Goal: Task Accomplishment & Management: Use online tool/utility

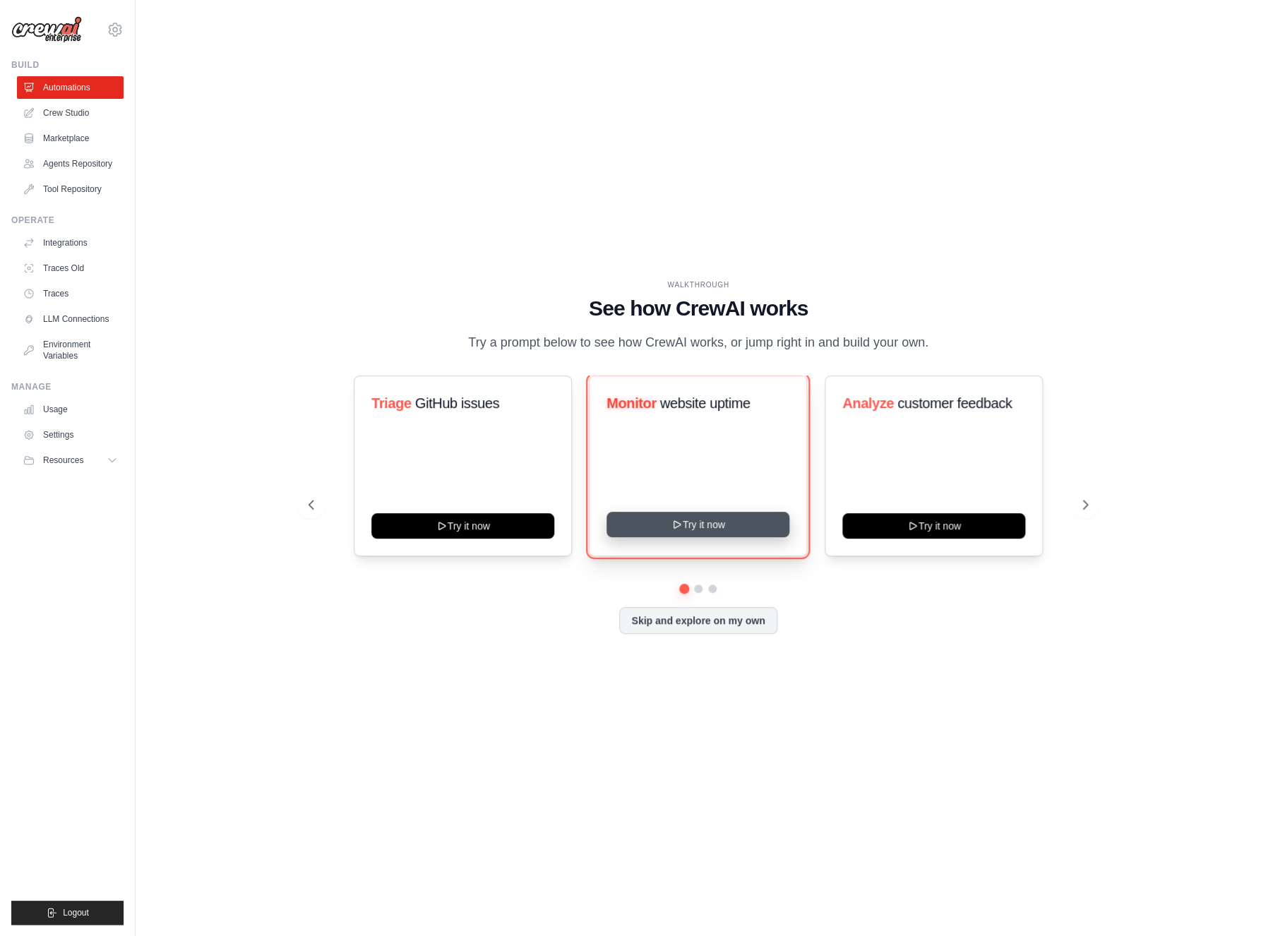
click at [728, 516] on button "Try it now" at bounding box center [697, 524] width 183 height 25
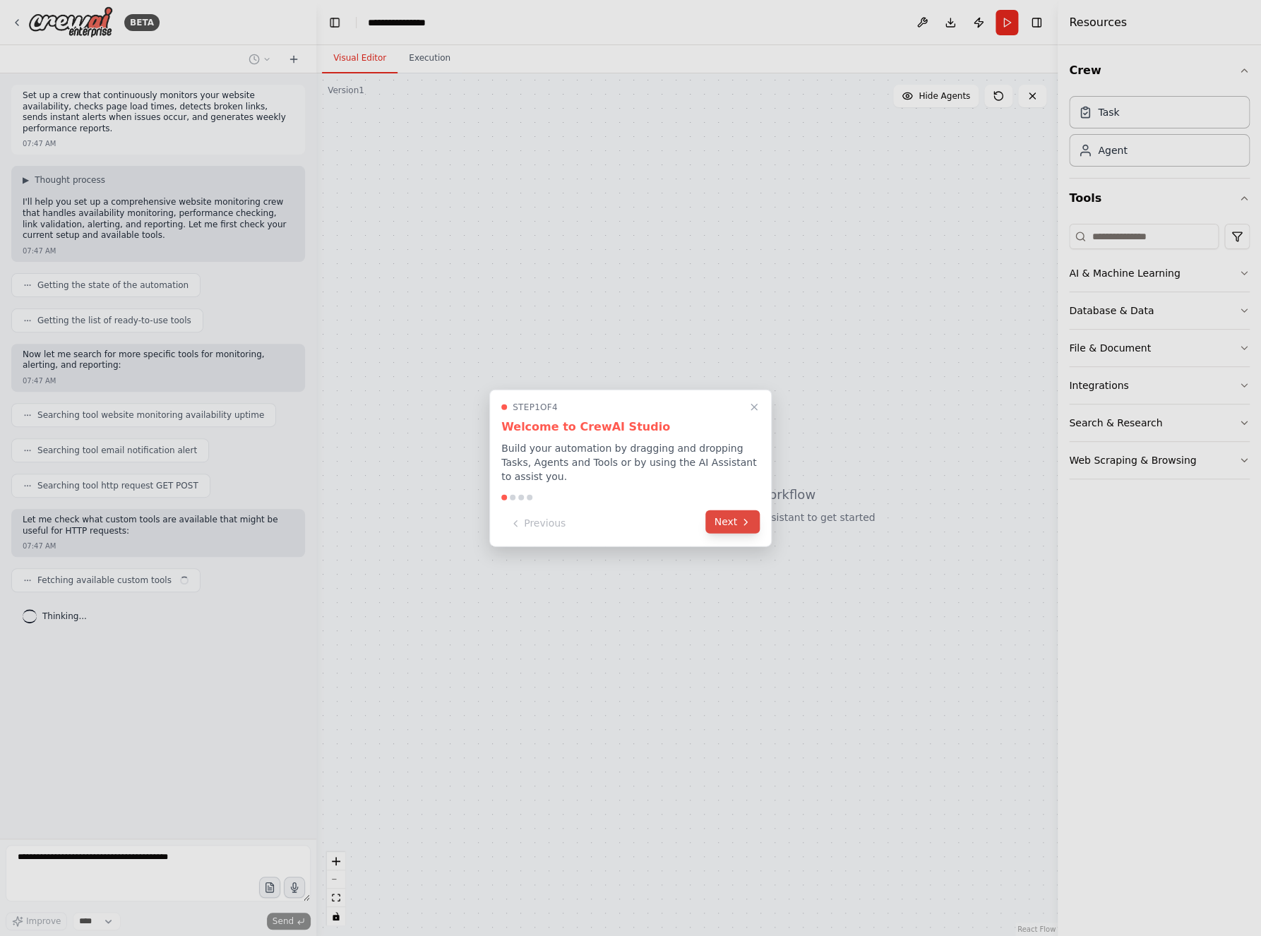
click at [729, 520] on button "Next" at bounding box center [732, 521] width 54 height 23
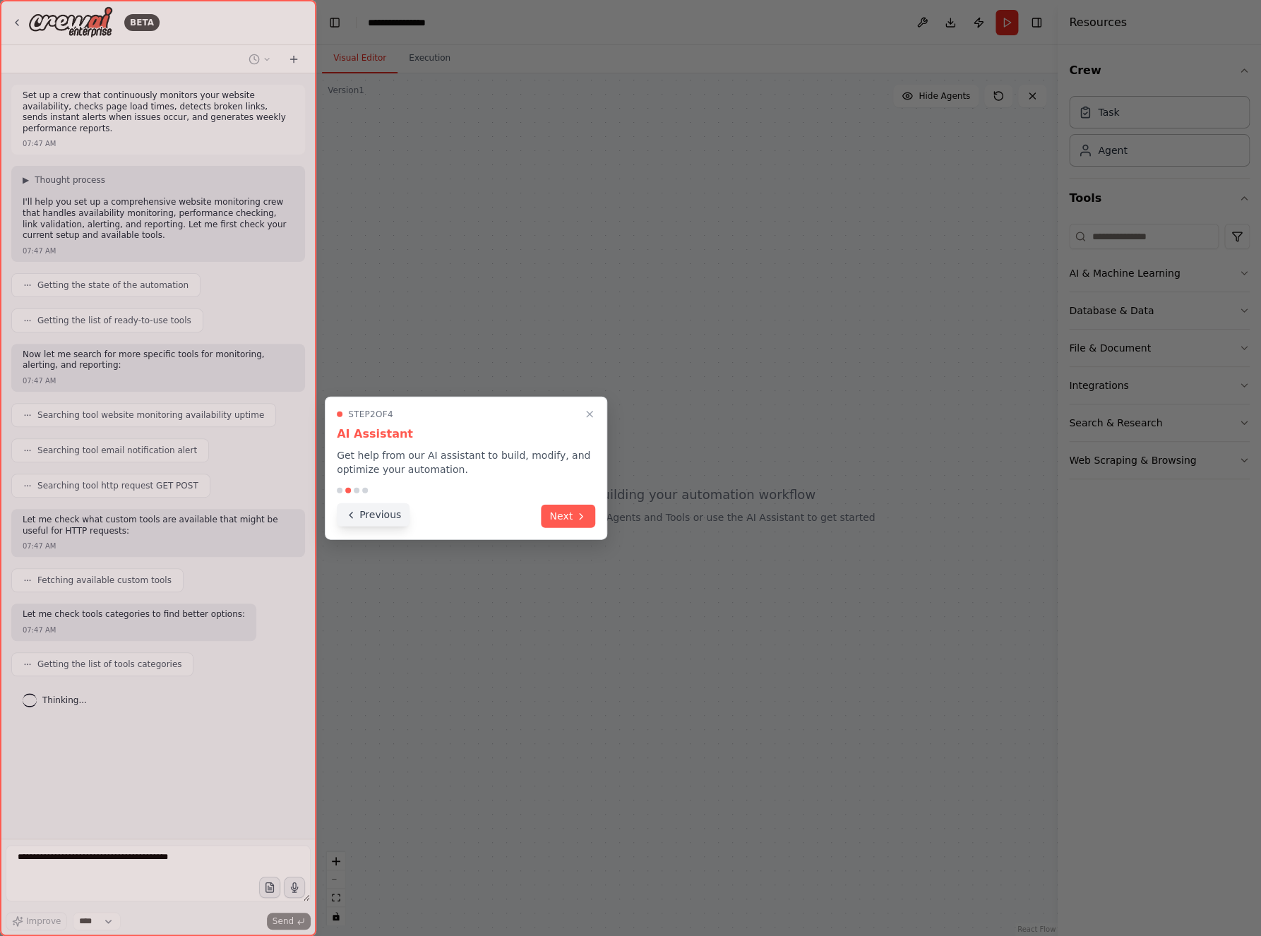
click at [384, 515] on button "Previous" at bounding box center [373, 514] width 73 height 23
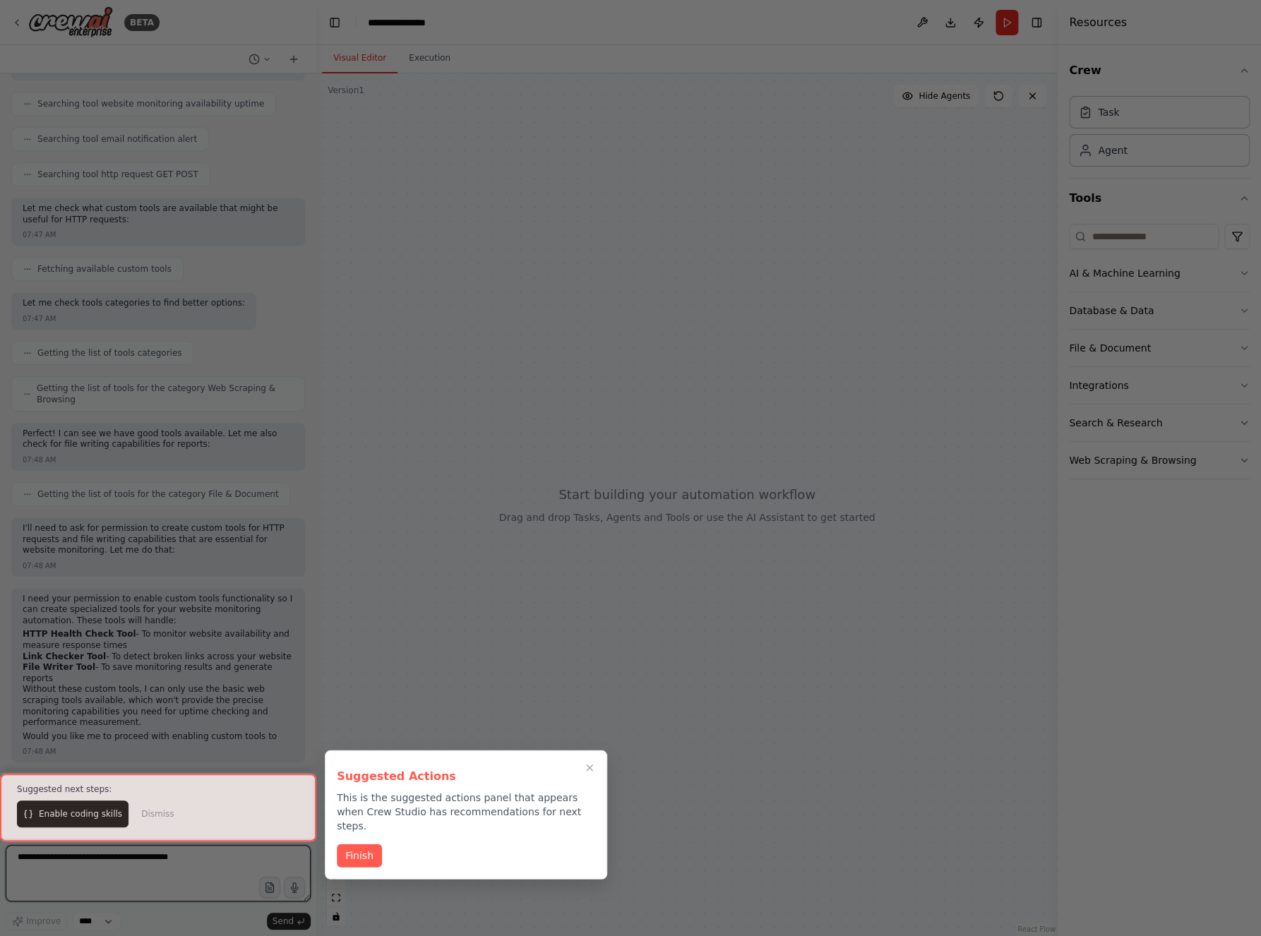
scroll to position [323, 0]
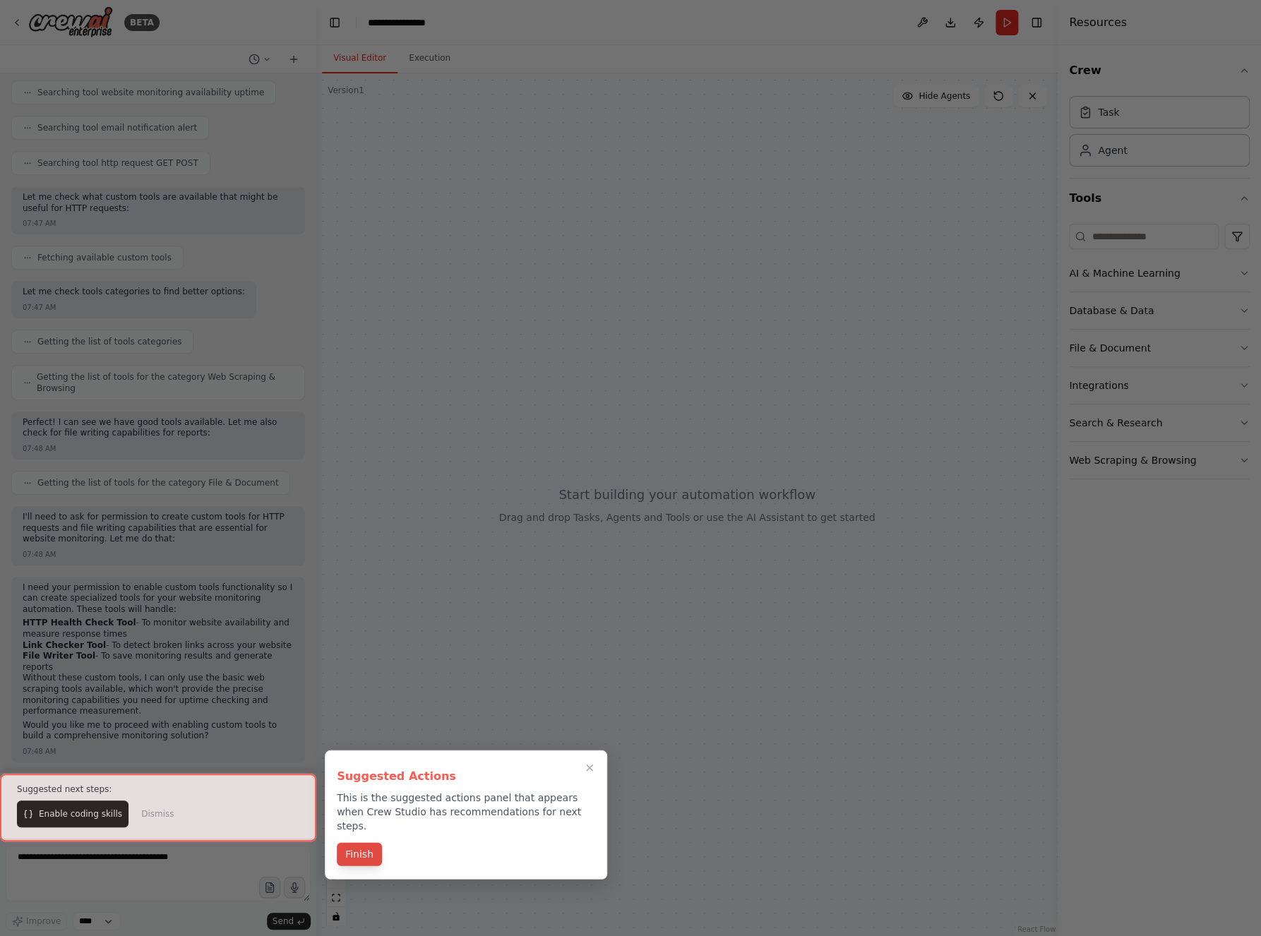
click at [366, 843] on button "Finish" at bounding box center [359, 854] width 45 height 23
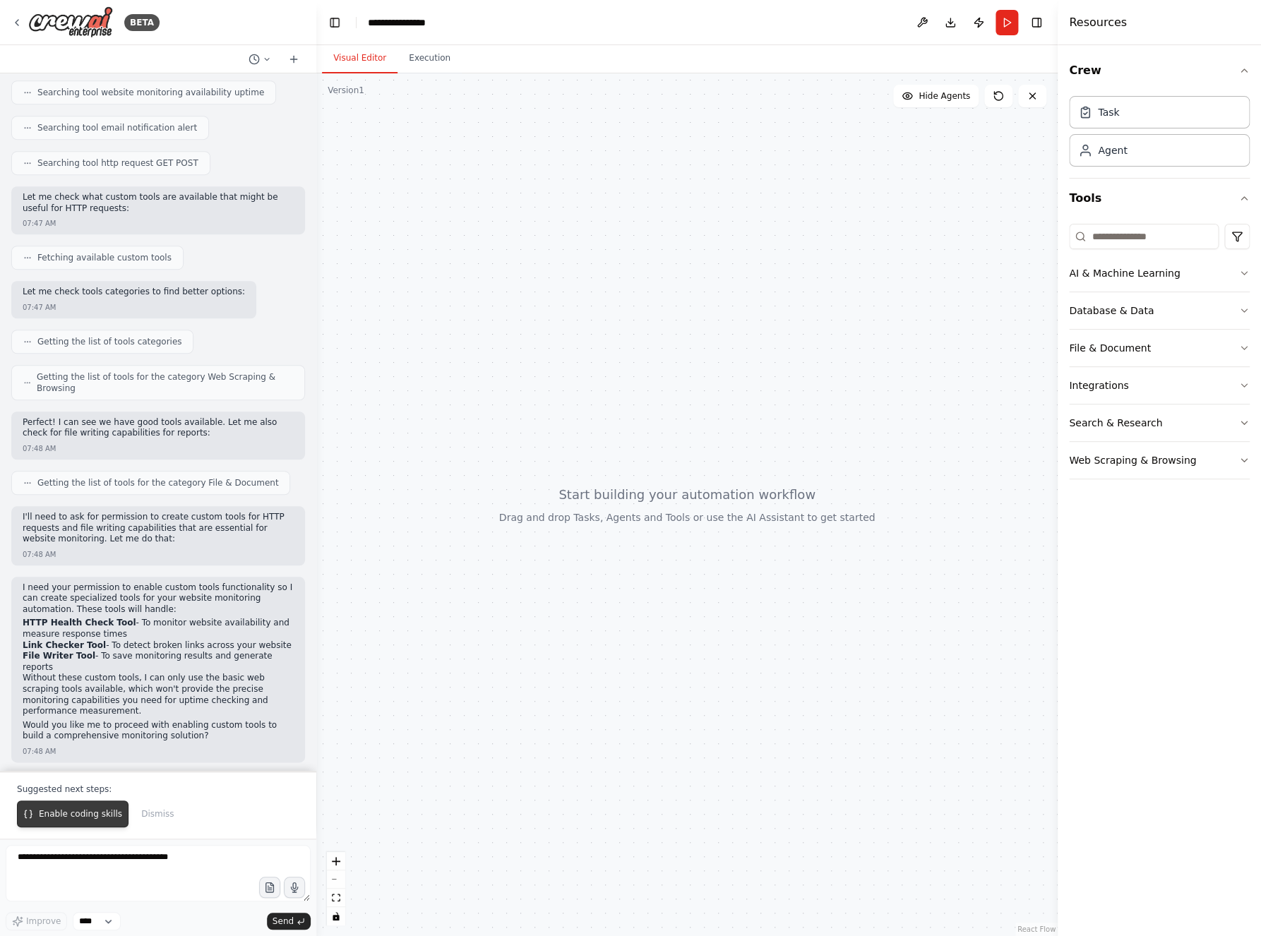
click at [71, 820] on span "Enable coding skills" at bounding box center [80, 813] width 83 height 11
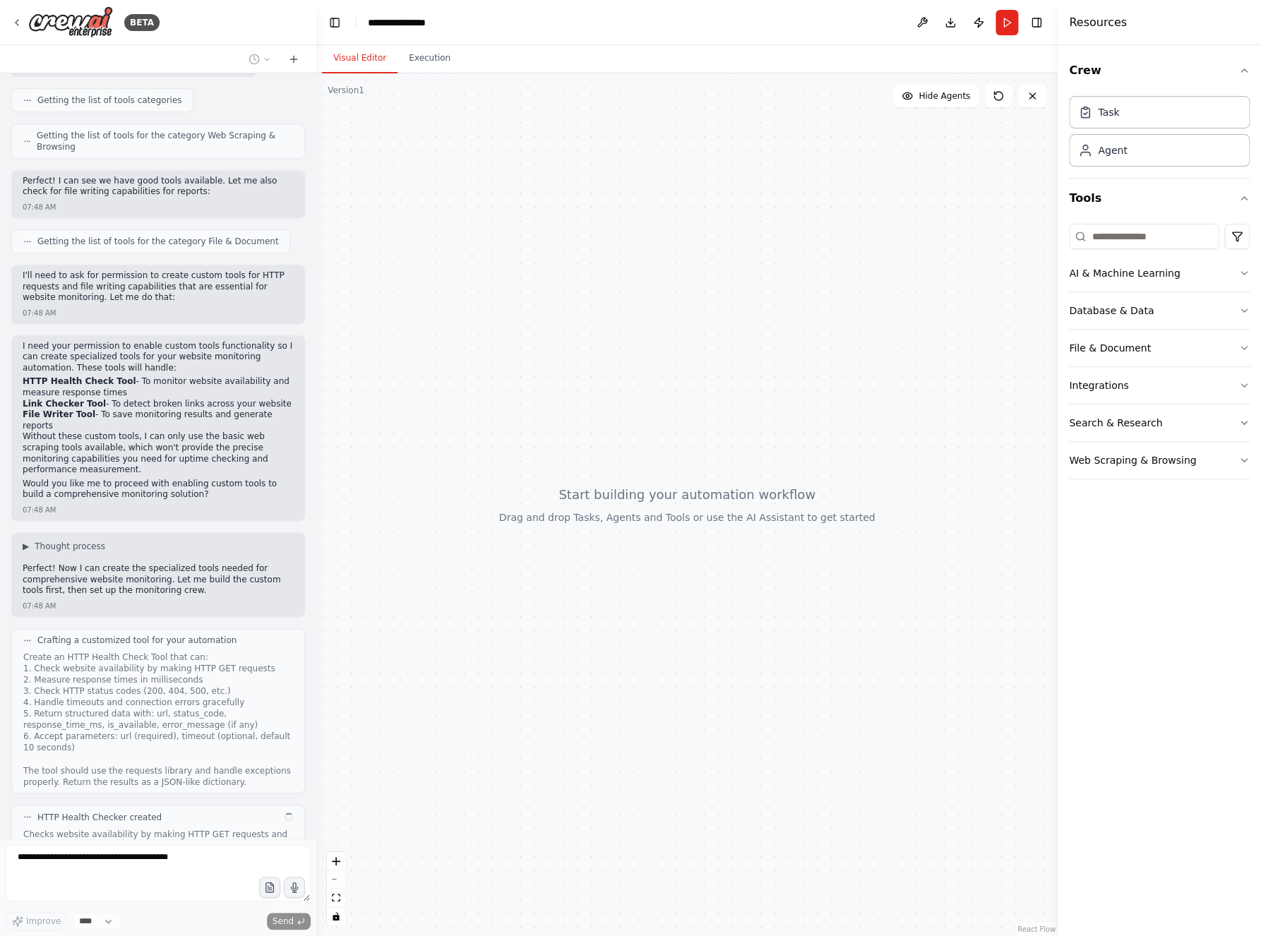
scroll to position [656, 0]
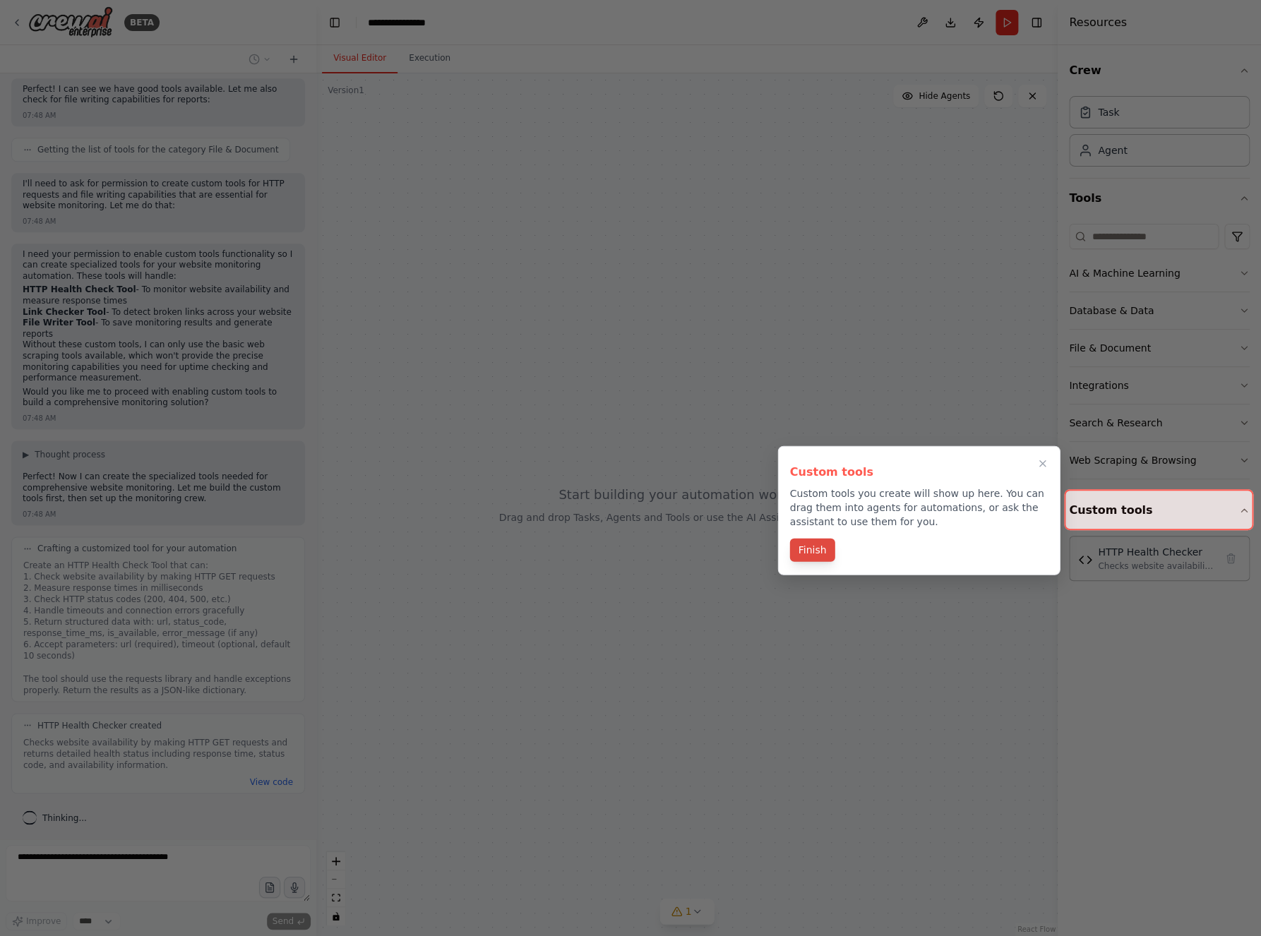
click at [813, 561] on button "Finish" at bounding box center [812, 550] width 45 height 23
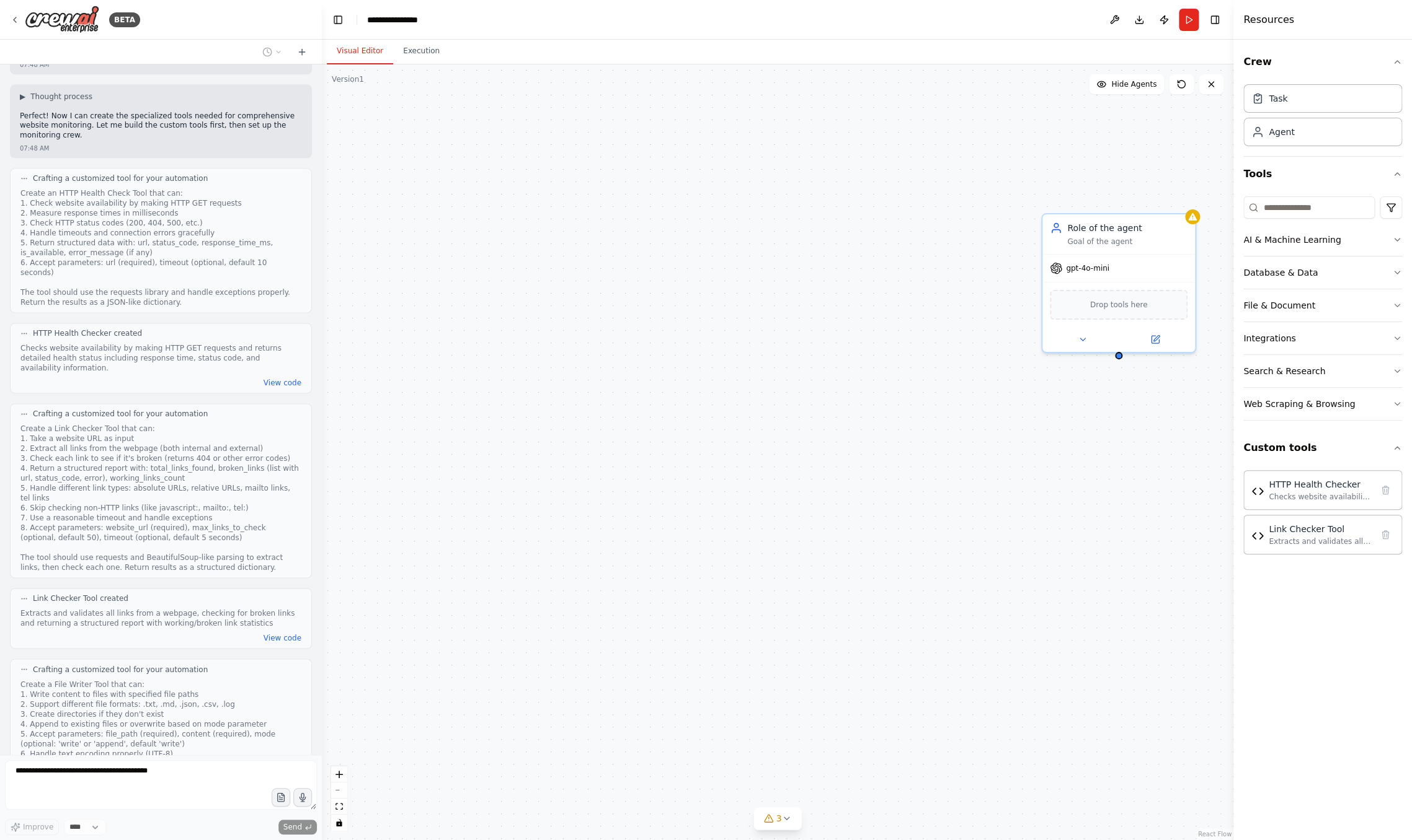
scroll to position [859, 0]
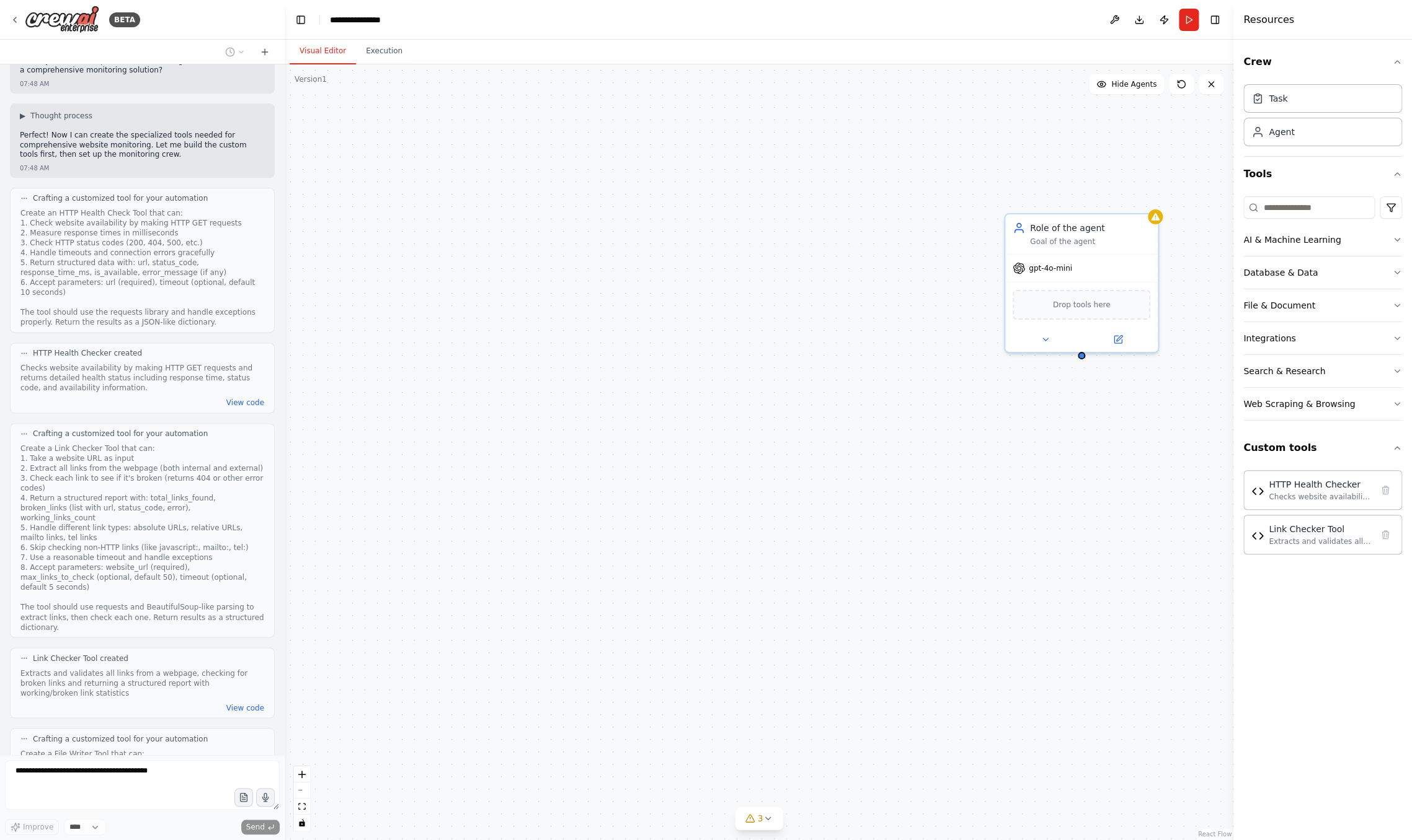
drag, startPoint x: 277, startPoint y: 412, endPoint x: 285, endPoint y: 427, distance: 17.0
click at [285, 427] on div "BETA Set up a crew that continuously monitors your website availability, checks…" at bounding box center [706, 420] width 1412 height 840
drag, startPoint x: 1110, startPoint y: 256, endPoint x: 535, endPoint y: 213, distance: 576.6
click at [535, 213] on div "Role of the agent Goal of the agent gpt-4o-mini Drop tools here" at bounding box center [536, 244] width 155 height 140
click at [501, 230] on span "gpt-4o-mini" at bounding box center [479, 228] width 43 height 10
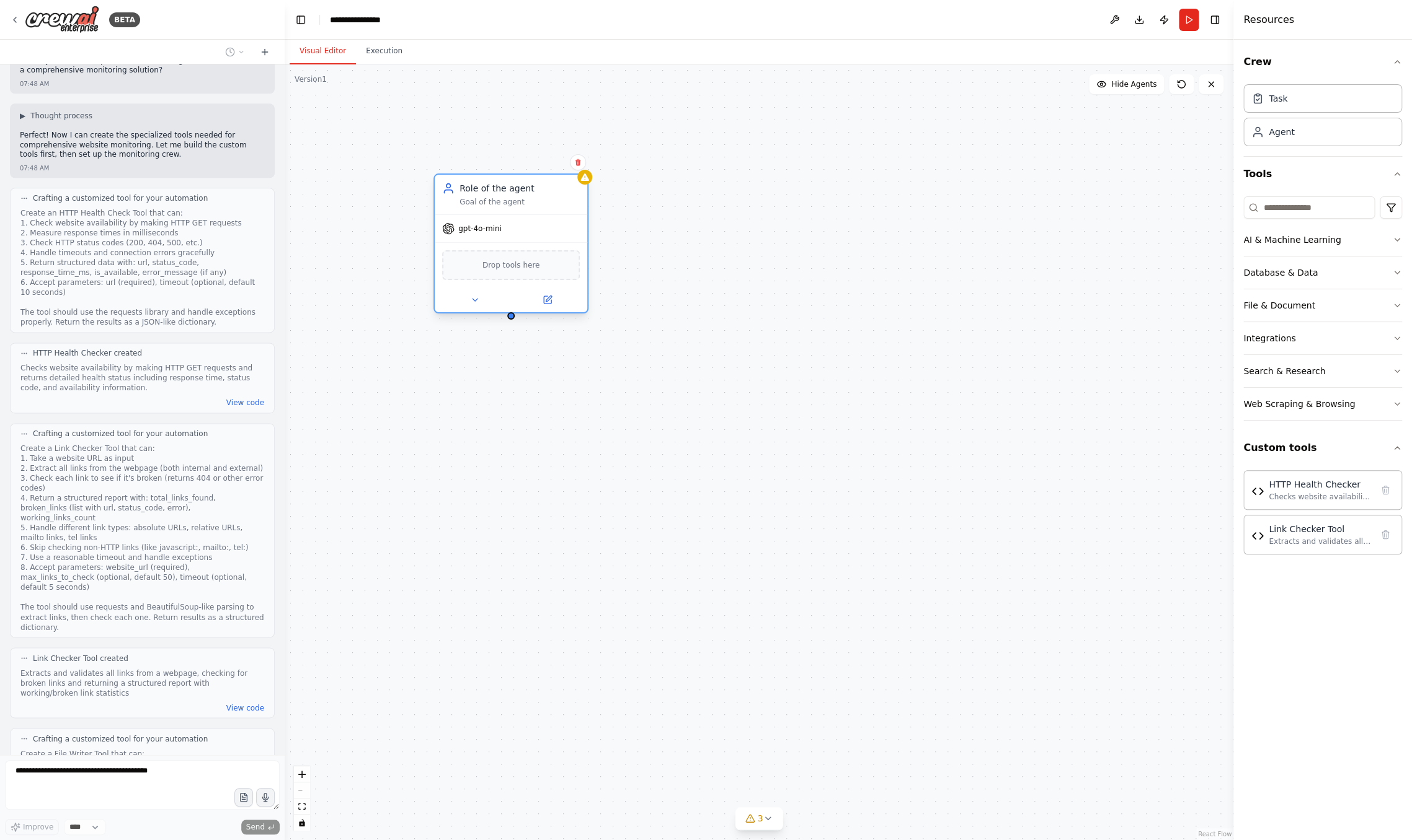
click at [501, 230] on span "gpt-4o-mini" at bounding box center [479, 228] width 43 height 10
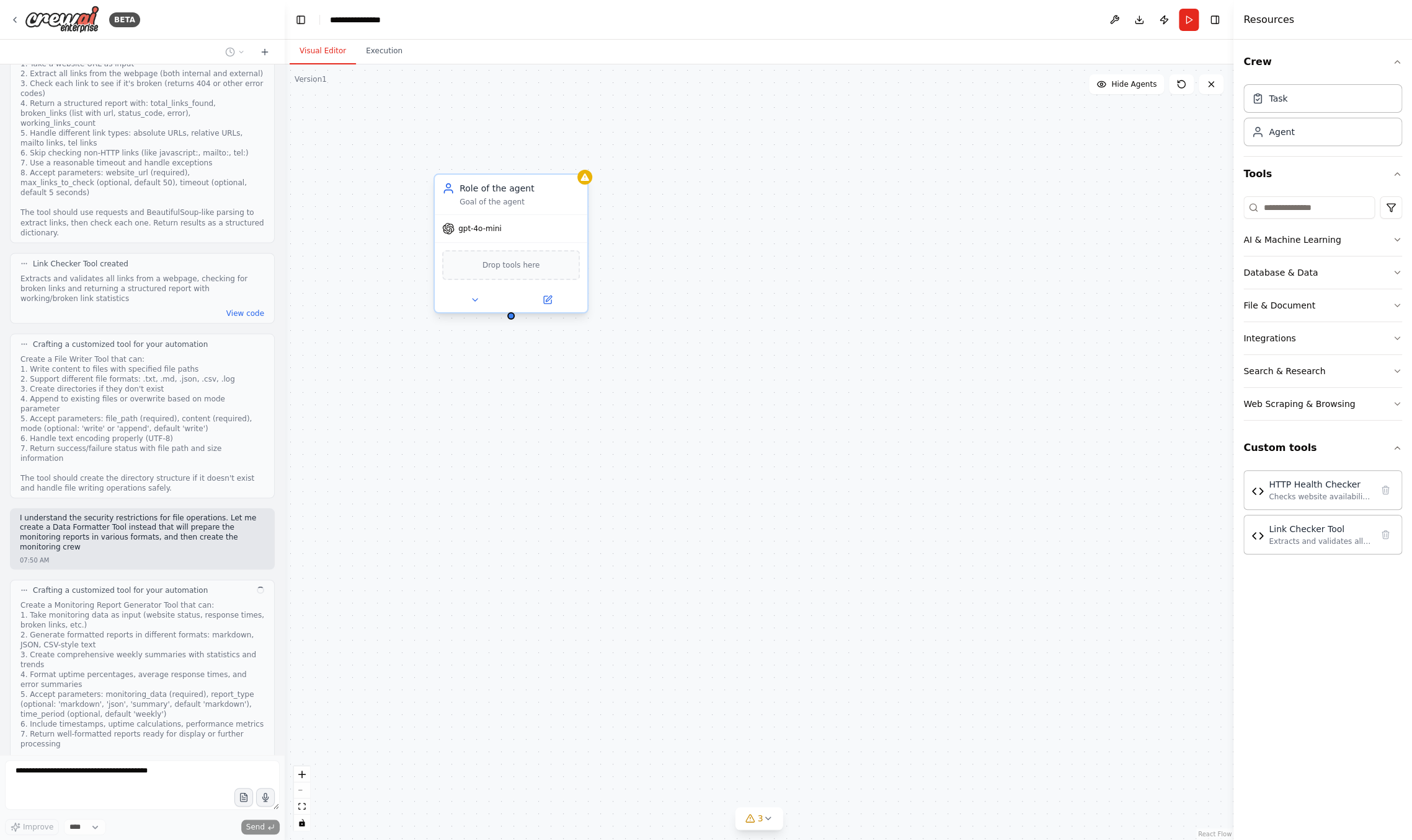
scroll to position [1264, 0]
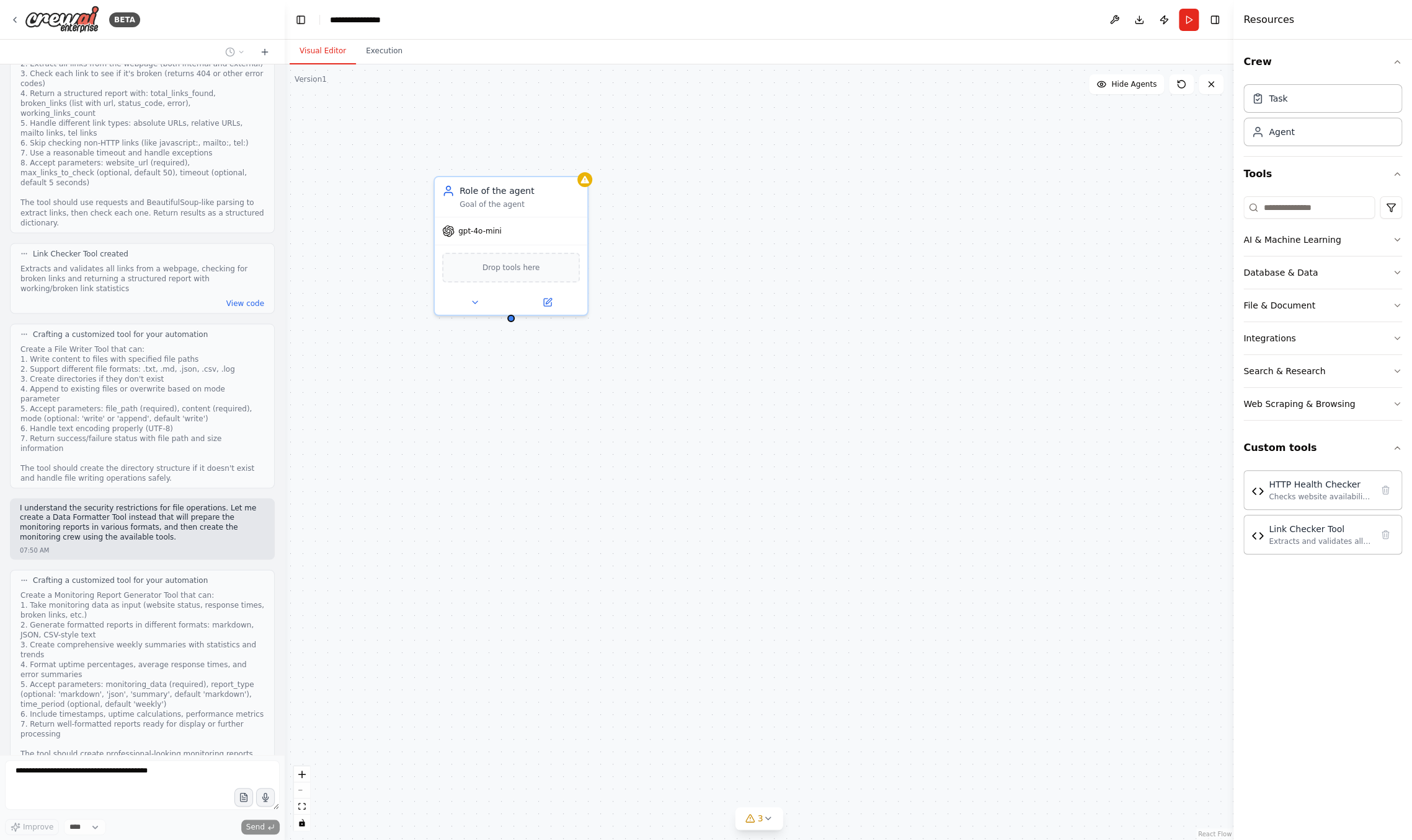
click at [393, 419] on div "Role of the agent Goal of the agent gpt-4o-mini Drop tools here" at bounding box center [759, 452] width 948 height 776
click at [473, 298] on icon at bounding box center [474, 300] width 10 height 10
click at [478, 310] on div at bounding box center [511, 300] width 153 height 25
click at [478, 305] on icon at bounding box center [474, 300] width 10 height 10
click at [478, 303] on icon at bounding box center [474, 300] width 10 height 10
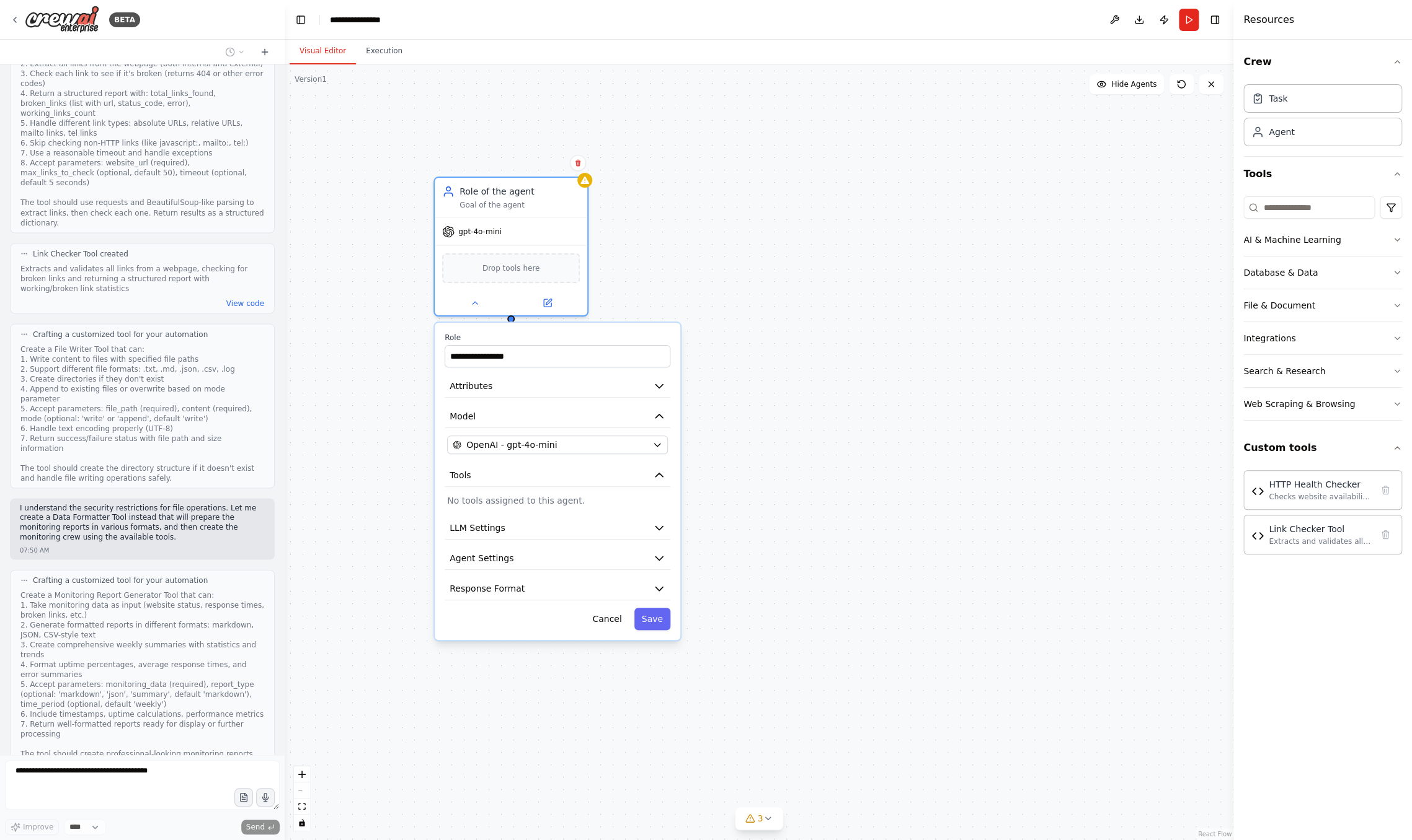
click at [515, 499] on p "No tools assigned to this agent." at bounding box center [557, 500] width 220 height 12
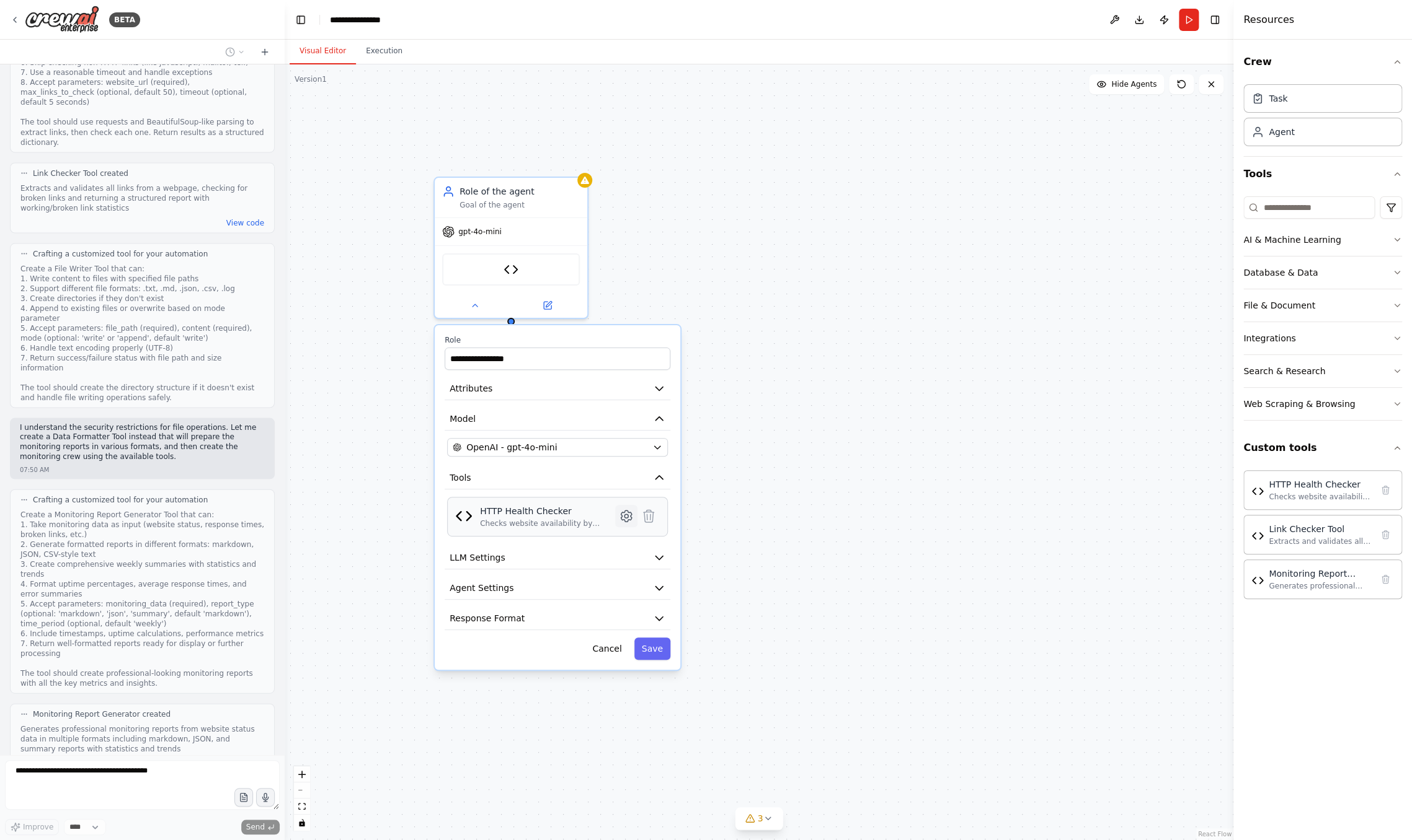
click at [623, 514] on icon at bounding box center [626, 516] width 11 height 11
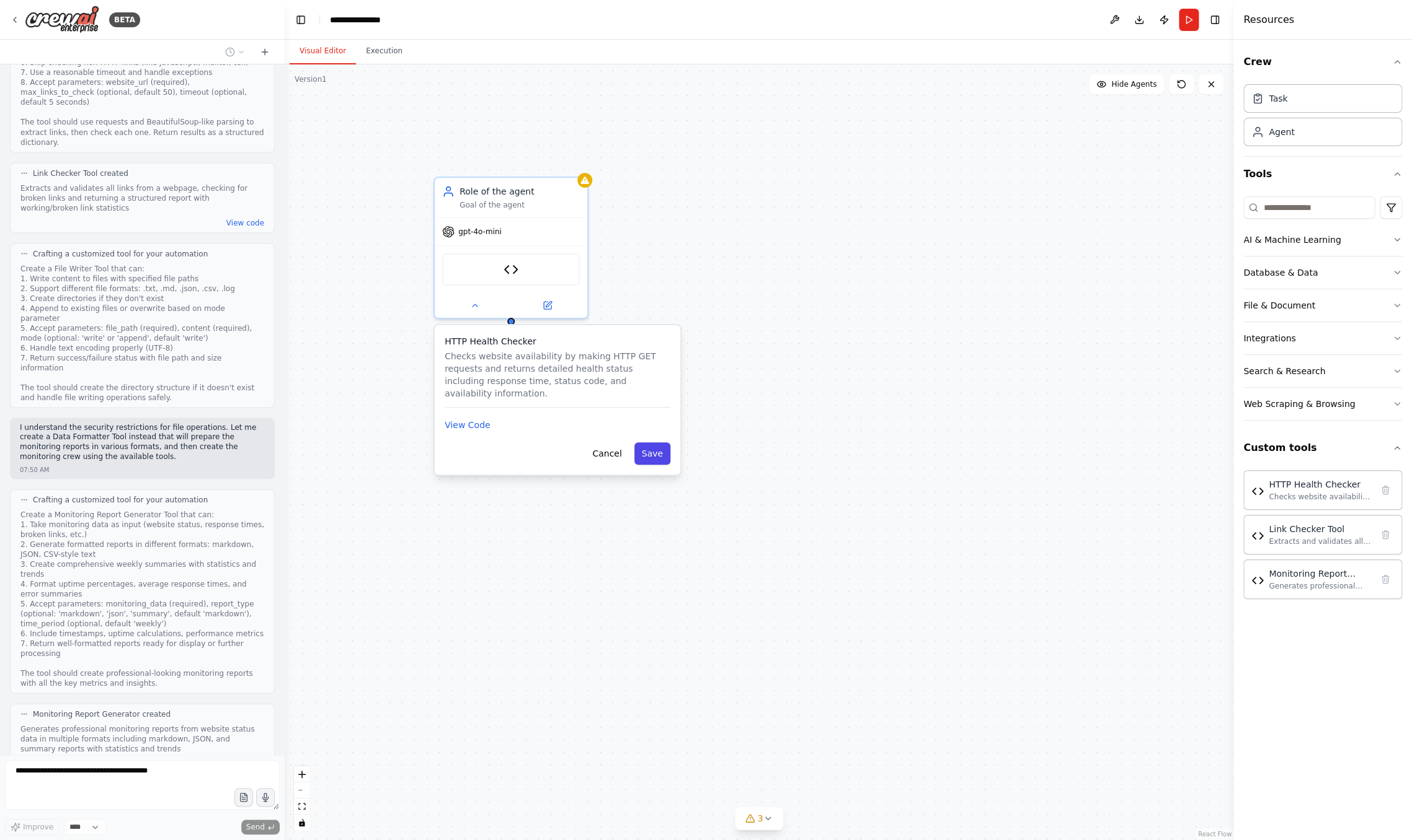
click at [647, 450] on button "Save" at bounding box center [652, 453] width 36 height 22
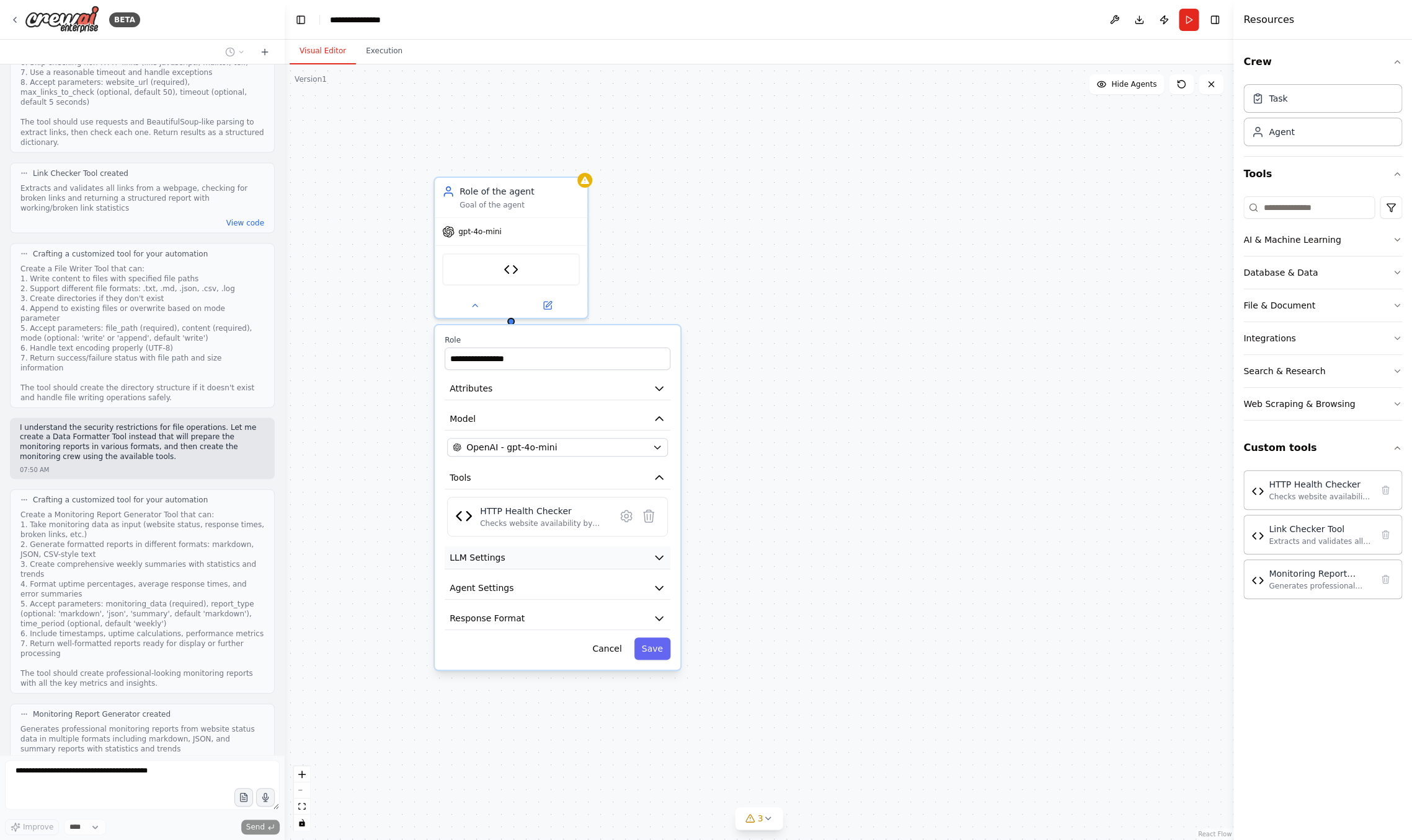
click at [657, 560] on icon "button" at bounding box center [659, 557] width 12 height 12
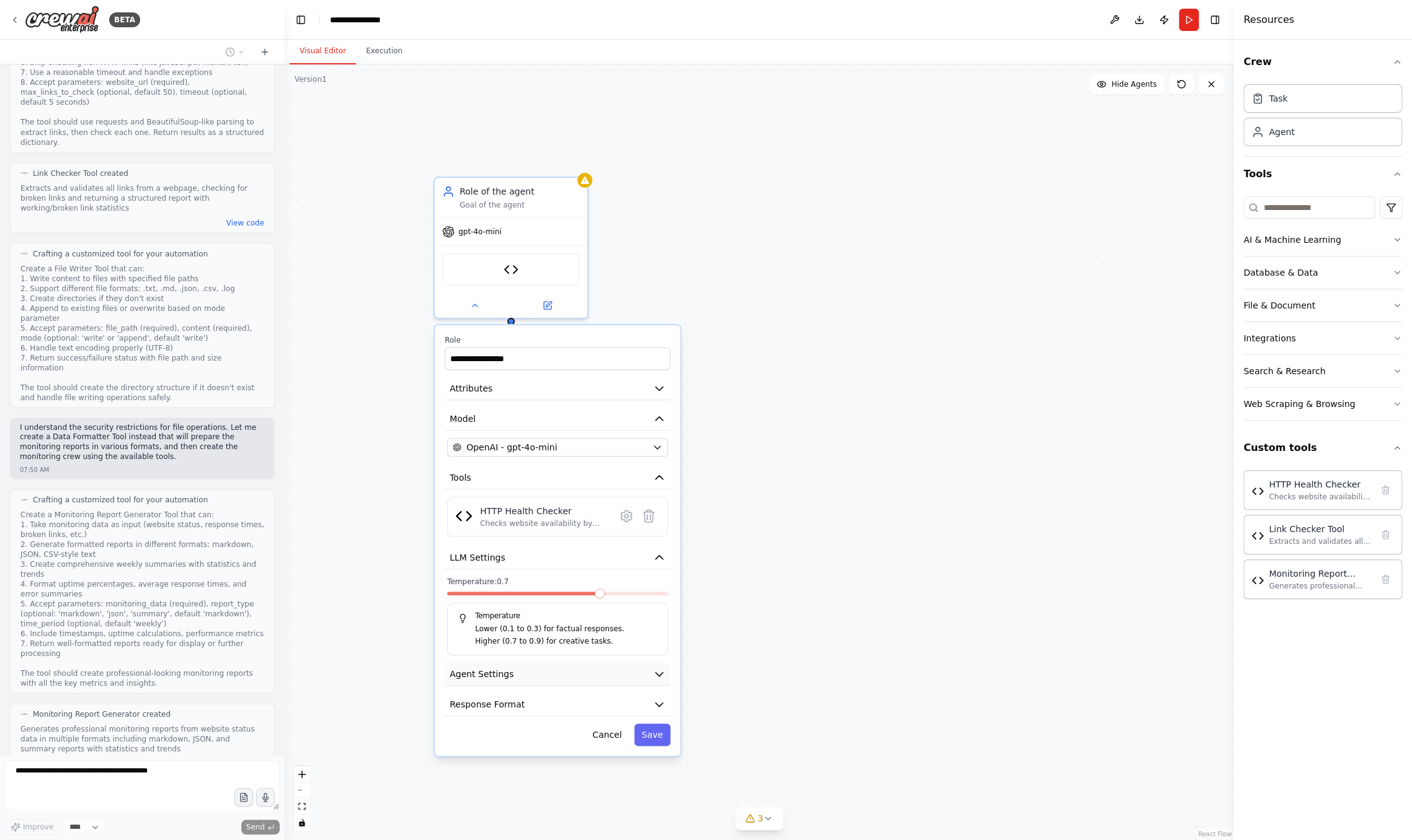
click at [657, 672] on icon "button" at bounding box center [659, 674] width 12 height 12
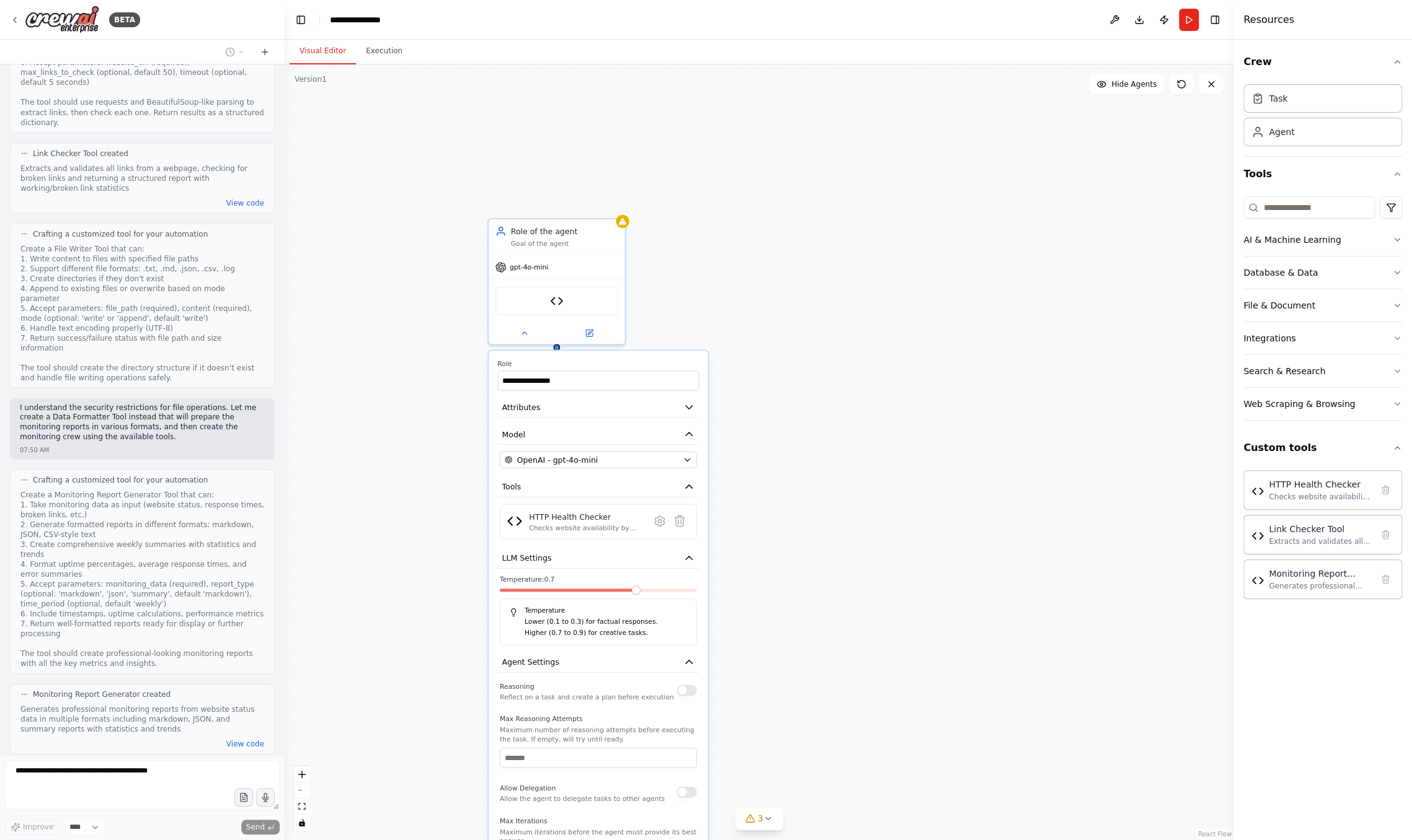
scroll to position [1470, 0]
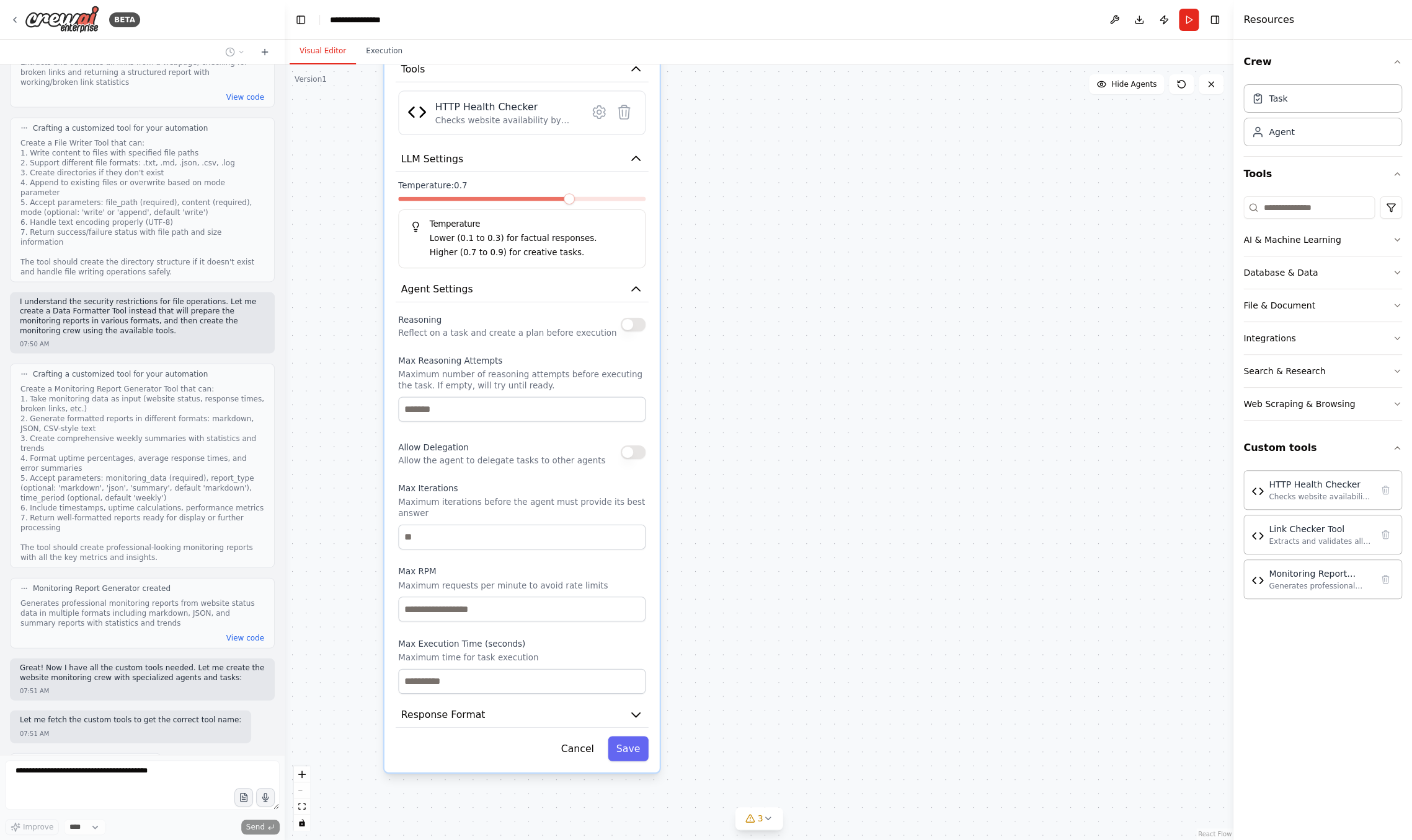
drag, startPoint x: 818, startPoint y: 565, endPoint x: 814, endPoint y: 172, distance: 393.0
click at [814, 172] on div "**********" at bounding box center [759, 452] width 948 height 776
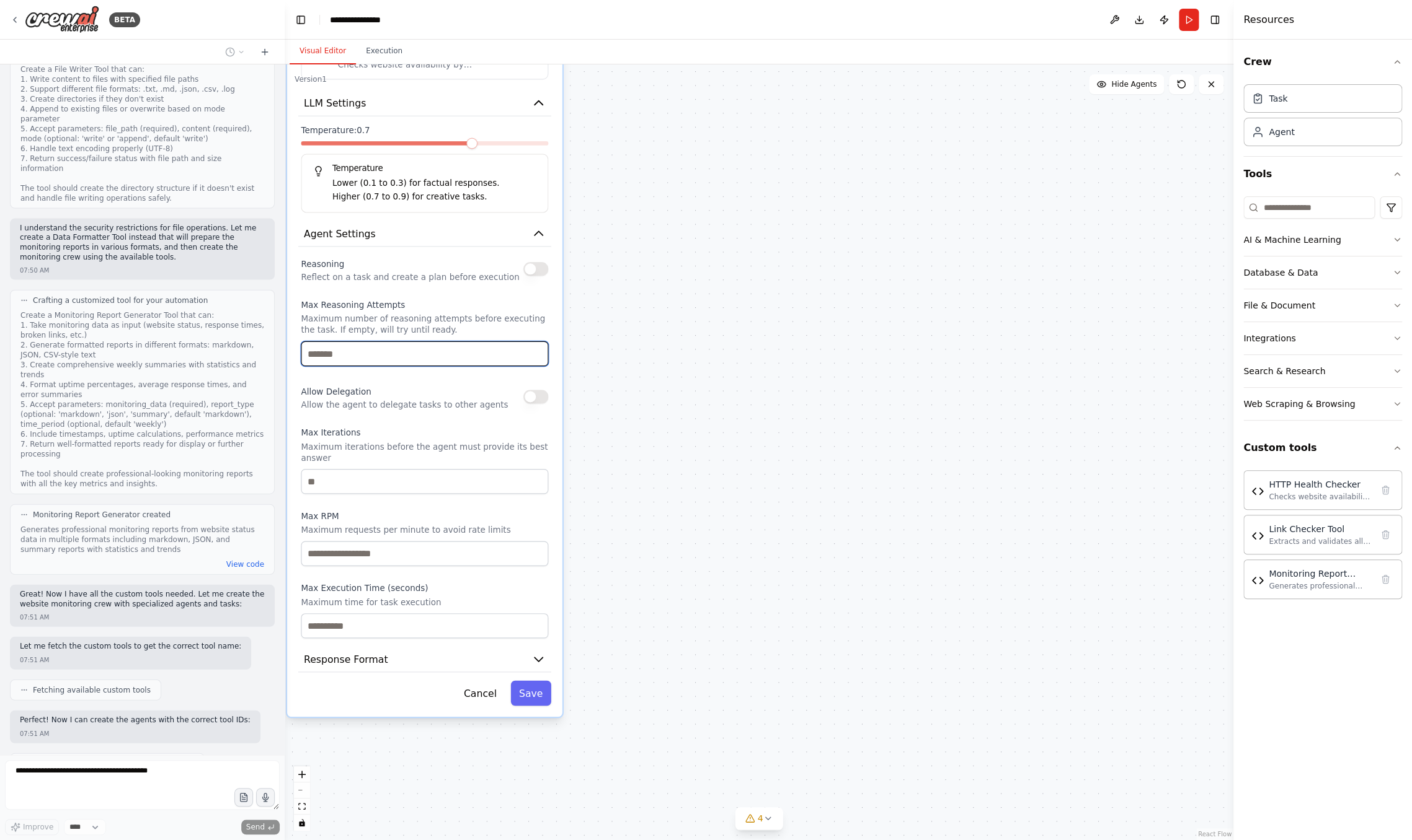
click at [390, 360] on input "number" at bounding box center [424, 354] width 248 height 25
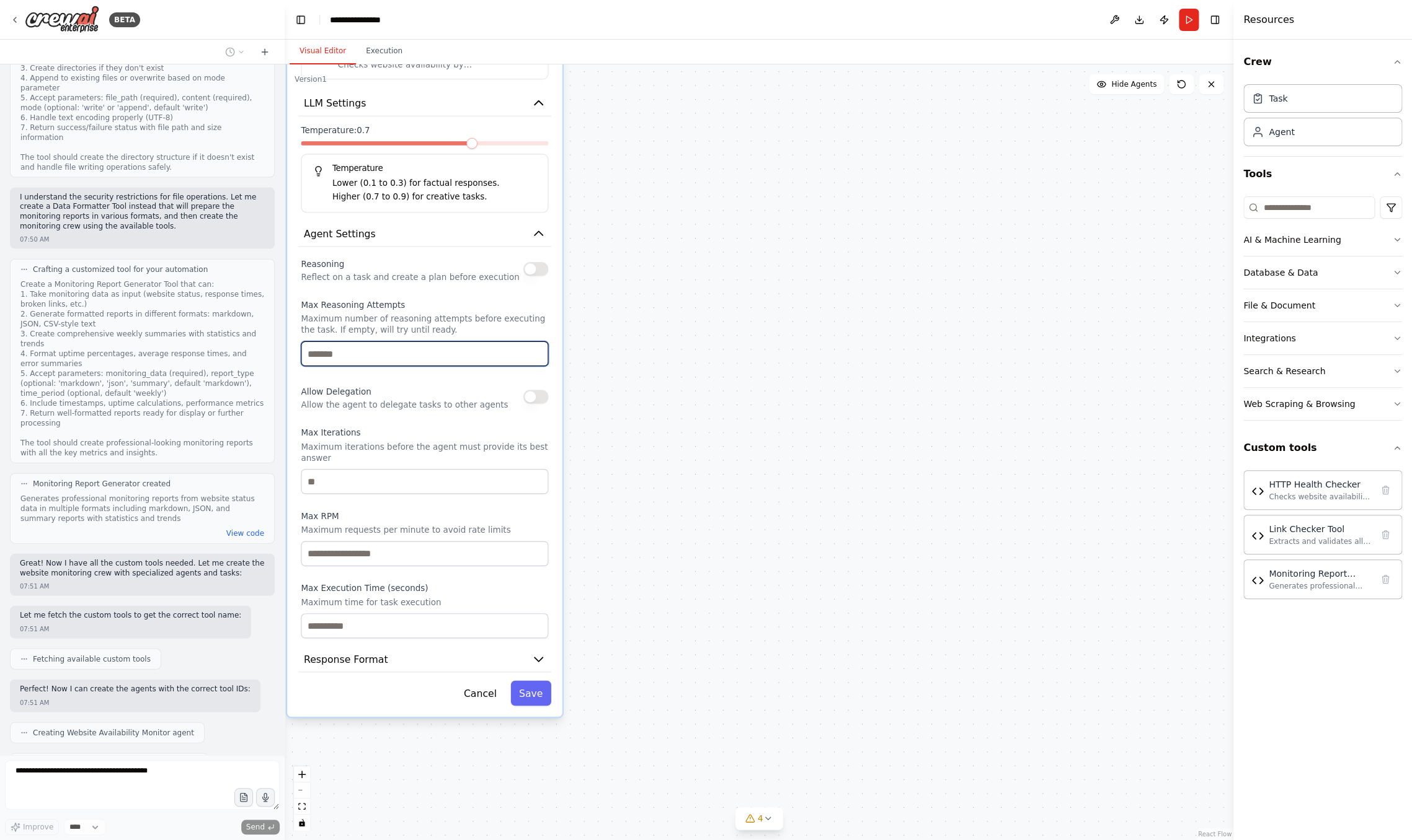
type input "*"
click at [538, 349] on input "*" at bounding box center [424, 354] width 248 height 25
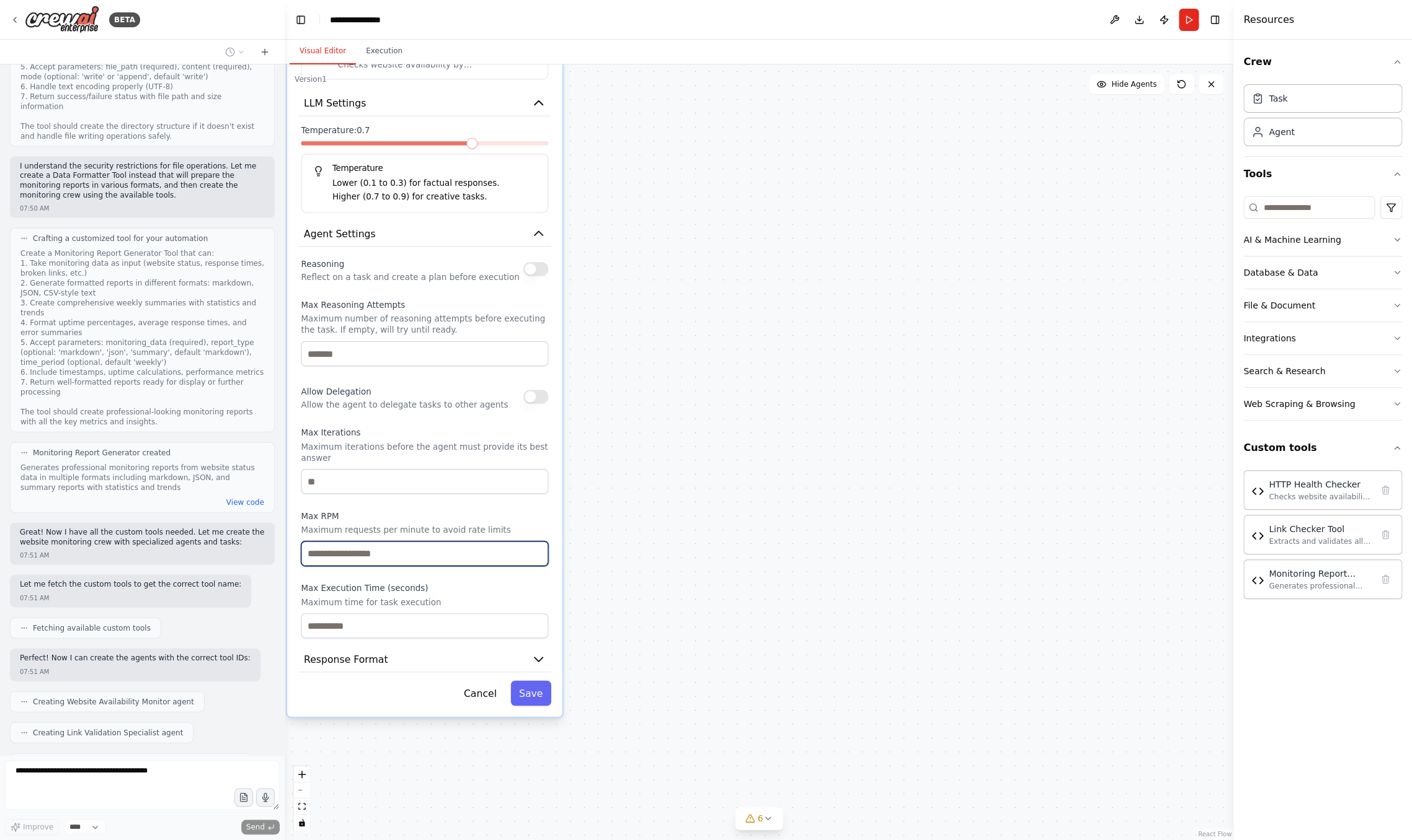
scroll to position [1636, 0]
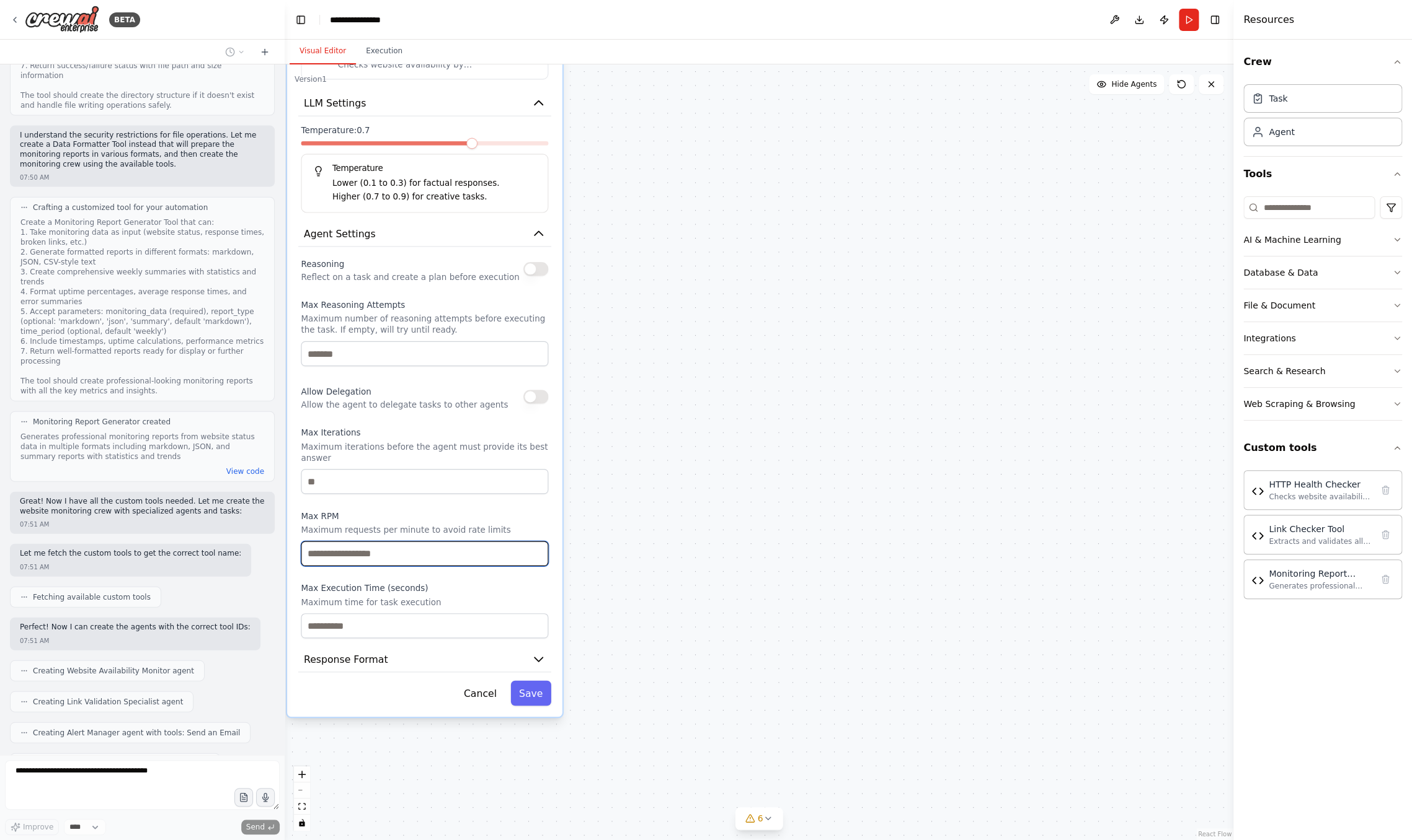
click at [464, 560] on input "number" at bounding box center [424, 553] width 248 height 25
click at [540, 550] on input "*" at bounding box center [424, 553] width 248 height 25
type input "*"
click at [540, 550] on input "*" at bounding box center [424, 553] width 248 height 25
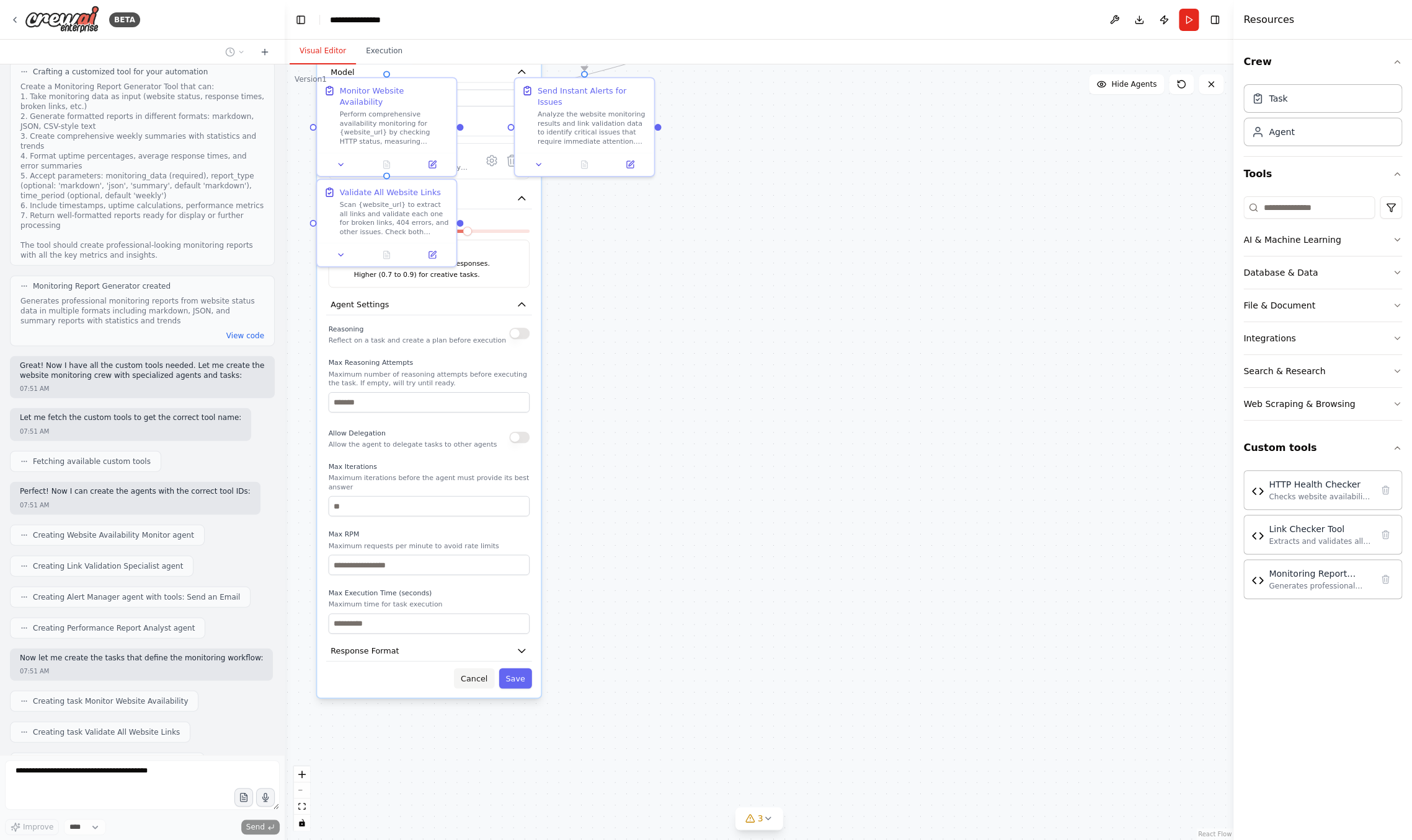
scroll to position [1803, 0]
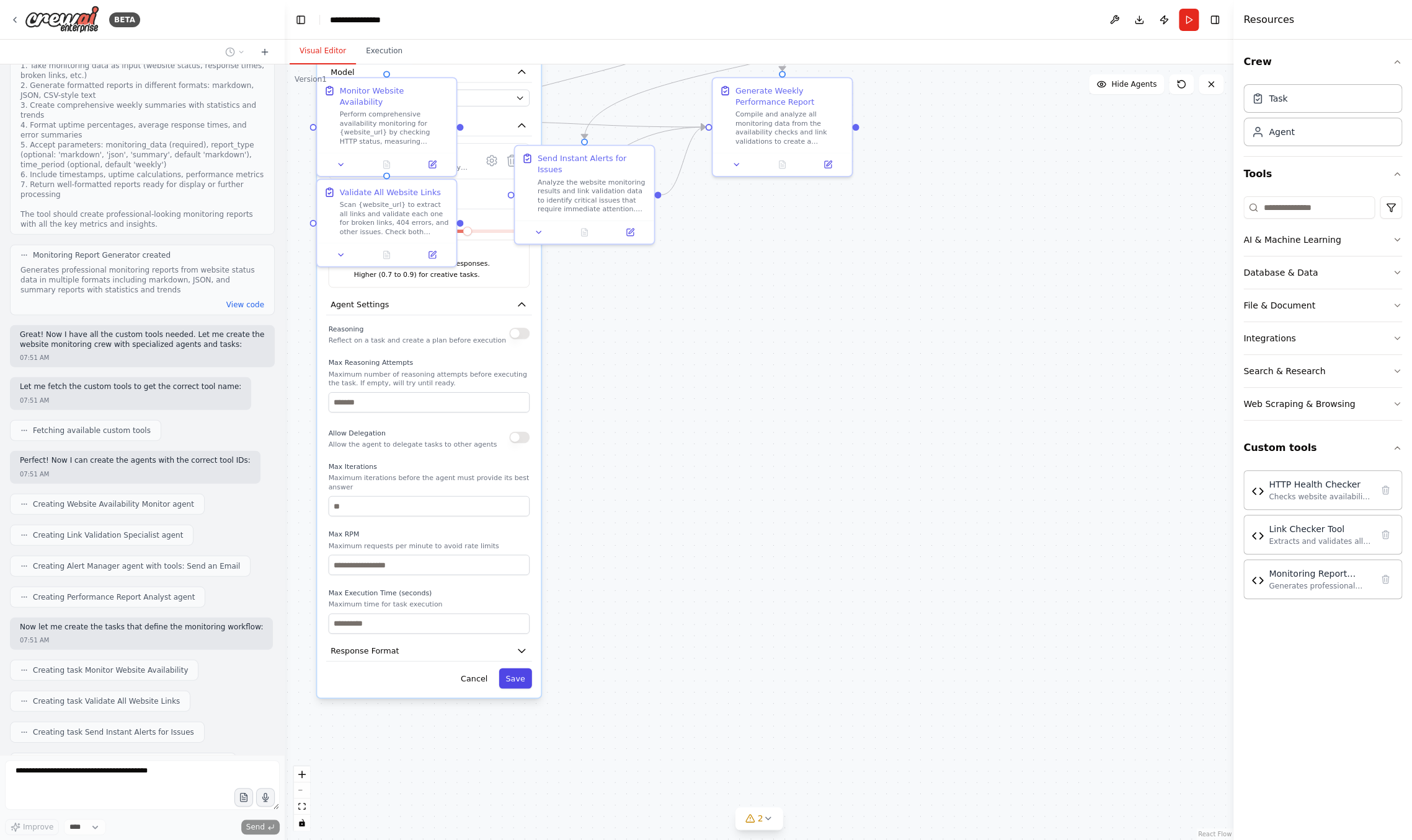
click at [522, 679] on button "Save" at bounding box center [515, 678] width 32 height 20
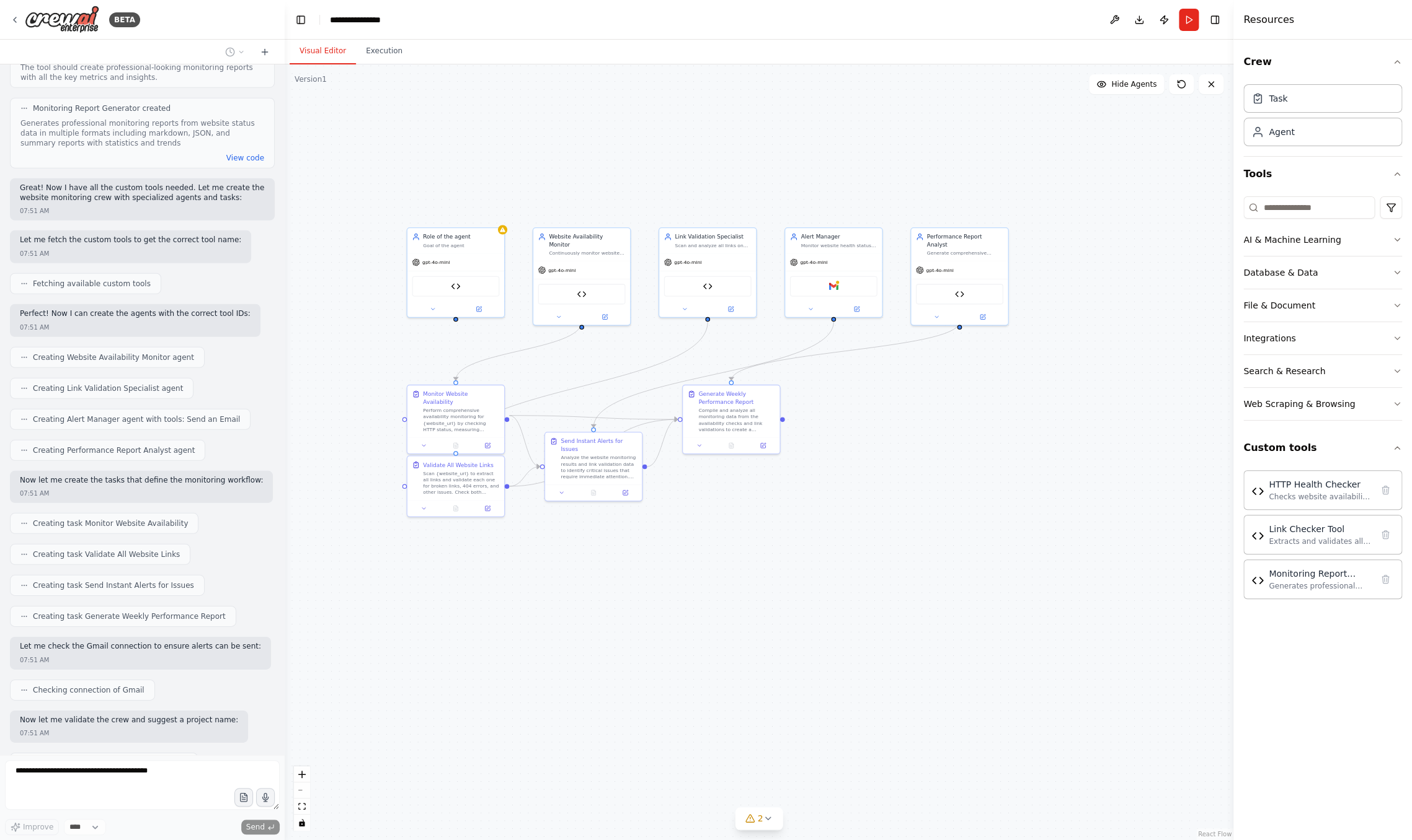
scroll to position [1981, 0]
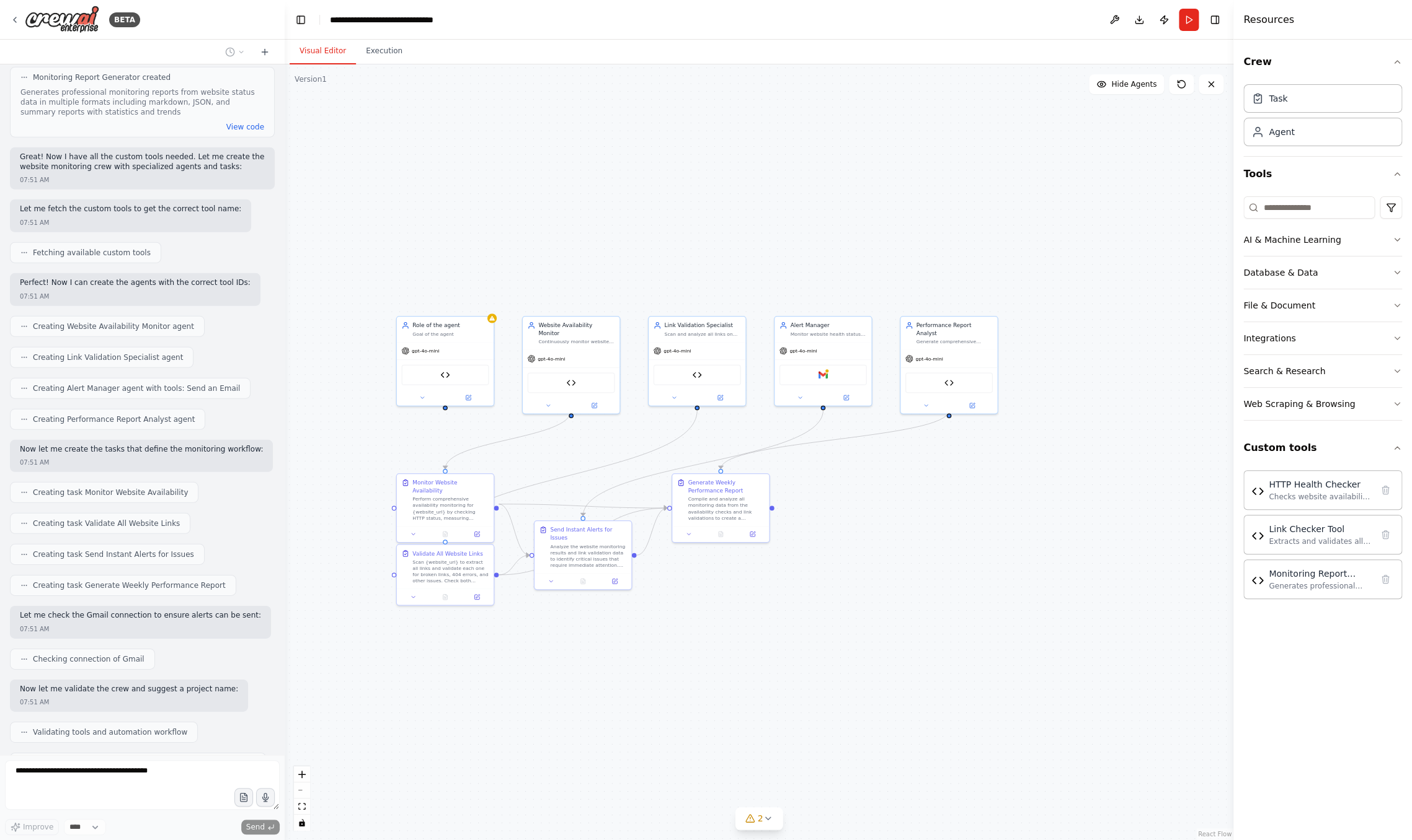
drag, startPoint x: 339, startPoint y: 198, endPoint x: 347, endPoint y: 433, distance: 235.1
click at [347, 433] on div ".deletable-edge-delete-btn { width: 20px; height: 20px; border: 0px solid #ffff…" at bounding box center [759, 452] width 948 height 776
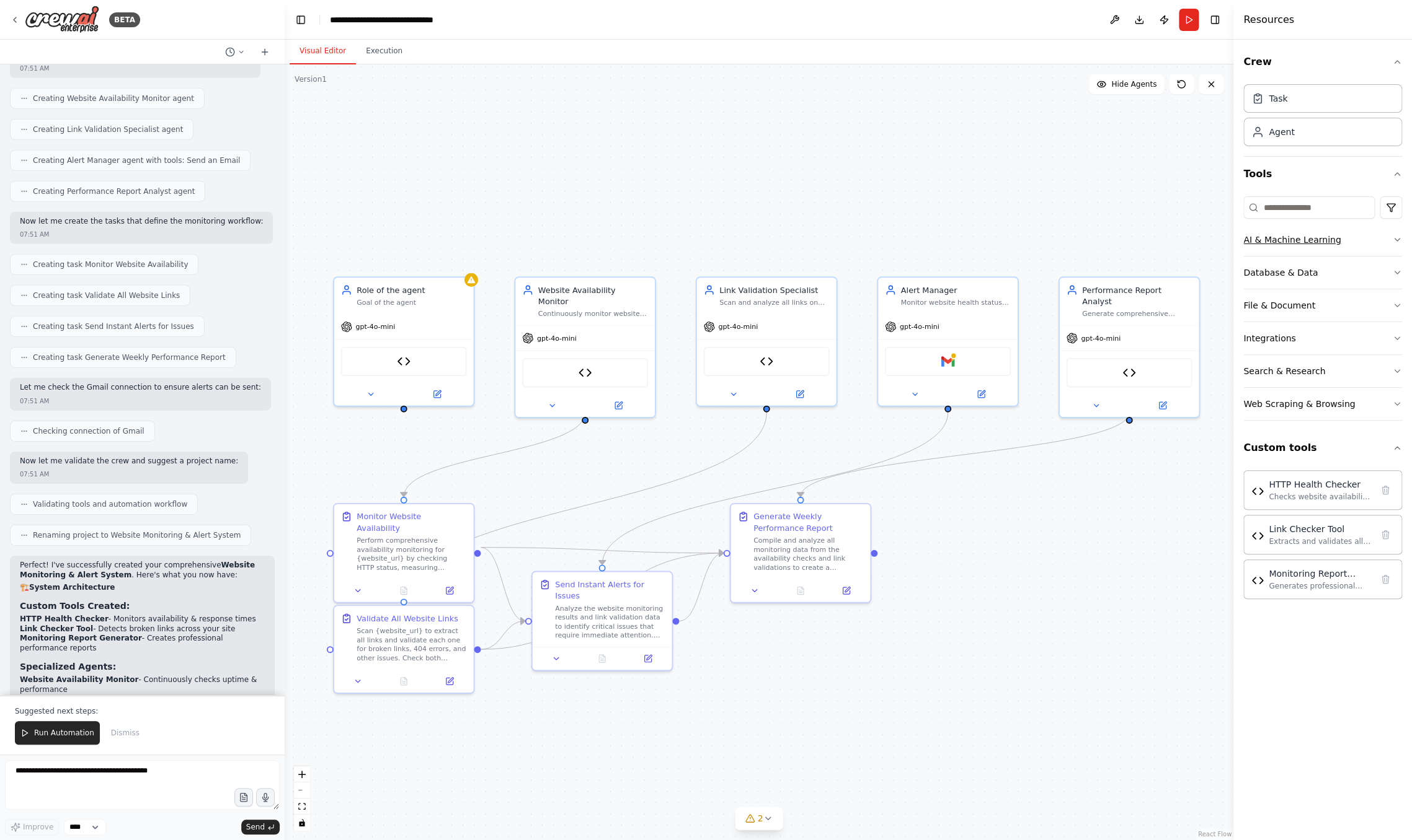
click at [1106, 236] on icon "button" at bounding box center [1396, 240] width 10 height 10
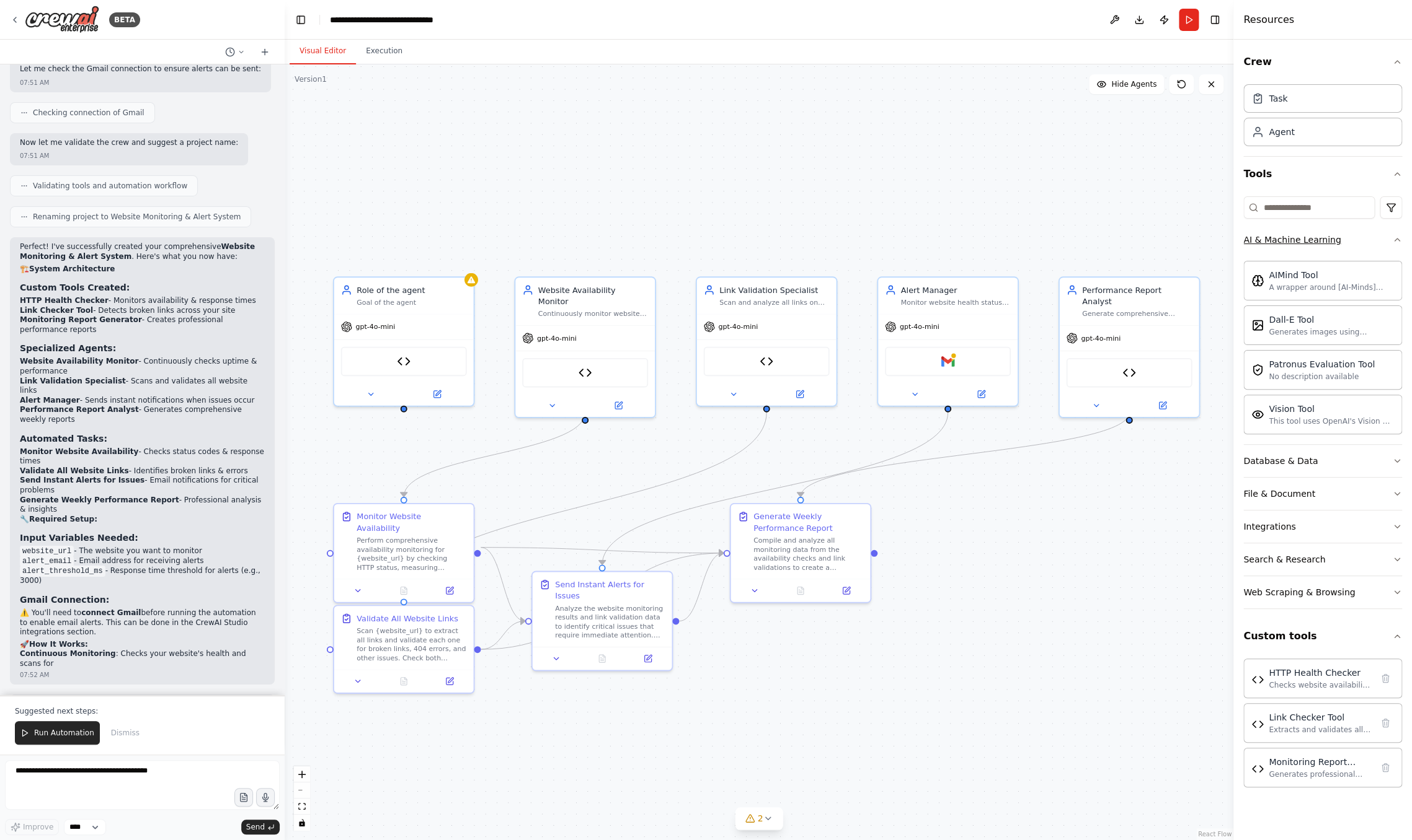
click at [1106, 236] on icon "button" at bounding box center [1396, 240] width 10 height 10
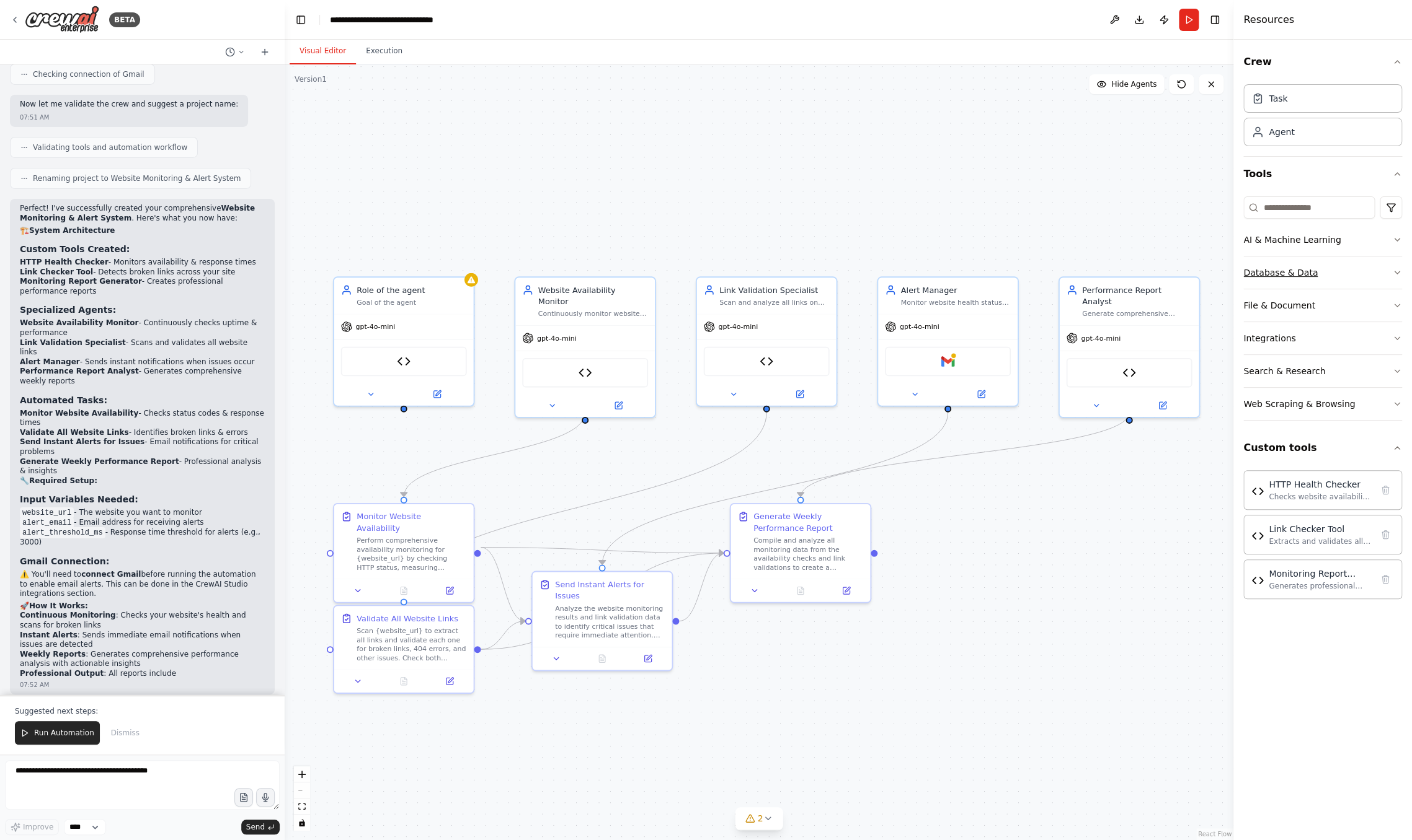
scroll to position [2575, 0]
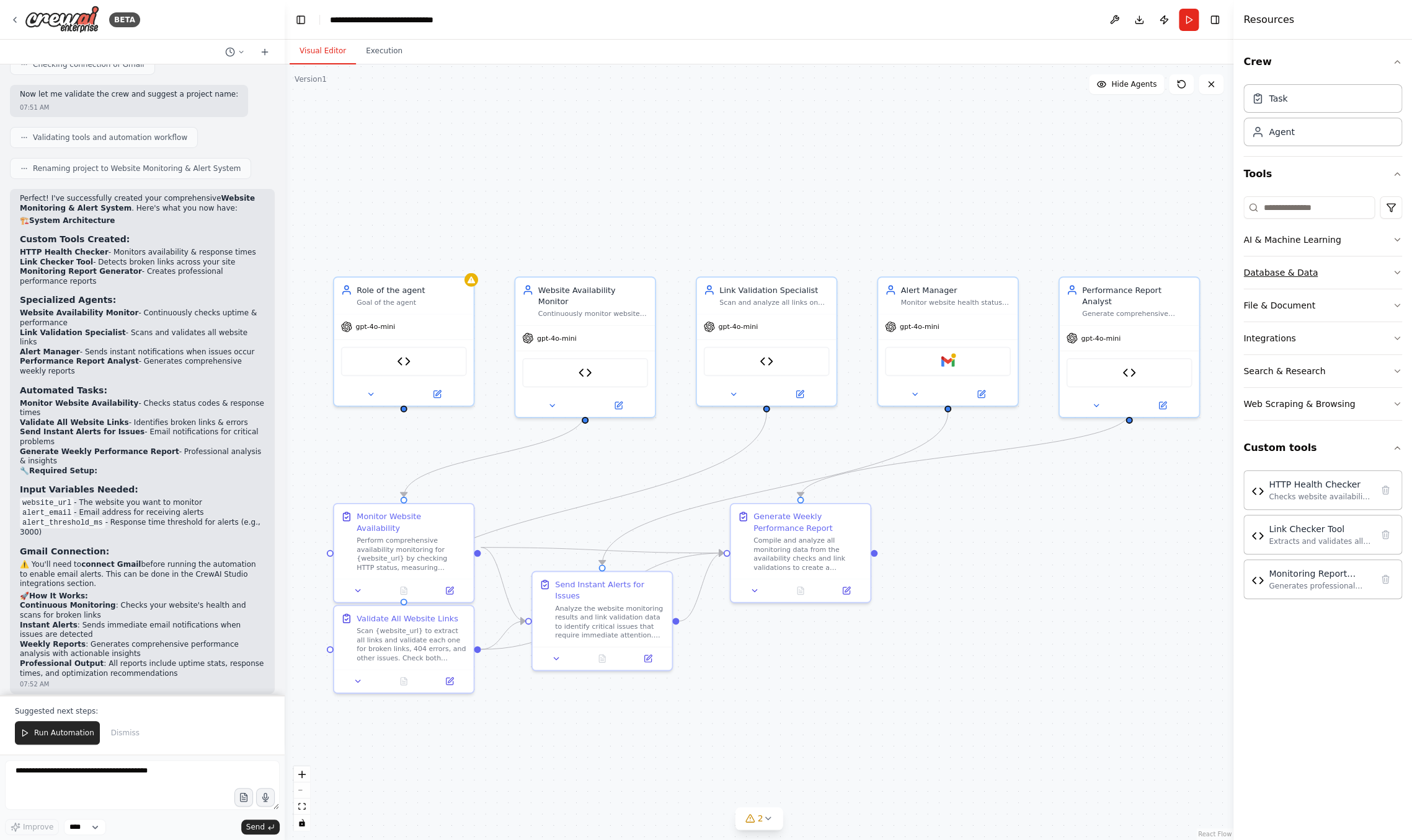
click at [1106, 269] on button "Database & Data" at bounding box center [1322, 272] width 159 height 32
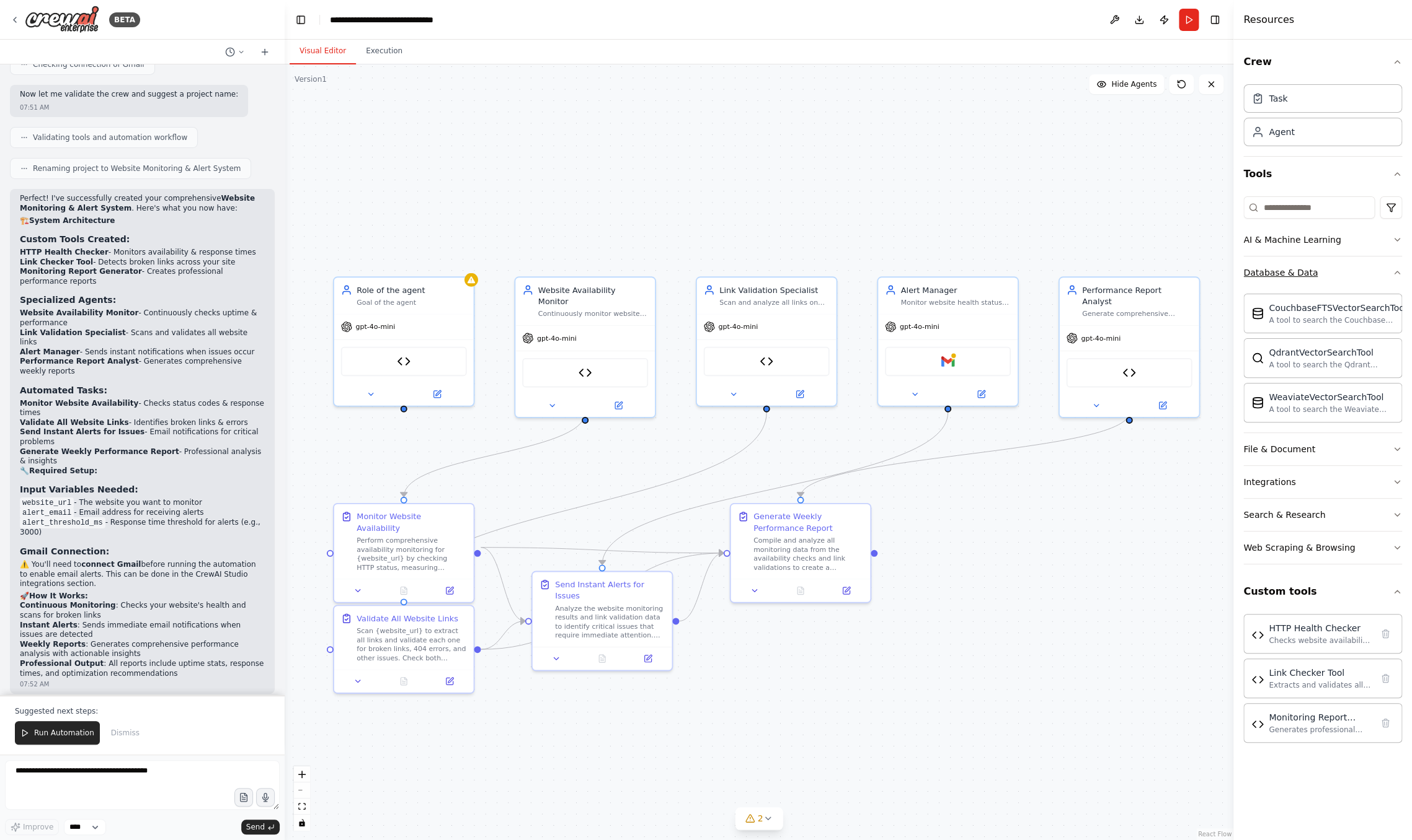
click at [1106, 269] on button "Database & Data" at bounding box center [1322, 272] width 159 height 32
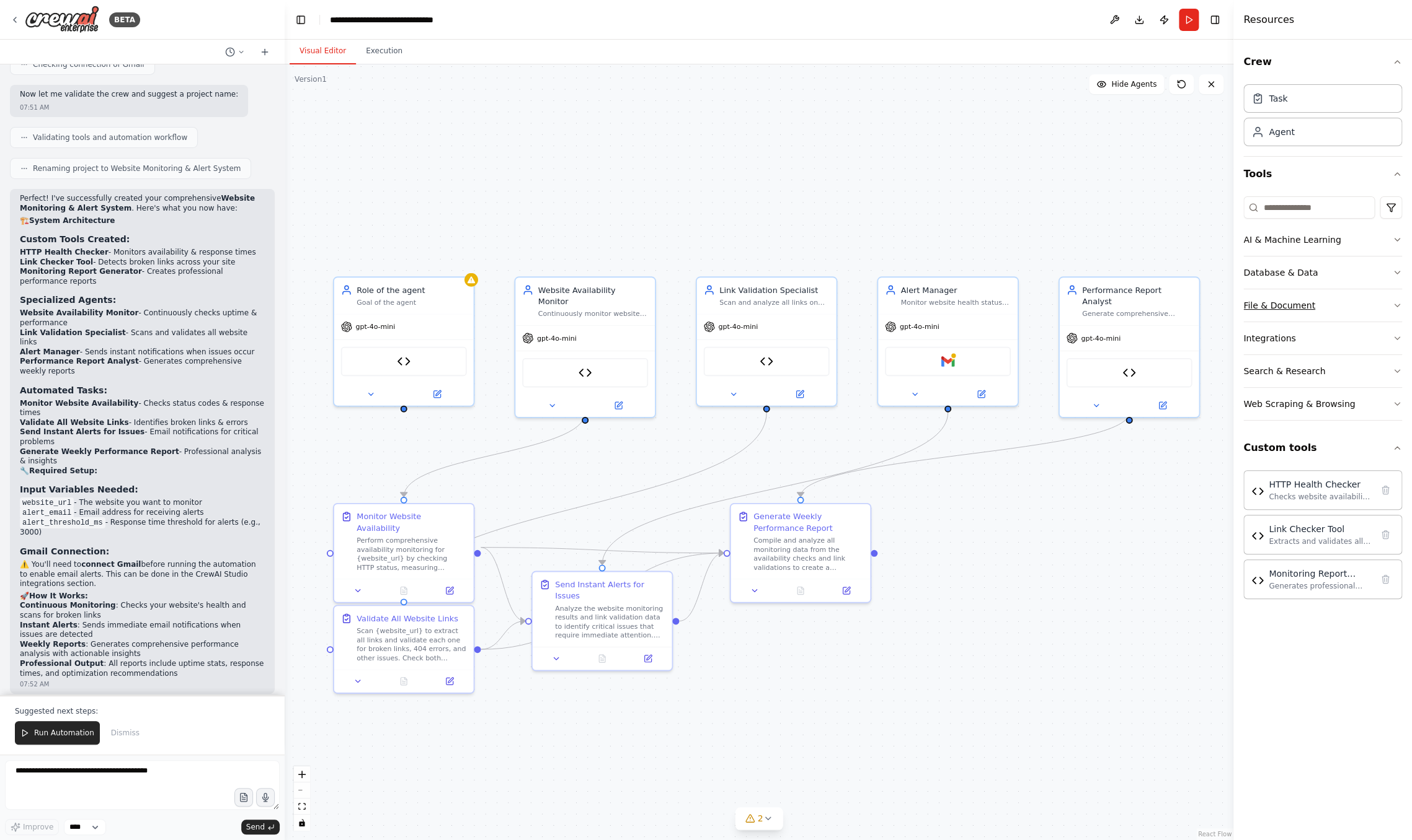
click at [1106, 304] on icon "button" at bounding box center [1396, 305] width 10 height 10
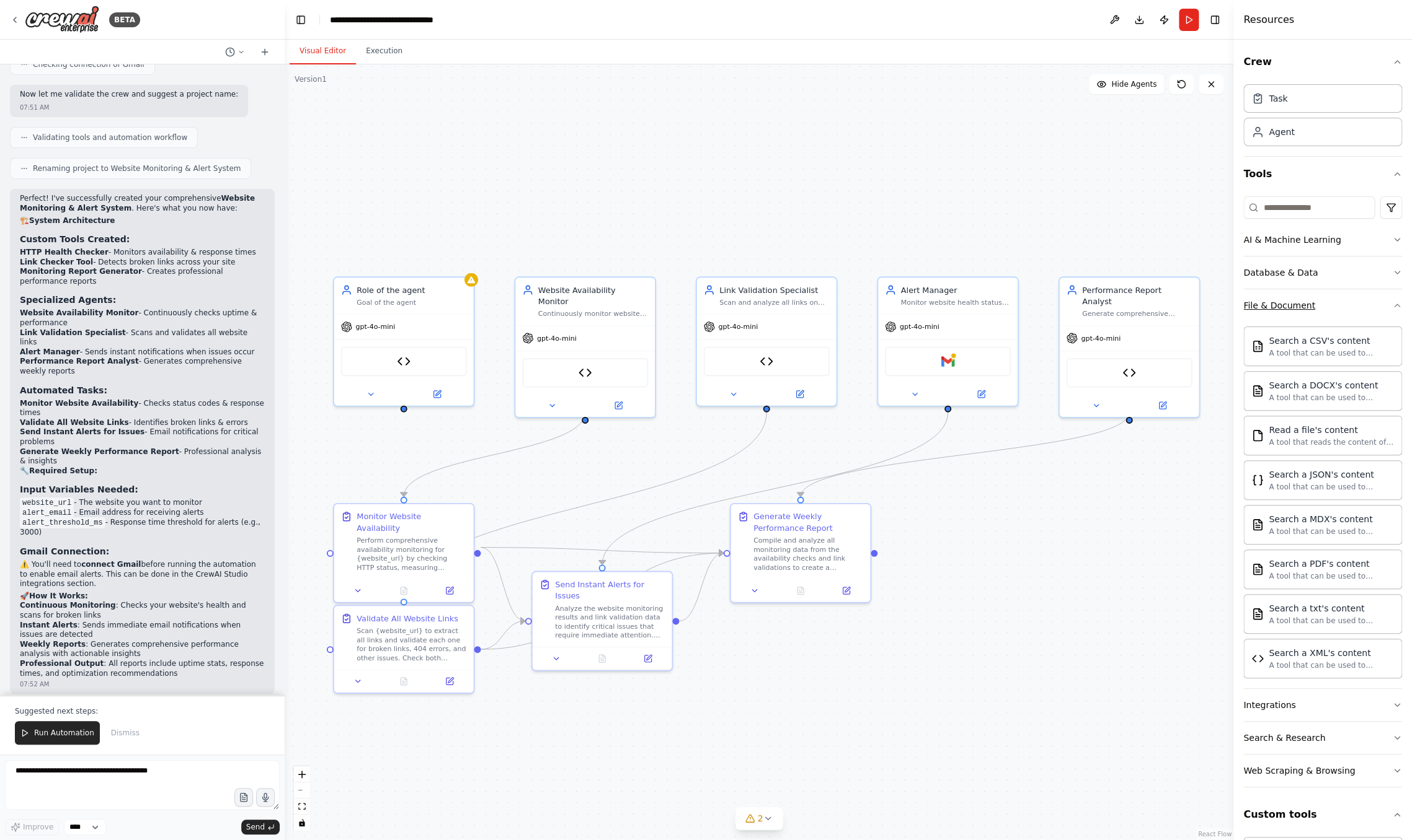
click at [1106, 304] on div "Crew Task Agent Tools AI & Machine Learning Database & Data File & Document Sea…" at bounding box center [1322, 440] width 178 height 801
click at [1106, 305] on icon "button" at bounding box center [1397, 305] width 5 height 3
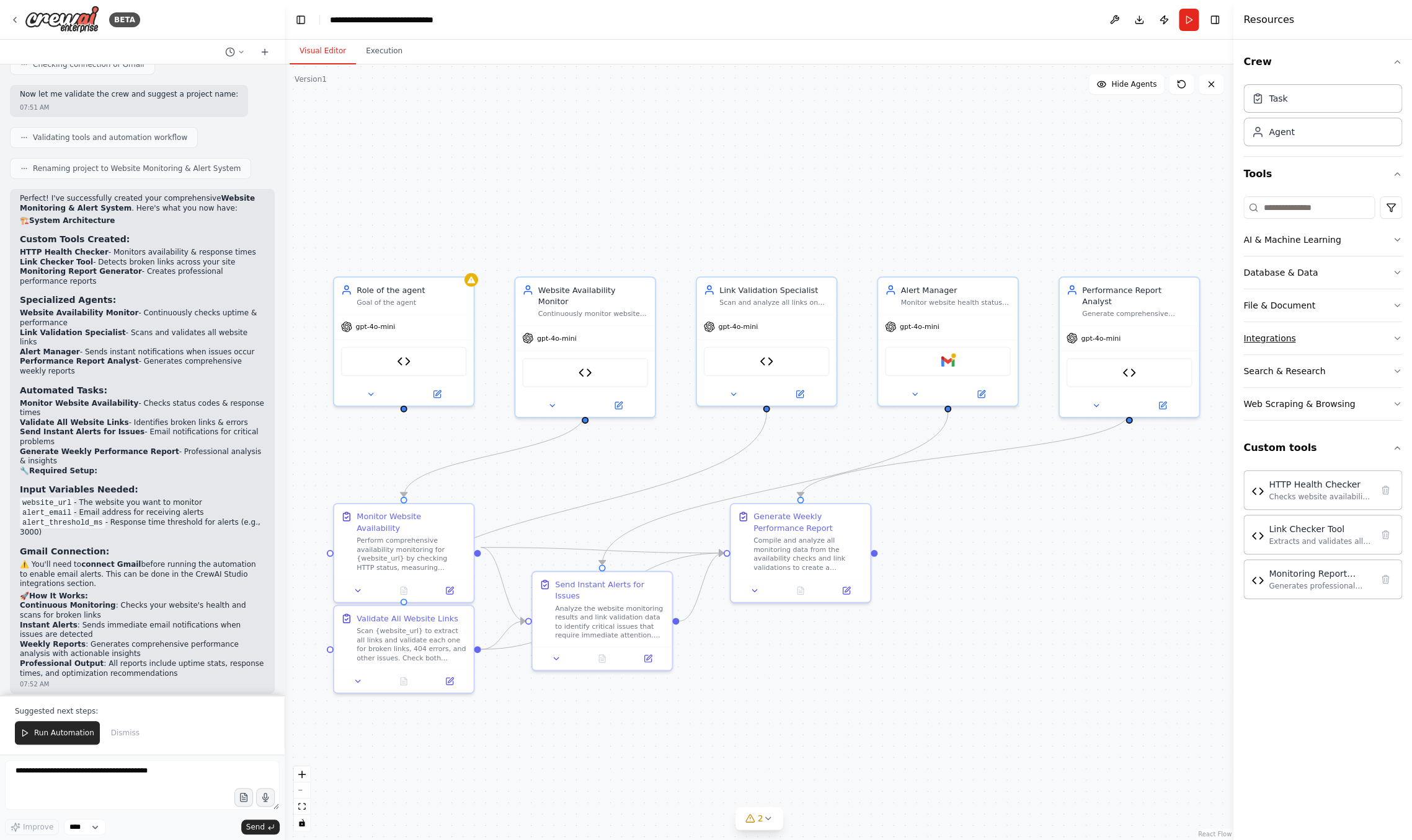
click at [1106, 340] on icon "button" at bounding box center [1396, 338] width 10 height 10
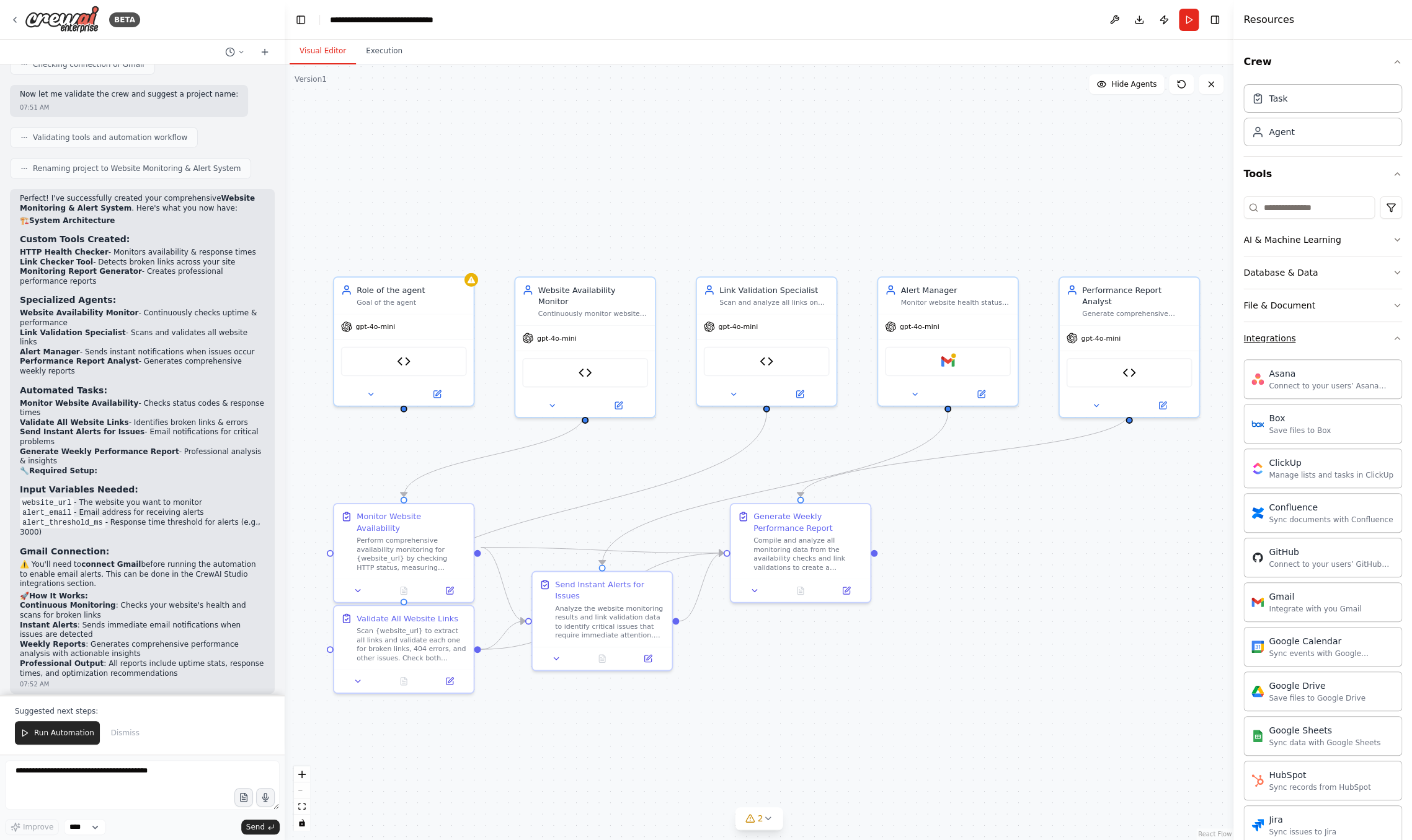
click at [1106, 340] on div "Crew Task Agent Tools AI & Machine Learning Database & Data File & Document Int…" at bounding box center [1322, 440] width 178 height 801
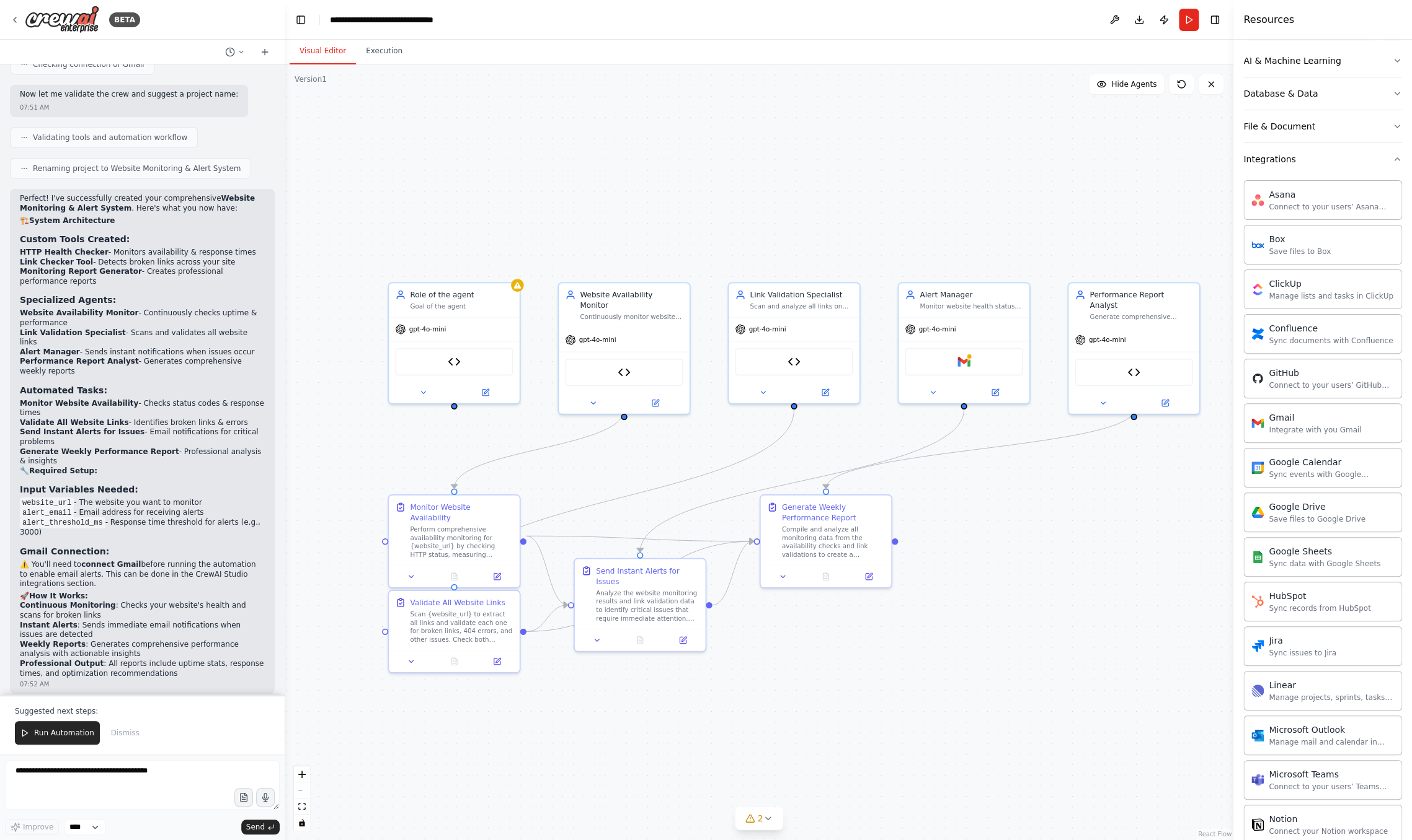
scroll to position [127, 0]
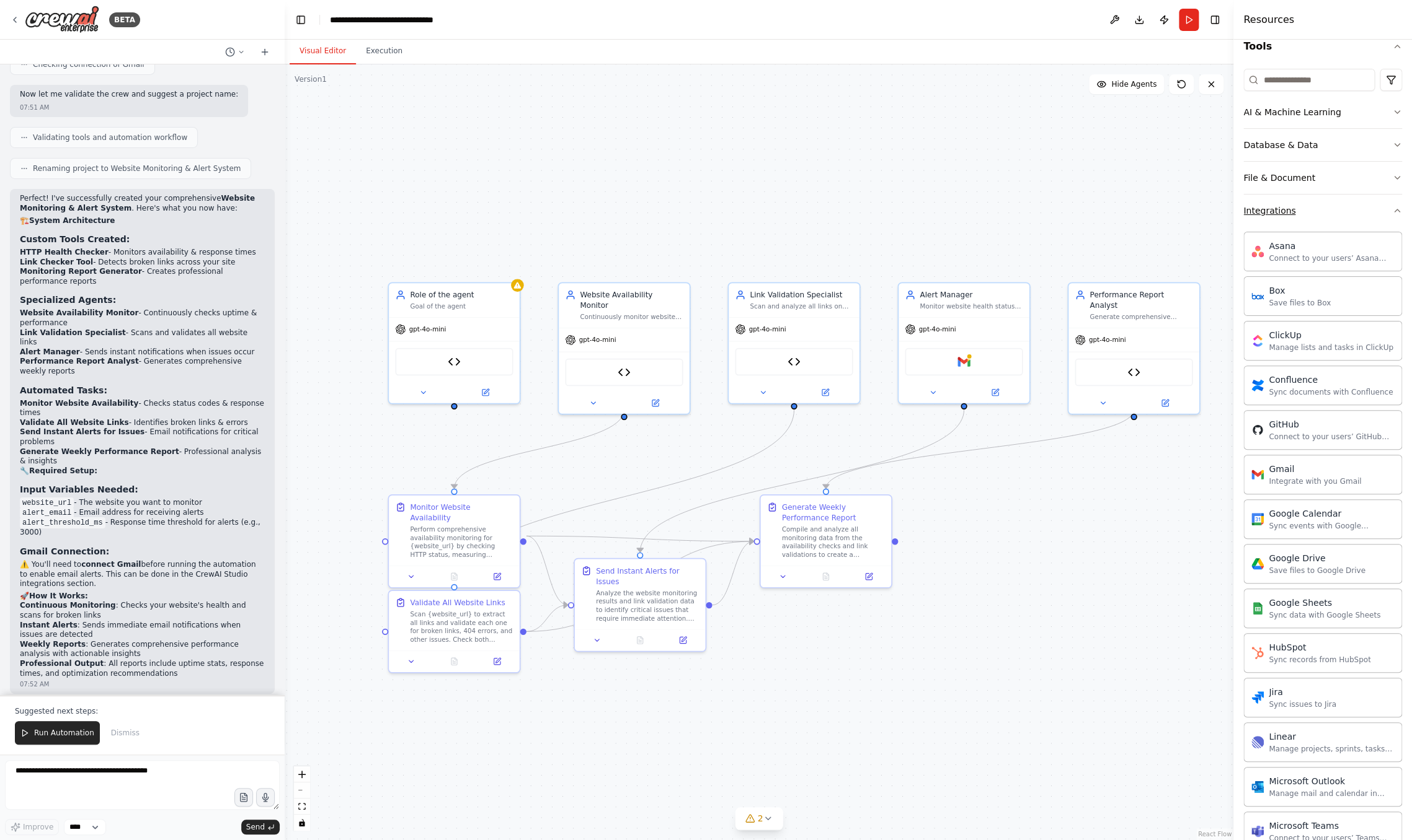
click at [1106, 210] on icon "button" at bounding box center [1396, 210] width 10 height 10
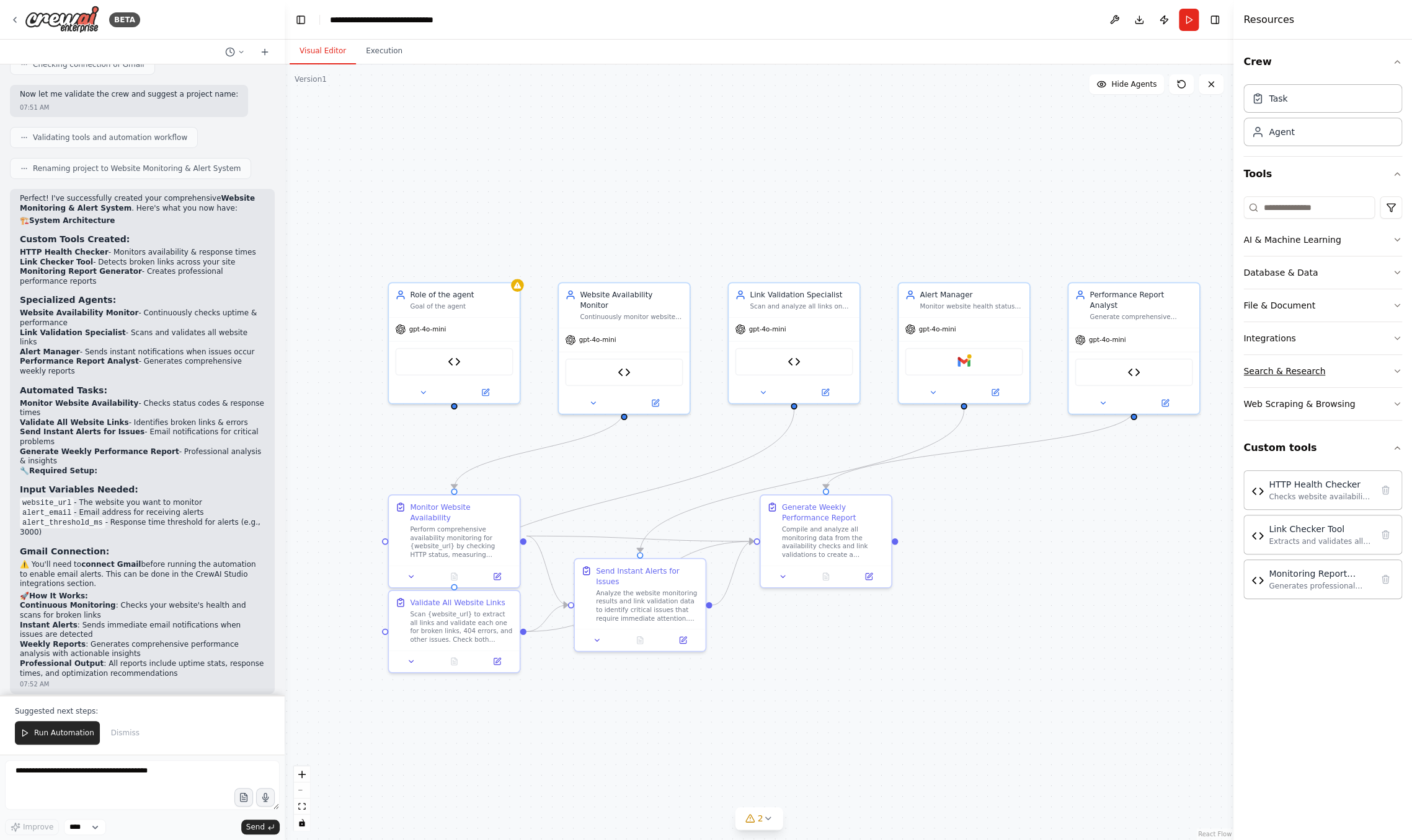
click at [1106, 369] on icon "button" at bounding box center [1396, 370] width 10 height 10
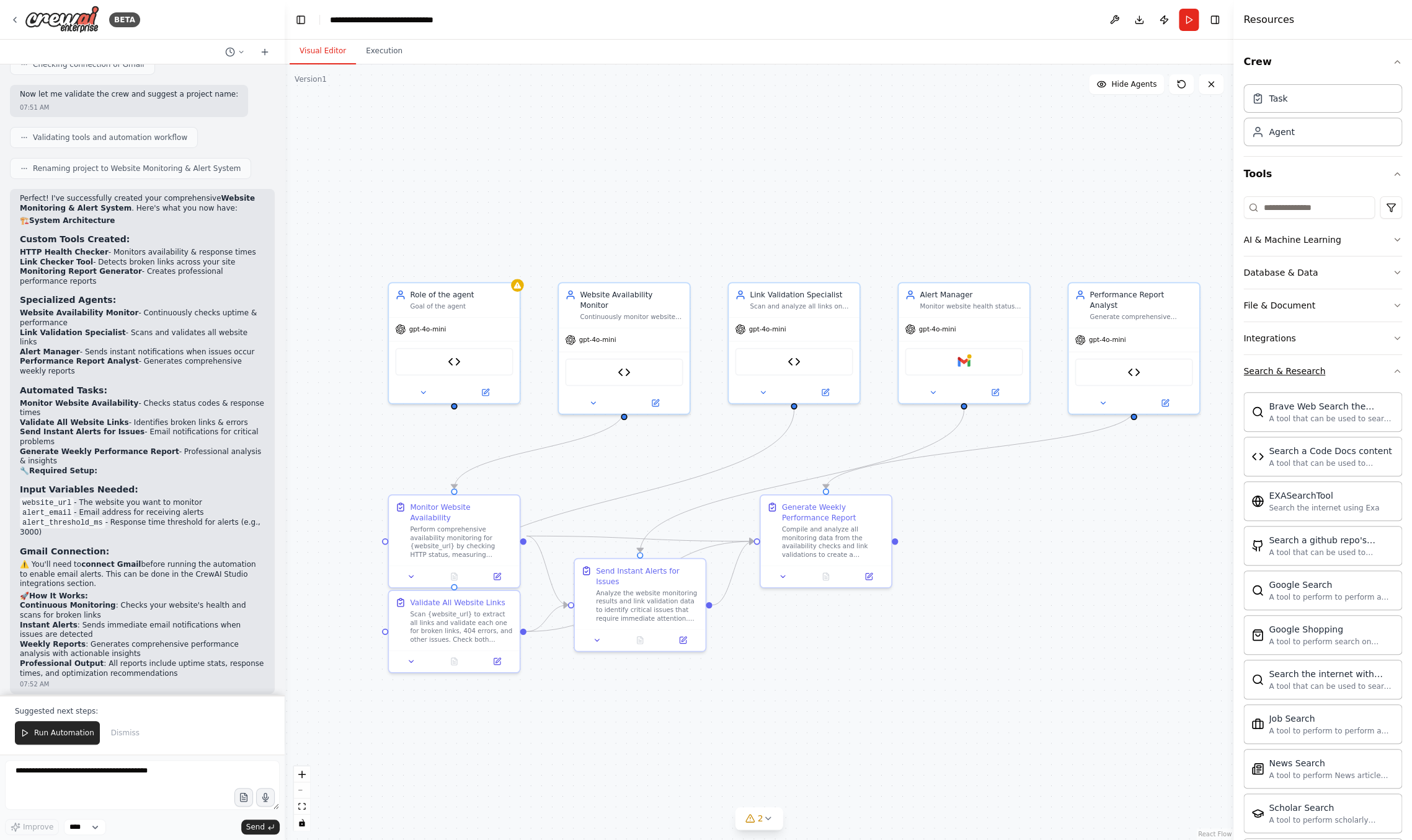
click at [1106, 372] on icon "button" at bounding box center [1396, 370] width 10 height 10
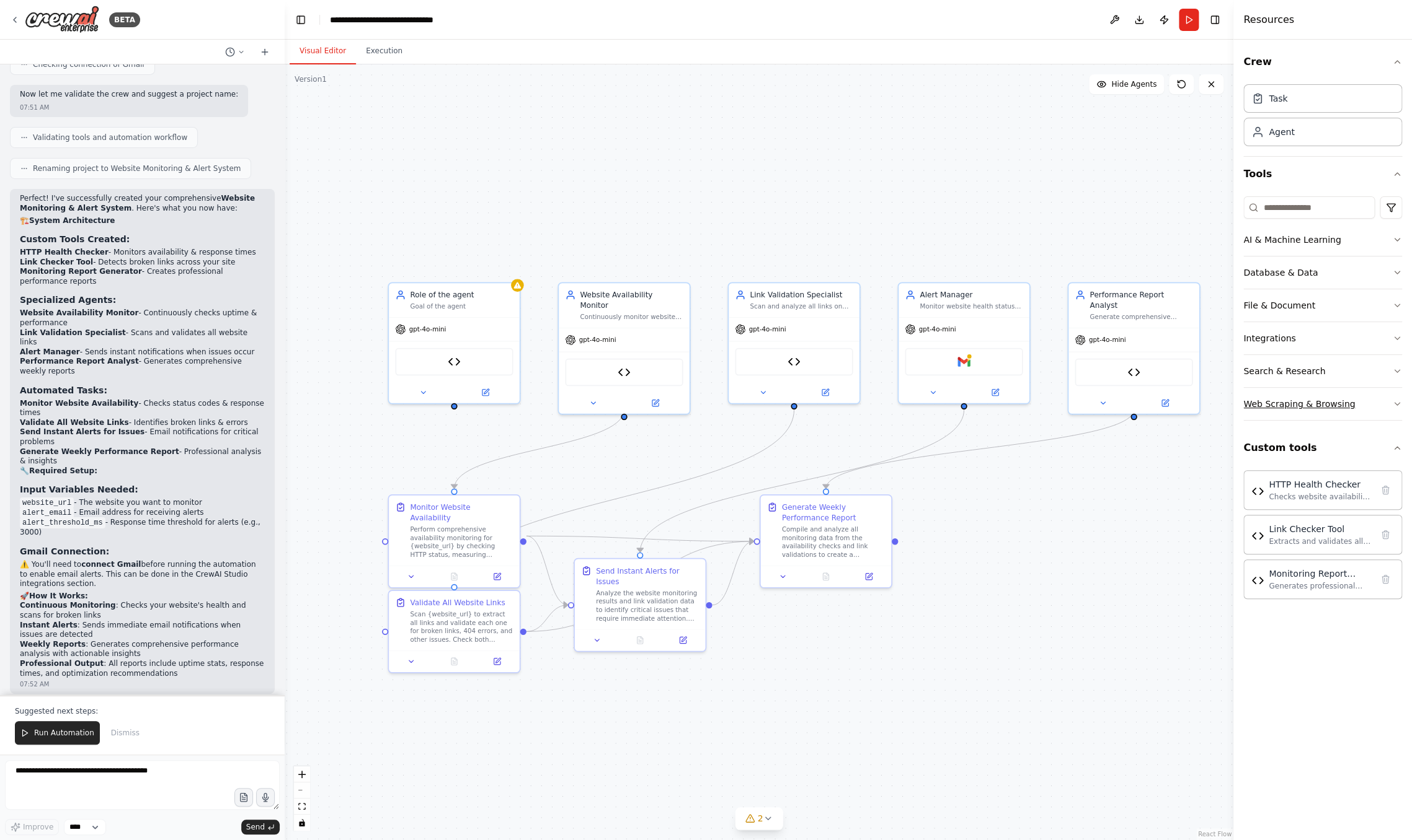
click at [1106, 401] on icon "button" at bounding box center [1396, 404] width 10 height 10
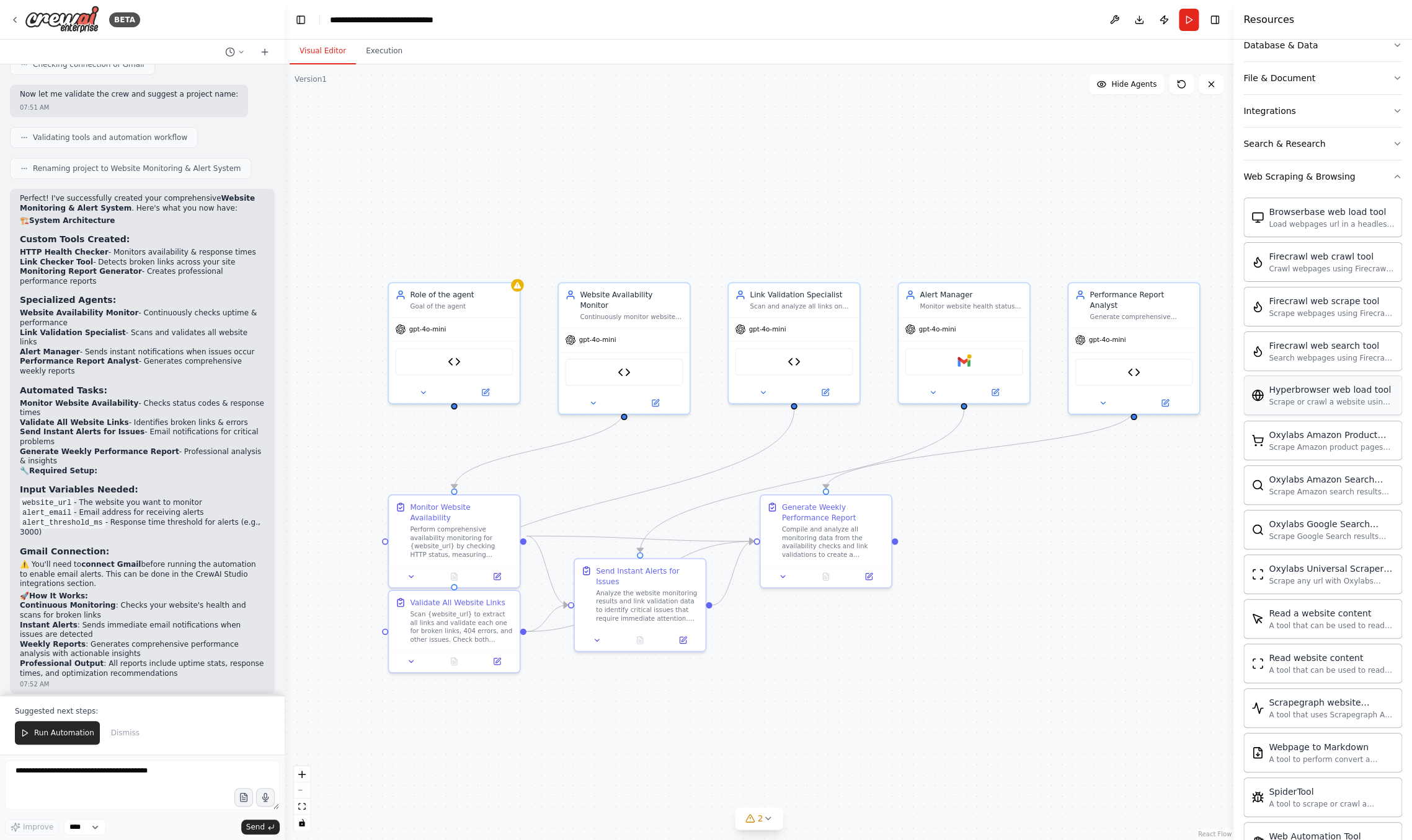
scroll to position [235, 0]
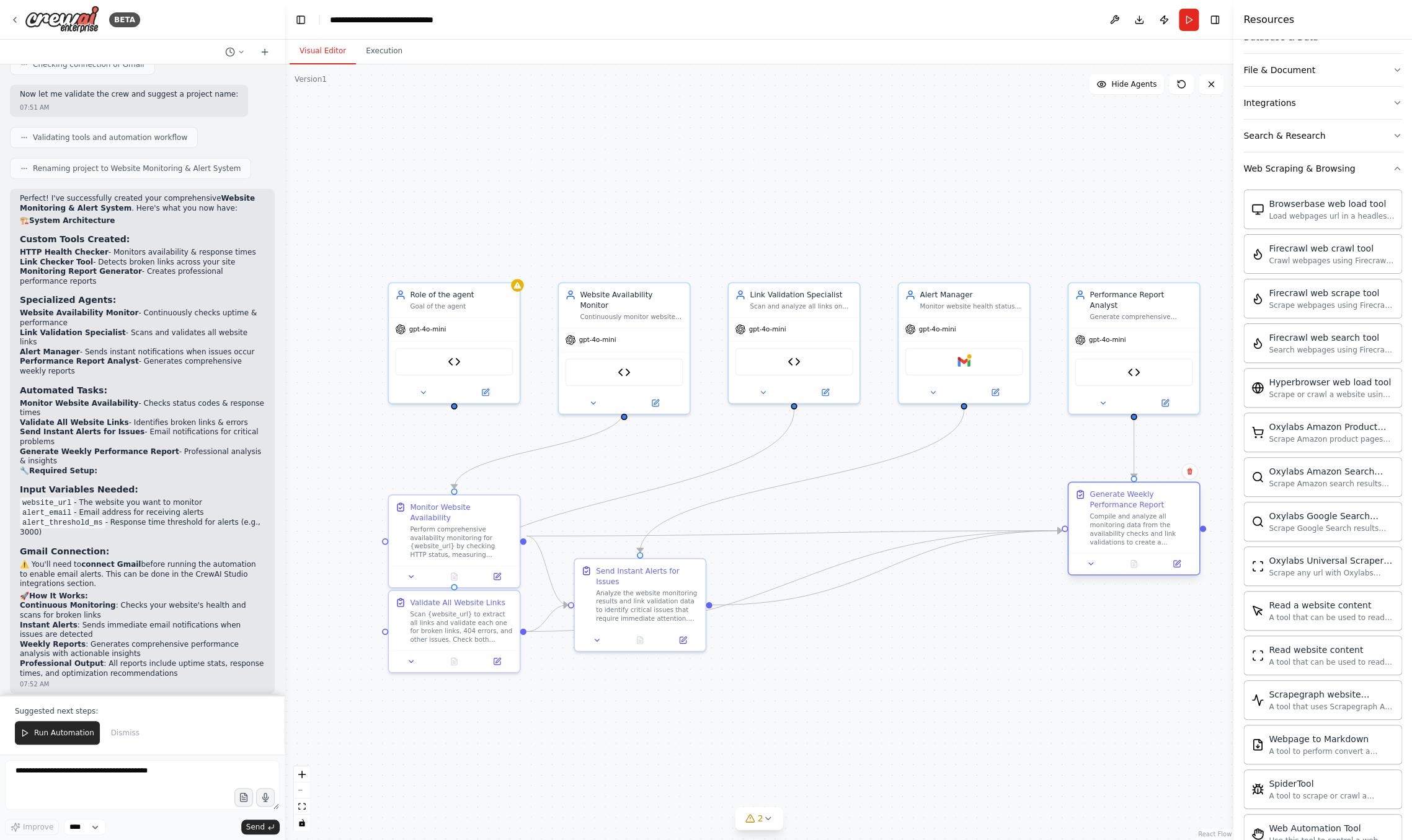
drag, startPoint x: 818, startPoint y: 550, endPoint x: 1132, endPoint y: 542, distance: 314.1
click at [1106, 542] on div "Compile and analyze all monitoring data from the availability checks and link v…" at bounding box center [1141, 529] width 103 height 34
drag, startPoint x: 666, startPoint y: 608, endPoint x: 848, endPoint y: 712, distance: 209.6
click at [848, 712] on div "Analyze the website monitoring results and link validation data to identify cri…" at bounding box center [832, 709] width 103 height 34
drag, startPoint x: 848, startPoint y: 712, endPoint x: 843, endPoint y: 680, distance: 32.4
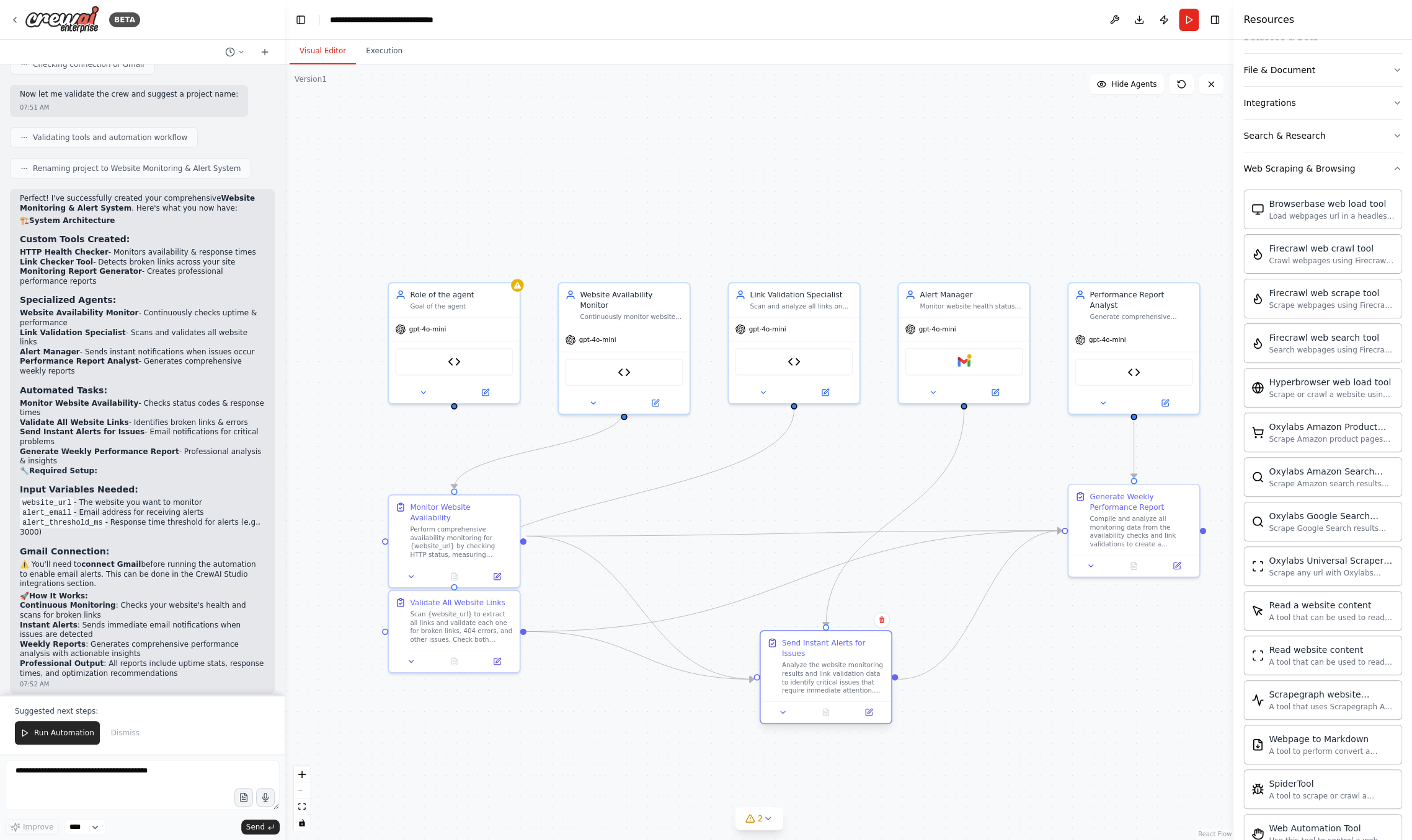
click at [843, 680] on div "Analyze the website monitoring results and link validation data to identify cri…" at bounding box center [832, 678] width 103 height 34
click at [489, 390] on icon at bounding box center [486, 391] width 9 height 9
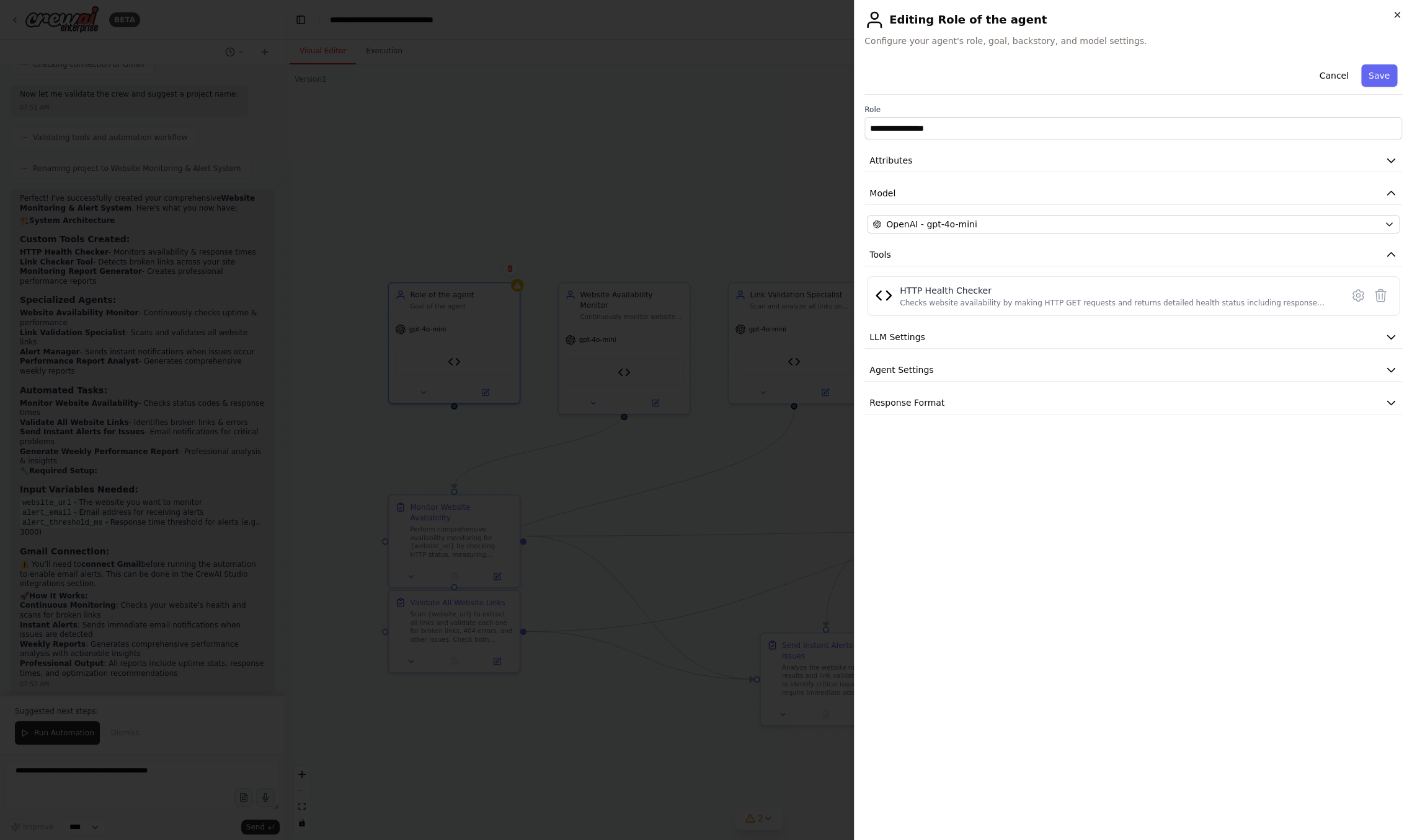
click at [1106, 12] on icon "button" at bounding box center [1396, 14] width 10 height 10
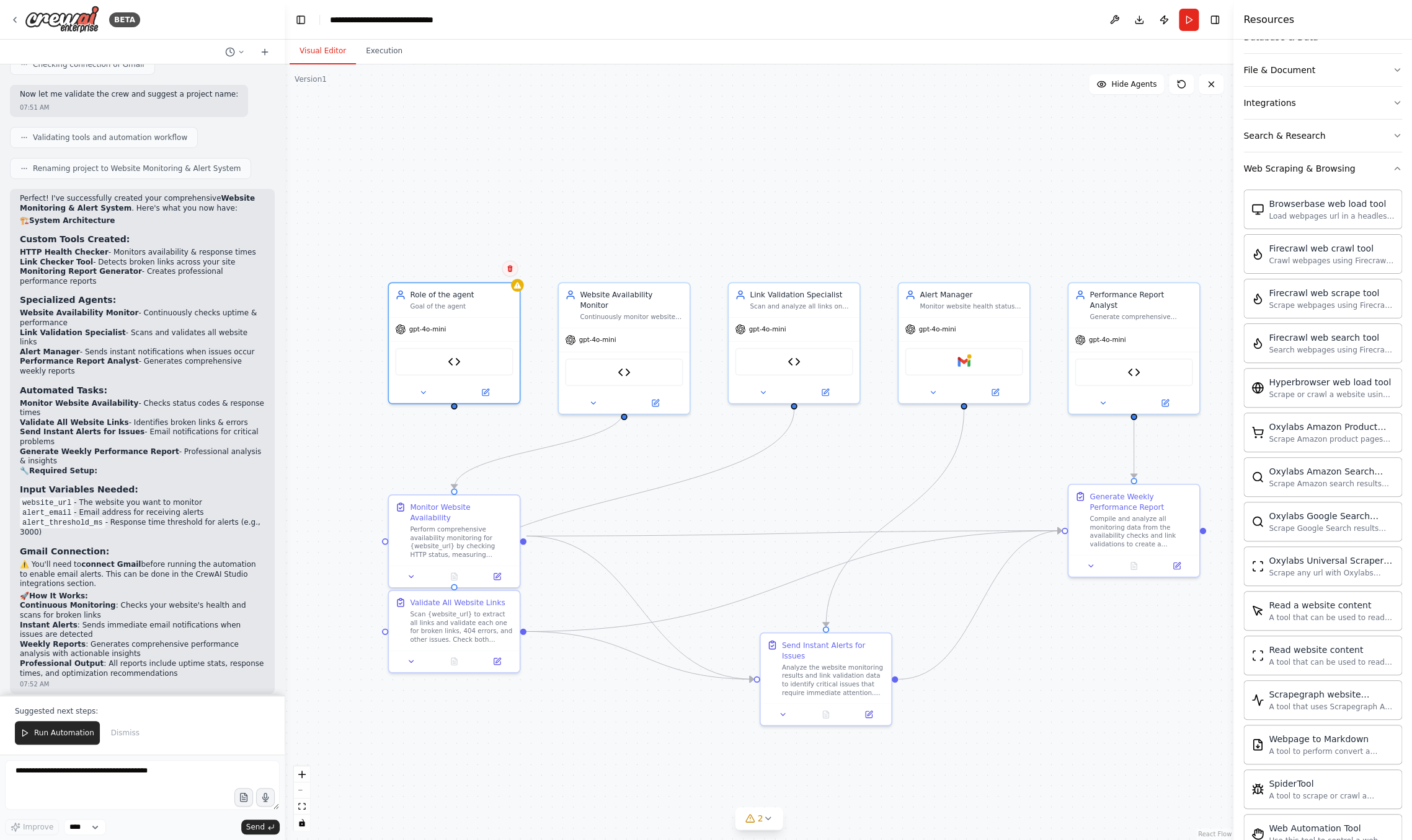
click at [511, 272] on icon at bounding box center [510, 269] width 5 height 7
click at [479, 269] on button "Confirm" at bounding box center [474, 268] width 44 height 15
drag, startPoint x: 632, startPoint y: 319, endPoint x: 463, endPoint y: 310, distance: 169.2
click at [463, 315] on div "gpt-4o-mini" at bounding box center [454, 327] width 131 height 24
click at [451, 300] on div "Continuously monitor website availability and performance for {website_url}, me…" at bounding box center [461, 305] width 103 height 9
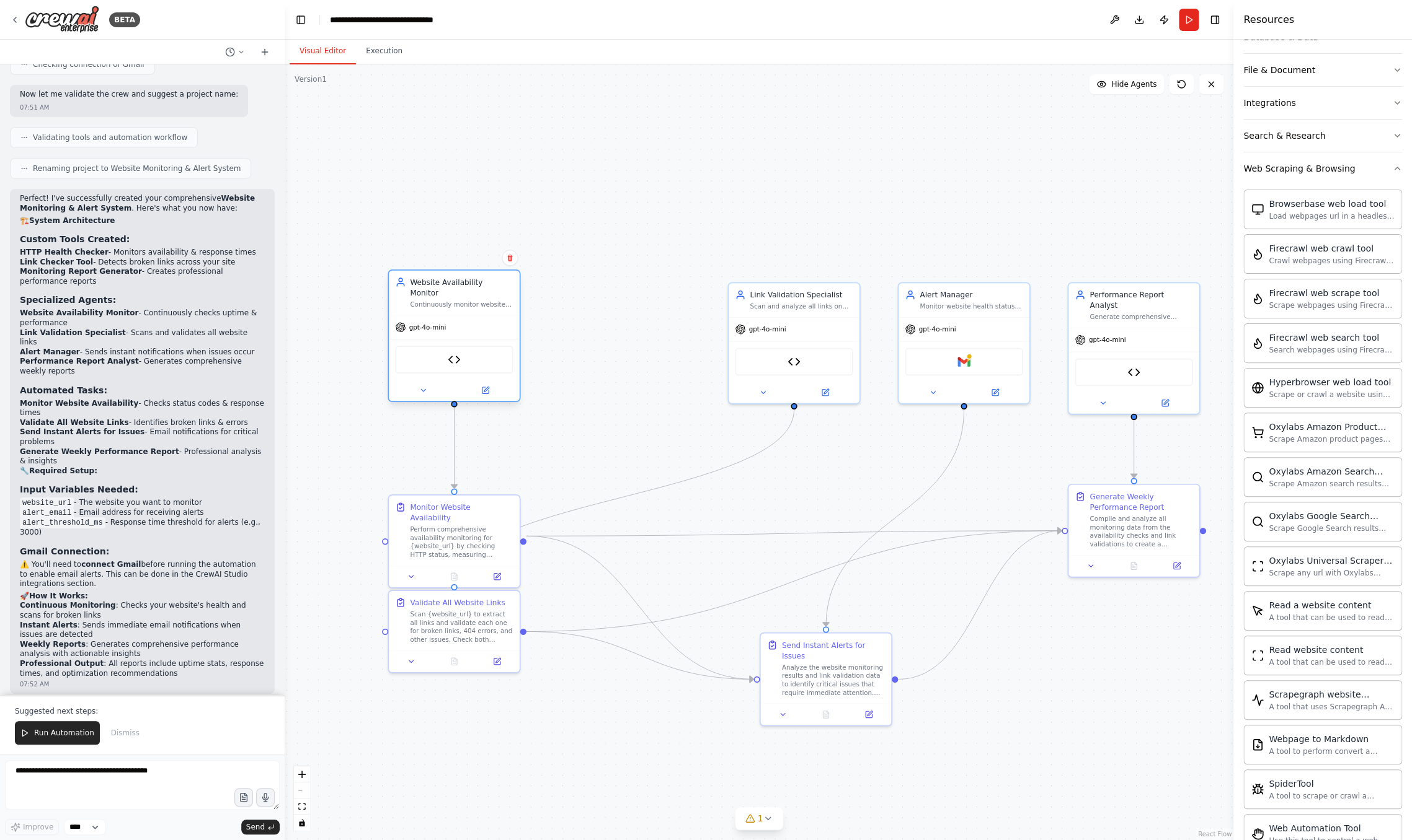
click at [450, 320] on div "gpt-4o-mini" at bounding box center [454, 327] width 131 height 24
click at [429, 384] on button at bounding box center [423, 391] width 60 height 13
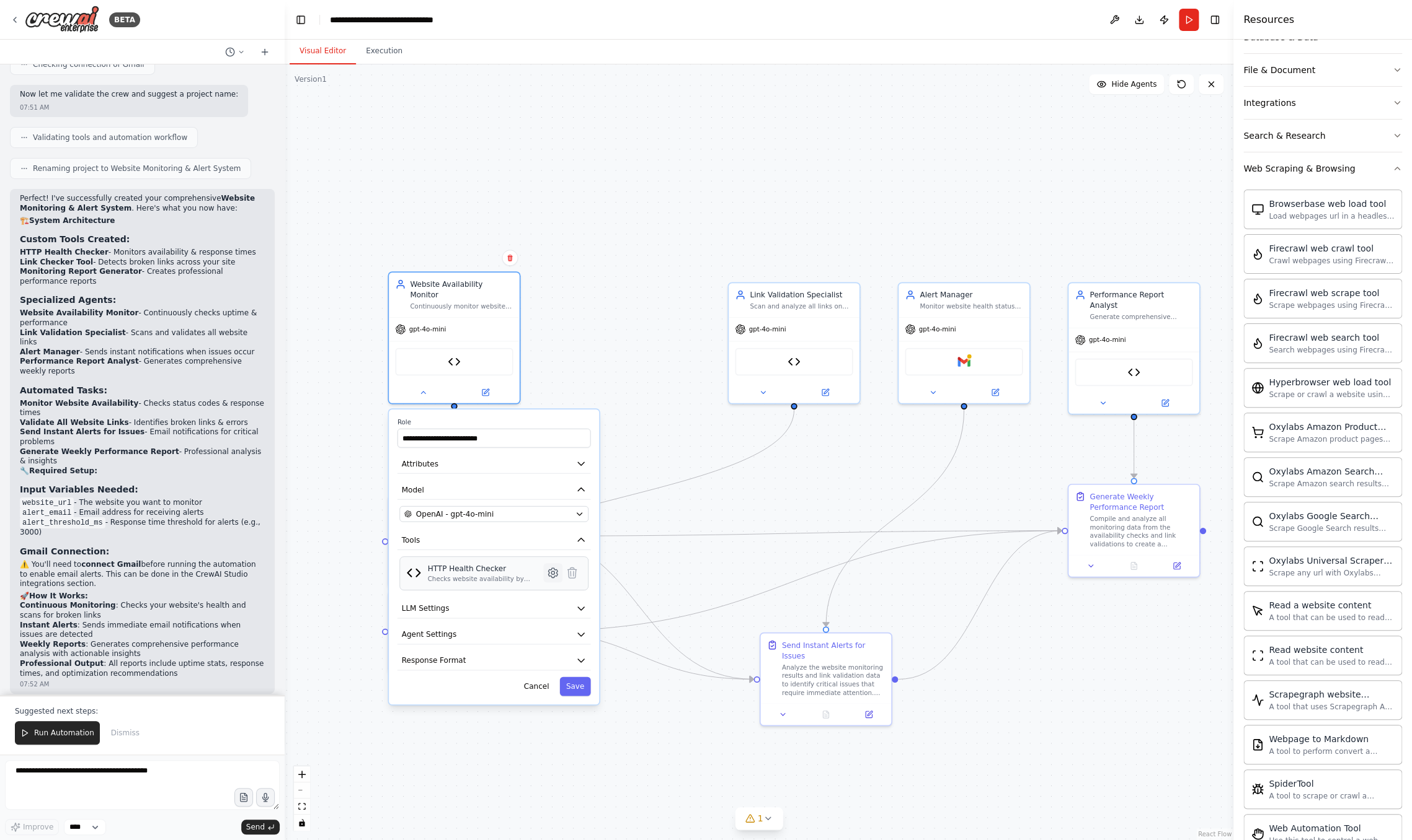
click at [550, 568] on icon at bounding box center [552, 572] width 13 height 13
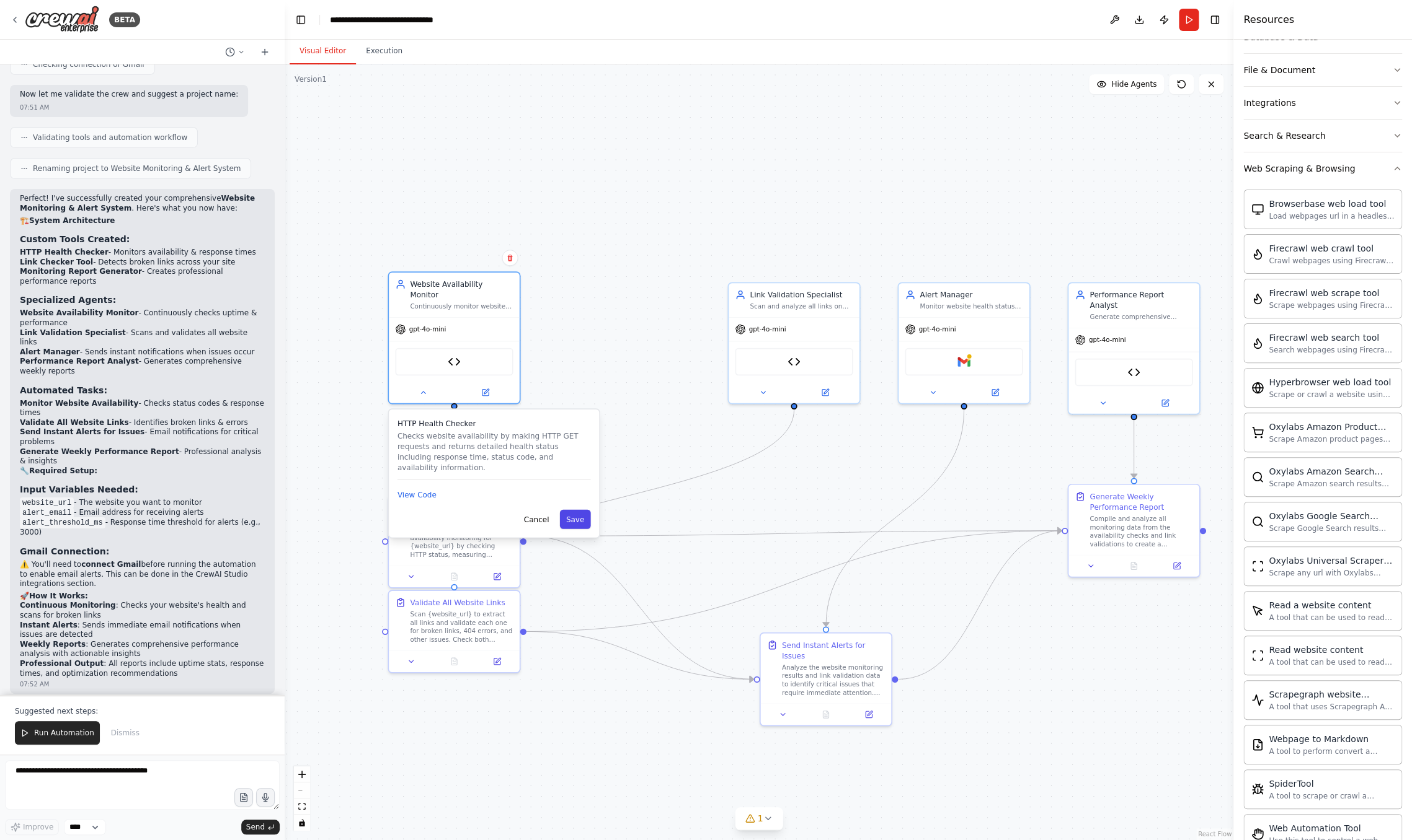
click at [570, 510] on button "Save" at bounding box center [574, 520] width 31 height 19
click at [529, 480] on button "Model" at bounding box center [494, 490] width 193 height 20
click at [549, 419] on div "**********" at bounding box center [494, 434] width 193 height 30
click at [456, 285] on div "Website Availability Monitor" at bounding box center [461, 288] width 103 height 21
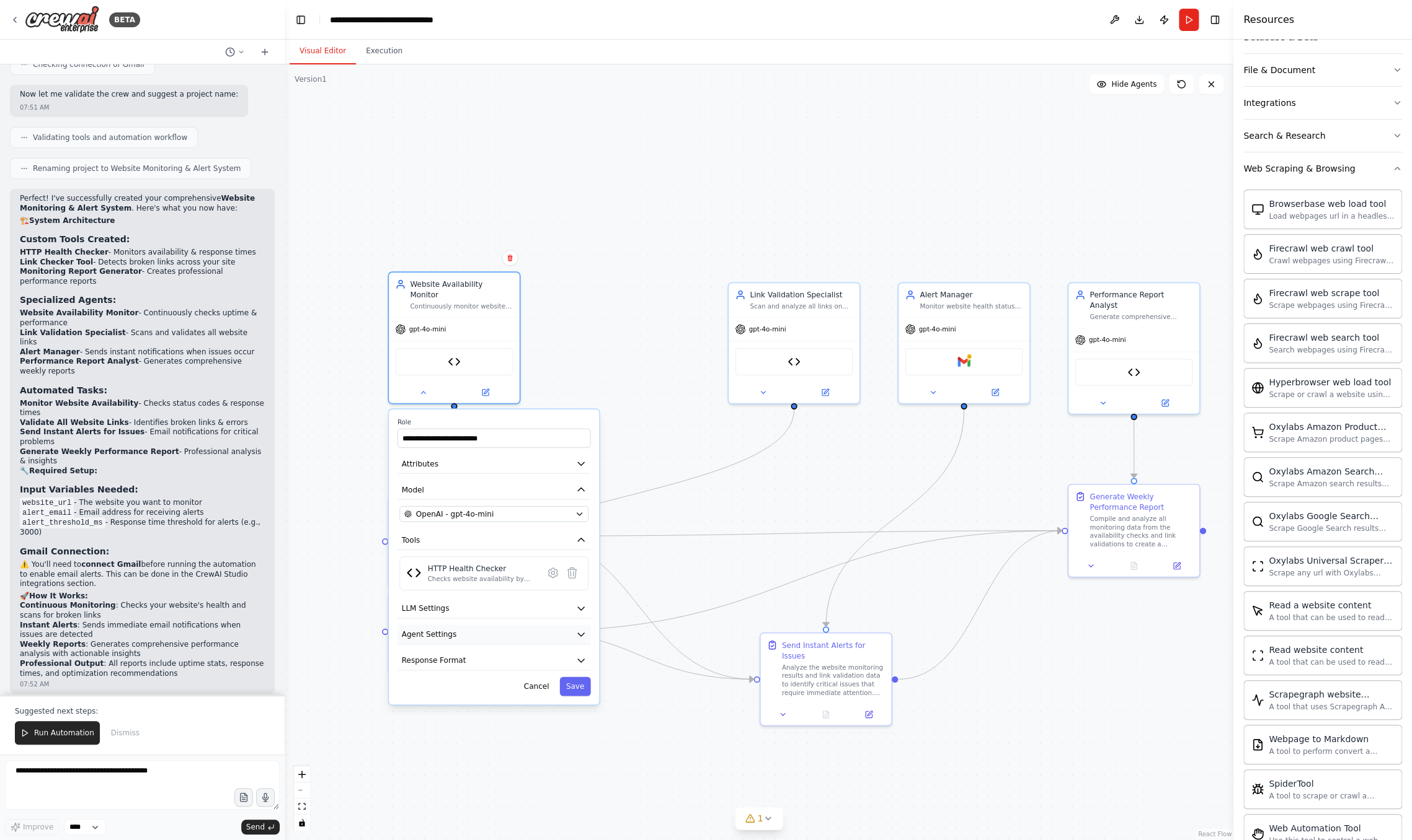
click at [461, 628] on button "Agent Settings" at bounding box center [494, 635] width 193 height 20
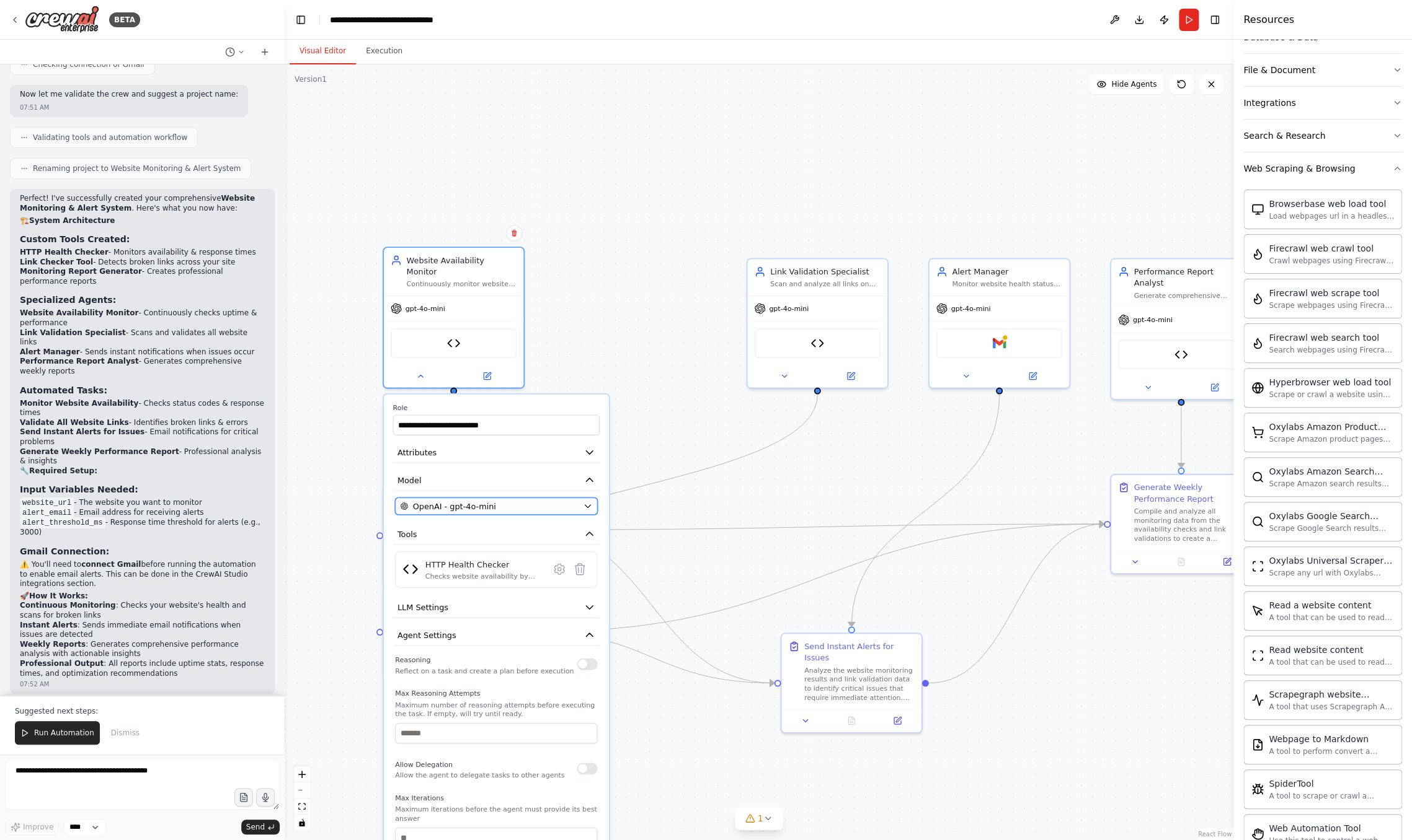
click at [487, 500] on span "OpenAI - gpt-4o-mini" at bounding box center [454, 506] width 83 height 11
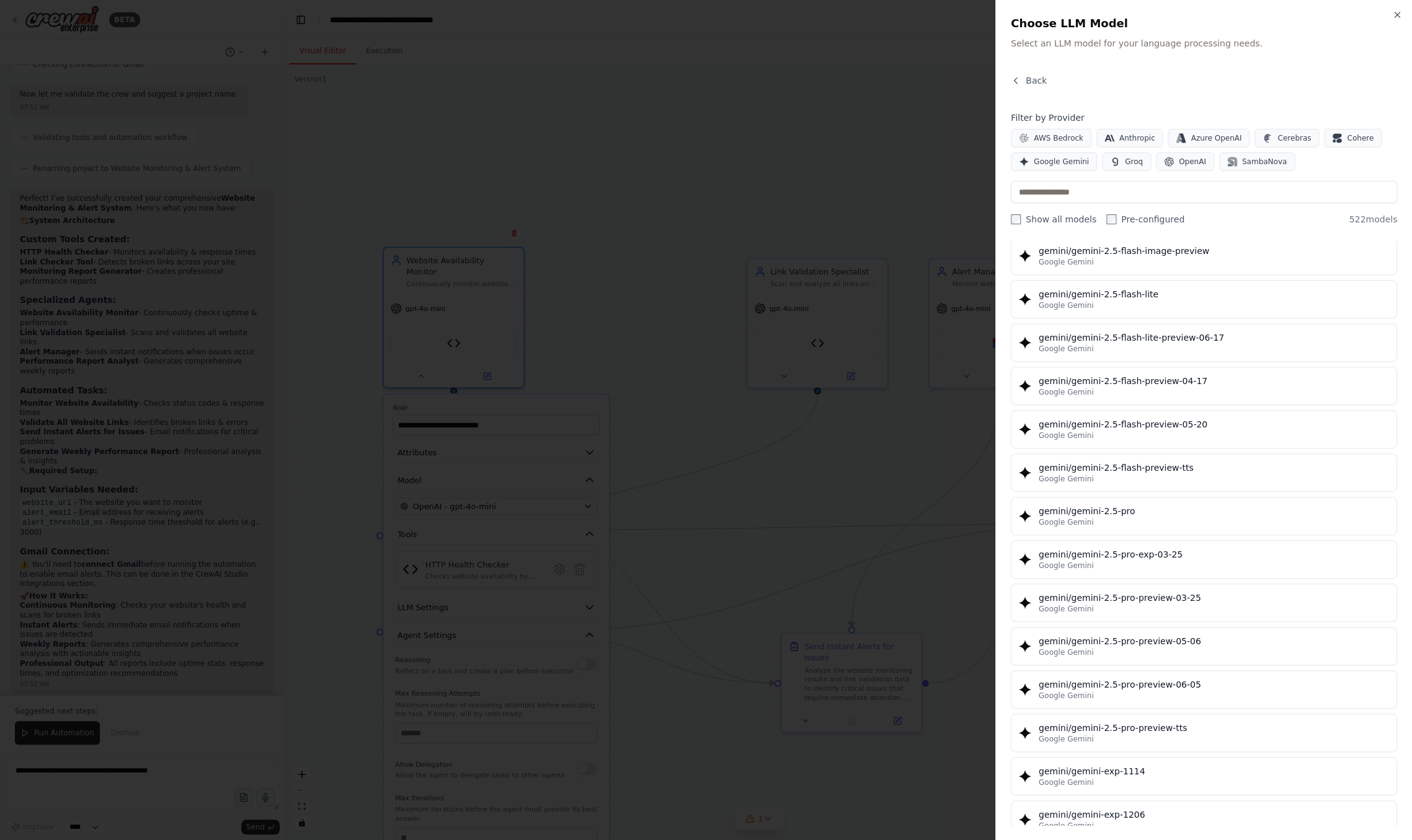
scroll to position [16986, 0]
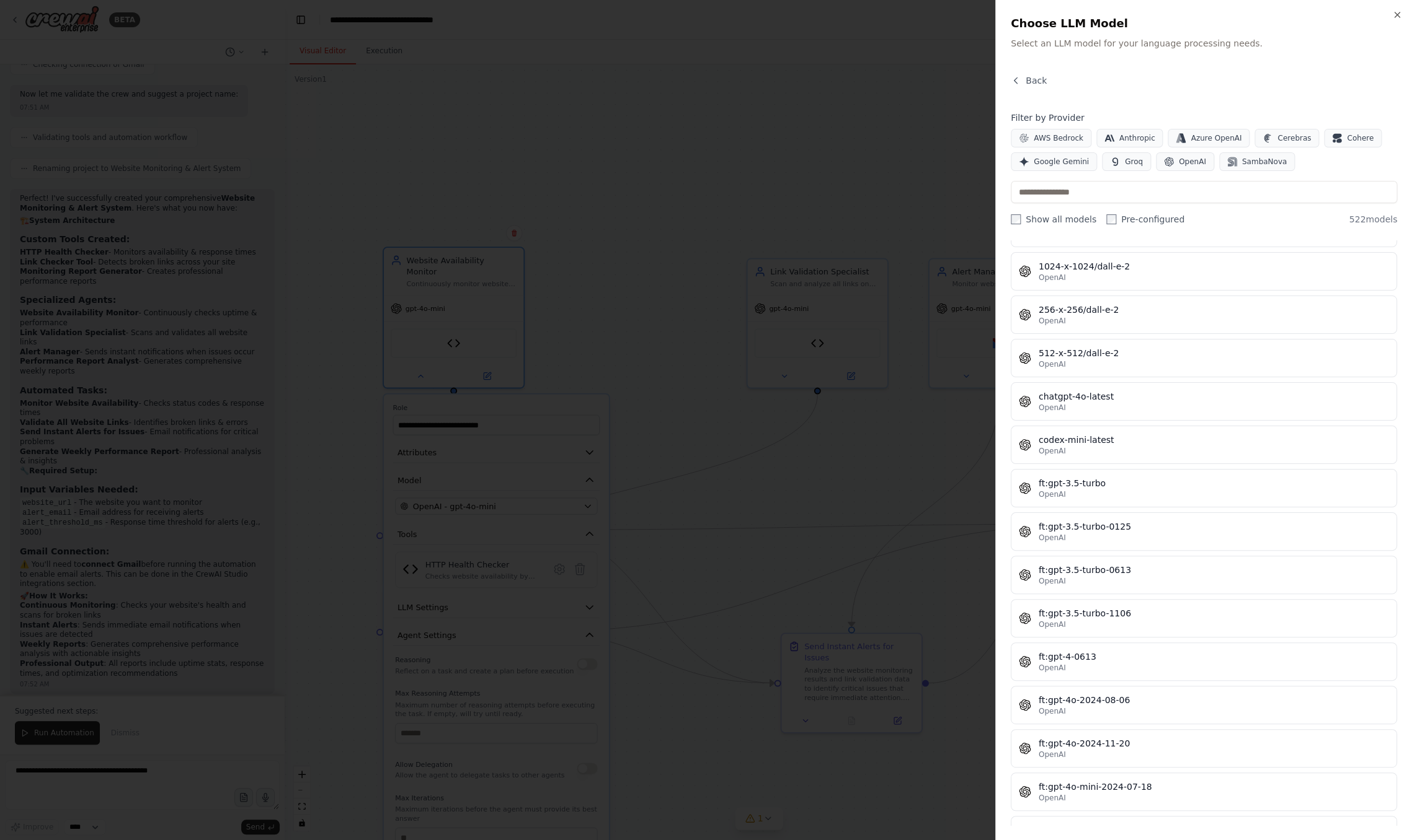
click at [606, 218] on div at bounding box center [706, 420] width 1412 height 840
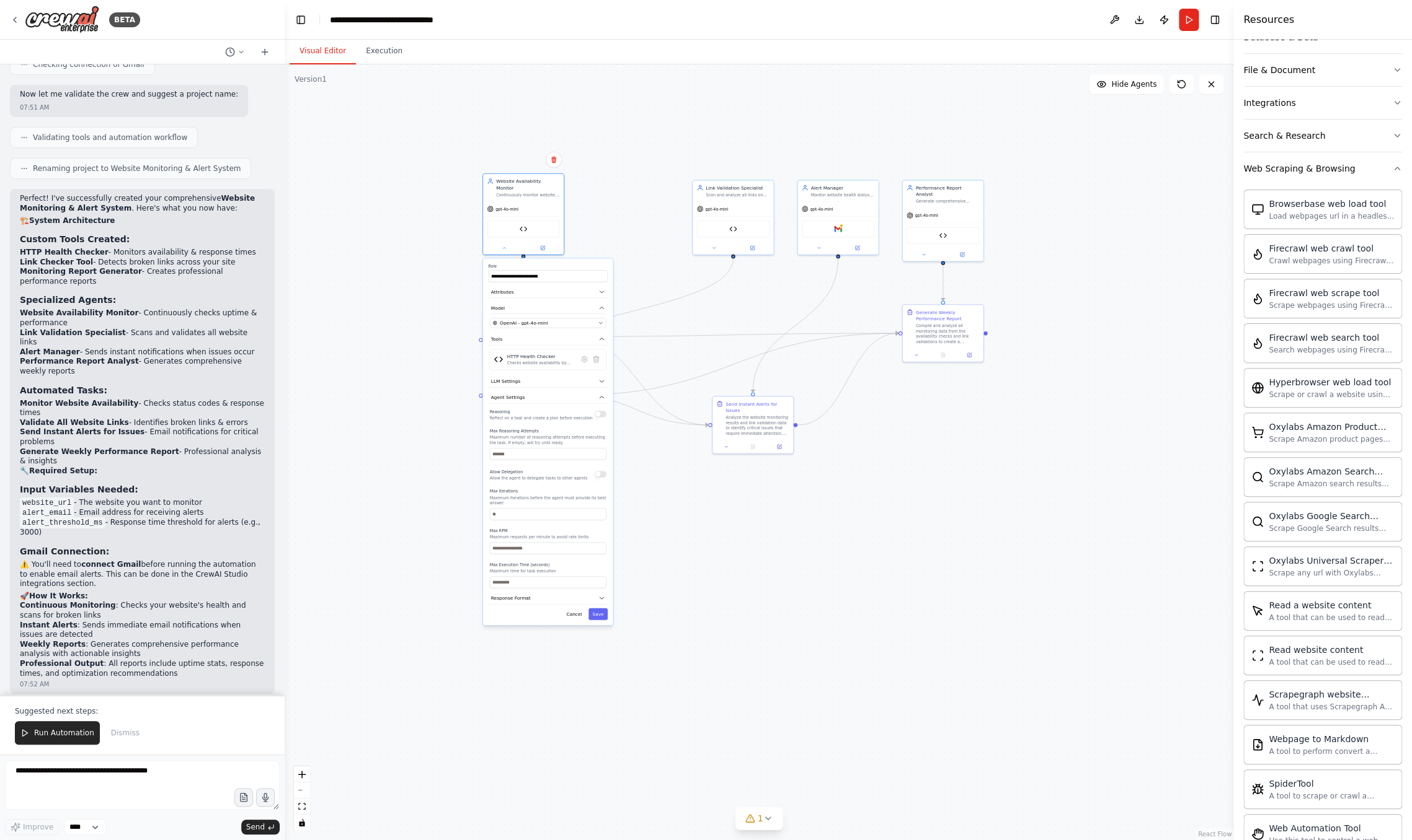
drag, startPoint x: 418, startPoint y: 467, endPoint x: 454, endPoint y: 291, distance: 179.6
click at [454, 291] on div ".deletable-edge-delete-btn { width: 20px; height: 20px; border: 0px solid #ffff…" at bounding box center [759, 452] width 948 height 776
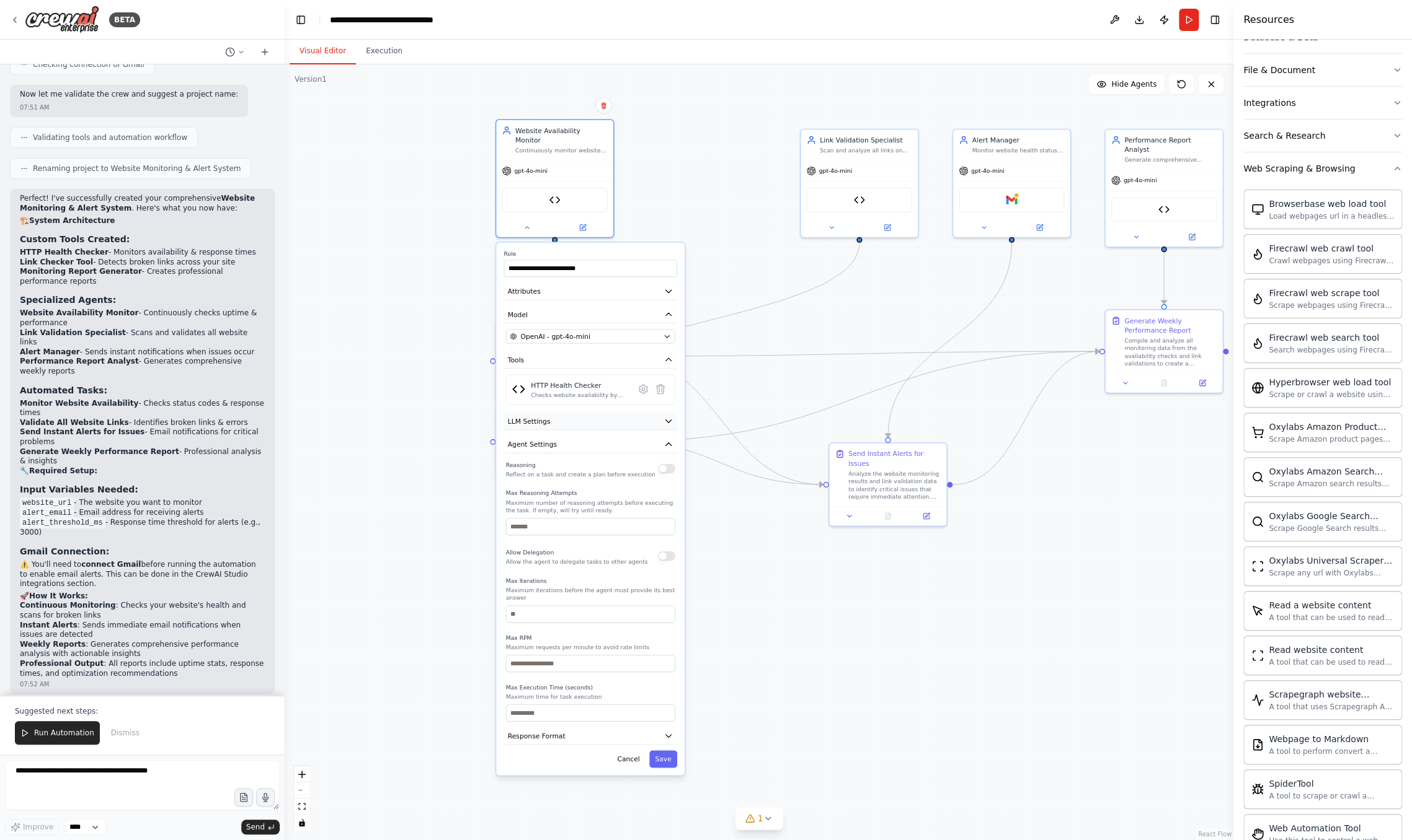
click at [663, 413] on button "LLM Settings" at bounding box center [589, 421] width 173 height 18
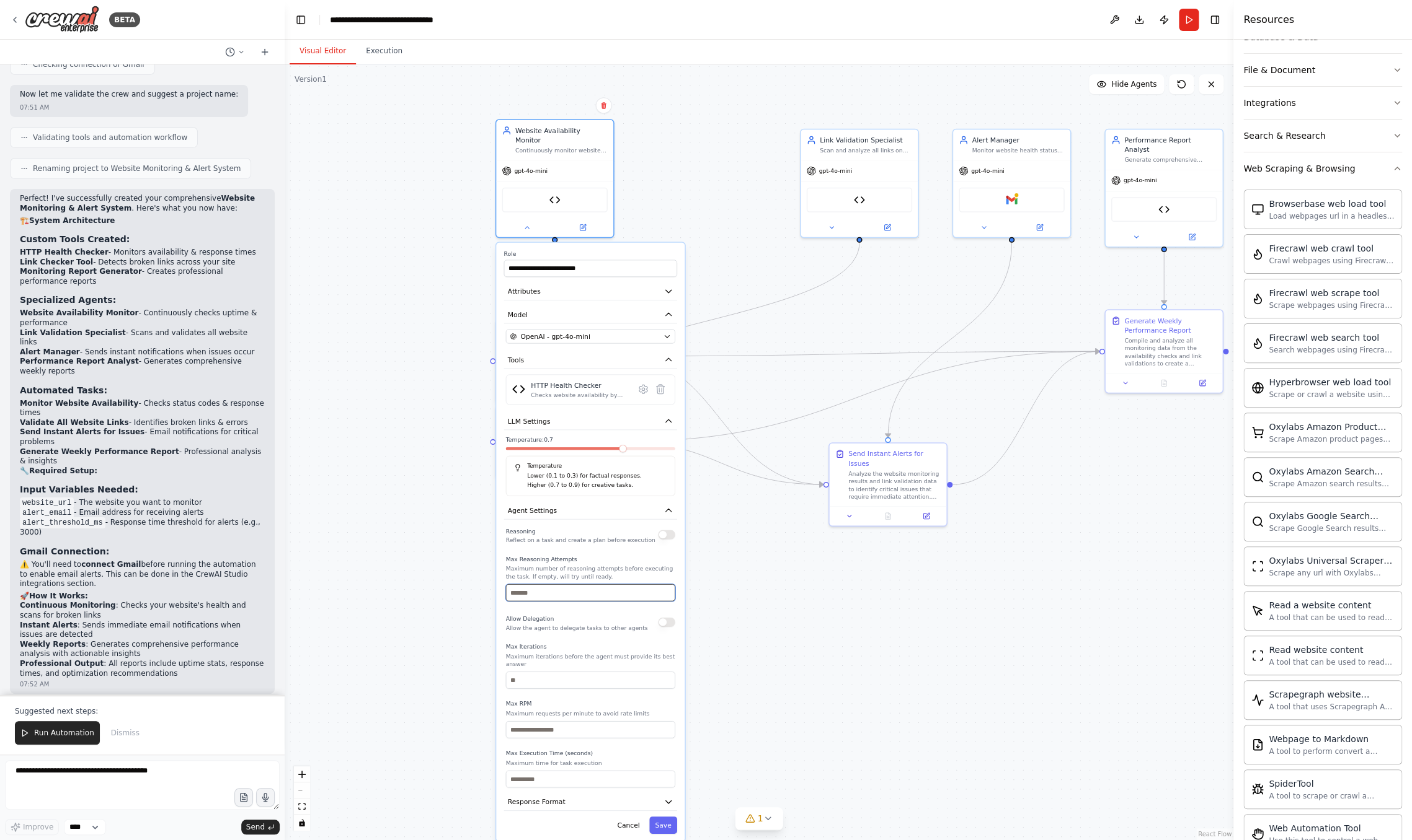
click at [592, 587] on input "number" at bounding box center [590, 593] width 169 height 18
click at [753, 543] on div ".deletable-edge-delete-btn { width: 20px; height: 20px; border: 0px solid #ffff…" at bounding box center [759, 452] width 948 height 776
click at [568, 145] on div "Continuously monitor website availability and performance for {website_url}, me…" at bounding box center [561, 148] width 92 height 7
click at [647, 384] on icon at bounding box center [643, 389] width 11 height 11
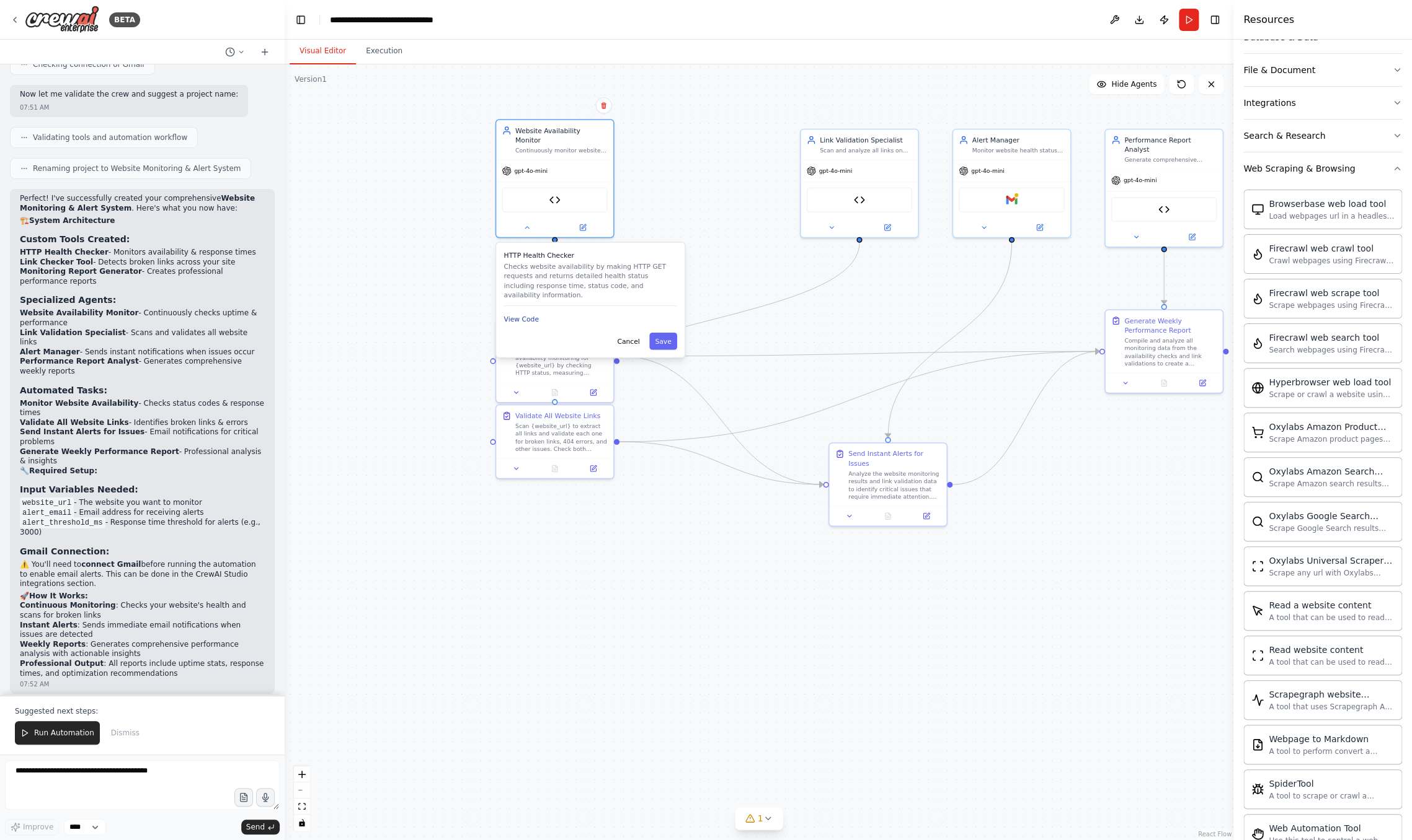
click at [530, 315] on button "View Code" at bounding box center [521, 319] width 35 height 10
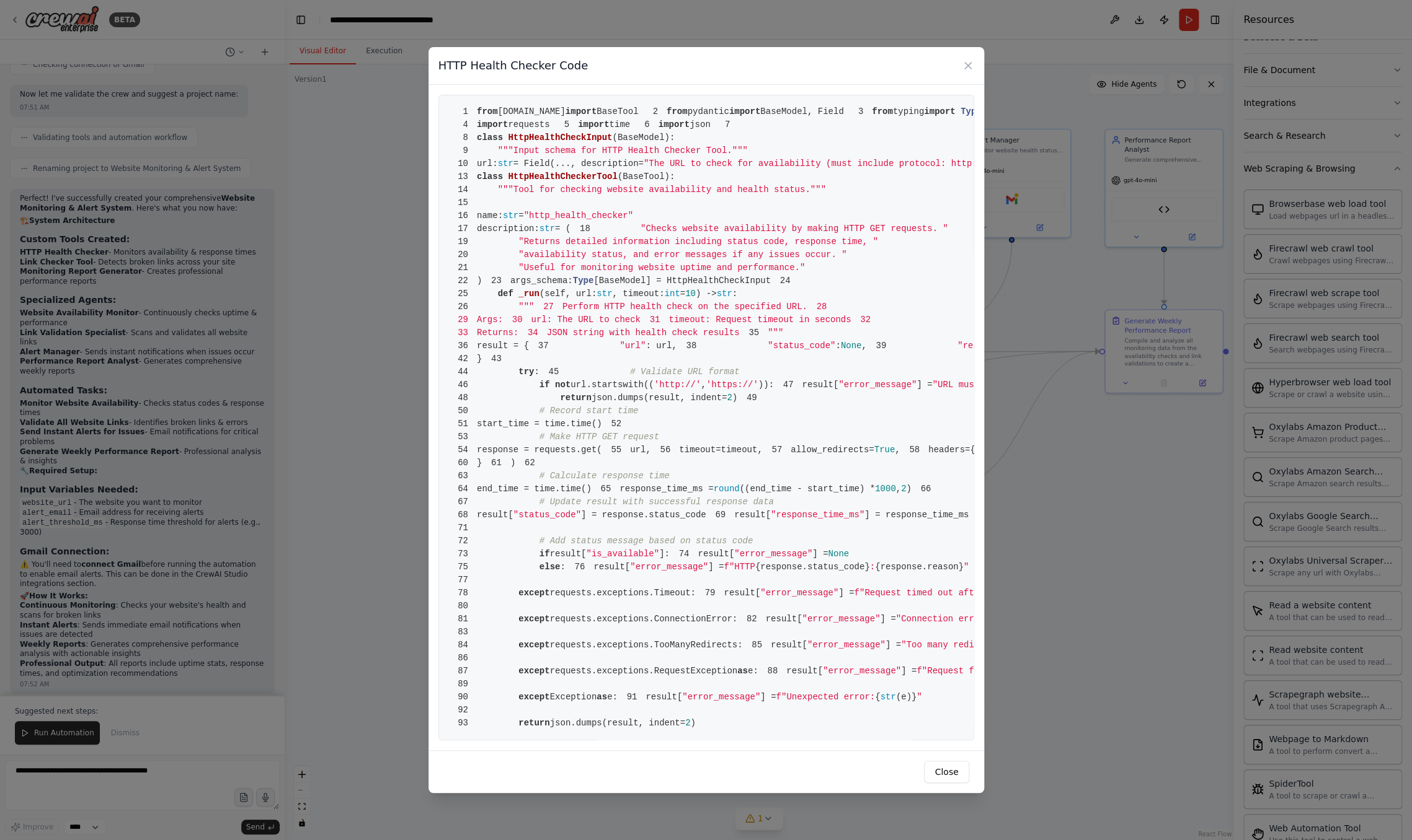
click at [963, 783] on button "Close" at bounding box center [946, 772] width 45 height 22
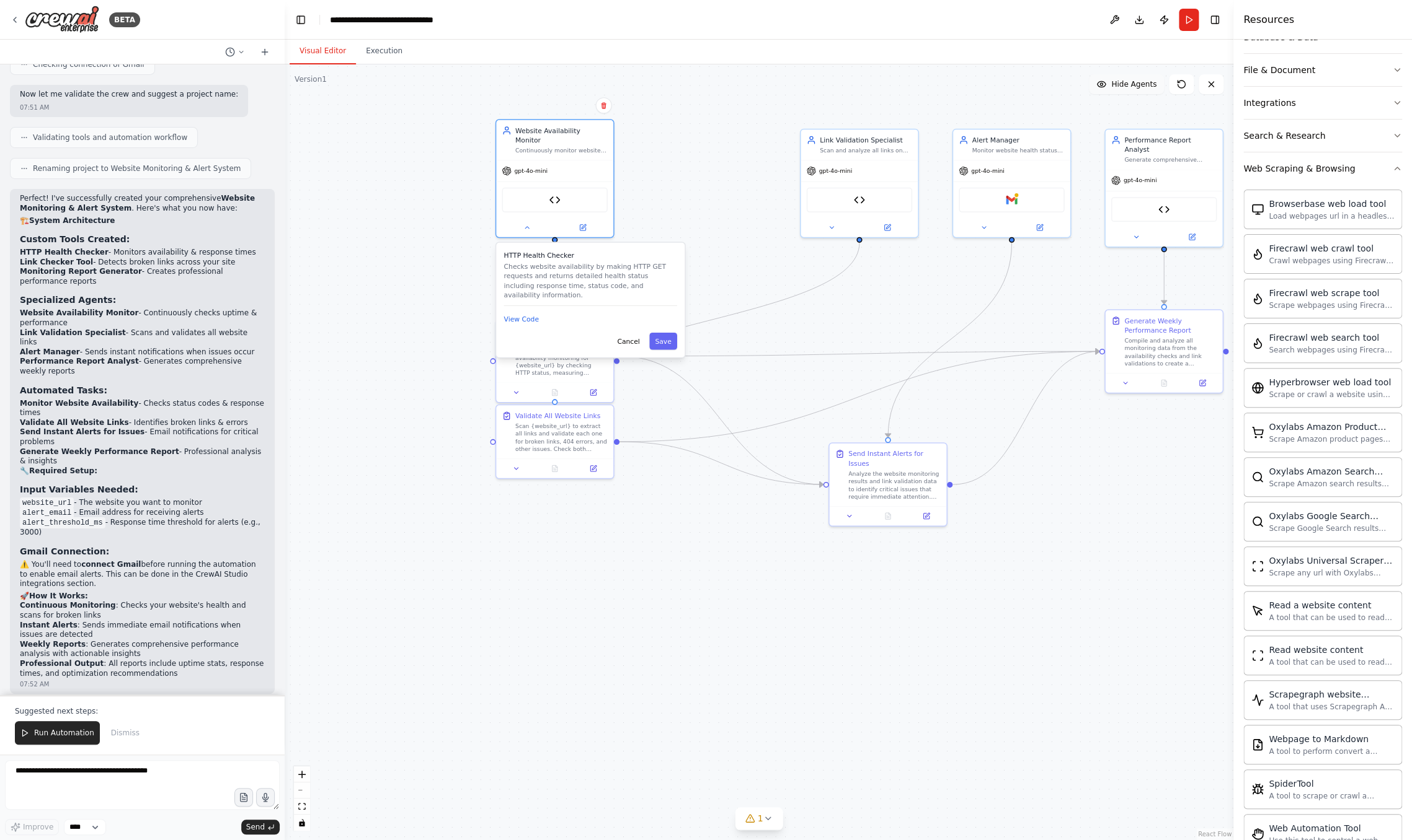
click at [1106, 78] on button "Hide Agents" at bounding box center [1126, 84] width 75 height 20
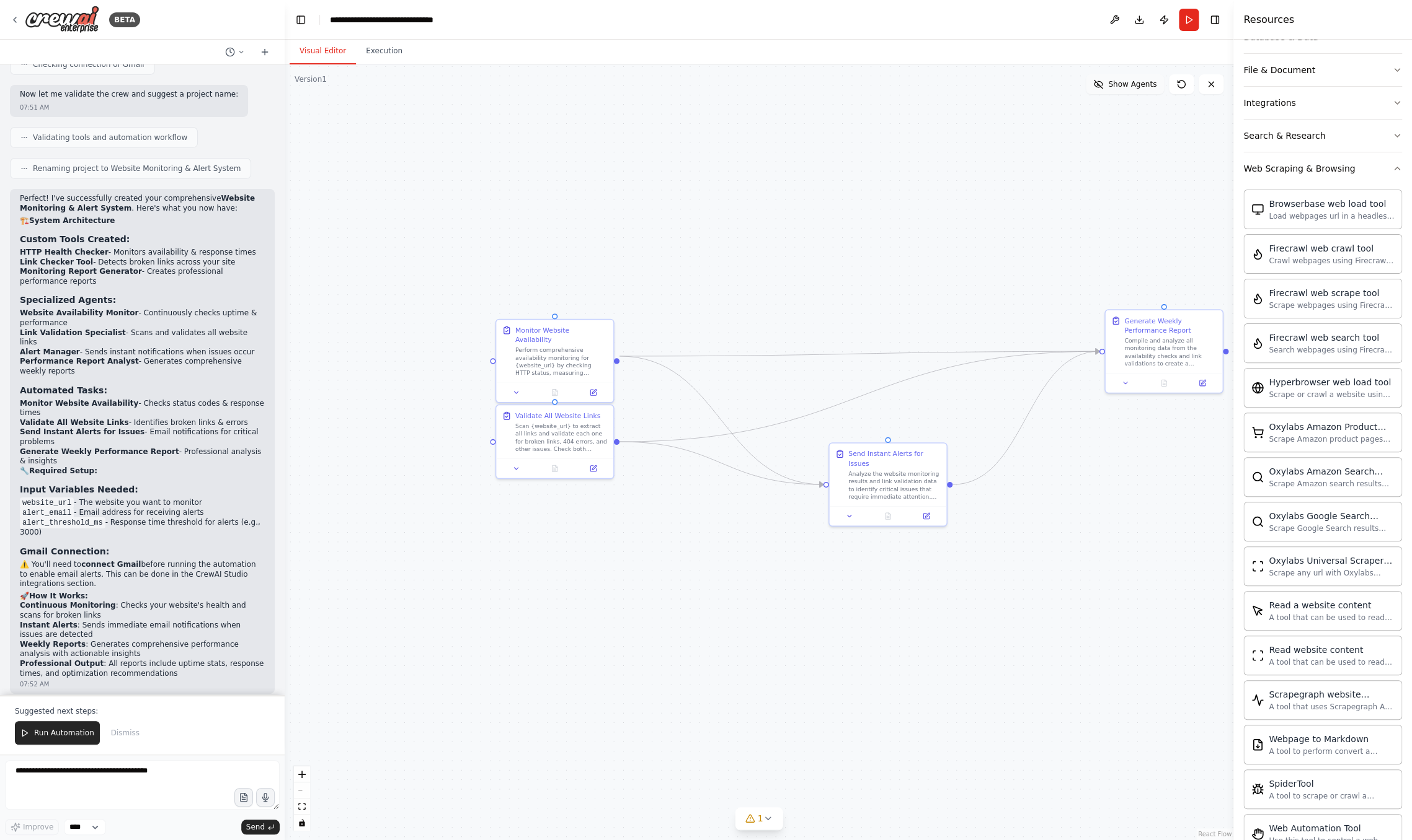
click at [1106, 78] on button "Show Agents" at bounding box center [1124, 84] width 78 height 20
drag, startPoint x: 876, startPoint y: 146, endPoint x: 773, endPoint y: 140, distance: 103.2
click at [773, 140] on div "Scan and analyze all links on {website_url} to identify broken links, 404 error…" at bounding box center [760, 139] width 92 height 7
click at [1106, 20] on button "Run" at bounding box center [1188, 19] width 20 height 22
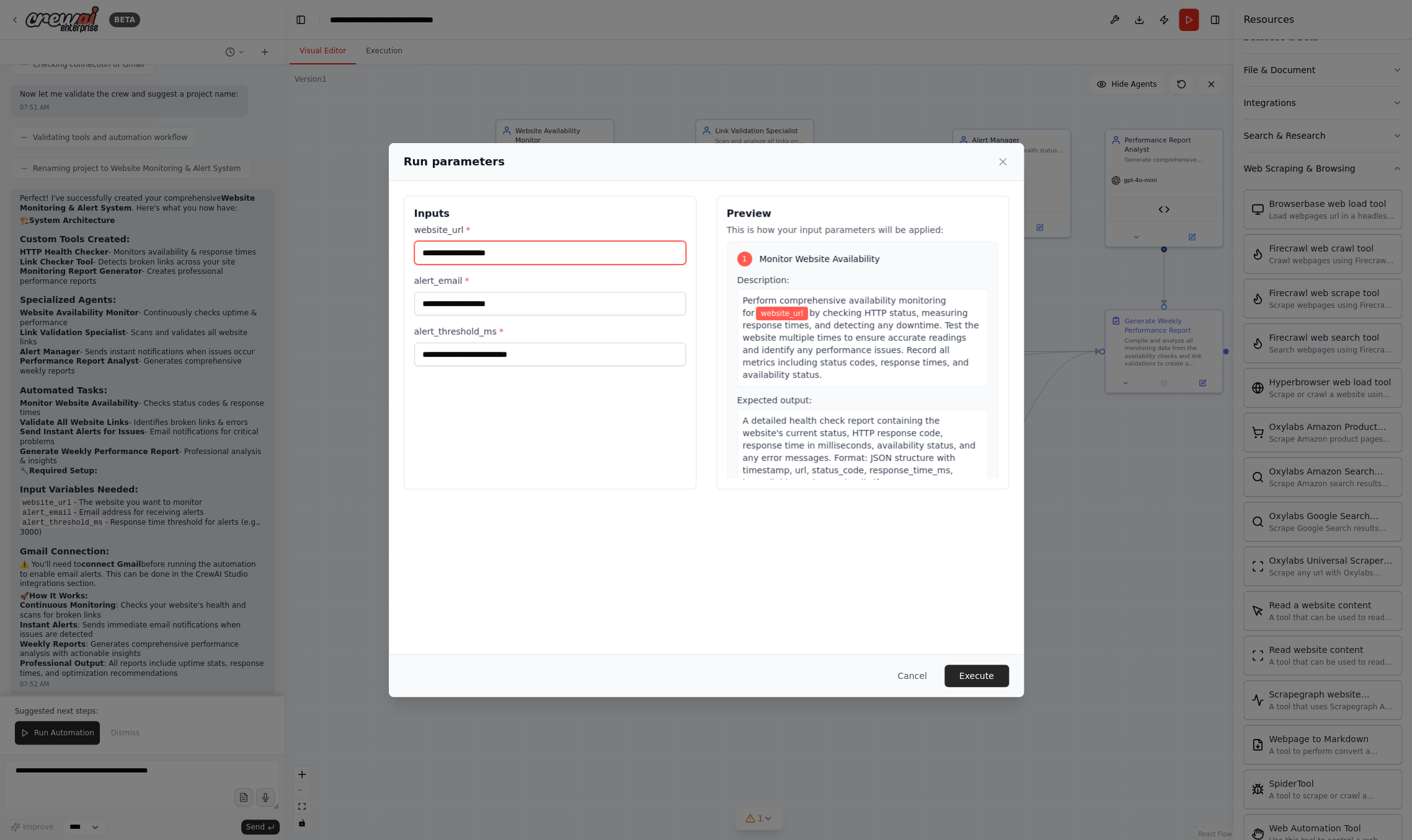
click at [521, 248] on input "website_url *" at bounding box center [550, 253] width 271 height 24
type input "*"
type input "**********"
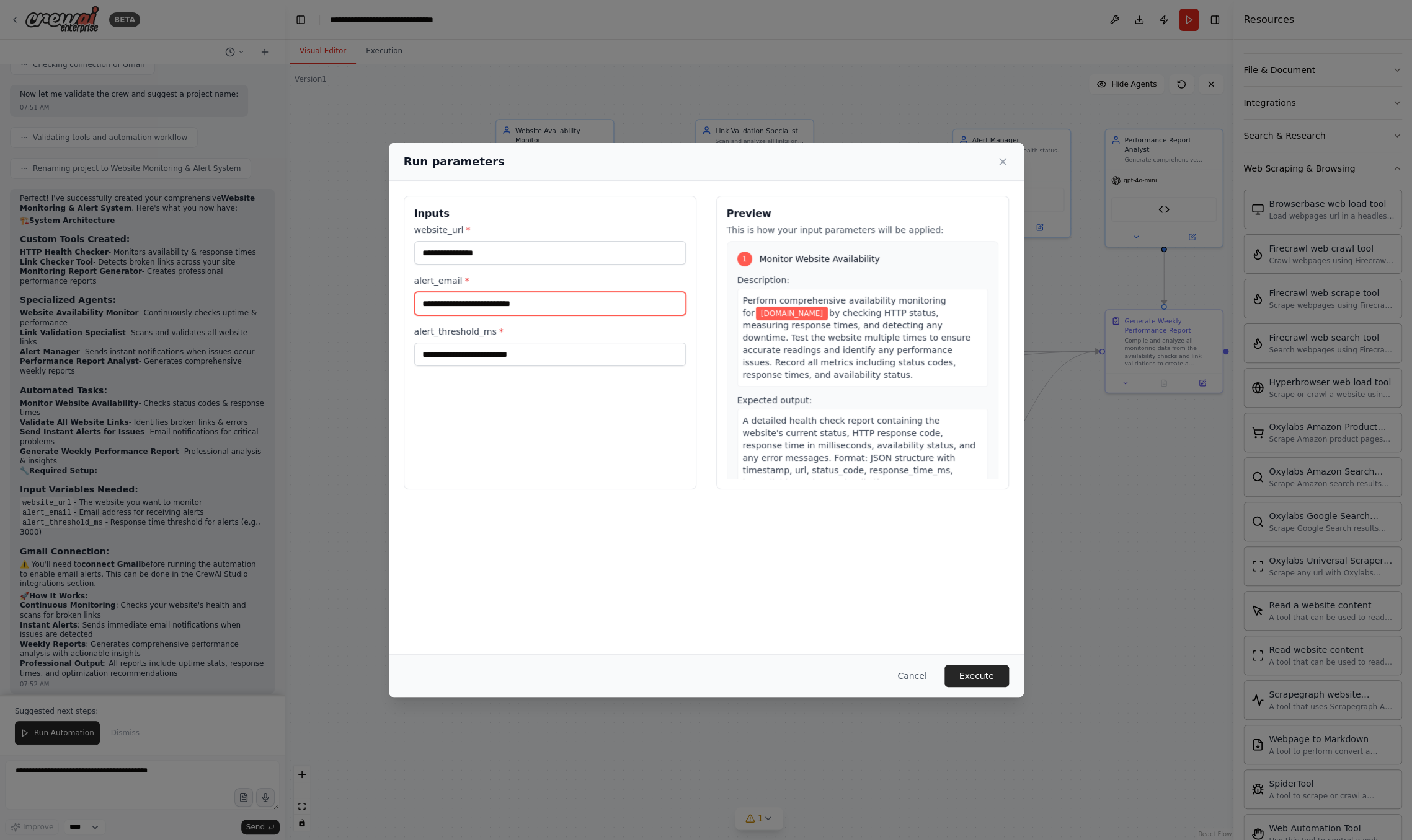
type input "**********"
click at [542, 453] on div "**********" at bounding box center [550, 342] width 292 height 294
drag, startPoint x: 576, startPoint y: 363, endPoint x: 310, endPoint y: 350, distance: 266.3
click at [414, 350] on input "alert_threshold_ms *" at bounding box center [550, 354] width 271 height 24
type input "***"
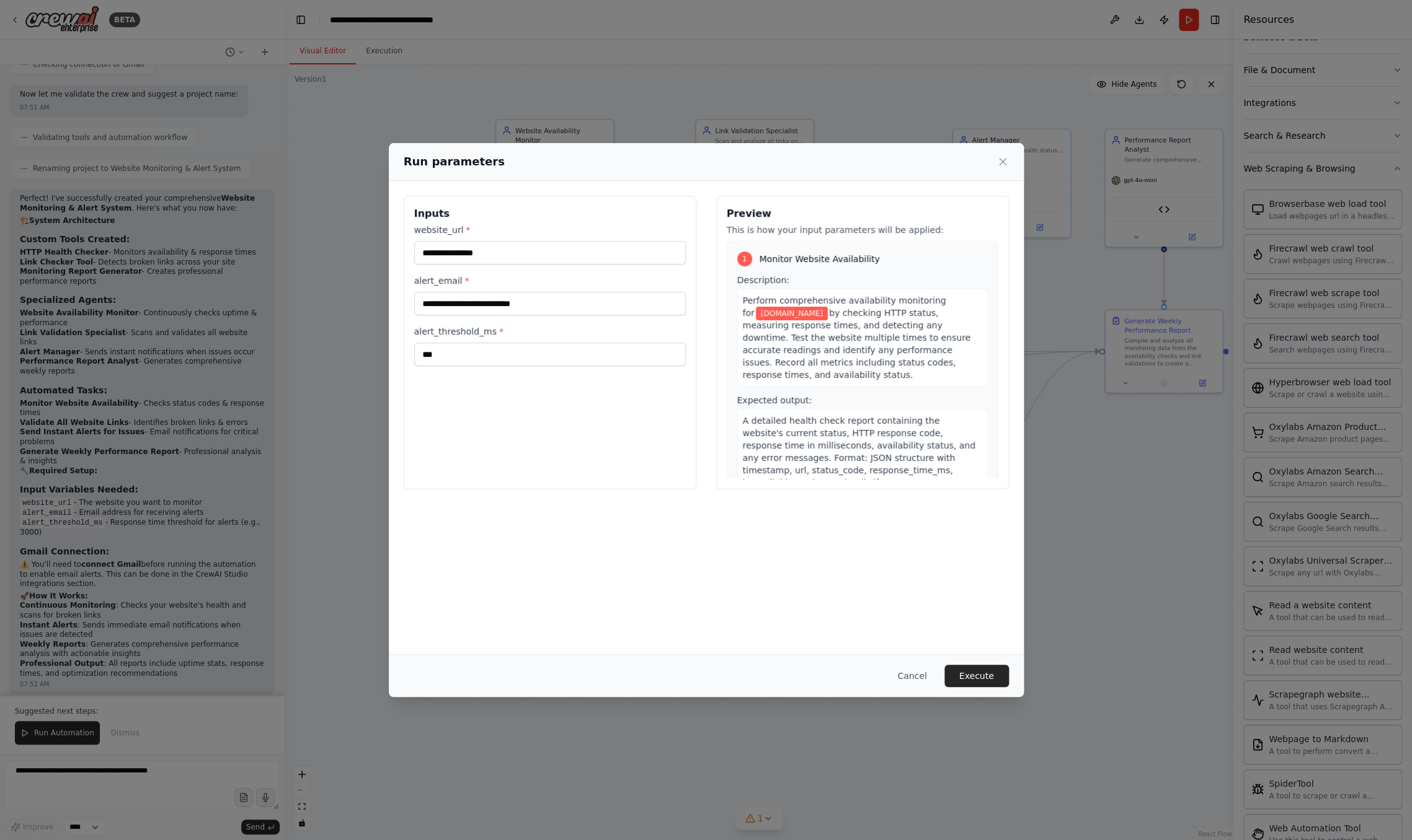
click at [961, 664] on div "Cancel Execute" at bounding box center [706, 676] width 635 height 43
click at [969, 675] on button "Execute" at bounding box center [976, 676] width 64 height 22
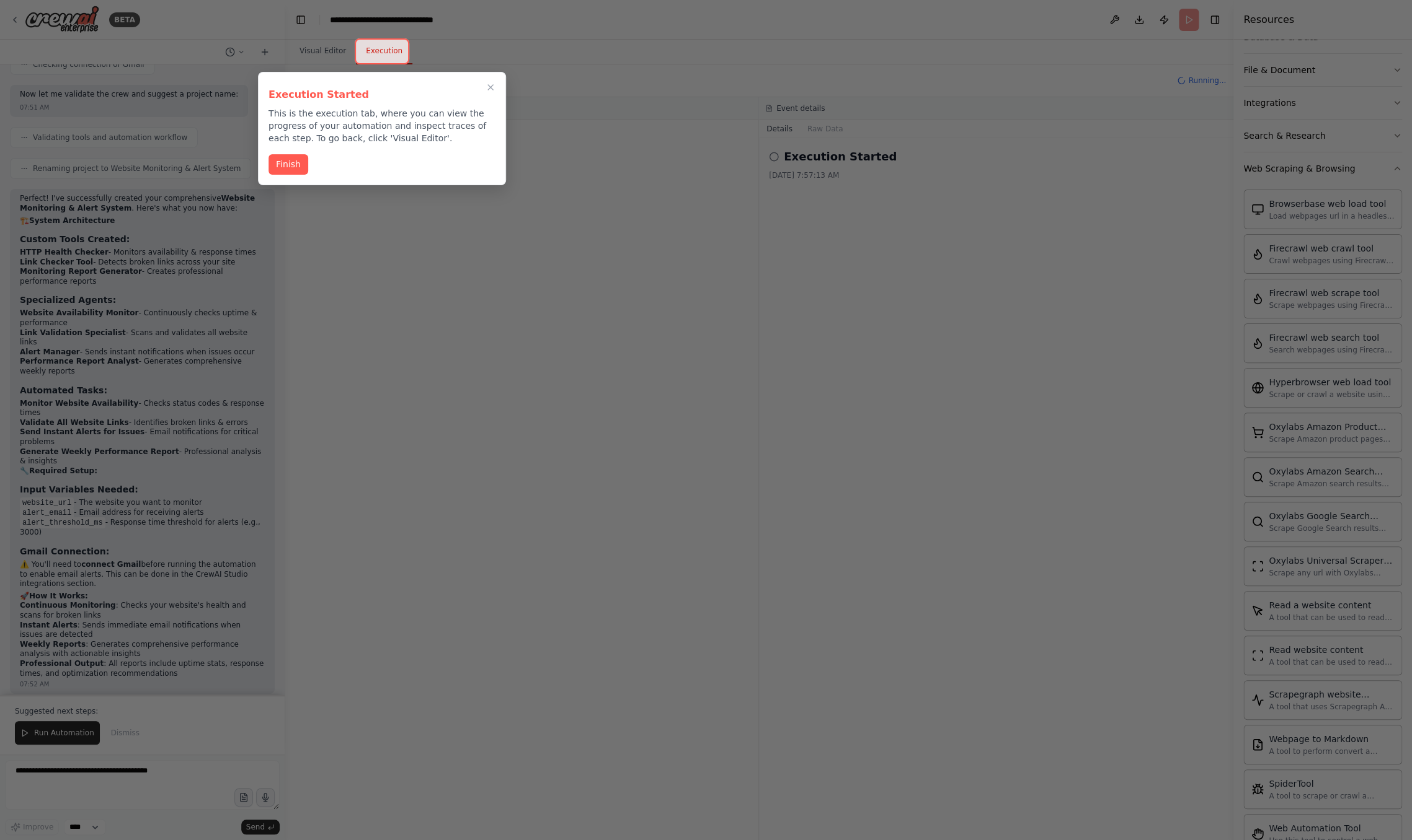
click at [822, 522] on div at bounding box center [706, 420] width 1412 height 840
click at [288, 161] on button "Finish" at bounding box center [288, 162] width 40 height 20
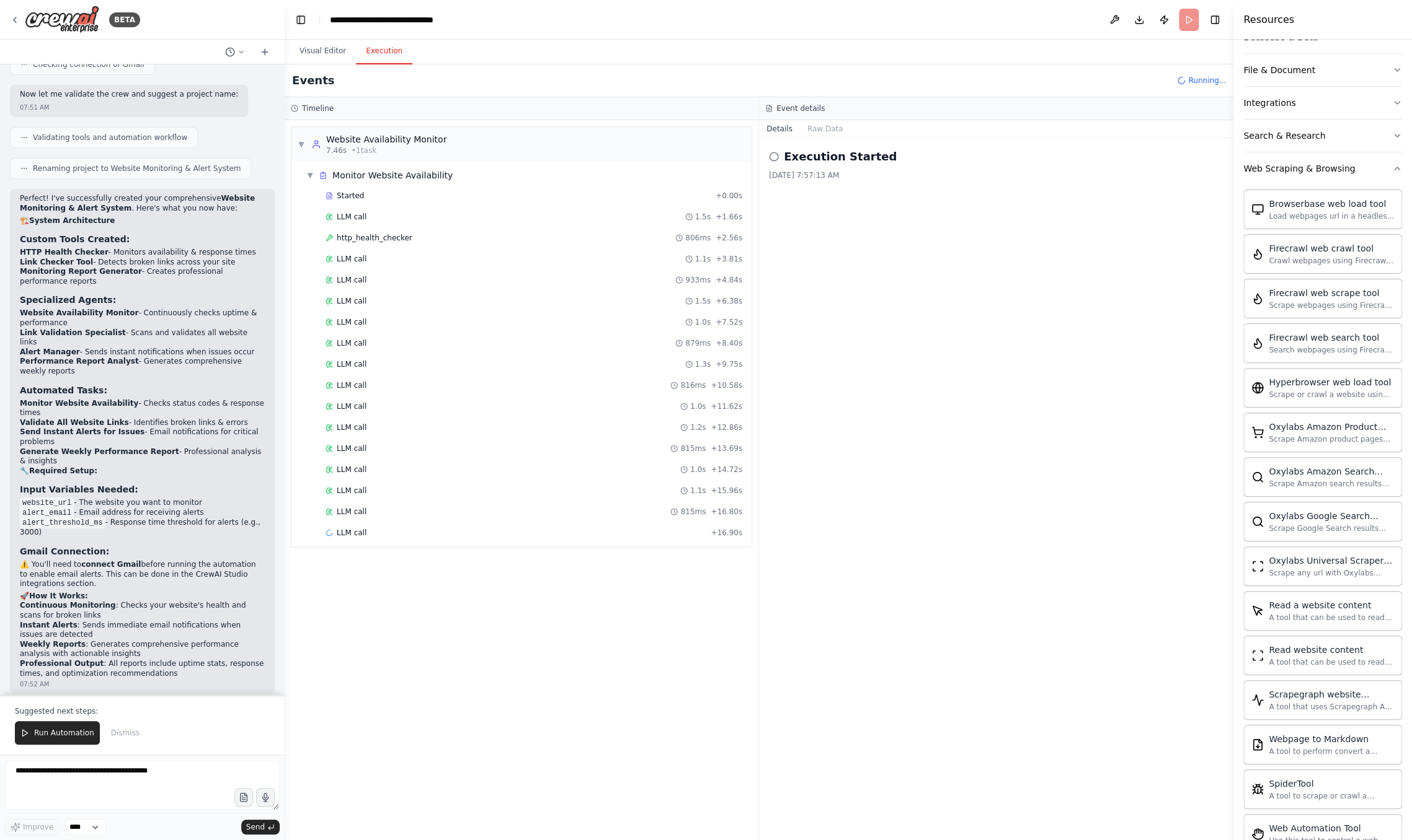
click at [596, 616] on div "▼ Website Availability Monitor 7.46s • 1 task ▼ Monitor Website Availability St…" at bounding box center [521, 480] width 473 height 720
click at [1106, 18] on header "**********" at bounding box center [759, 19] width 948 height 39
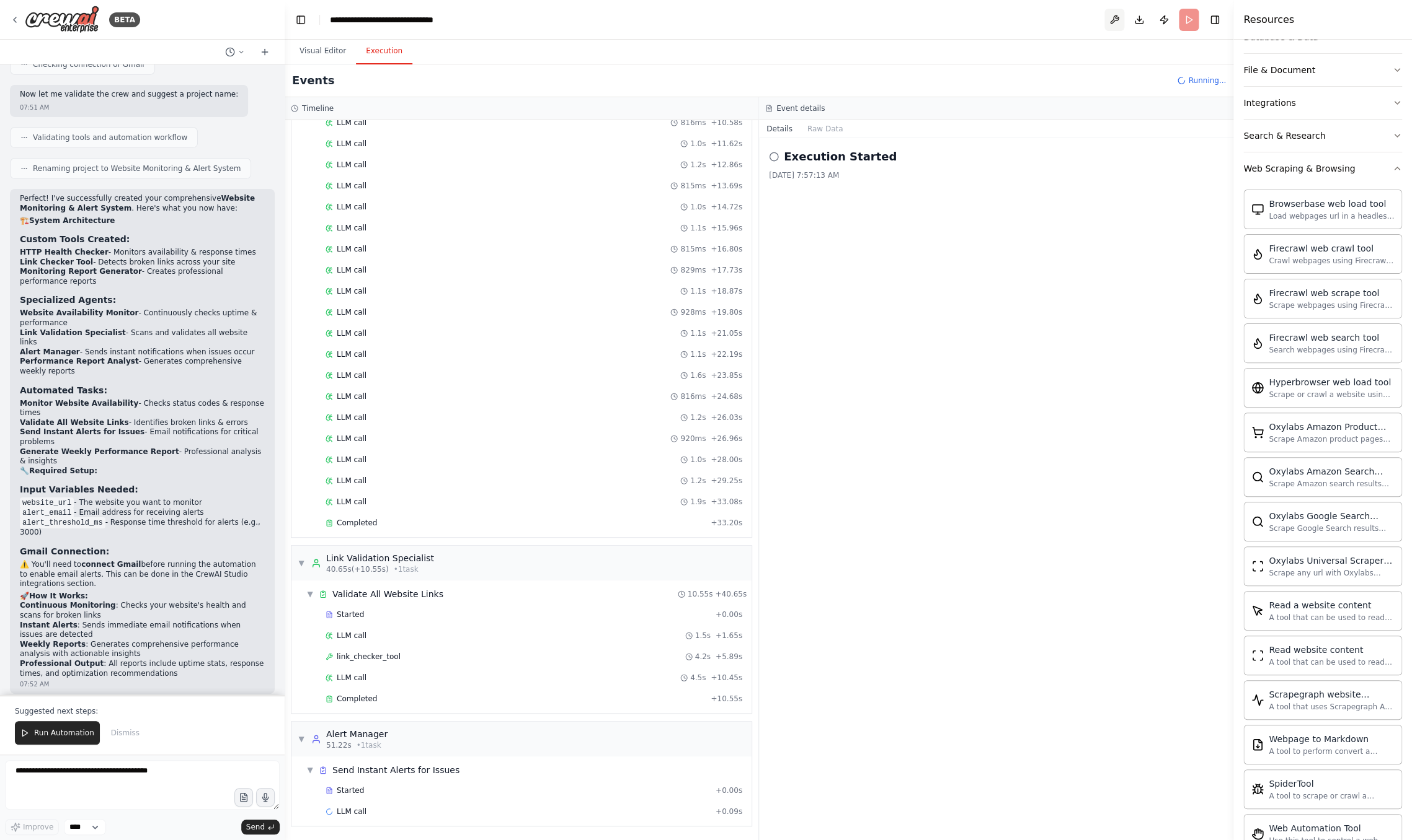
scroll to position [397, 0]
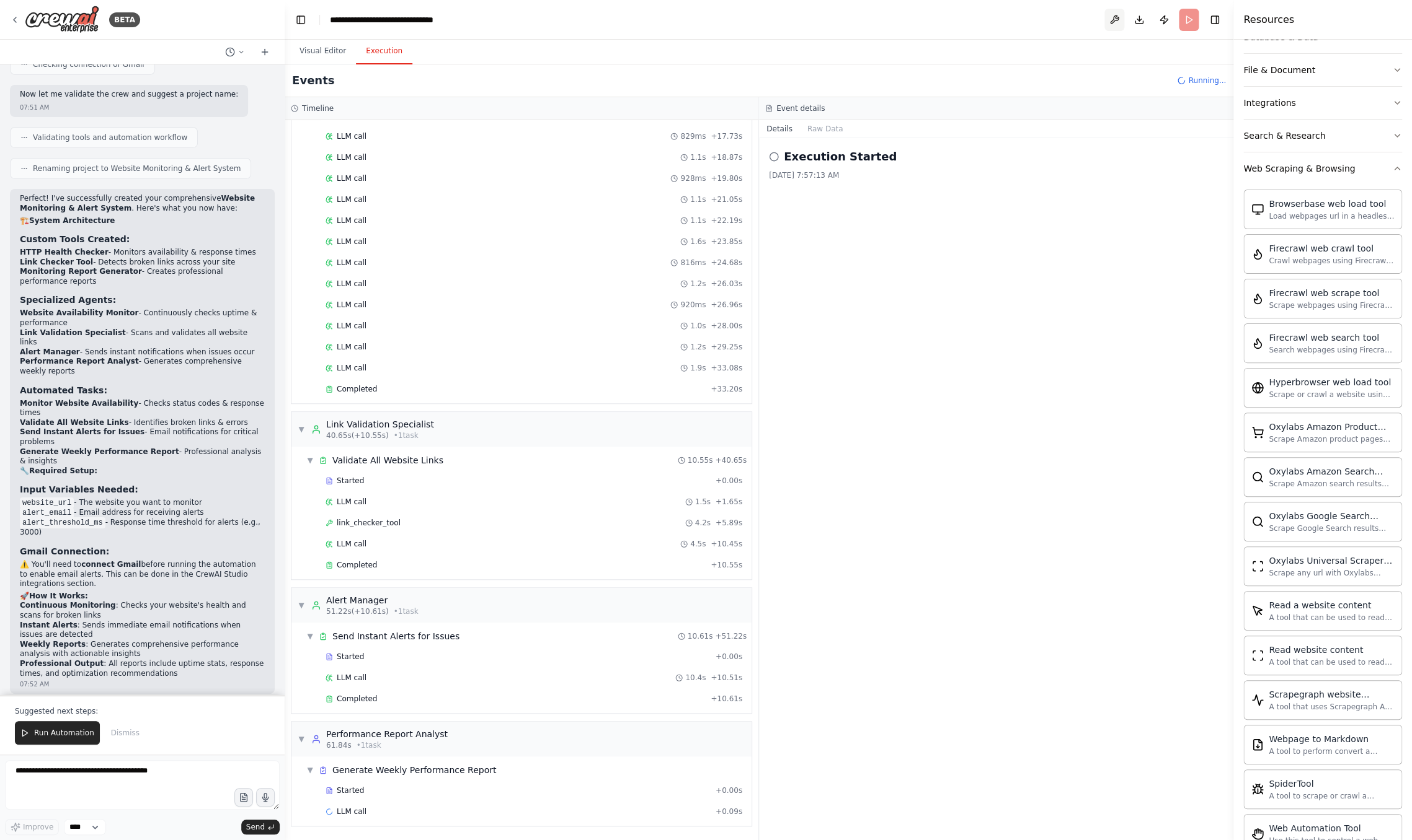
click at [1106, 22] on button at bounding box center [1113, 19] width 20 height 22
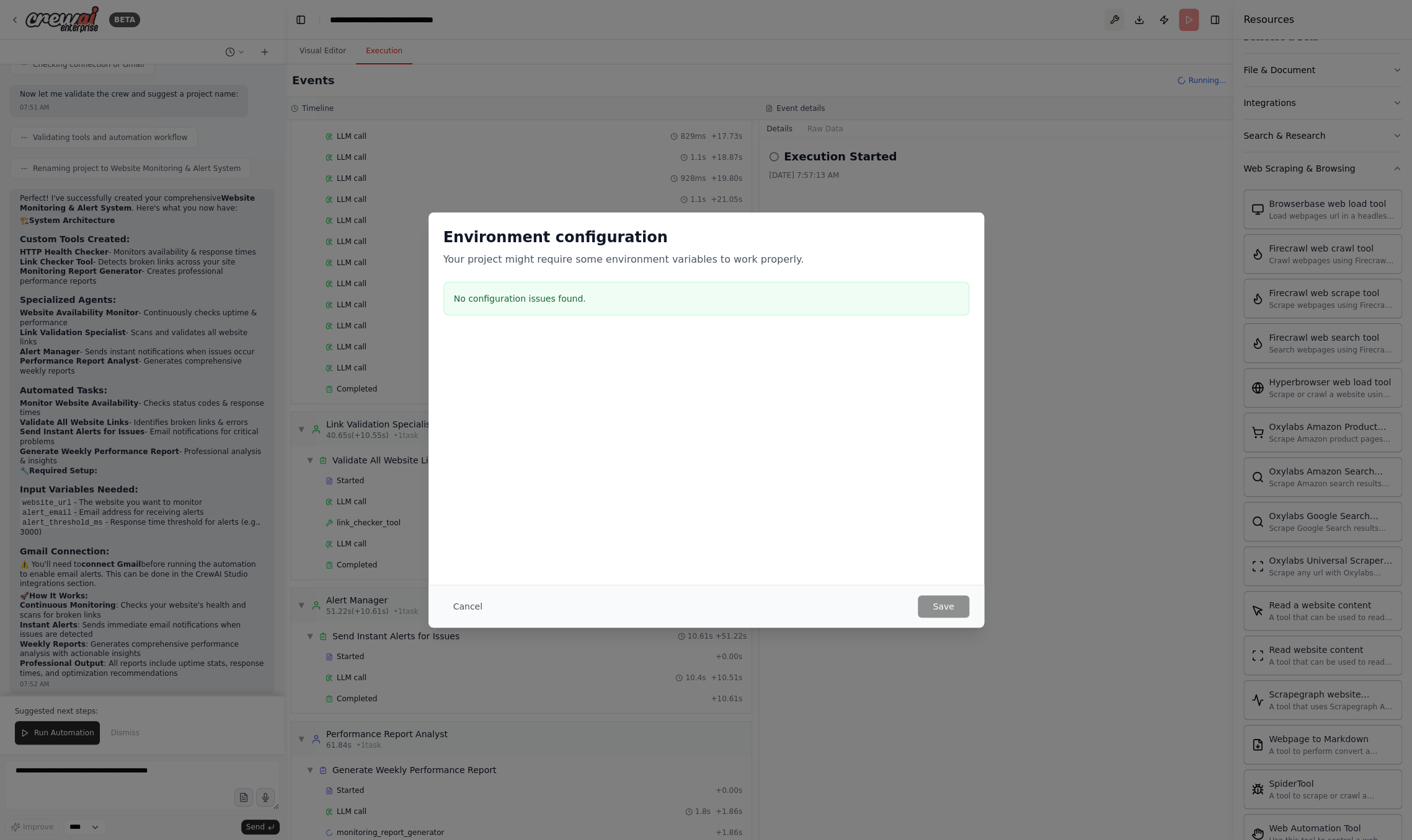
scroll to position [439, 0]
click at [471, 607] on button "Cancel" at bounding box center [468, 607] width 49 height 22
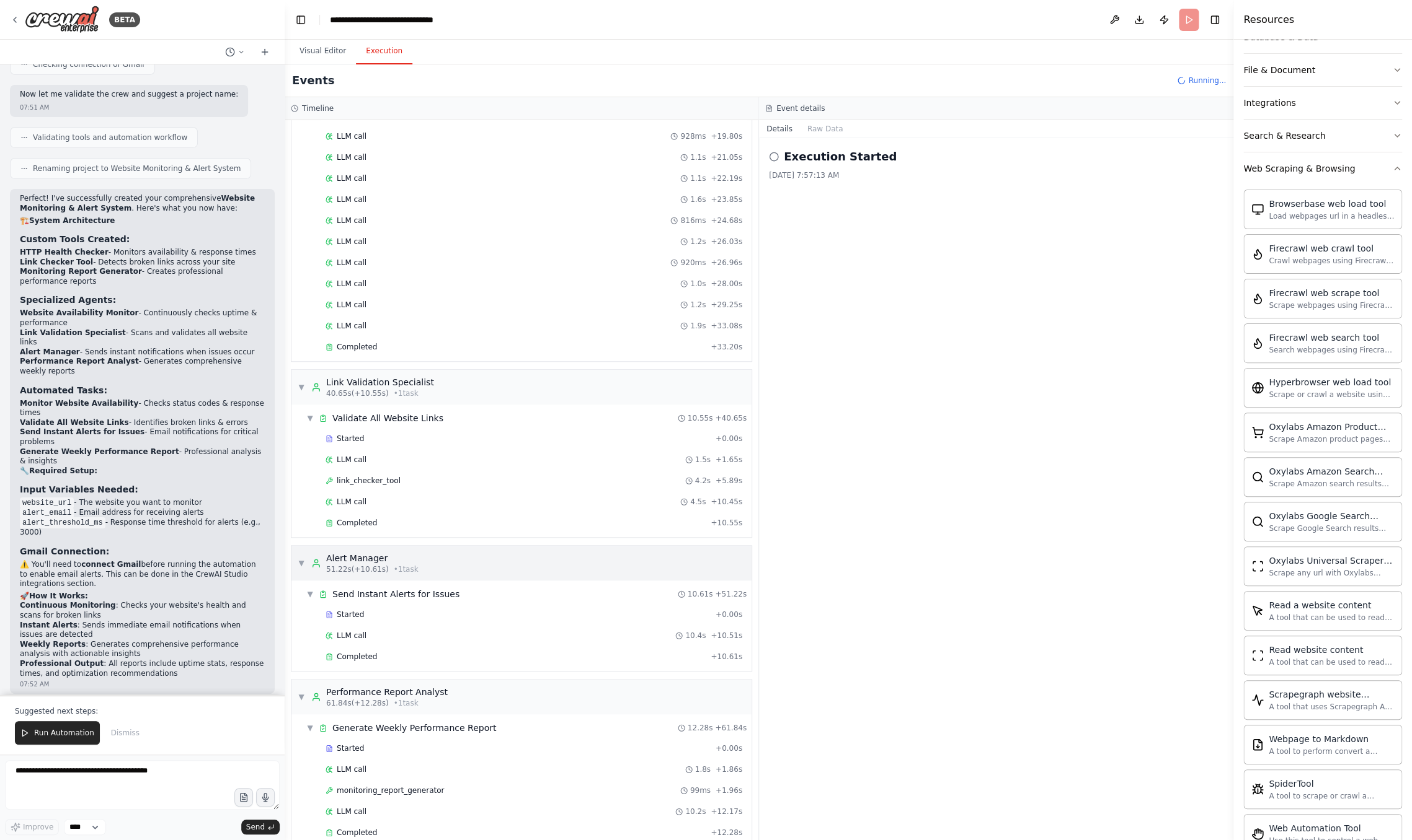
scroll to position [460, 0]
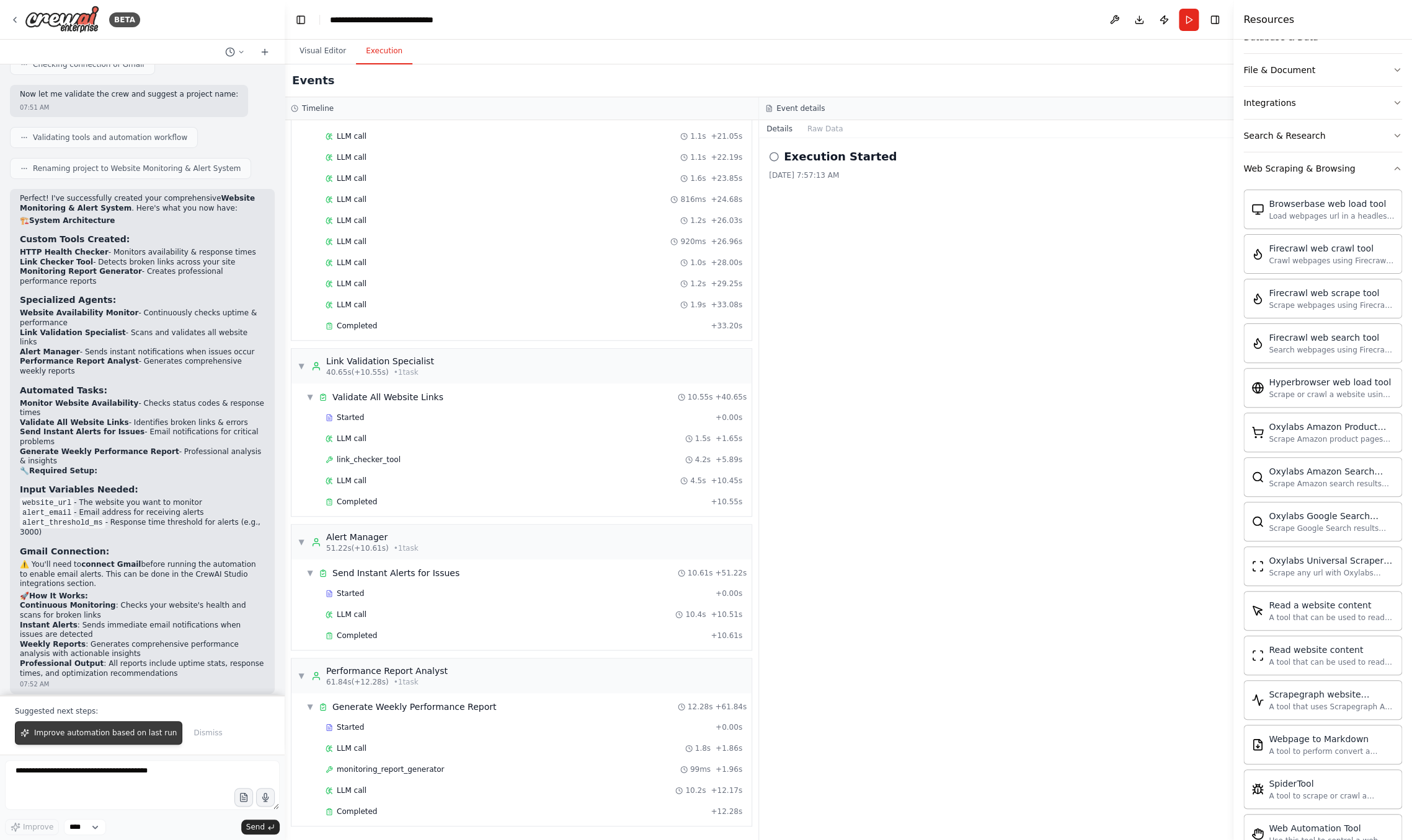
click at [120, 742] on button "Improve automation based on last run" at bounding box center [98, 733] width 168 height 24
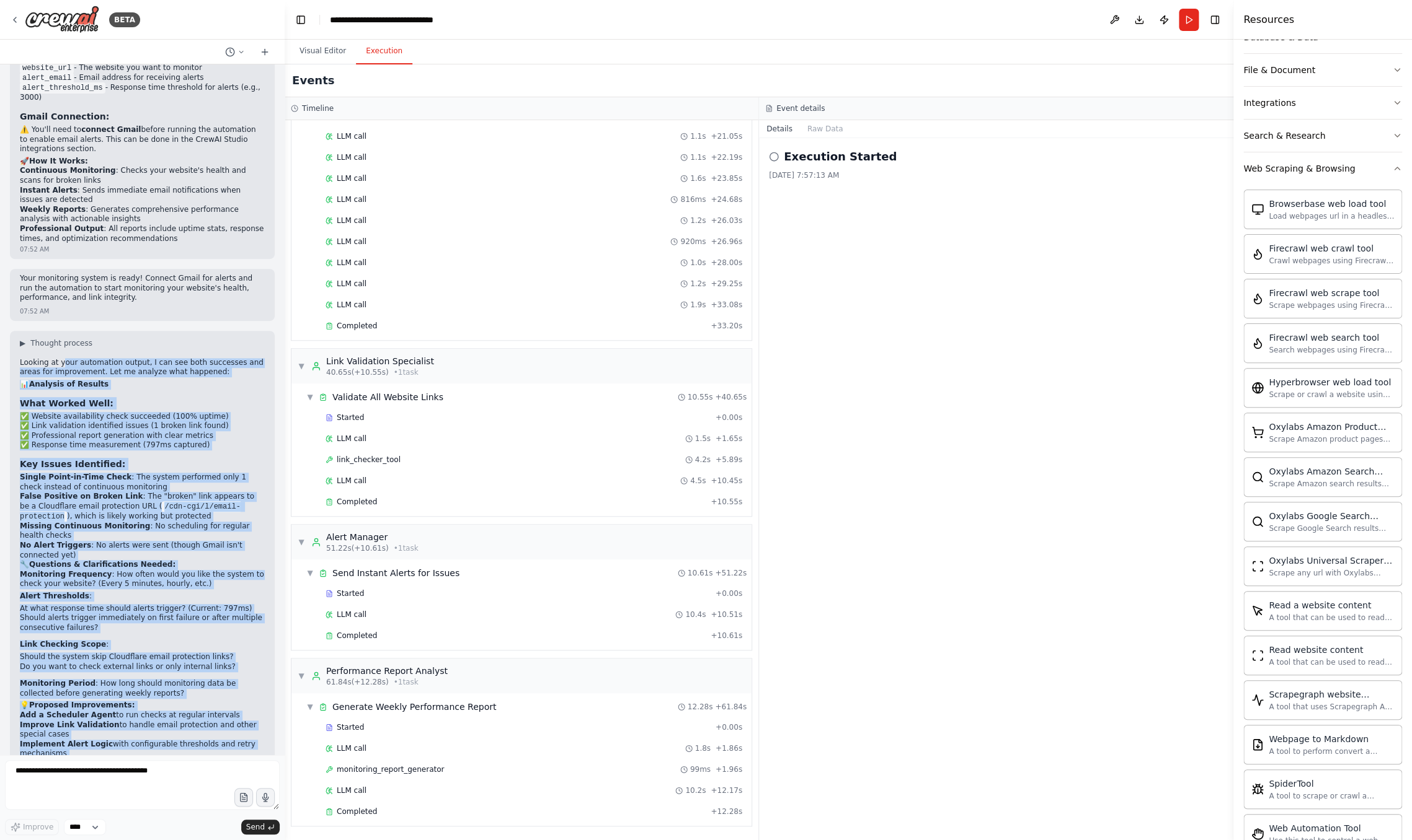
drag, startPoint x: 61, startPoint y: 290, endPoint x: 121, endPoint y: 712, distance: 426.2
click at [121, 712] on div "Looking at your automation output, I can see both successes and areas for impro…" at bounding box center [142, 584] width 245 height 452
click at [219, 571] on ol "Monitoring Frequency : How often would you like the system to check your websit…" at bounding box center [142, 635] width 245 height 129
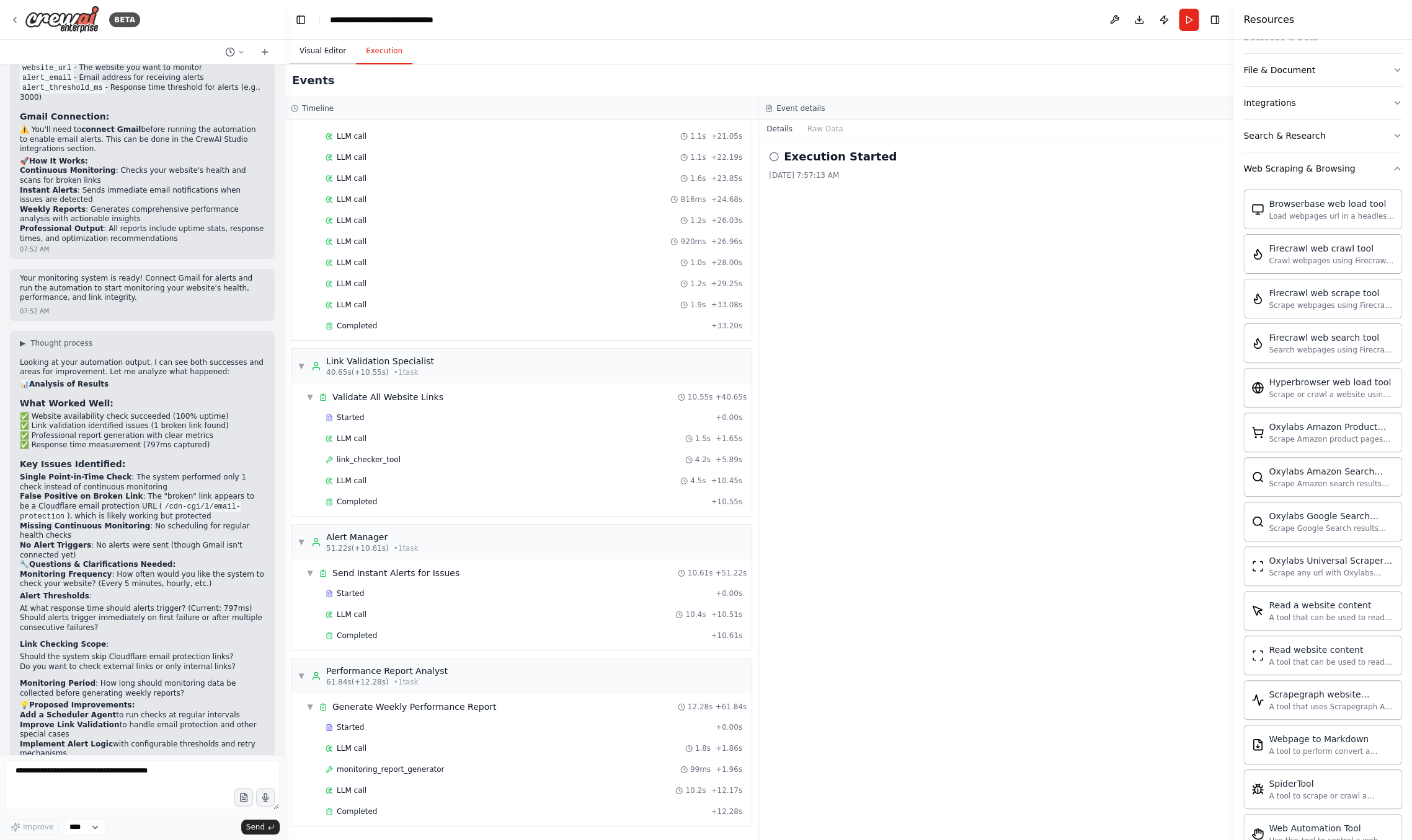
click at [328, 49] on button "Visual Editor" at bounding box center [323, 52] width 67 height 26
click at [374, 53] on button "Execution" at bounding box center [384, 52] width 56 height 26
click at [328, 55] on button "Visual Editor" at bounding box center [323, 52] width 67 height 26
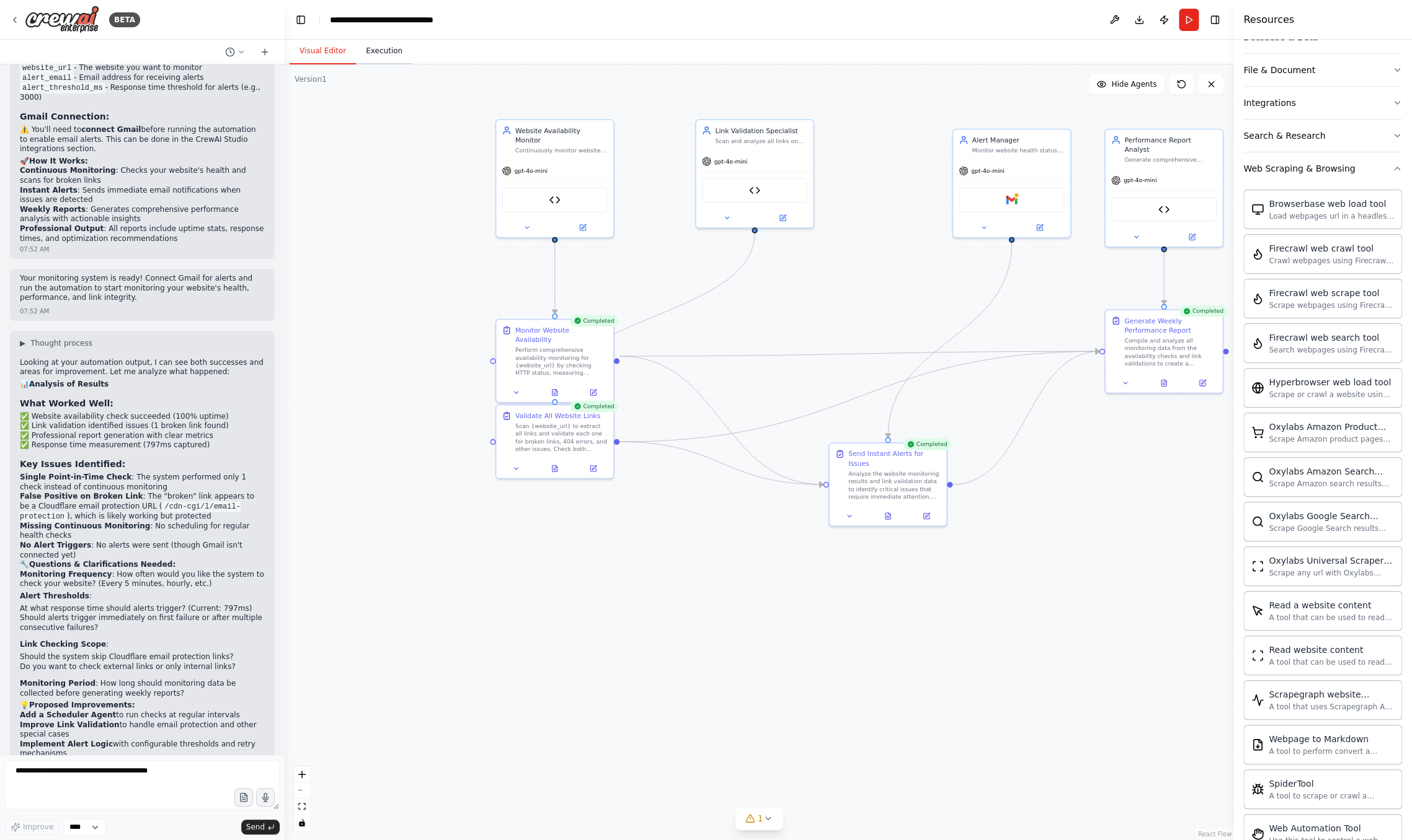
click at [375, 49] on button "Execution" at bounding box center [384, 52] width 56 height 26
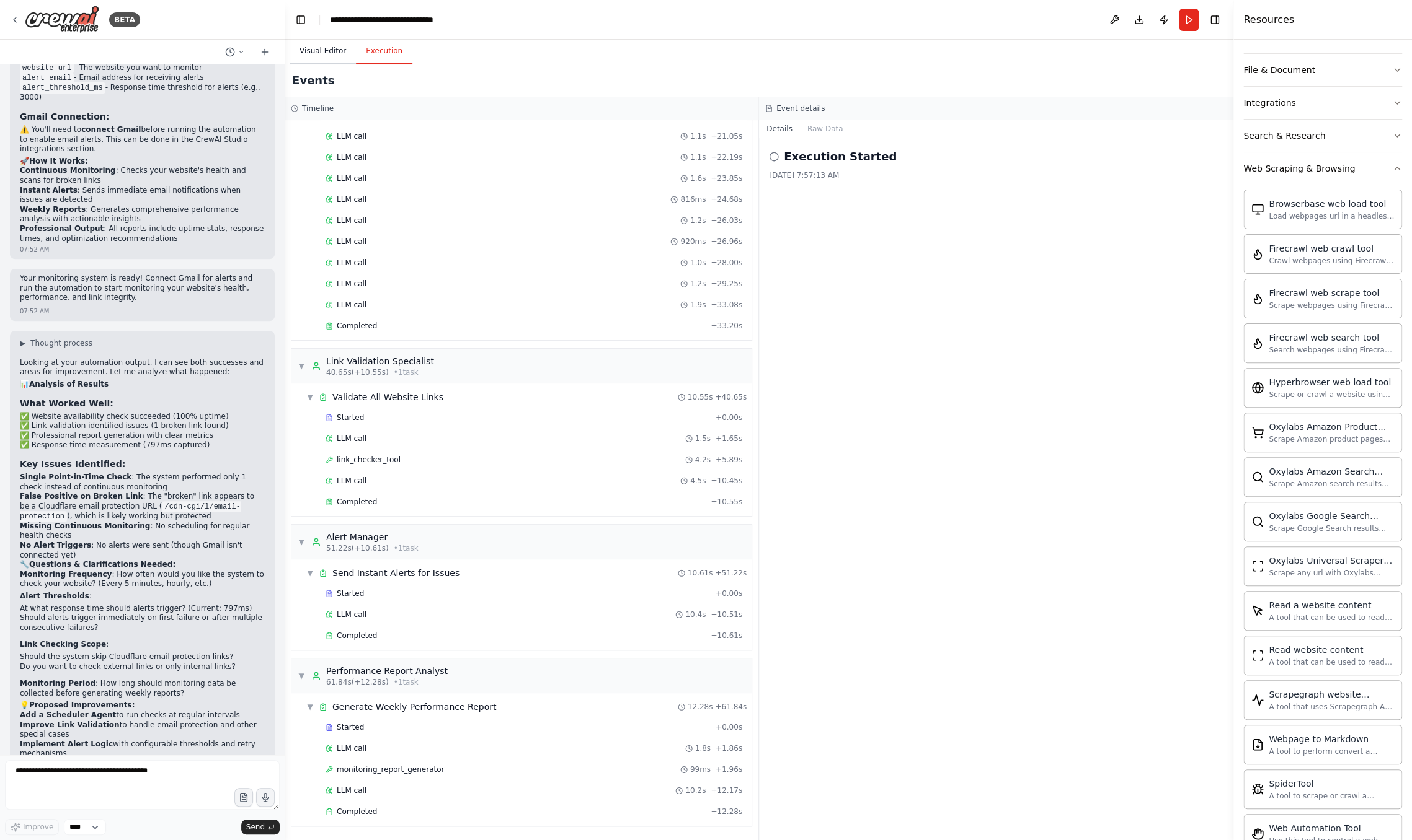
click at [335, 52] on button "Visual Editor" at bounding box center [323, 52] width 67 height 26
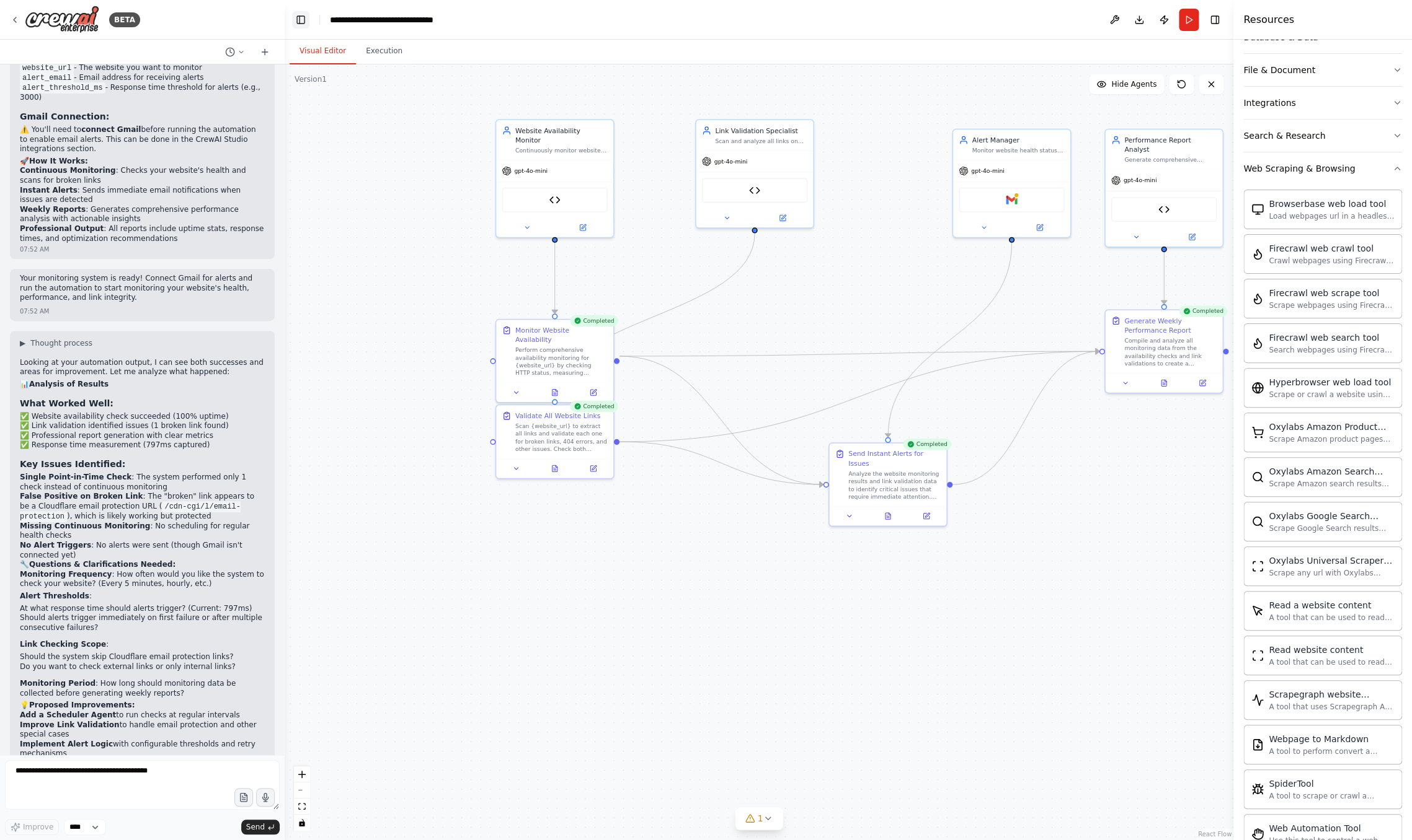
click at [298, 18] on button "Toggle Left Sidebar" at bounding box center [301, 20] width 18 height 18
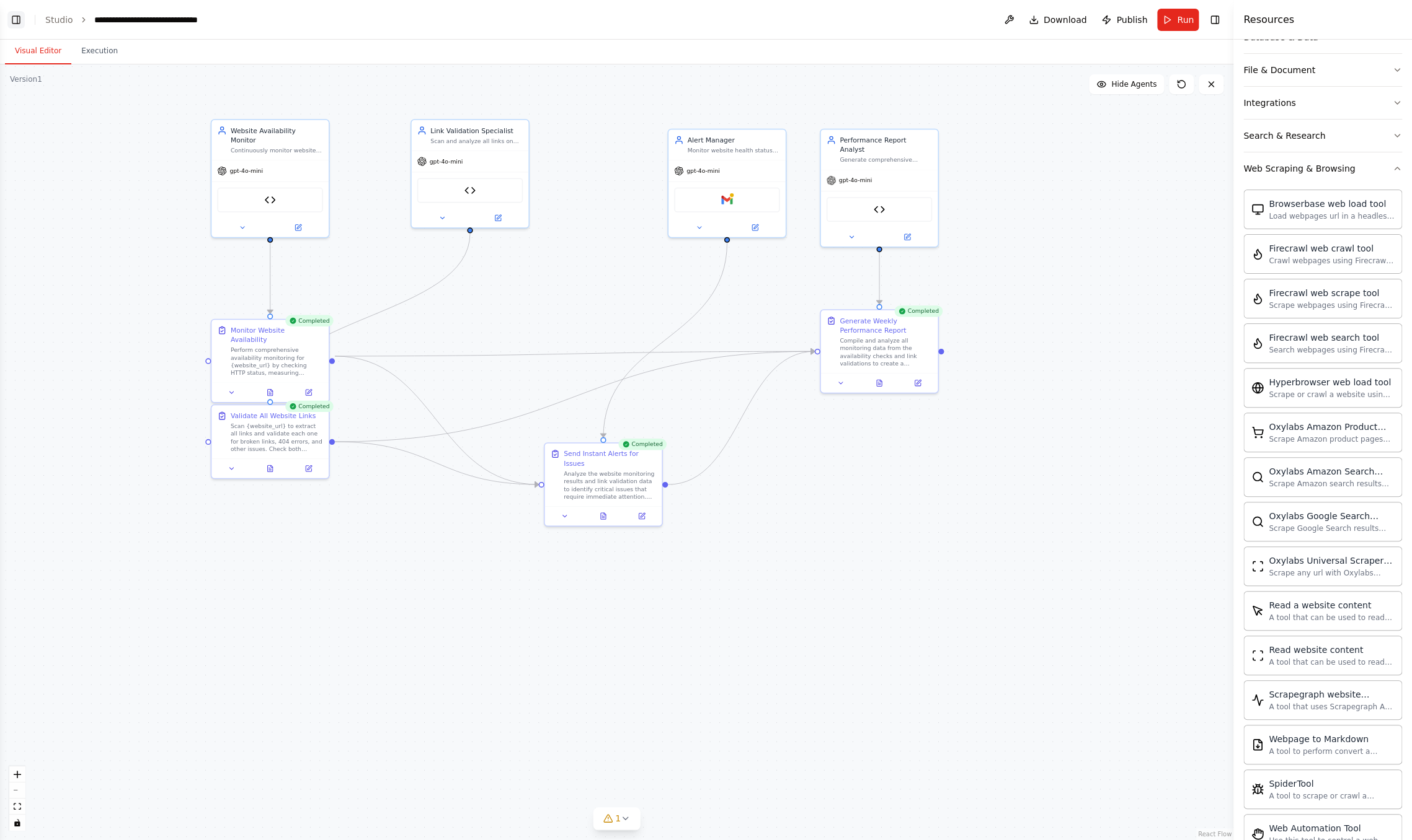
click at [12, 14] on button "Toggle Left Sidebar" at bounding box center [16, 20] width 18 height 18
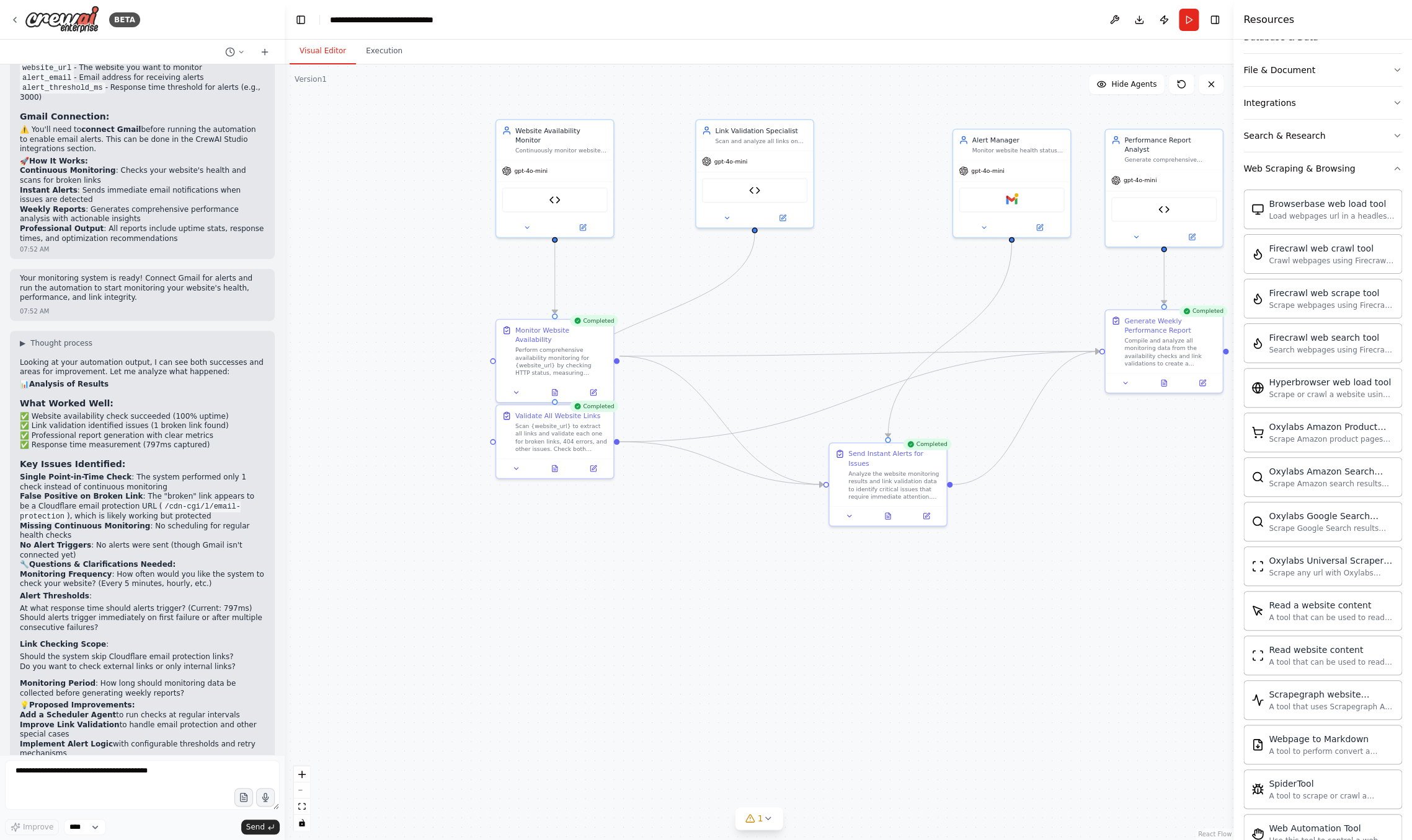
click at [311, 20] on header "**********" at bounding box center [759, 19] width 948 height 39
click at [294, 20] on button "Toggle Left Sidebar" at bounding box center [301, 20] width 18 height 18
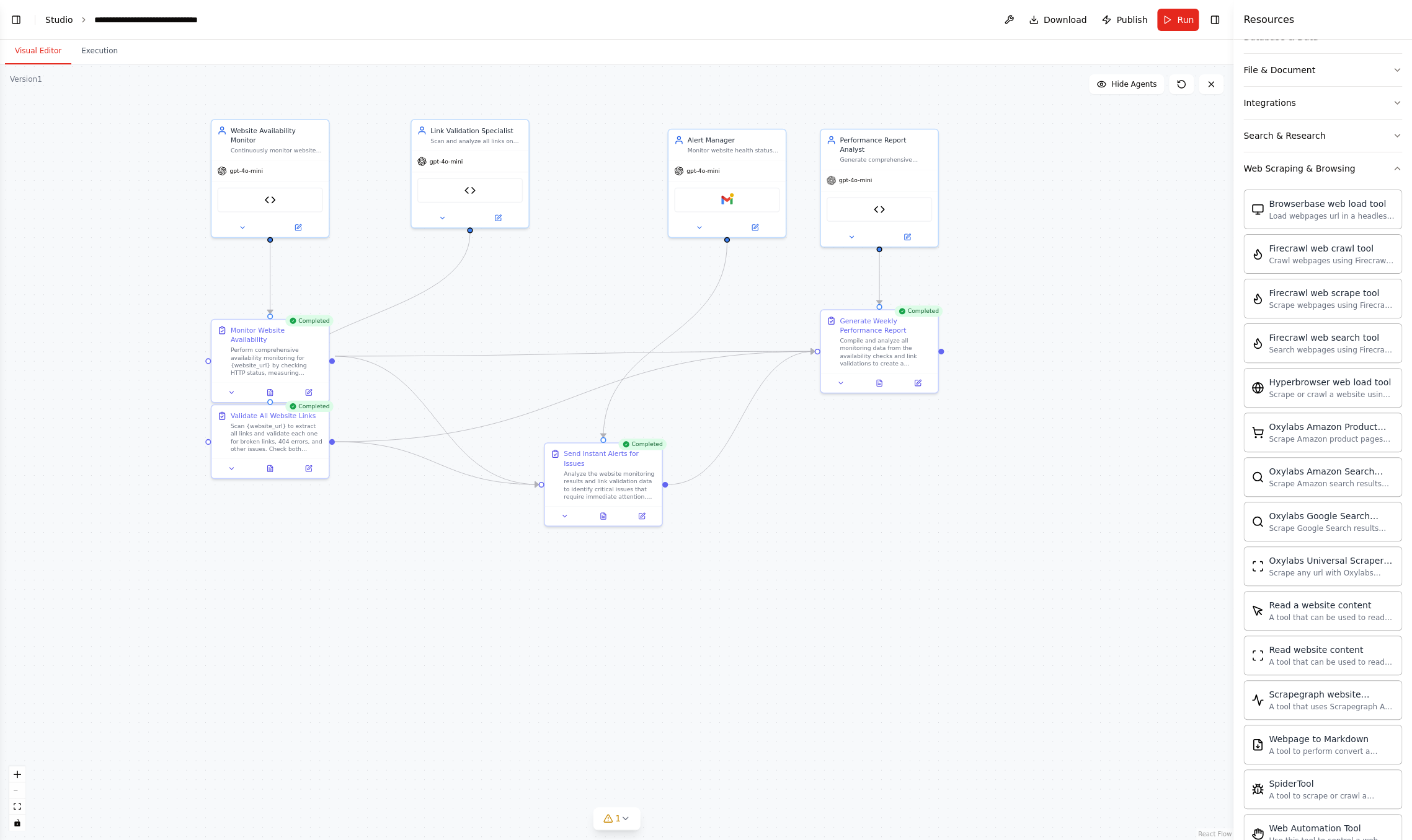
click at [58, 18] on link "Studio" at bounding box center [60, 19] width 28 height 10
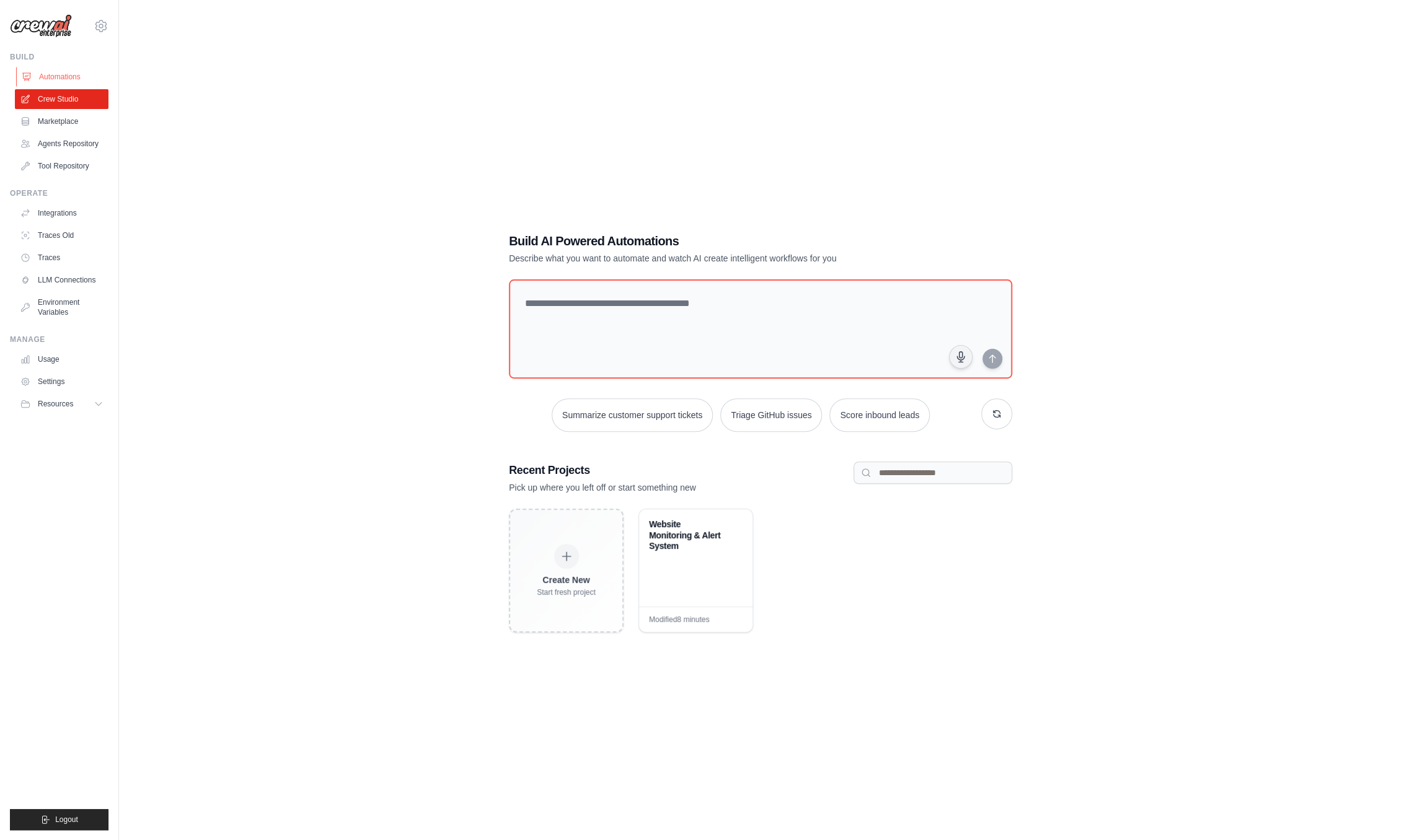
click at [87, 75] on link "Automations" at bounding box center [62, 76] width 94 height 20
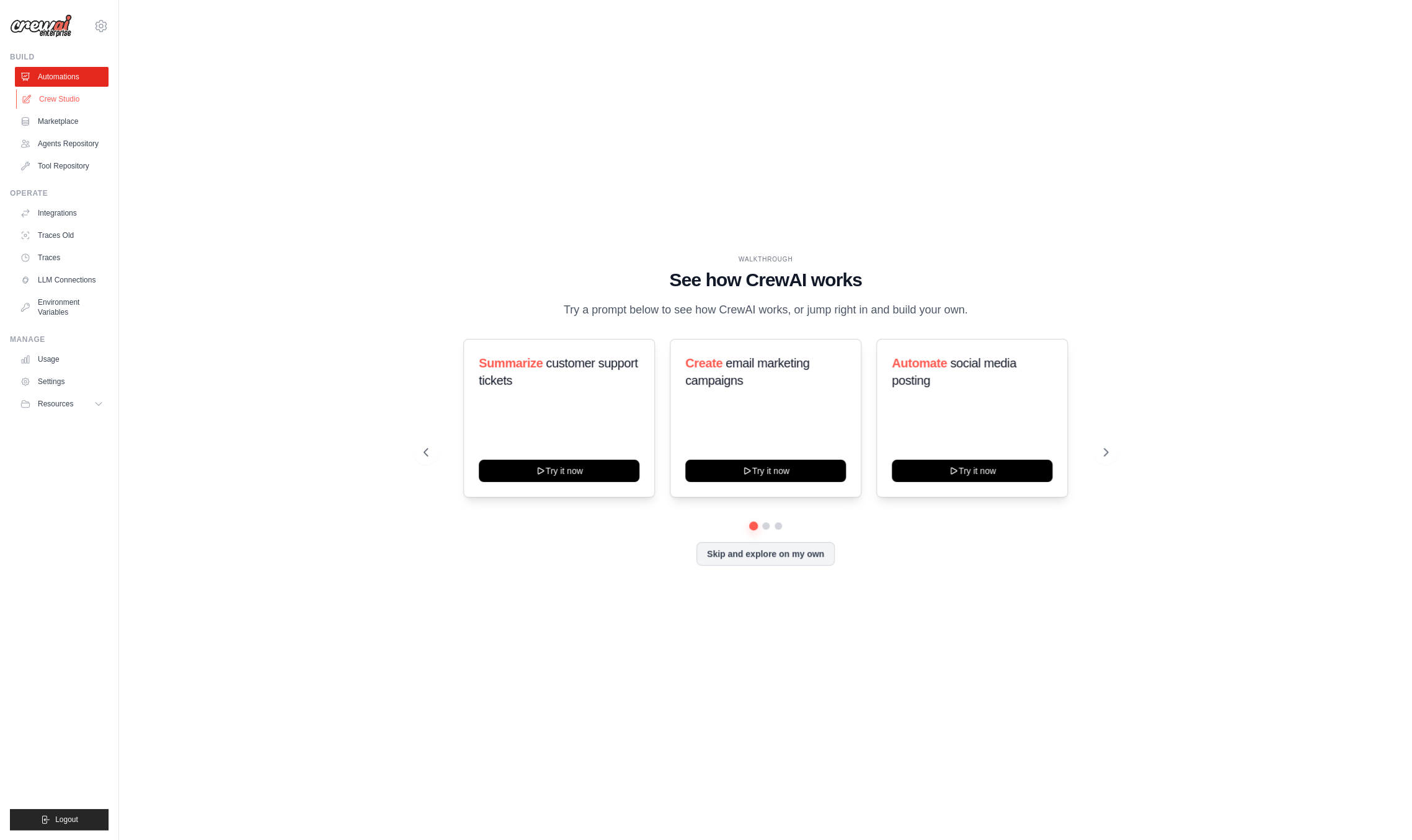
click at [83, 93] on link "Crew Studio" at bounding box center [62, 99] width 94 height 20
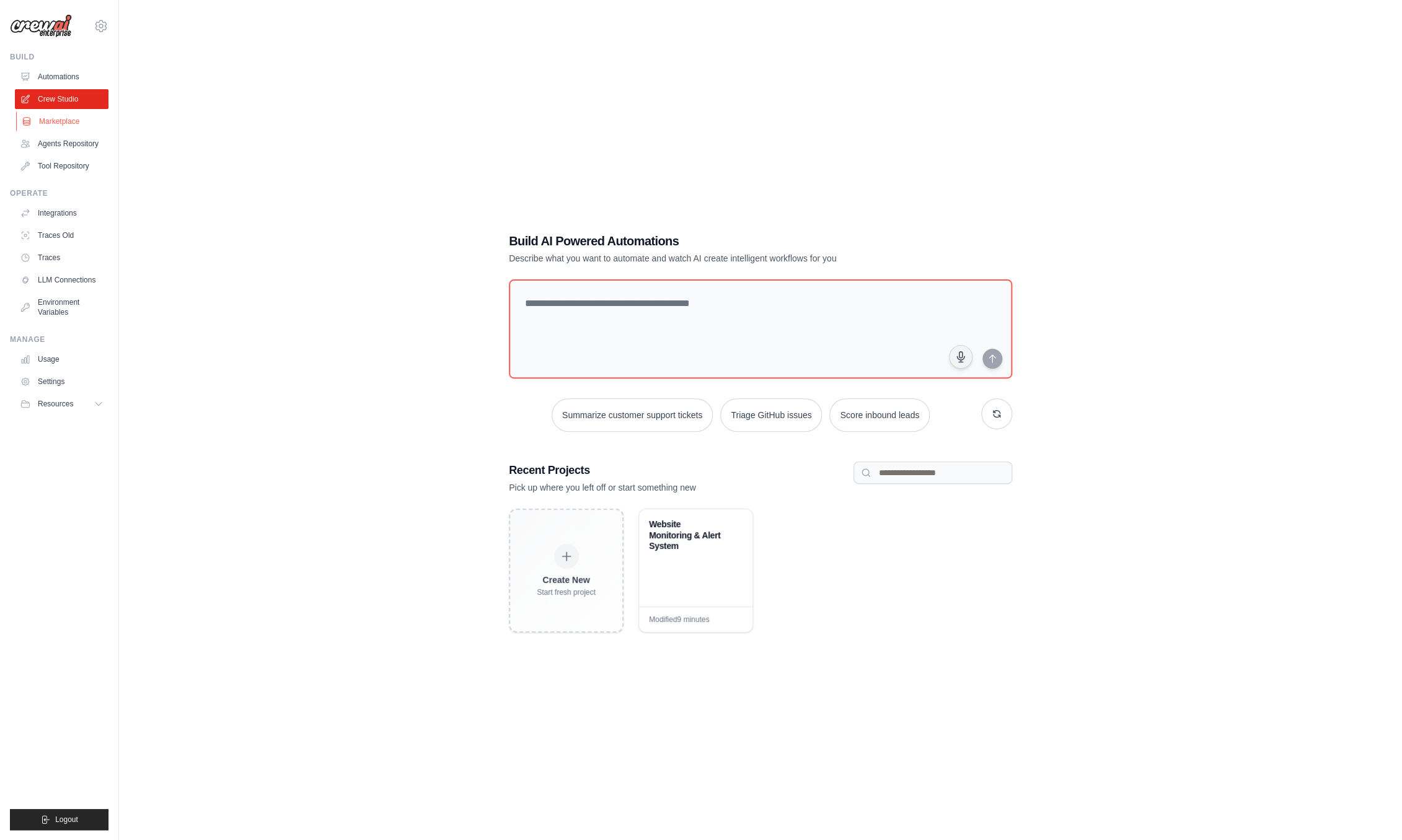
click at [68, 117] on link "Marketplace" at bounding box center [62, 121] width 94 height 20
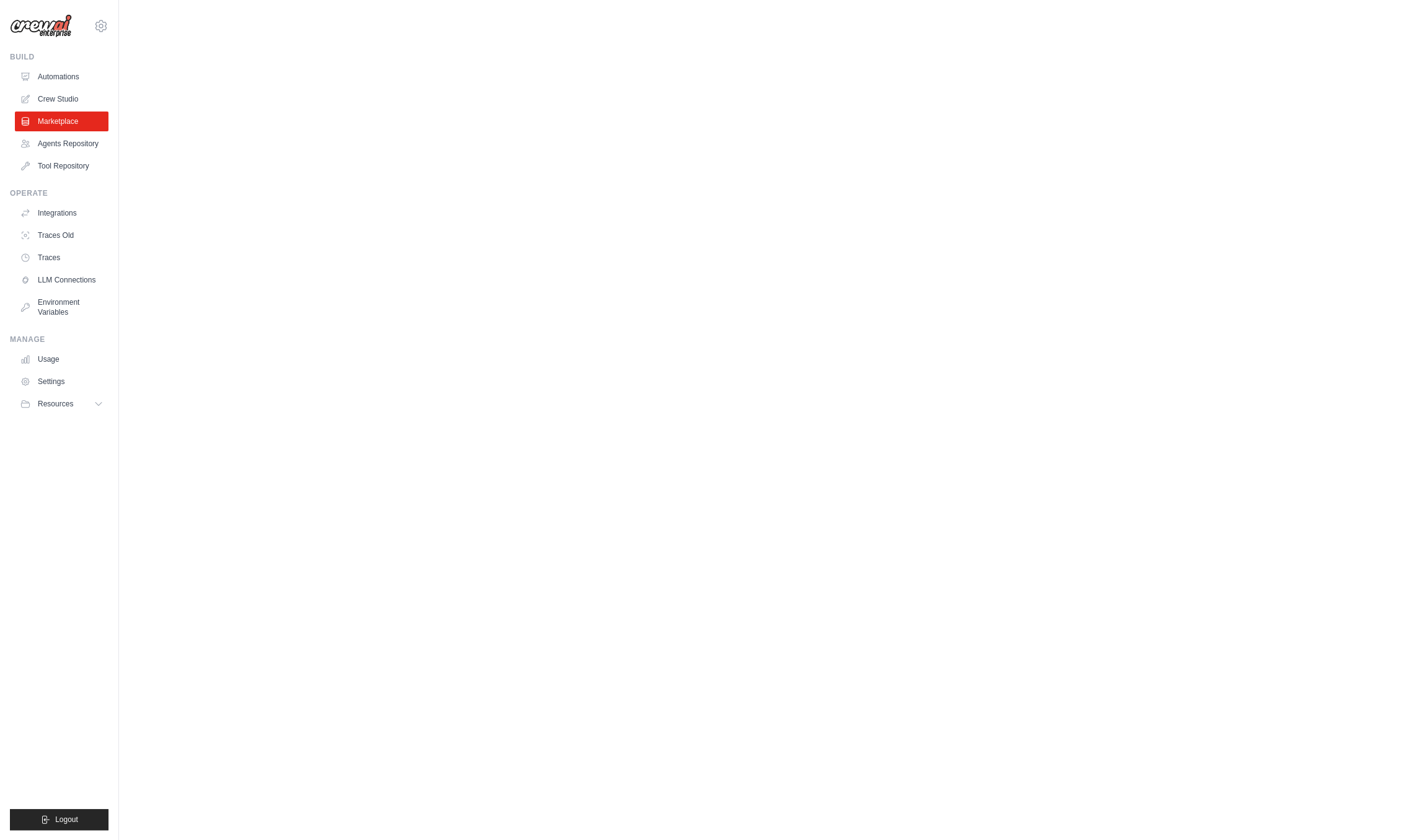
scroll to position [308, 0]
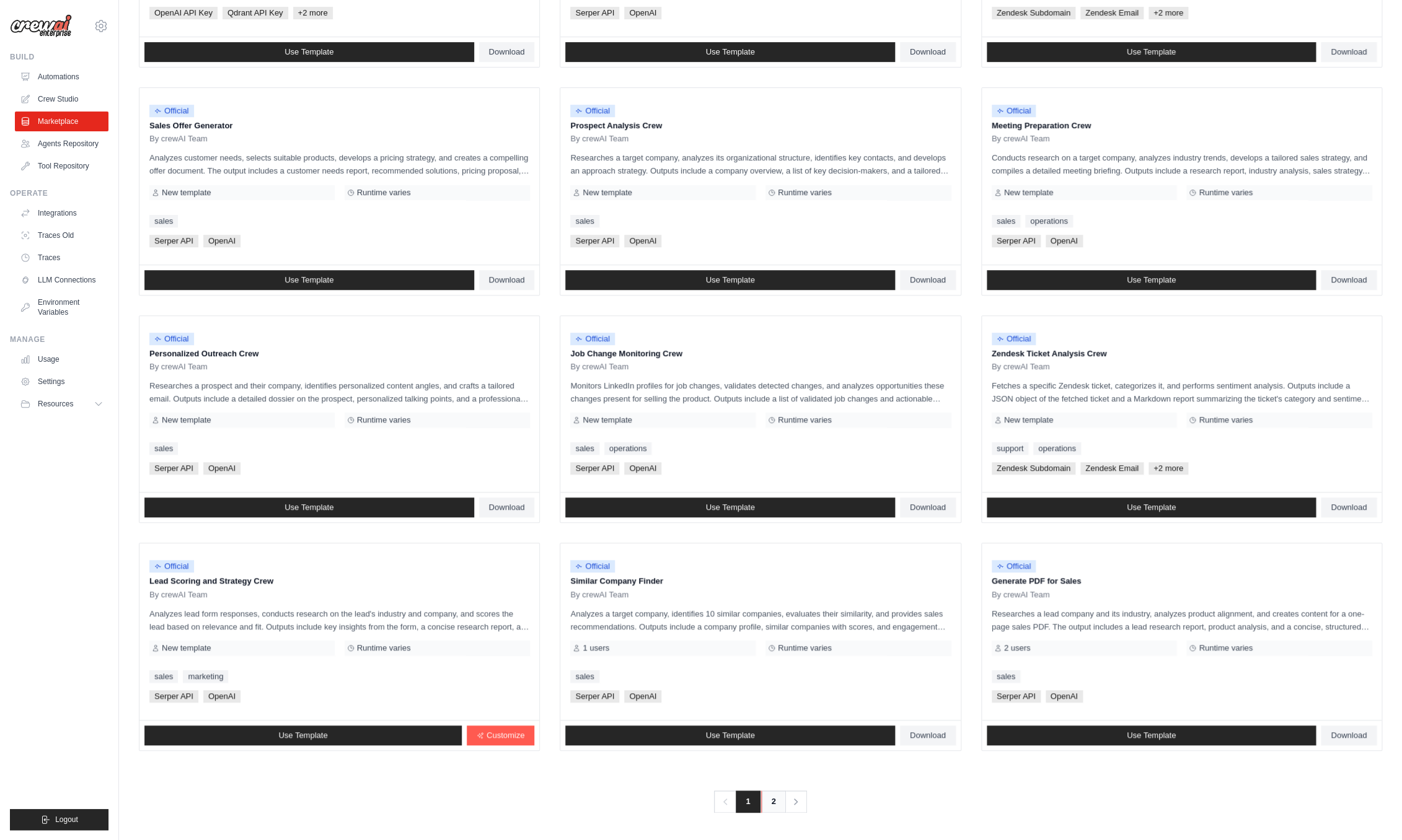
click at [767, 801] on link "2" at bounding box center [773, 801] width 25 height 22
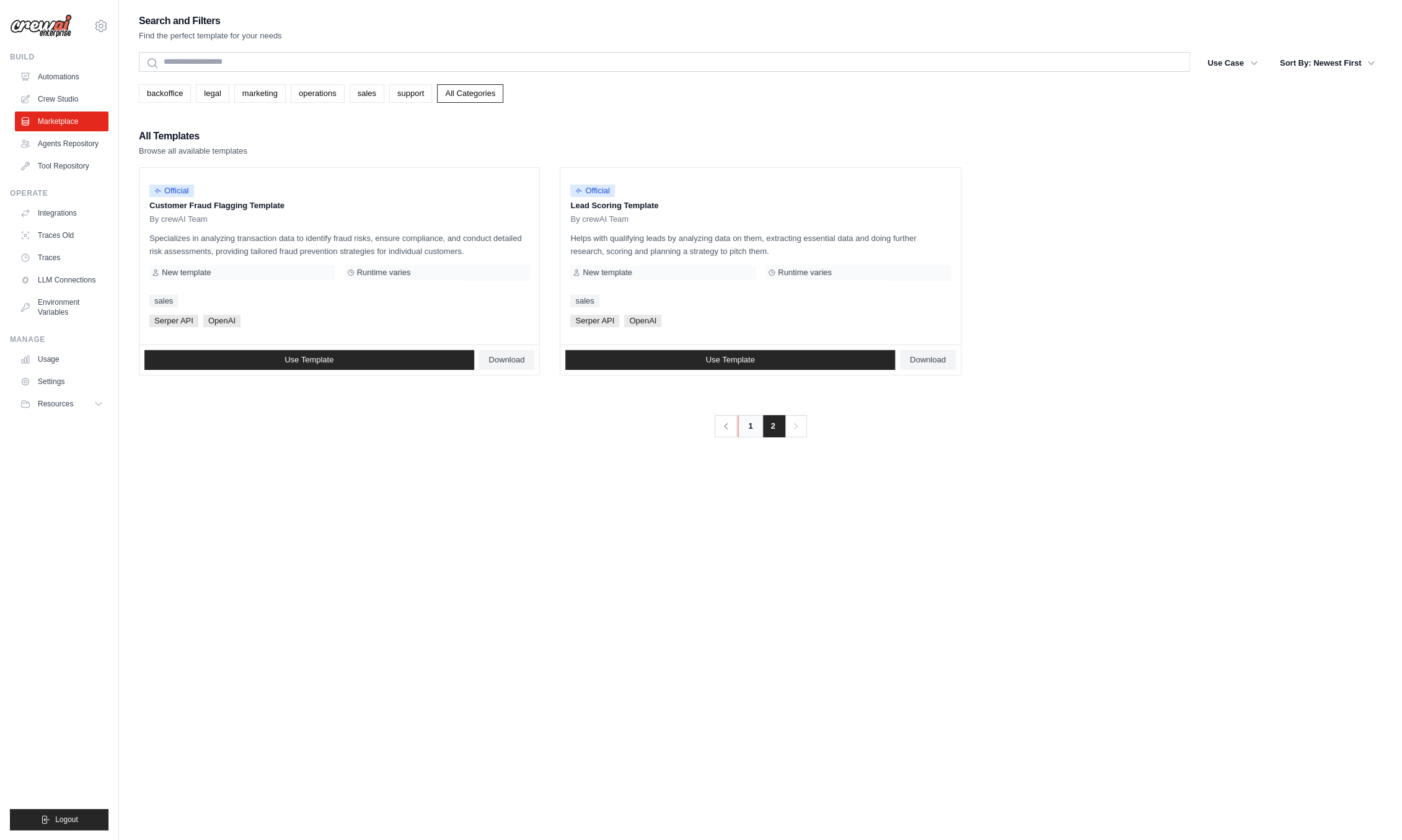
click at [749, 423] on link "1" at bounding box center [750, 426] width 25 height 22
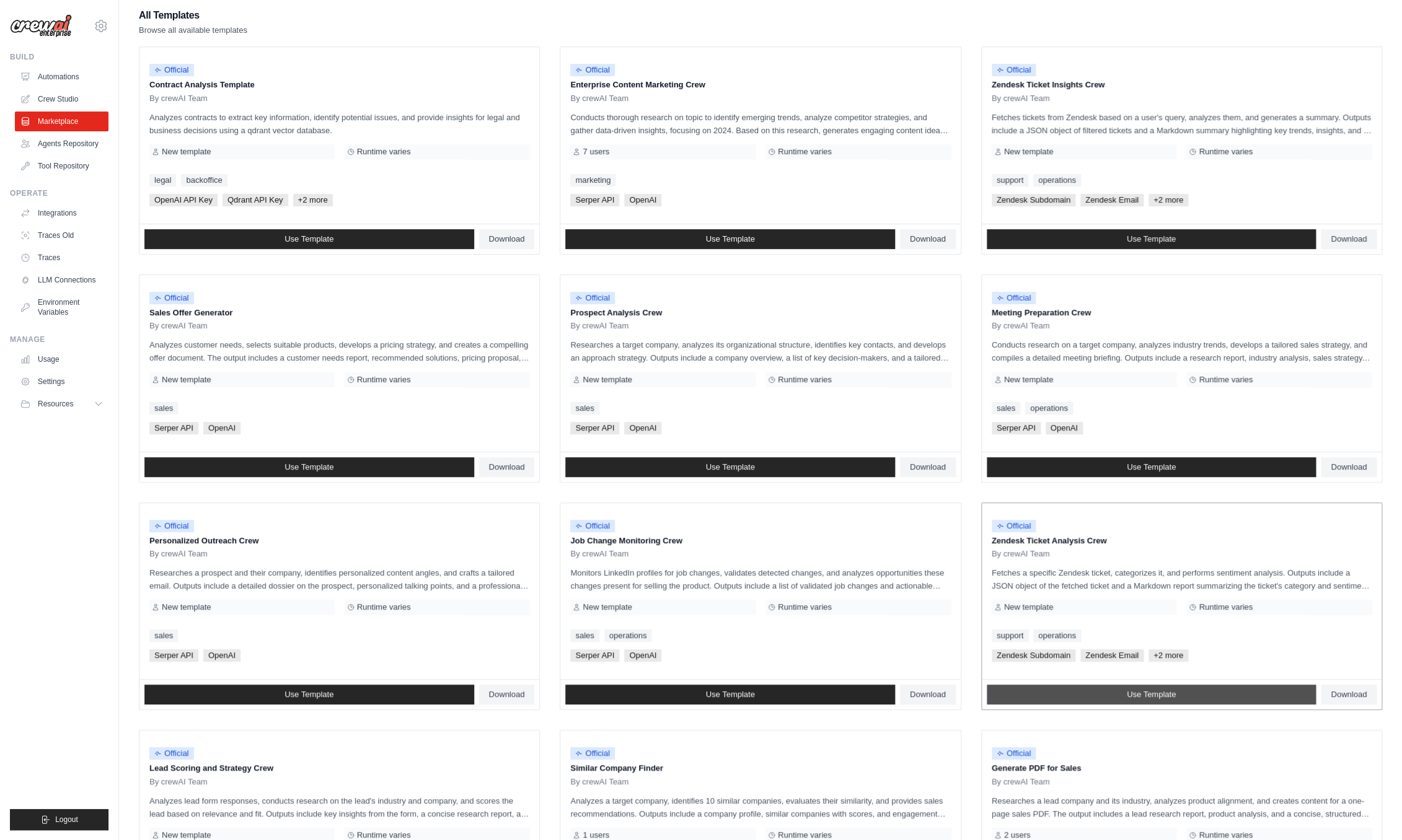
scroll to position [308, 0]
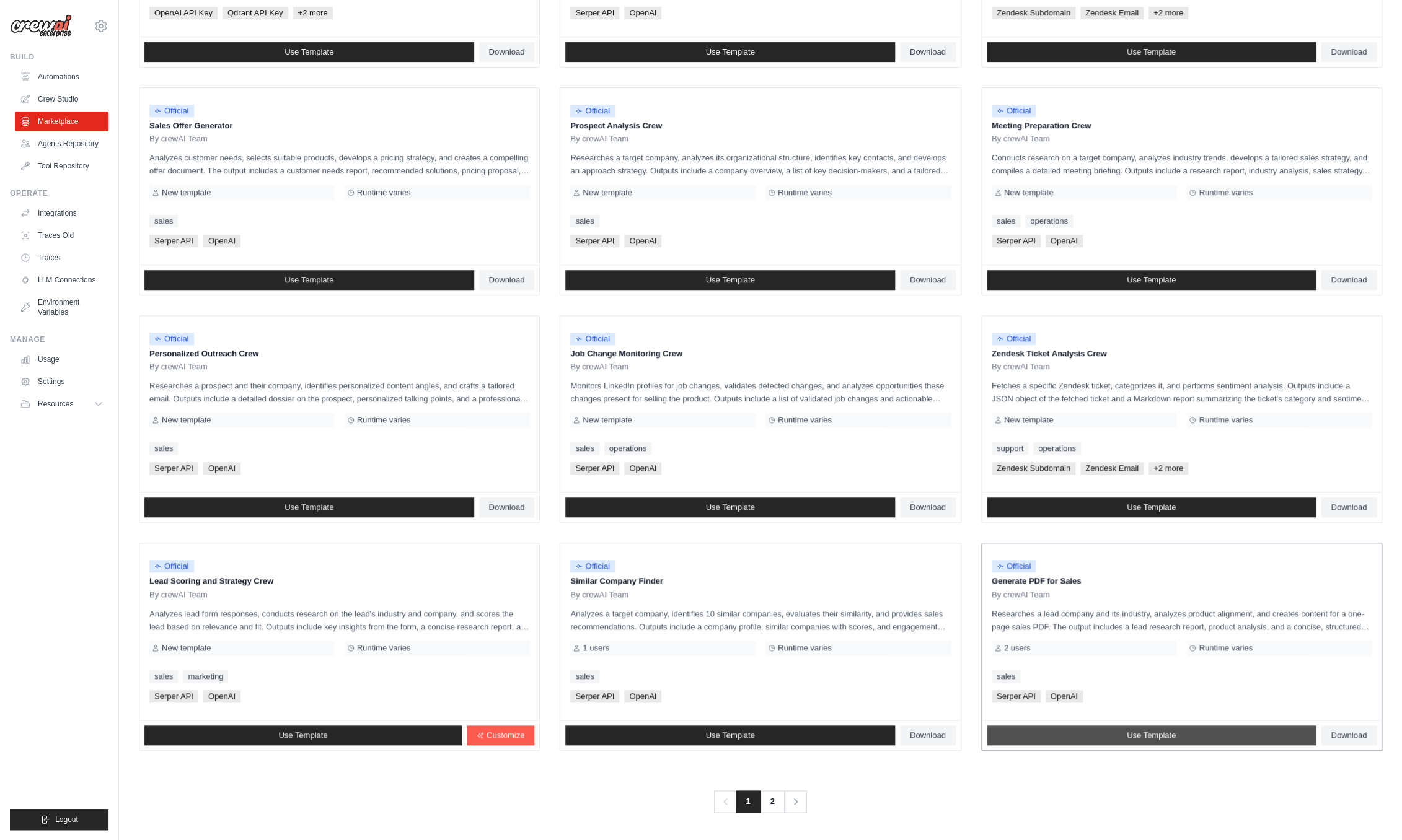
click at [1104, 737] on link "Use Template" at bounding box center [1152, 736] width 330 height 20
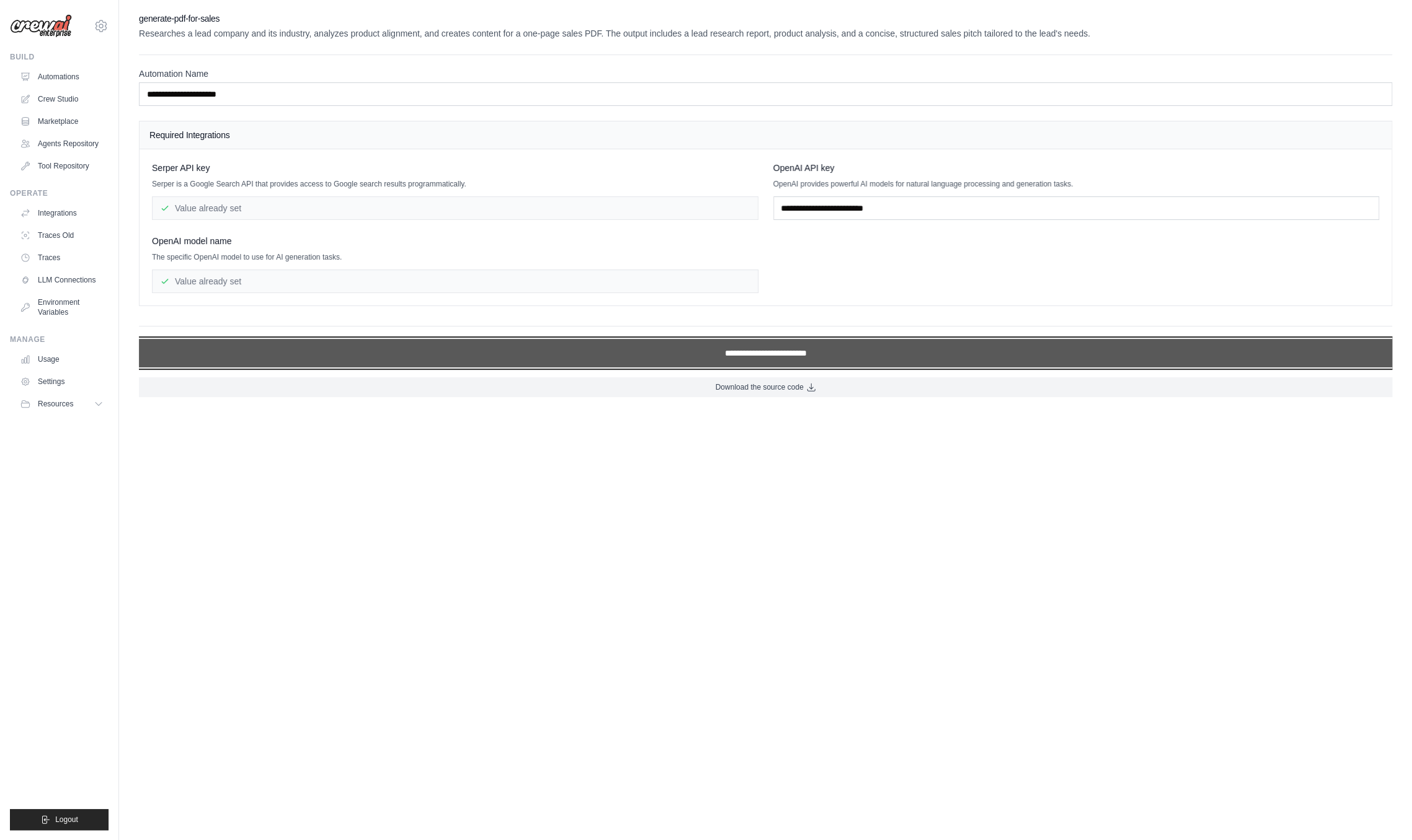
click at [792, 357] on input "**********" at bounding box center [765, 353] width 1253 height 28
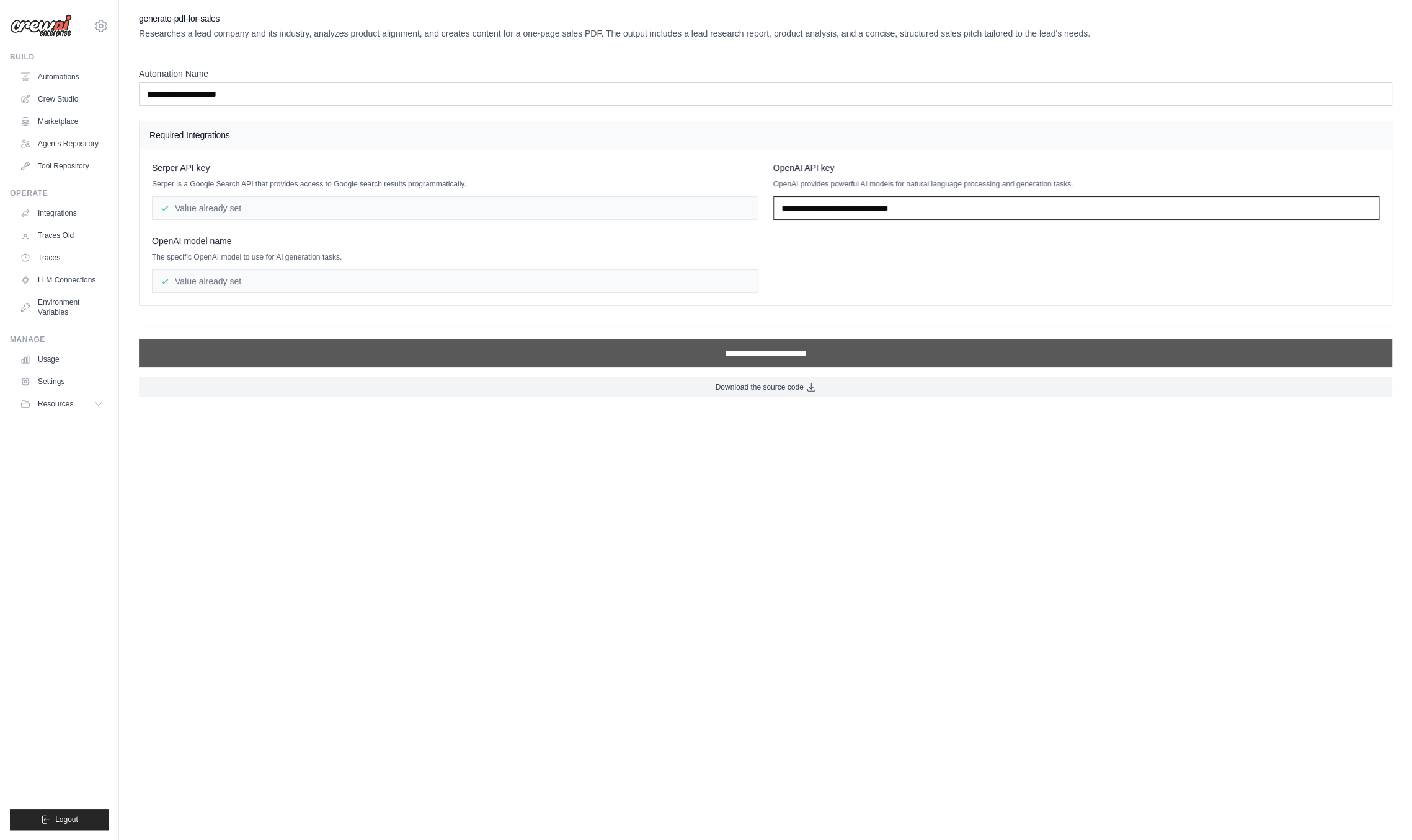
type input "**********"
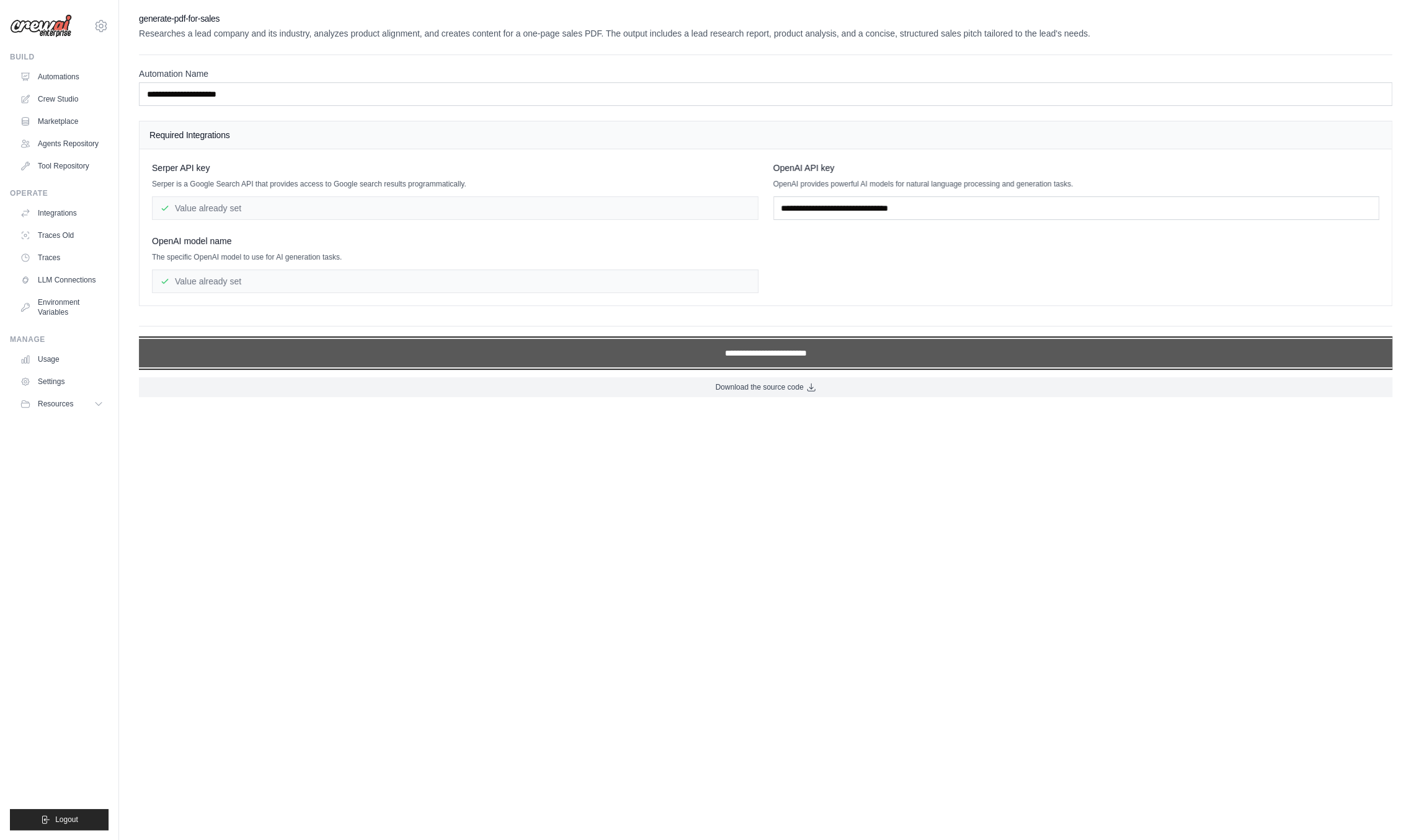
click at [758, 362] on input "**********" at bounding box center [765, 353] width 1253 height 28
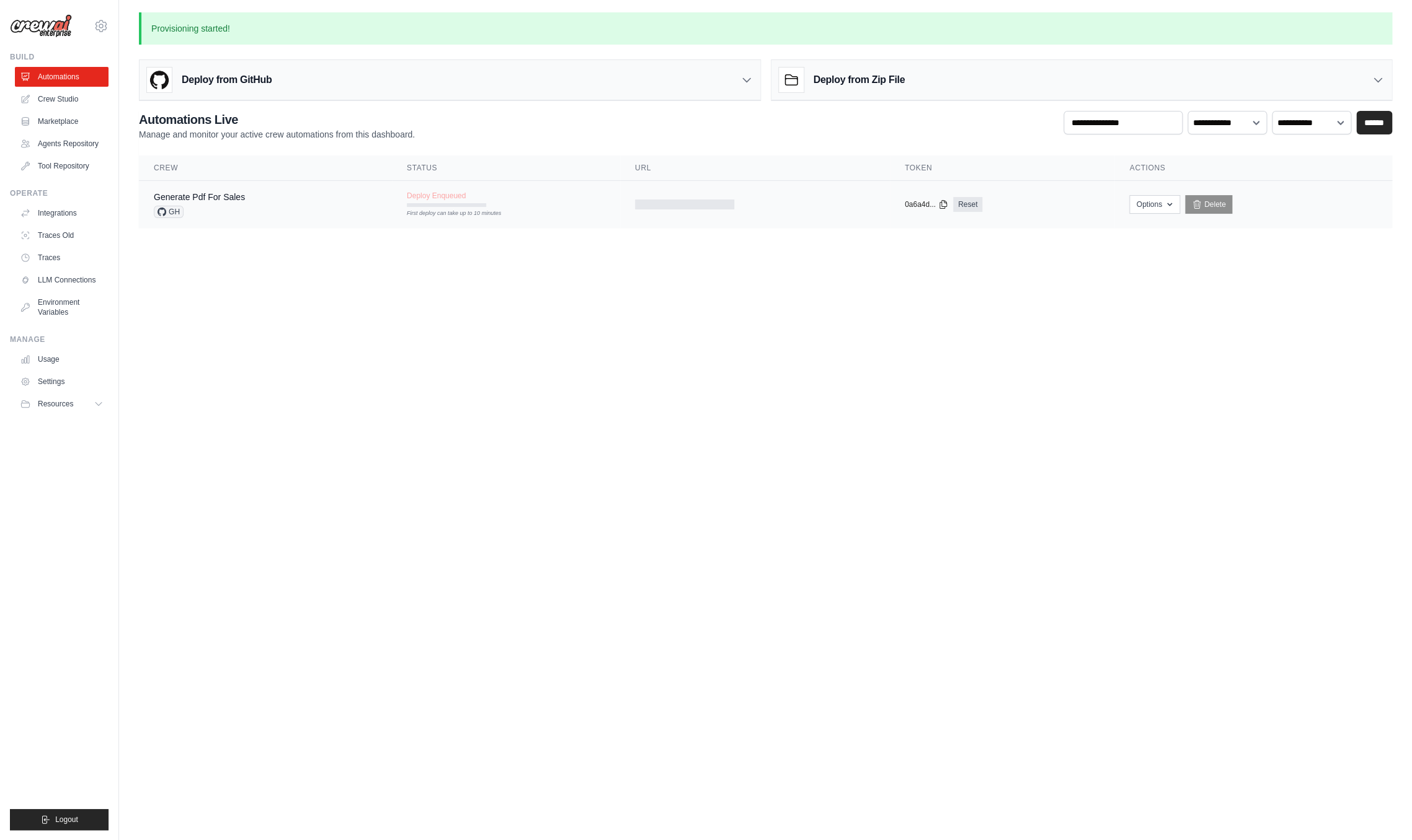
click at [217, 190] on td "Generate Pdf For Sales GH" at bounding box center [265, 205] width 253 height 47
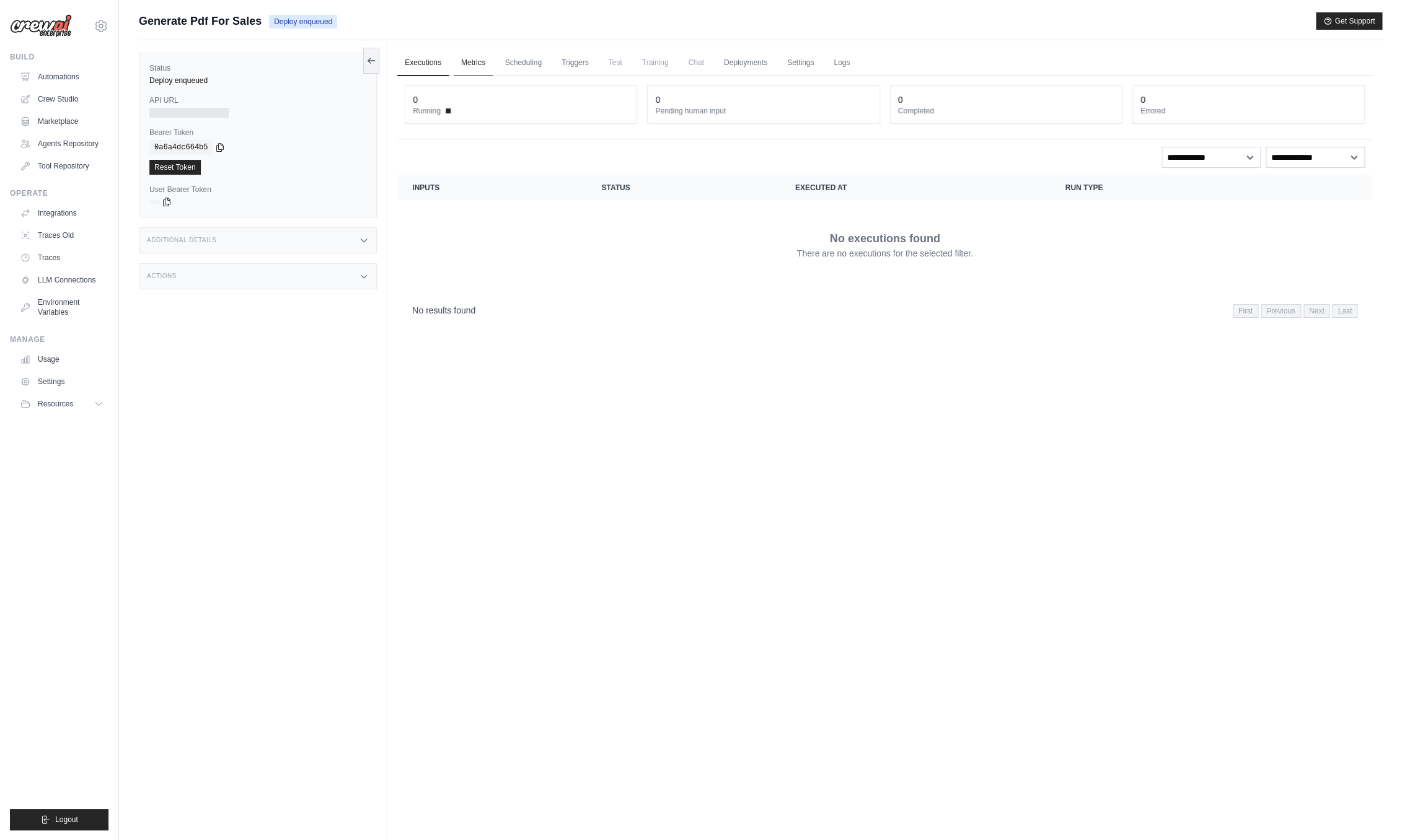
click at [469, 62] on link "Metrics" at bounding box center [473, 63] width 39 height 26
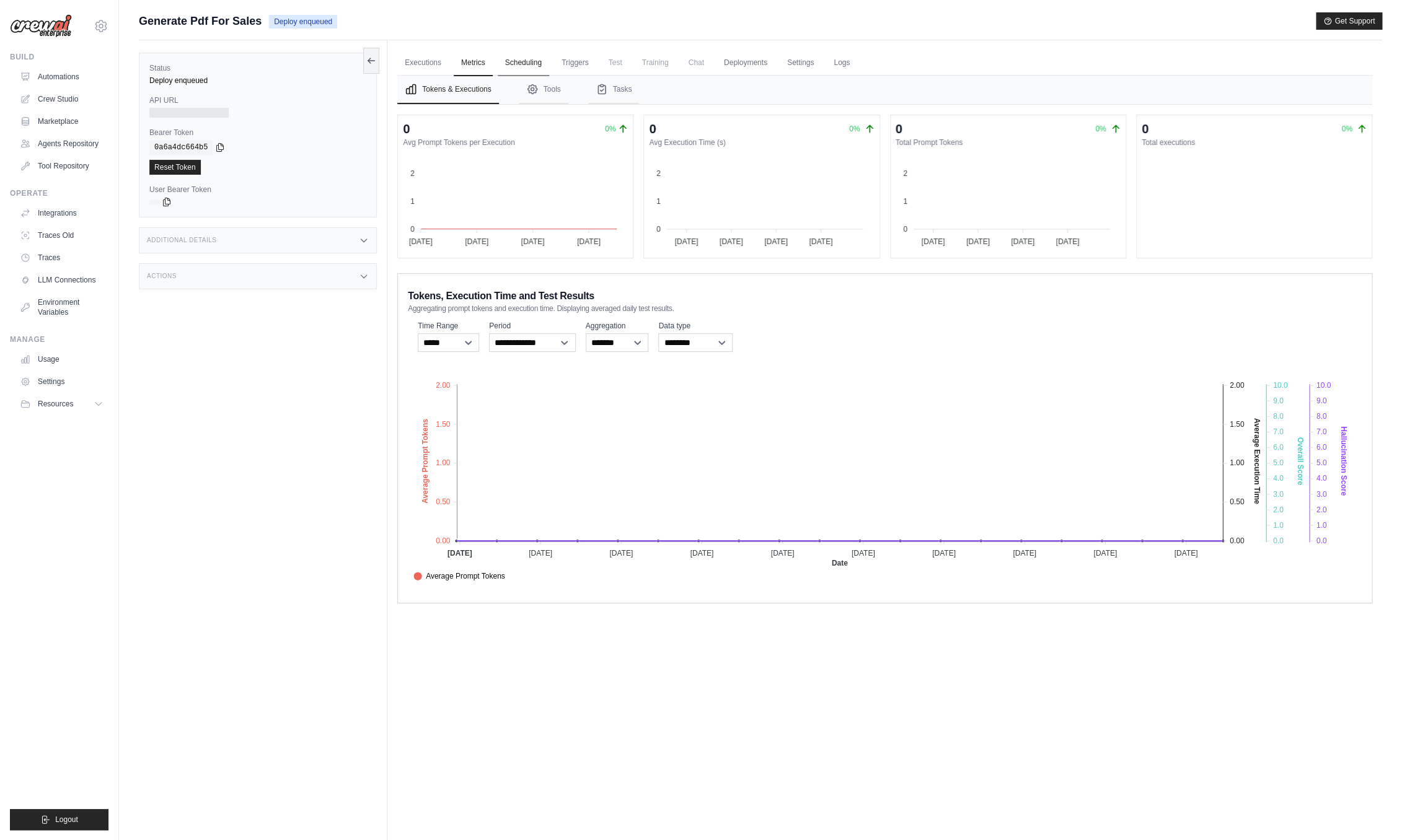
click at [522, 57] on link "Scheduling" at bounding box center [523, 63] width 52 height 26
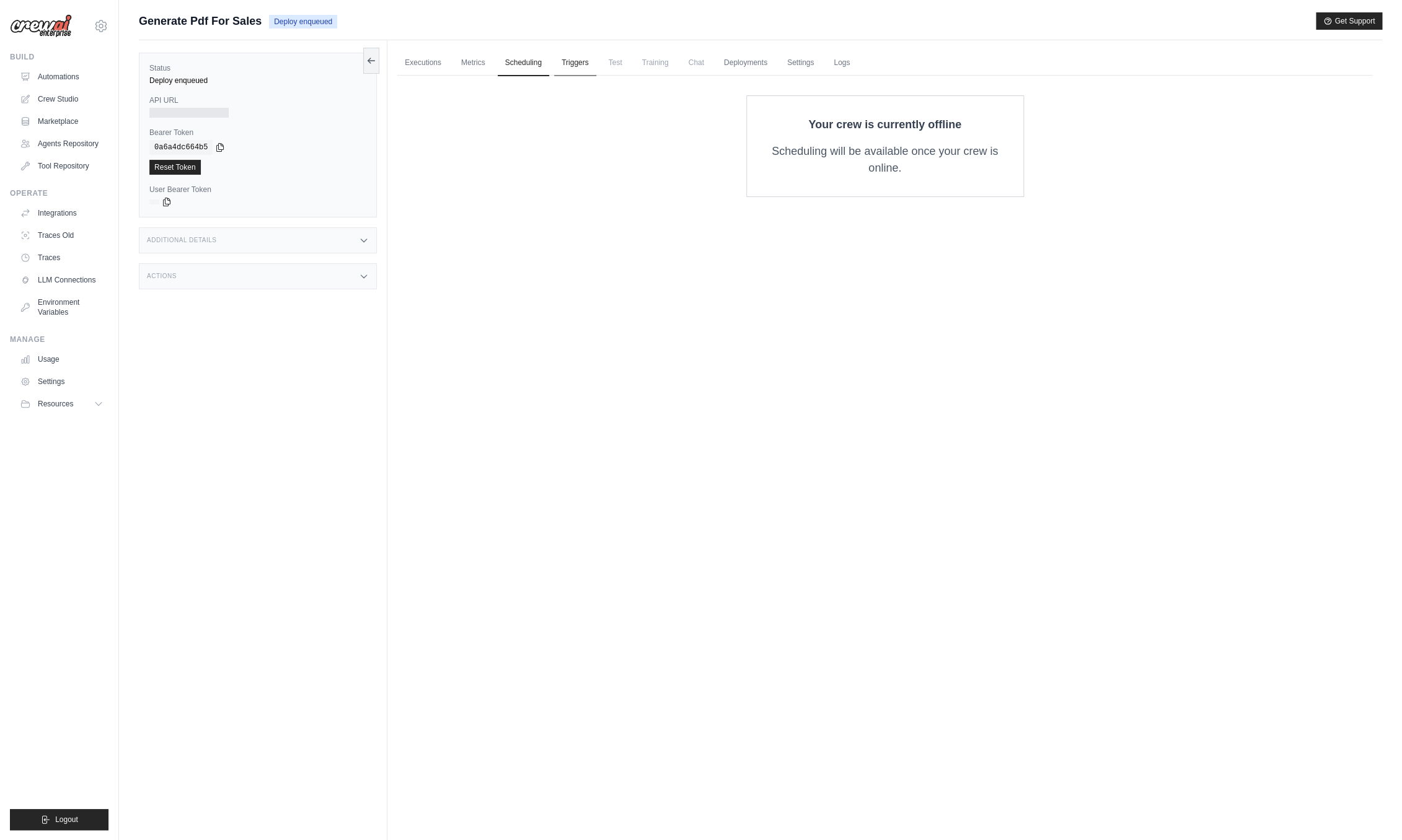
click at [583, 61] on link "Triggers" at bounding box center [575, 63] width 42 height 26
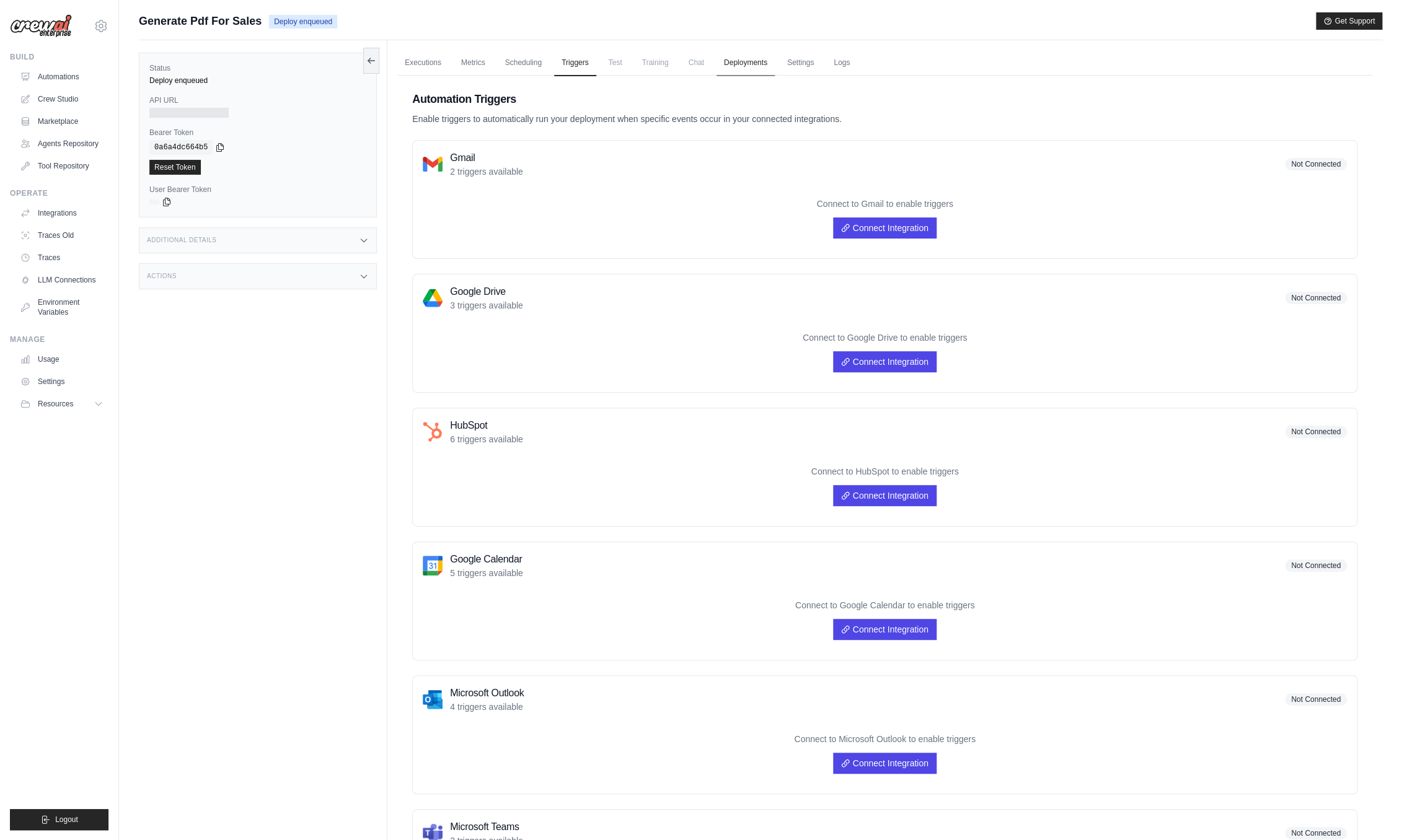
click at [737, 59] on link "Deployments" at bounding box center [745, 63] width 58 height 26
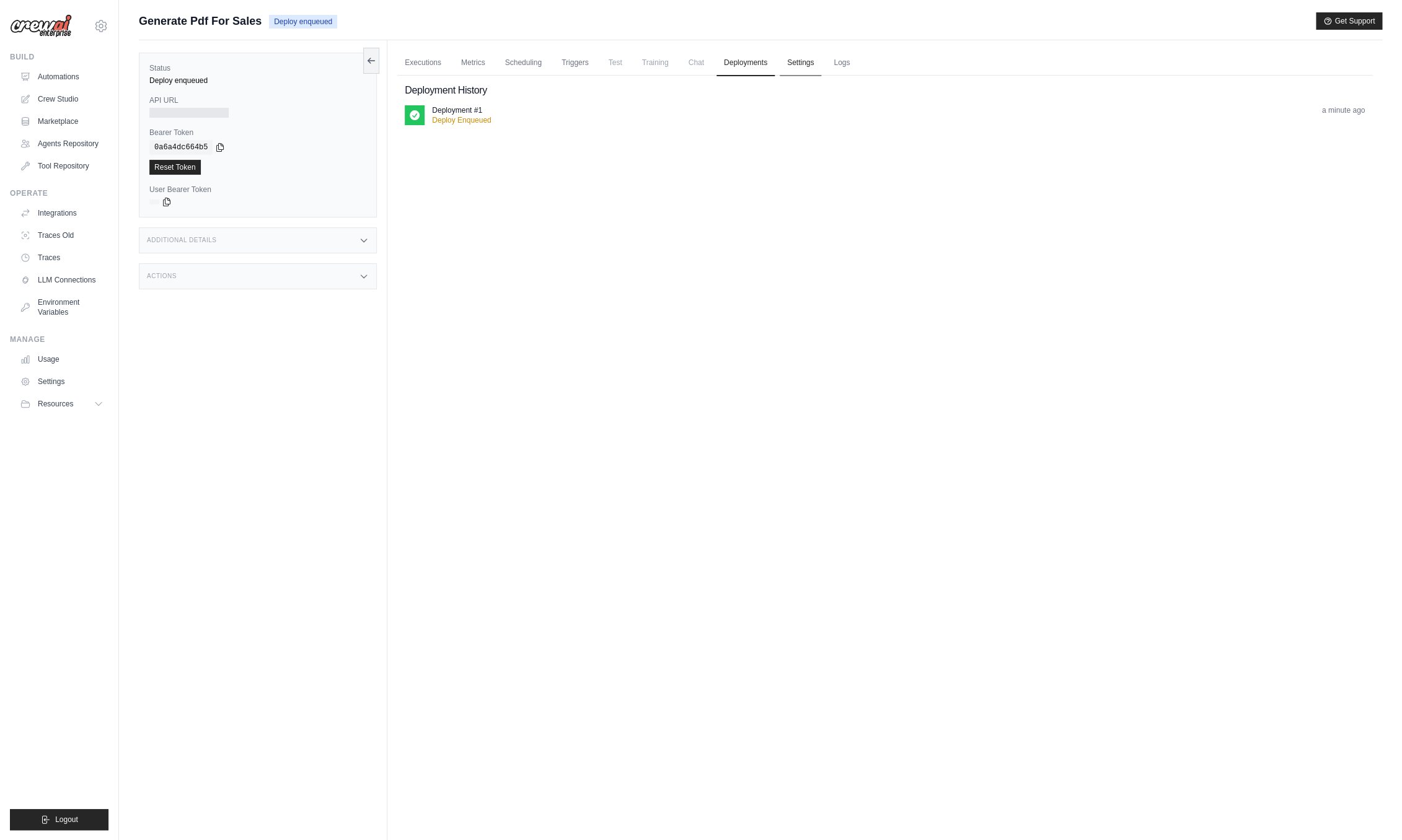
click at [803, 53] on link "Settings" at bounding box center [800, 63] width 41 height 26
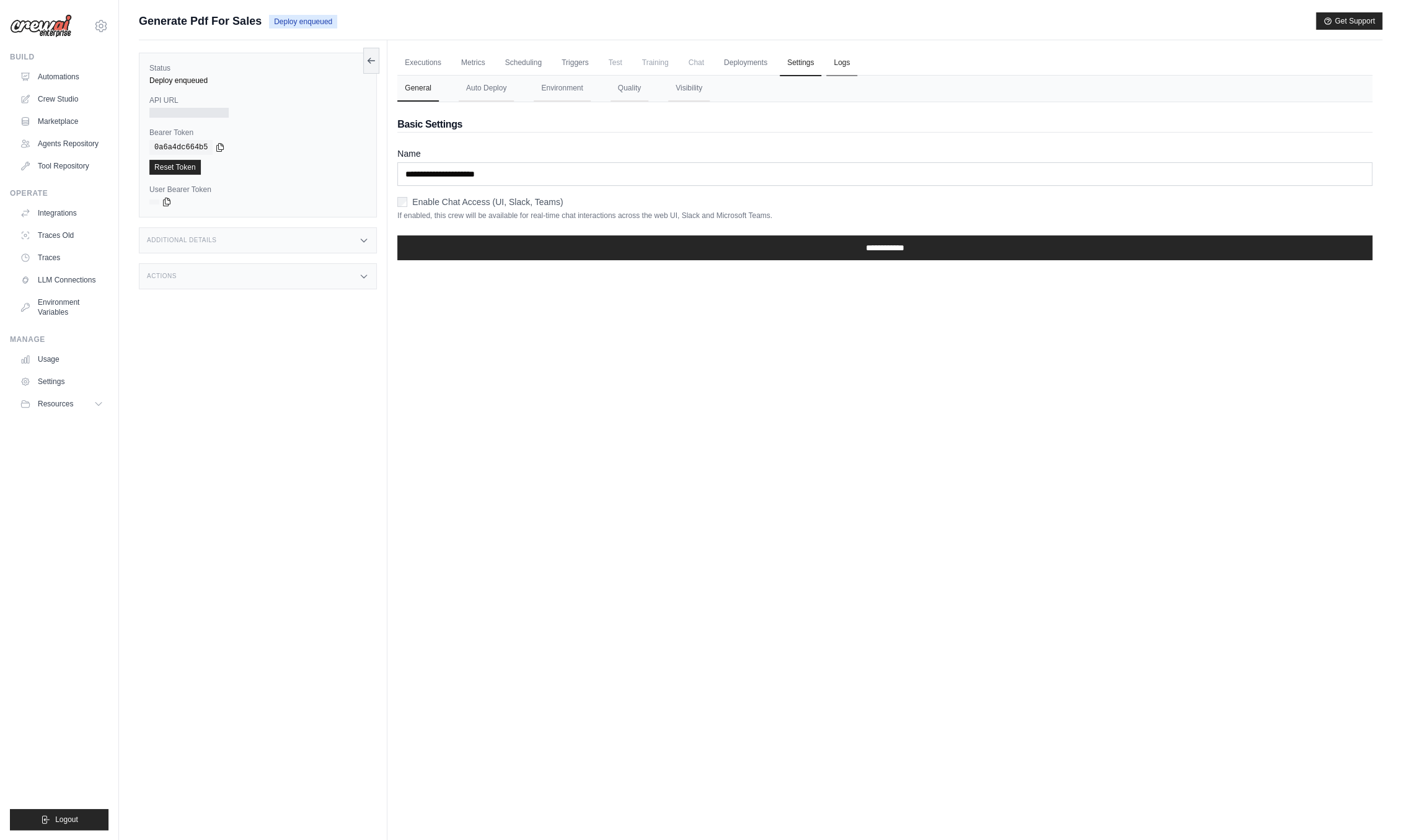
click at [830, 61] on link "Logs" at bounding box center [841, 63] width 31 height 26
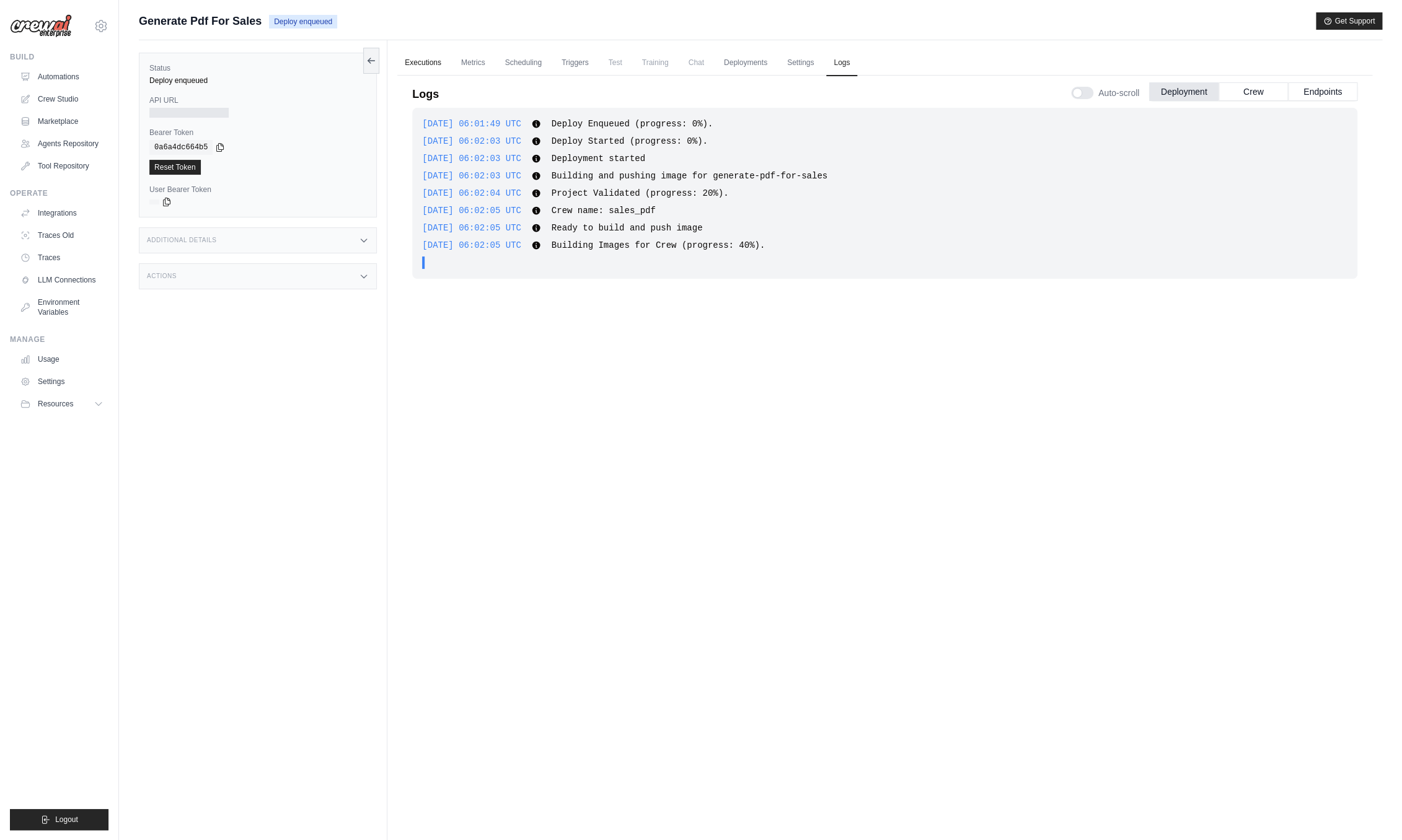
click at [439, 56] on link "Executions" at bounding box center [423, 63] width 52 height 26
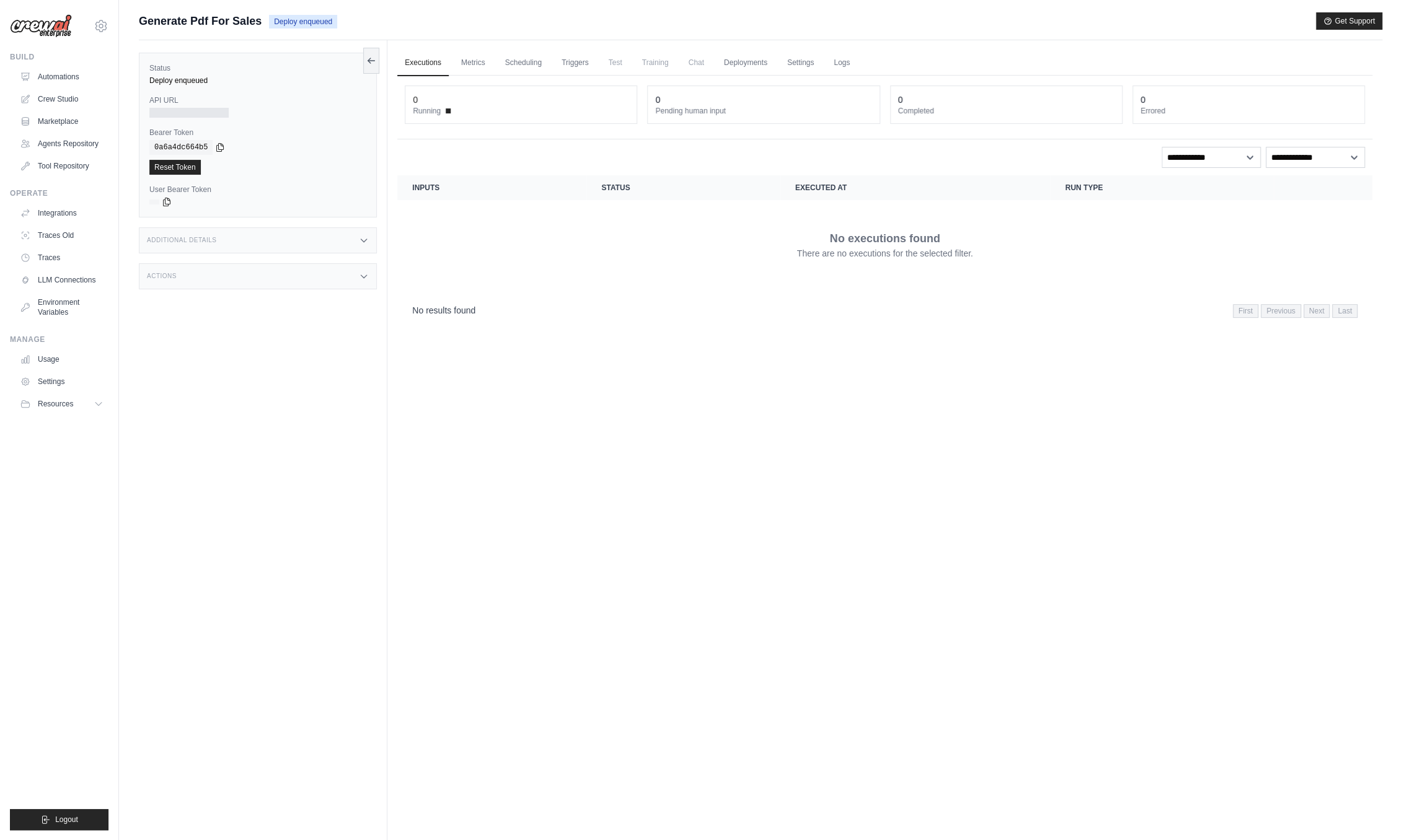
drag, startPoint x: 979, startPoint y: 102, endPoint x: 1073, endPoint y: 97, distance: 94.1
click at [980, 102] on div "0" at bounding box center [1006, 100] width 216 height 12
click at [1150, 97] on div "0" at bounding box center [1248, 100] width 216 height 12
drag, startPoint x: 840, startPoint y: 113, endPoint x: 773, endPoint y: 109, distance: 67.1
click at [839, 113] on dt "Pending human input" at bounding box center [763, 111] width 216 height 10
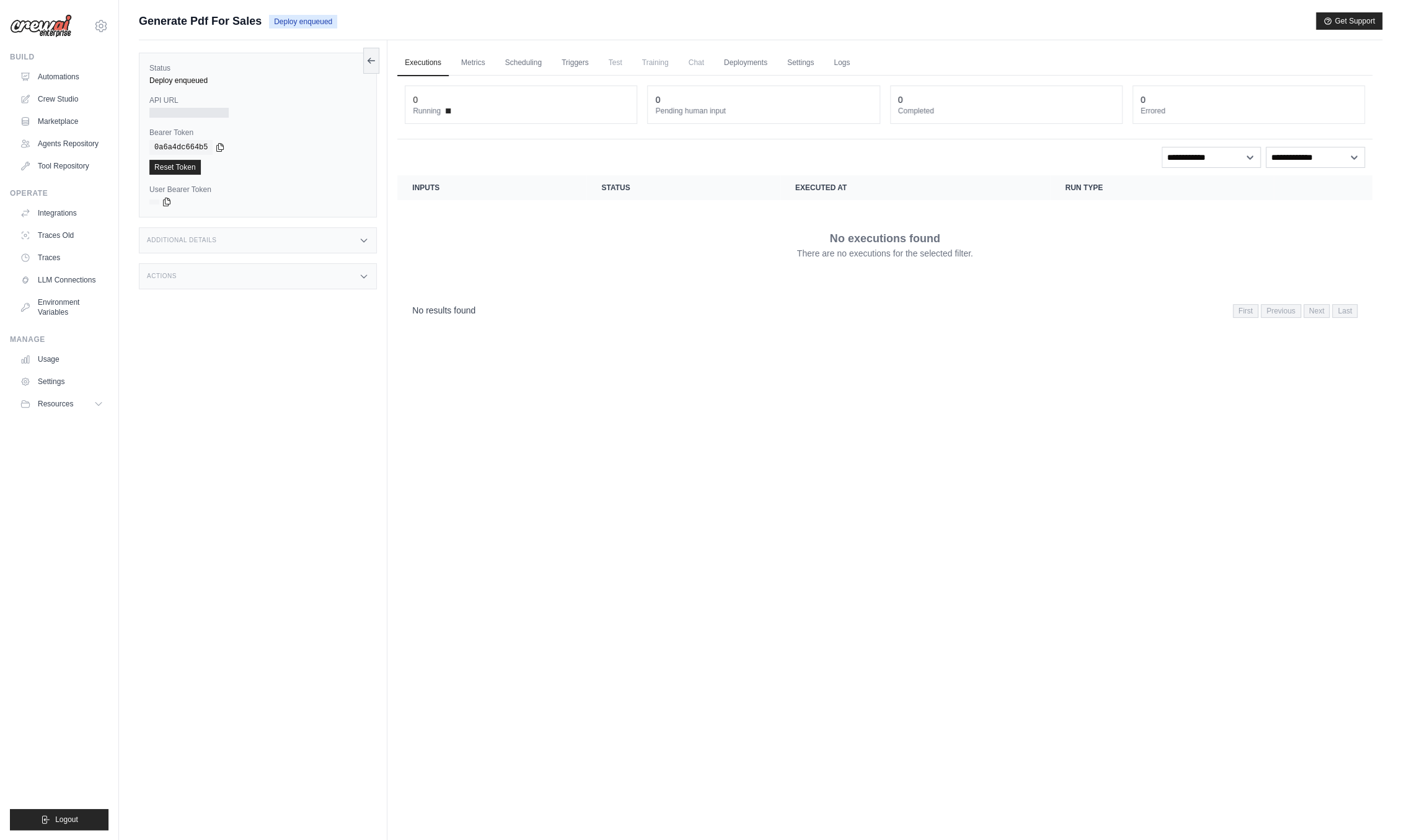
click at [626, 105] on div "0" at bounding box center [521, 100] width 216 height 12
click at [431, 109] on span "Running" at bounding box center [427, 111] width 28 height 10
click at [515, 208] on td "No executions found There are no executions for the selected filter." at bounding box center [885, 245] width 975 height 90
drag, startPoint x: 581, startPoint y: 269, endPoint x: 566, endPoint y: 256, distance: 19.8
click at [579, 269] on div "No executions found There are no executions for the selected filter." at bounding box center [885, 244] width 945 height 69
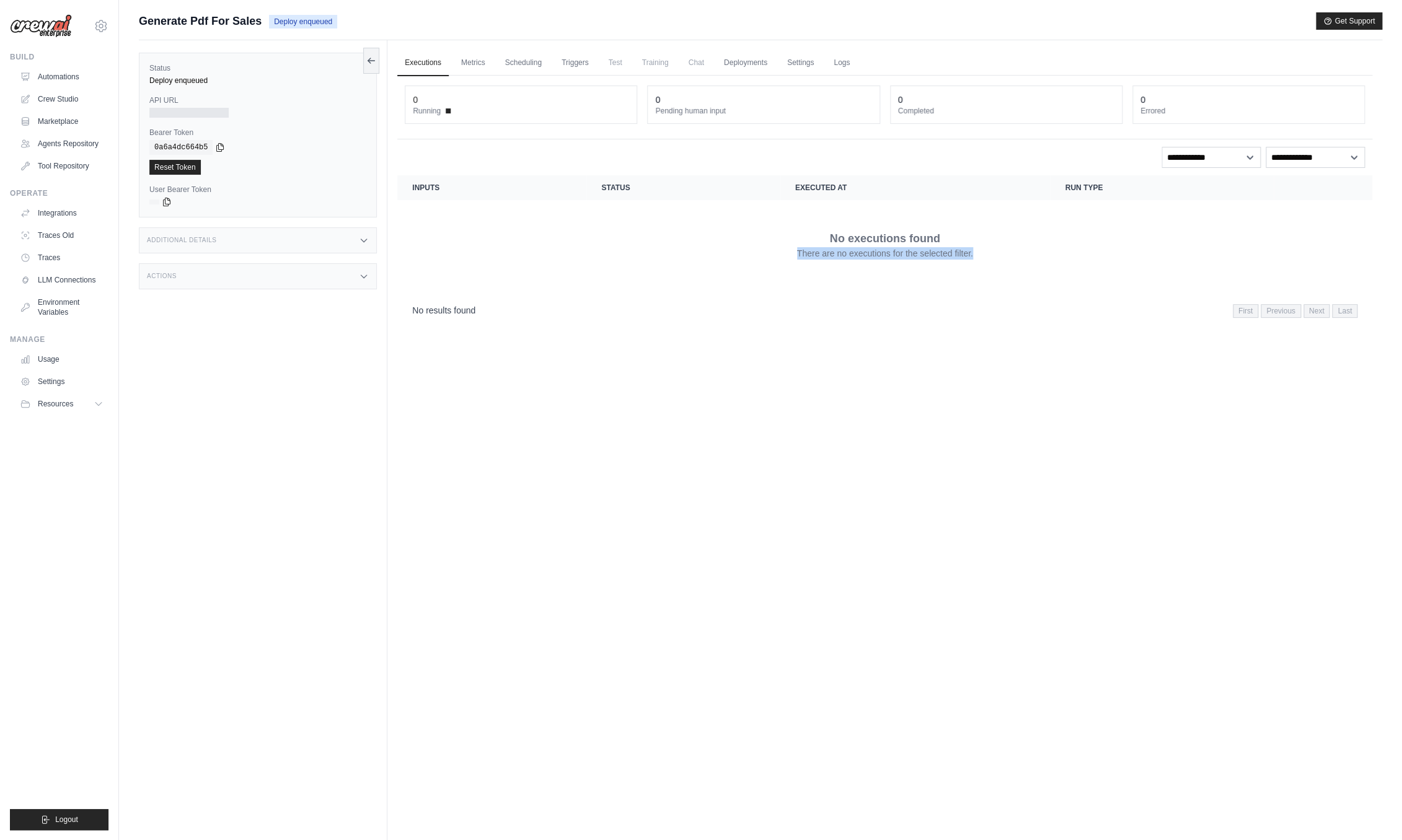
click at [533, 262] on div "No executions found There are no executions for the selected filter." at bounding box center [885, 244] width 945 height 69
drag, startPoint x: 537, startPoint y: 257, endPoint x: 543, endPoint y: 254, distance: 6.7
click at [538, 257] on div "No executions found There are no executions for the selected filter." at bounding box center [885, 244] width 945 height 69
drag, startPoint x: 543, startPoint y: 254, endPoint x: 560, endPoint y: 253, distance: 17.0
click at [543, 254] on div "No executions found There are no executions for the selected filter." at bounding box center [885, 244] width 945 height 69
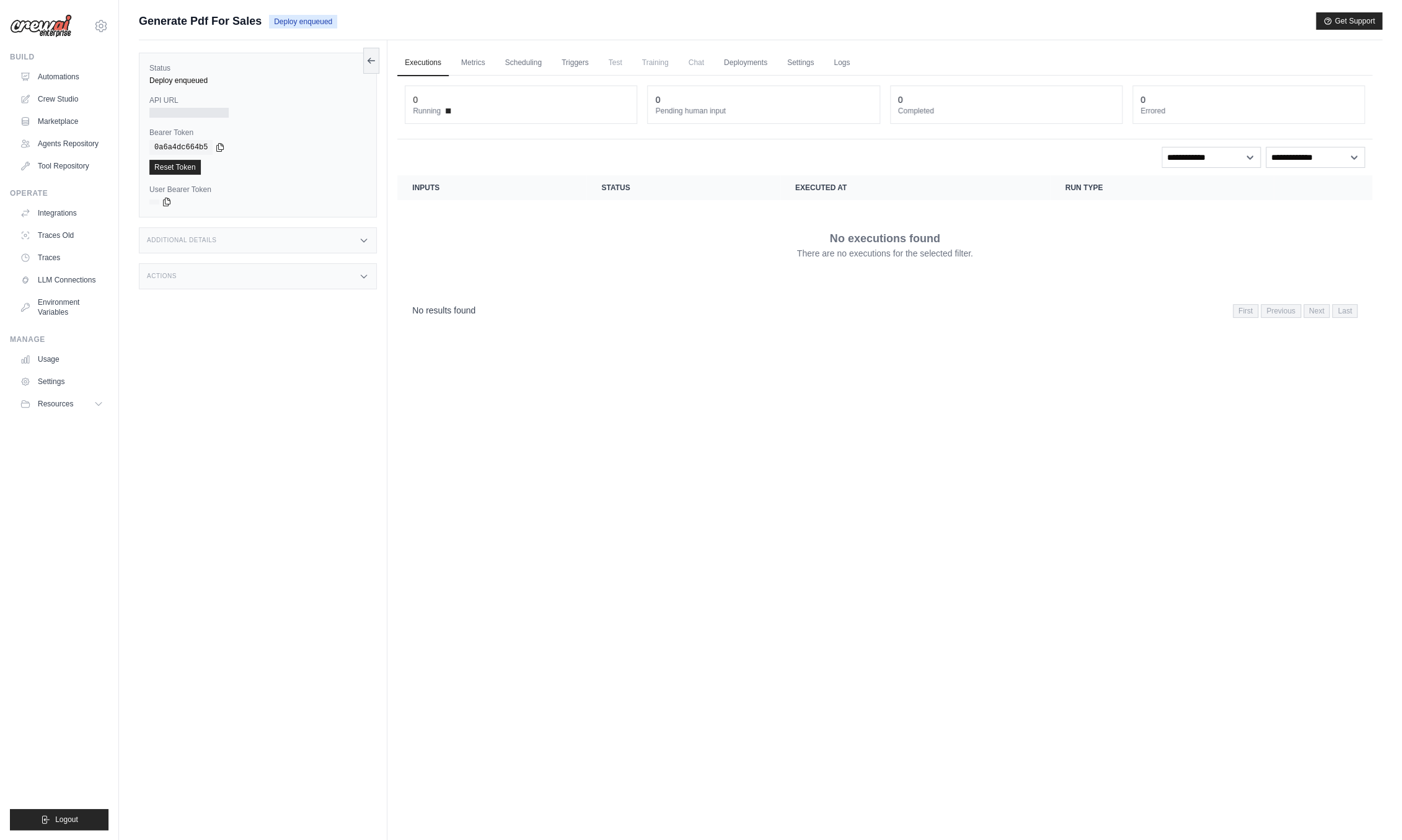
drag, startPoint x: 560, startPoint y: 253, endPoint x: 804, endPoint y: 243, distance: 244.2
click at [766, 258] on div "No executions found There are no executions for the selected filter." at bounding box center [885, 244] width 945 height 69
drag, startPoint x: 804, startPoint y: 243, endPoint x: 840, endPoint y: 241, distance: 36.1
click at [840, 241] on div "No executions found There are no executions for the selected filter." at bounding box center [885, 244] width 945 height 69
drag, startPoint x: 910, startPoint y: 233, endPoint x: 927, endPoint y: 238, distance: 17.7
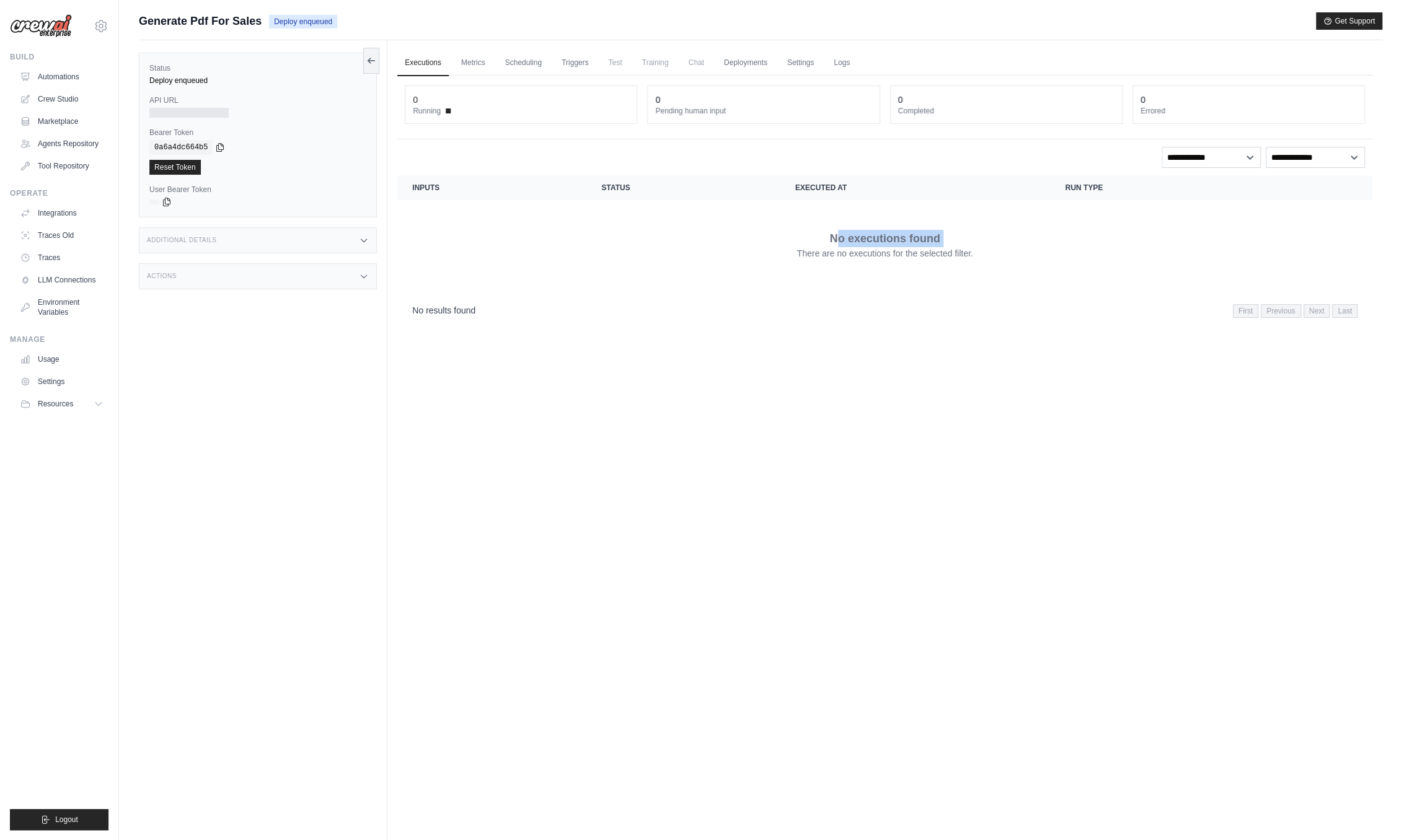
click at [921, 240] on p "No executions found" at bounding box center [885, 239] width 111 height 18
drag, startPoint x: 953, startPoint y: 248, endPoint x: 1028, endPoint y: 278, distance: 80.8
click at [969, 261] on div "No executions found There are no executions for the selected filter." at bounding box center [885, 244] width 945 height 69
drag, startPoint x: 1028, startPoint y: 278, endPoint x: 1068, endPoint y: 283, distance: 40.3
click at [1068, 283] on td "No executions found There are no executions for the selected filter." at bounding box center [885, 245] width 975 height 90
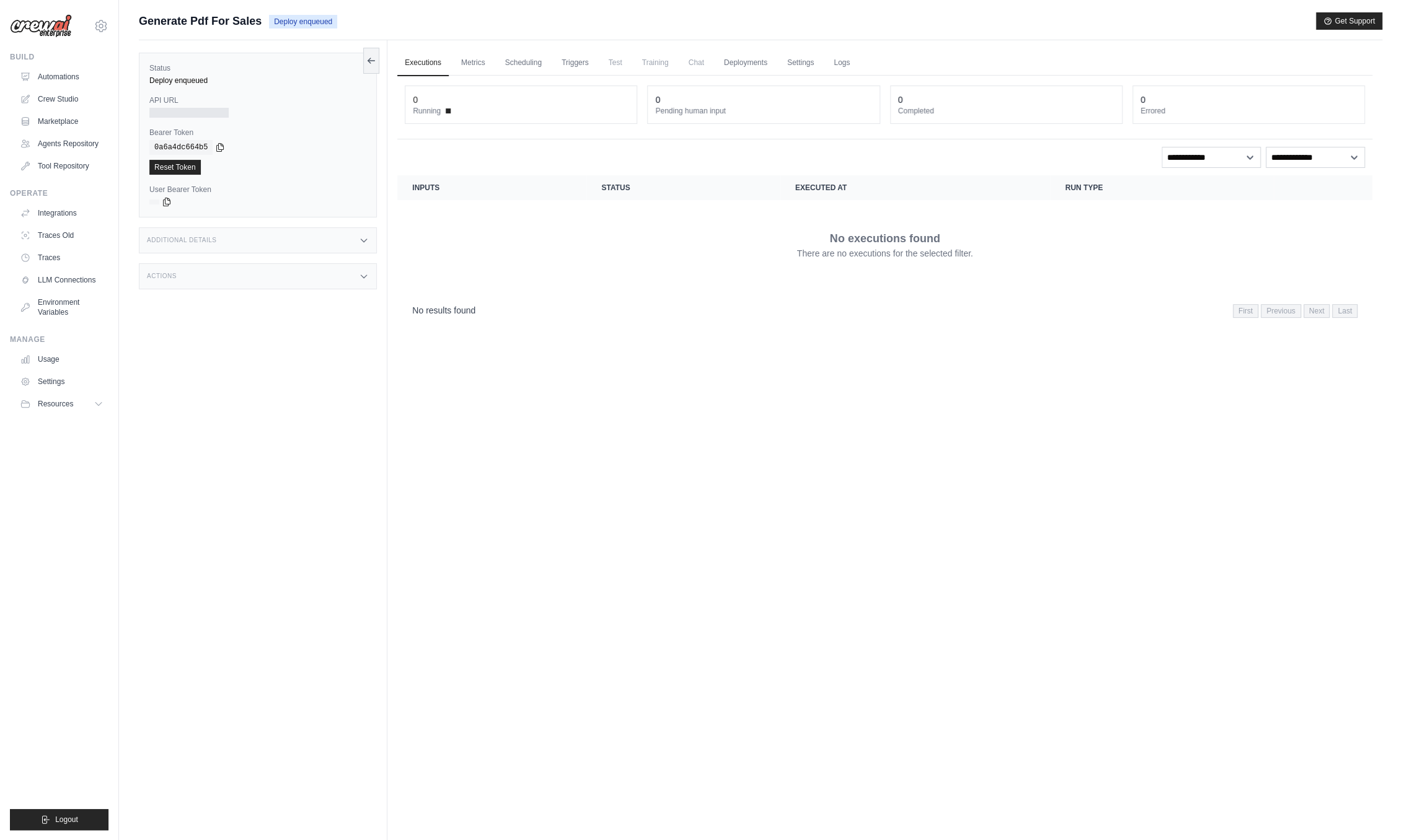
click at [1147, 275] on td "No executions found There are no executions for the selected filter." at bounding box center [885, 245] width 975 height 90
drag, startPoint x: 1169, startPoint y: 241, endPoint x: 1158, endPoint y: 236, distance: 12.1
click at [1161, 241] on div "No executions found There are no executions for the selected filter." at bounding box center [885, 244] width 945 height 69
drag, startPoint x: 1013, startPoint y: 253, endPoint x: 1003, endPoint y: 251, distance: 10.2
click at [1013, 253] on div "No executions found There are no executions for the selected filter." at bounding box center [885, 244] width 945 height 69
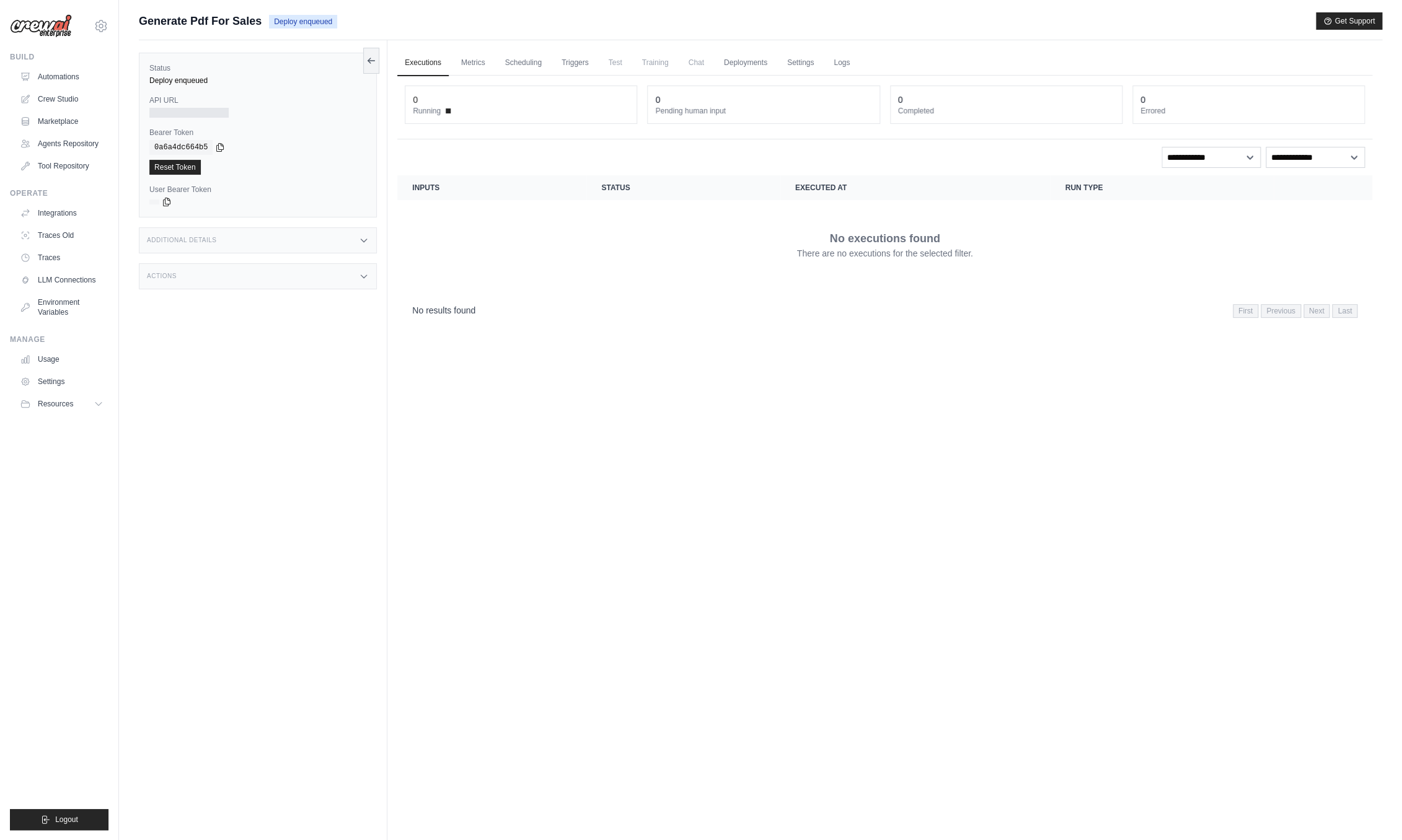
drag, startPoint x: 1003, startPoint y: 251, endPoint x: 971, endPoint y: 273, distance: 38.8
click at [971, 273] on div "No executions found There are no executions for the selected filter." at bounding box center [885, 244] width 945 height 69
drag, startPoint x: 933, startPoint y: 291, endPoint x: 861, endPoint y: 242, distance: 87.1
click at [931, 288] on td "No executions found There are no executions for the selected filter." at bounding box center [885, 245] width 975 height 90
drag, startPoint x: 861, startPoint y: 242, endPoint x: 842, endPoint y: 205, distance: 41.6
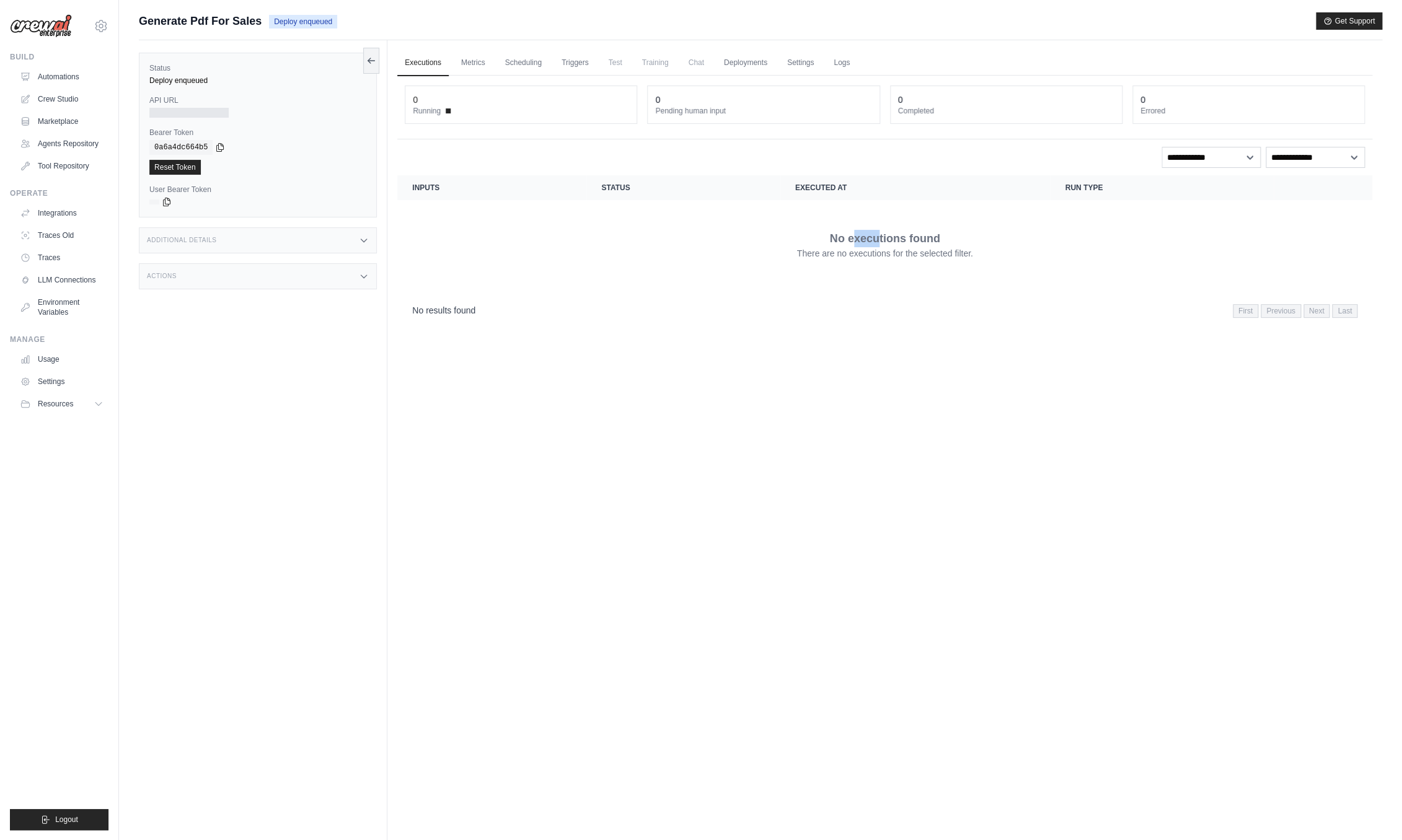
click at [855, 242] on p "No executions found" at bounding box center [885, 239] width 111 height 18
drag, startPoint x: 833, startPoint y: 202, endPoint x: 757, endPoint y: 132, distance: 103.3
click at [792, 185] on table "Crew executions with inputs, status, execution time, run type, and actions Inpu…" at bounding box center [885, 233] width 975 height 114
click at [366, 58] on button at bounding box center [371, 61] width 16 height 26
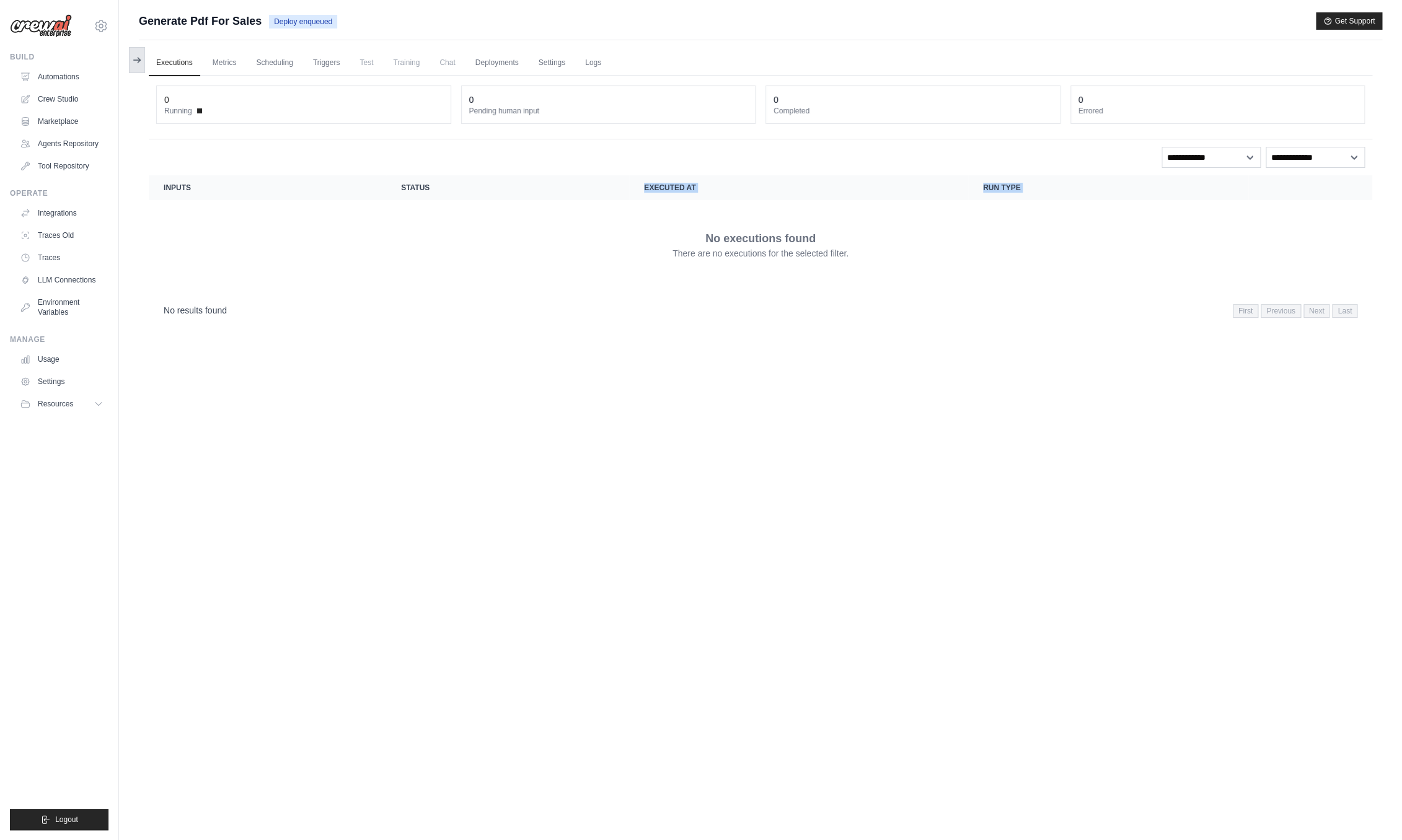
click at [140, 62] on icon at bounding box center [136, 60] width 10 height 10
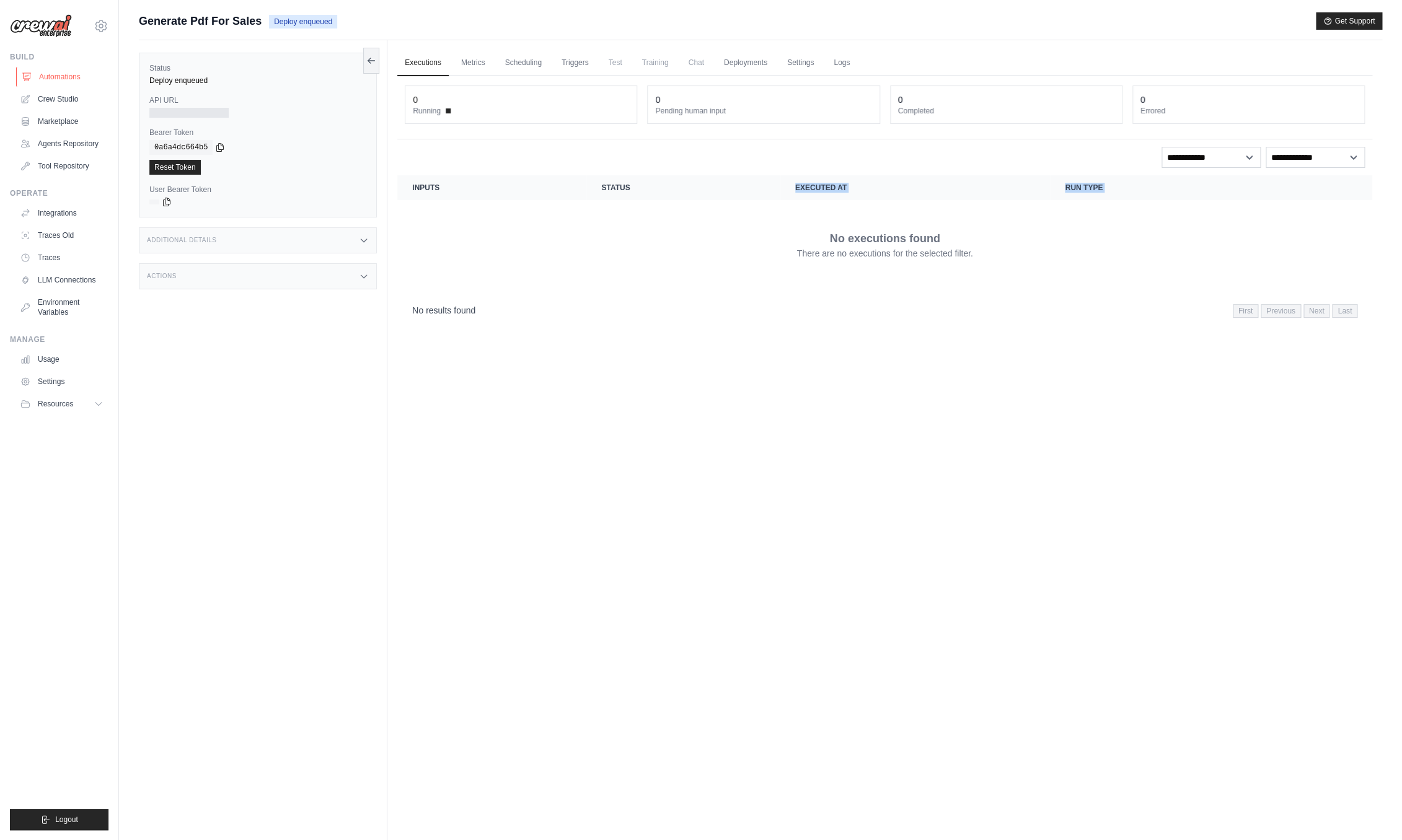
click at [70, 75] on link "Automations" at bounding box center [62, 76] width 94 height 20
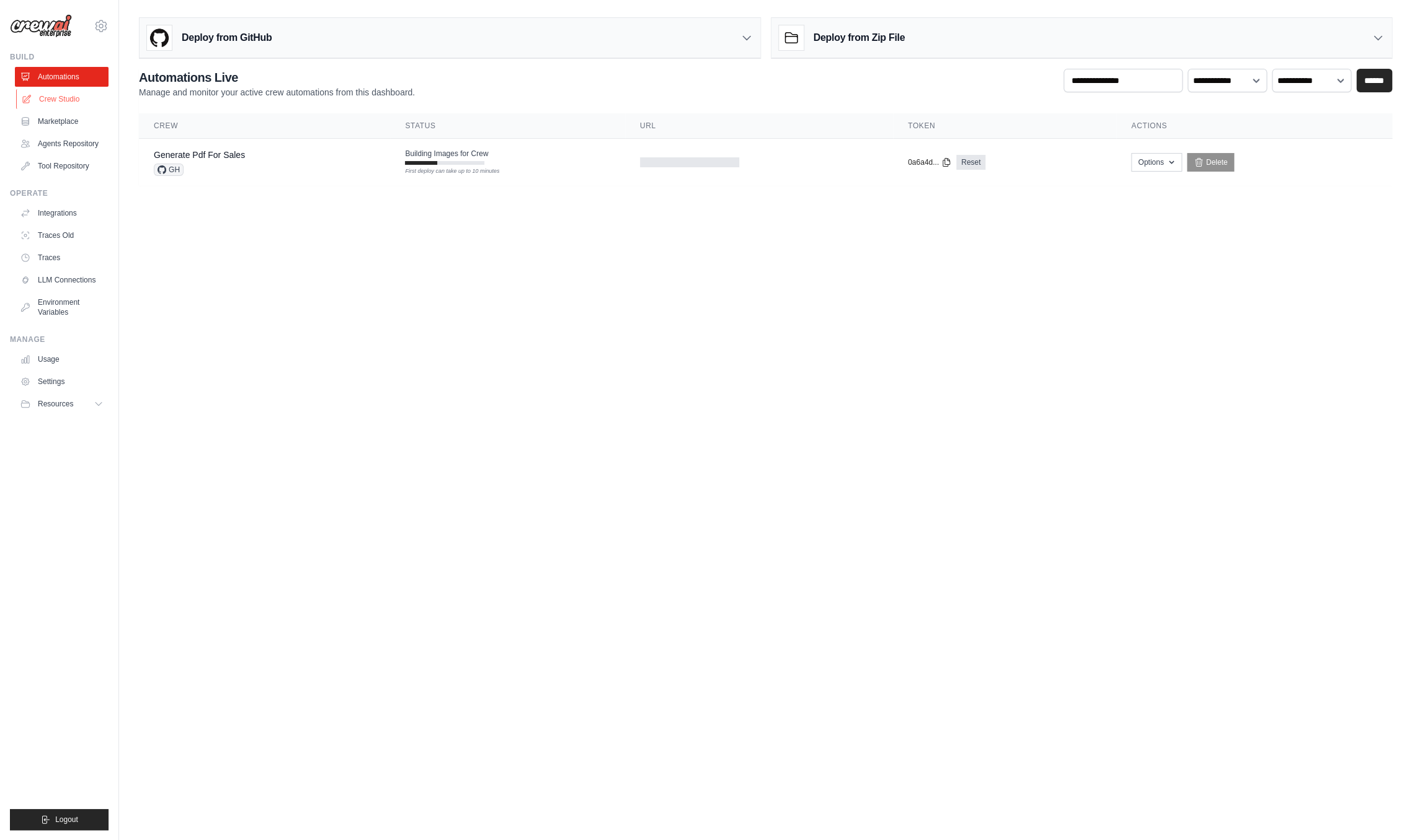
click at [67, 94] on link "Crew Studio" at bounding box center [62, 99] width 94 height 20
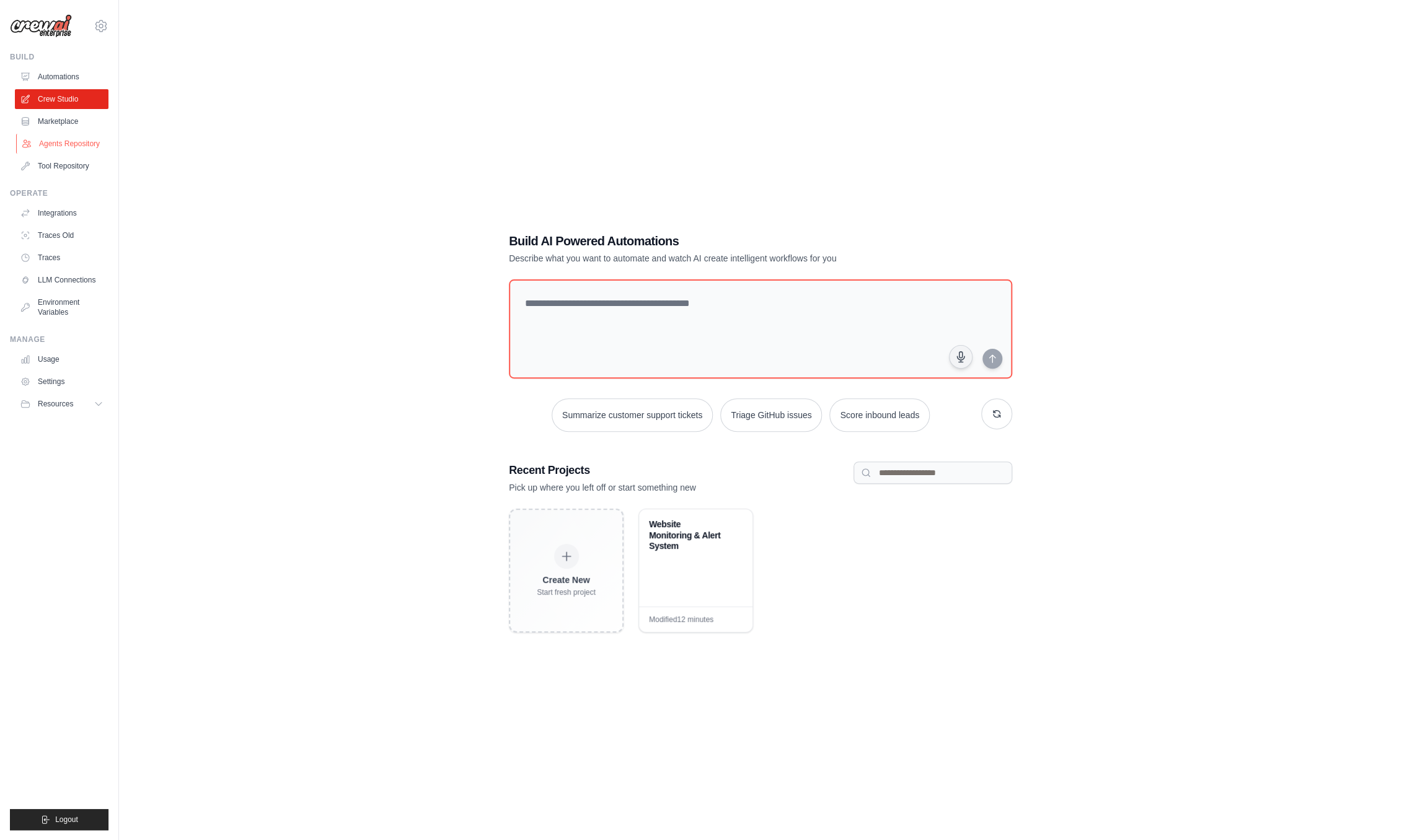
click at [75, 148] on link "Agents Repository" at bounding box center [62, 144] width 94 height 20
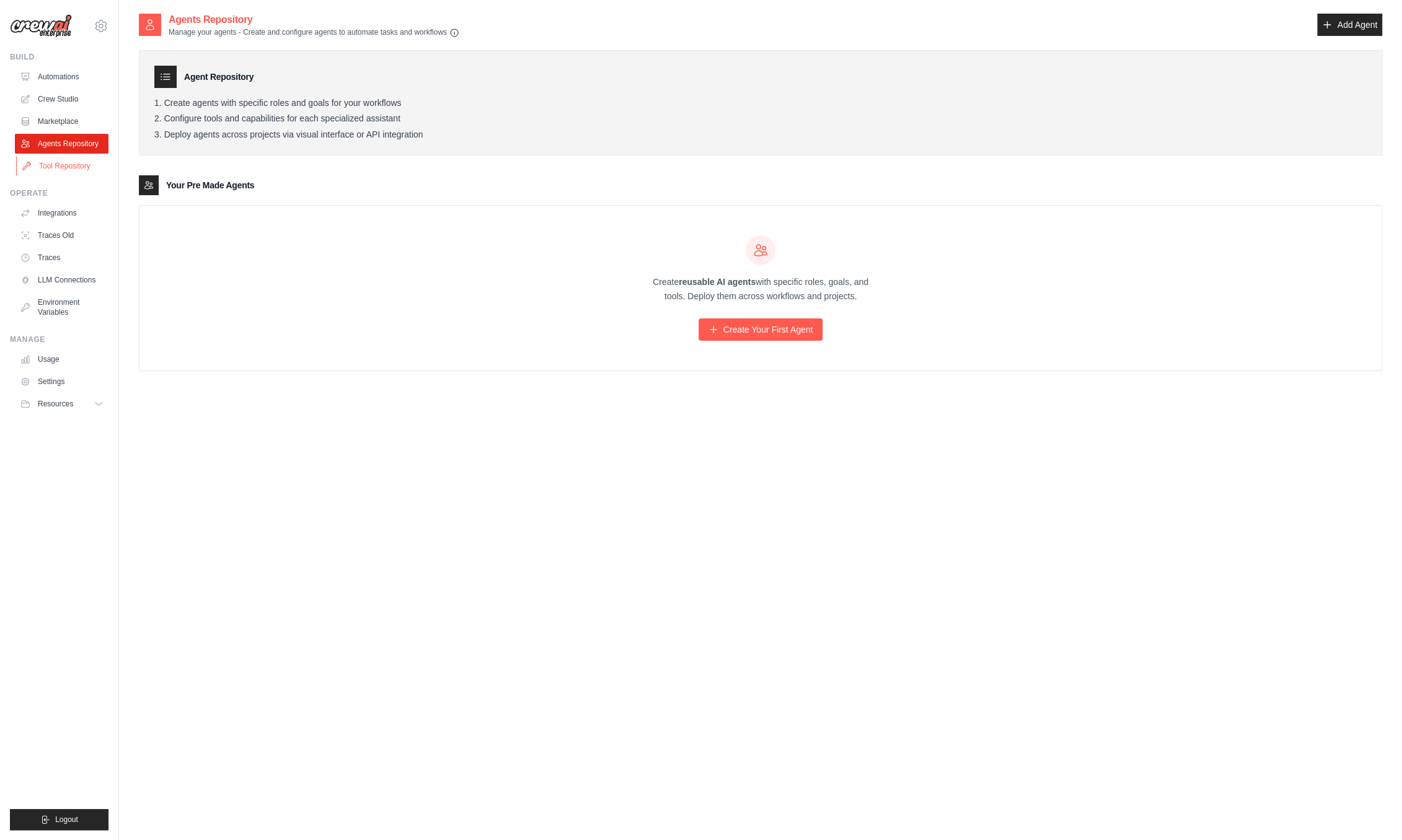
click at [60, 174] on link "Tool Repository" at bounding box center [62, 166] width 94 height 20
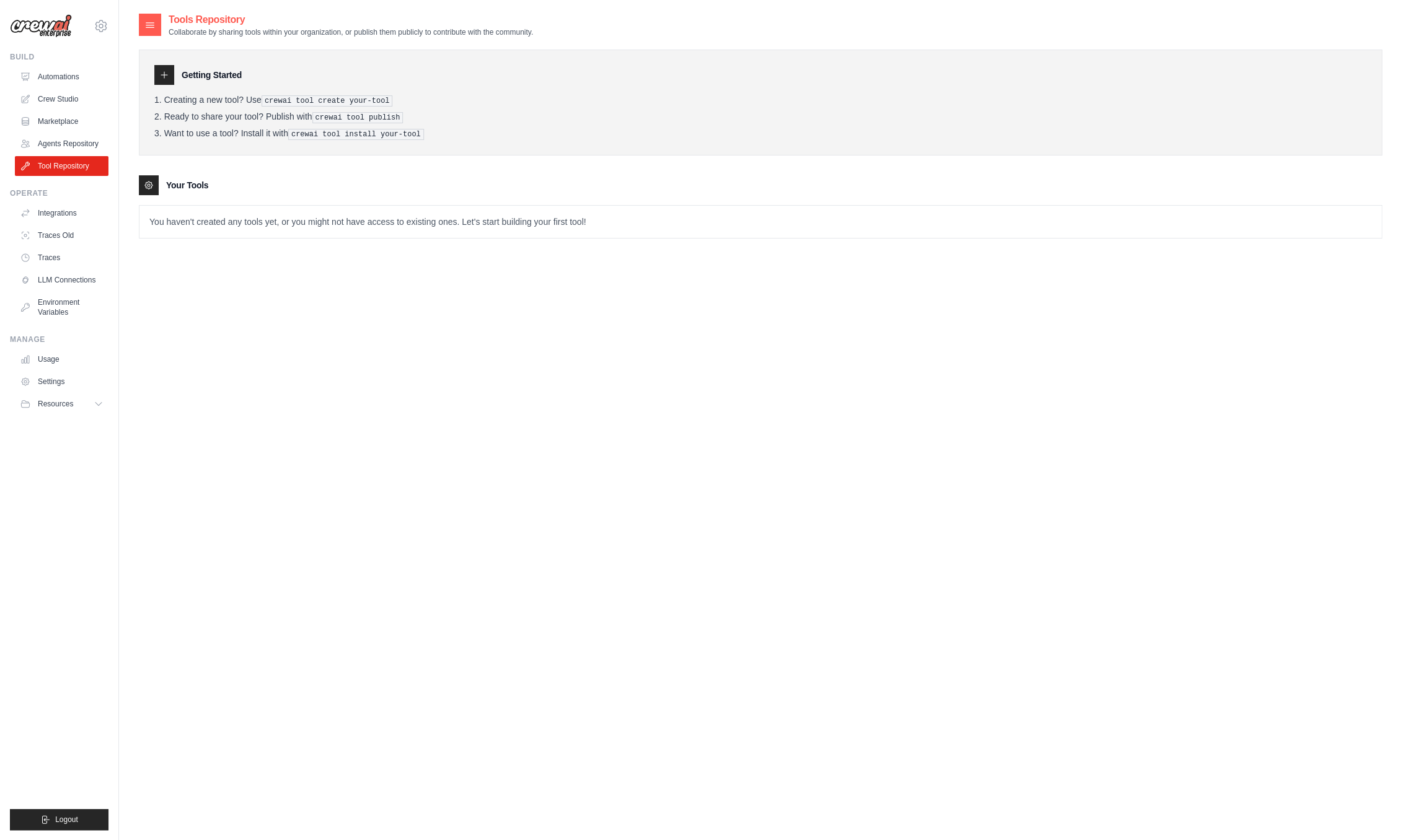
click at [169, 77] on div at bounding box center [164, 75] width 20 height 20
click at [241, 74] on h3 "Getting Started" at bounding box center [212, 75] width 60 height 12
click at [239, 99] on li "Creating a new tool? Use crewai tool create your-tool" at bounding box center [760, 100] width 1212 height 11
click at [321, 101] on pre "crewai tool create your-tool" at bounding box center [327, 101] width 132 height 11
click at [58, 216] on link "Integrations" at bounding box center [62, 213] width 94 height 20
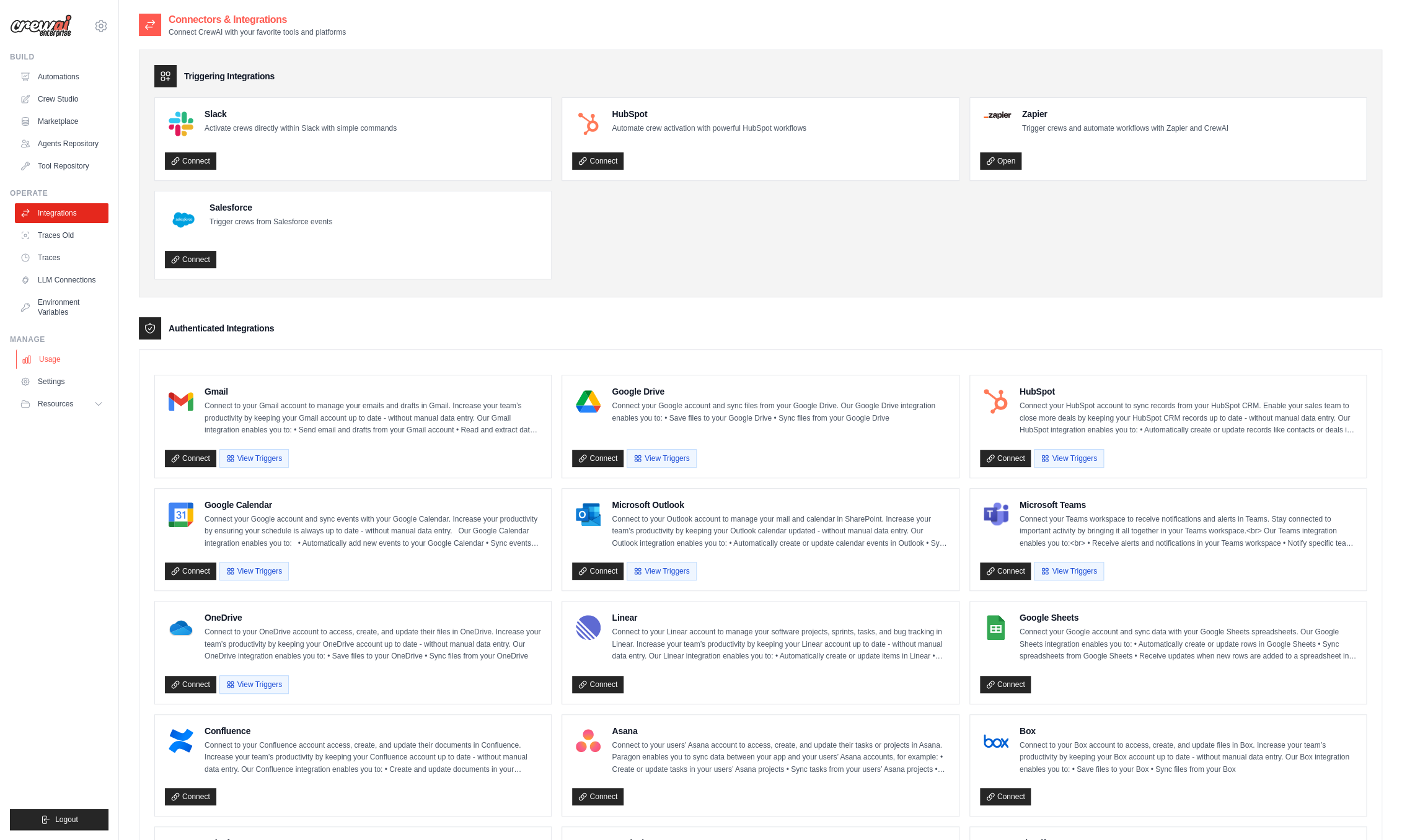
click at [49, 360] on link "Usage" at bounding box center [62, 359] width 94 height 20
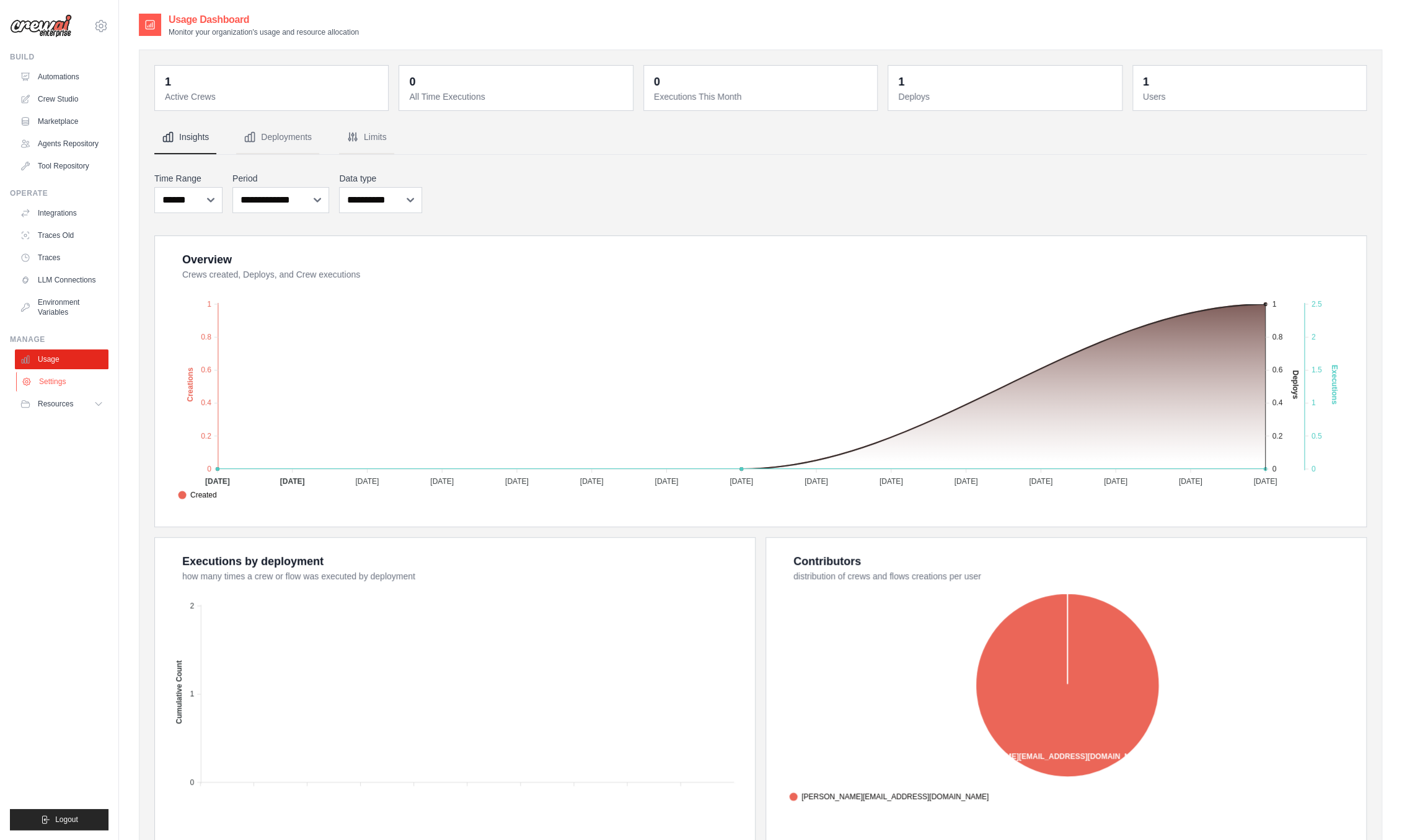
click at [48, 375] on link "Settings" at bounding box center [62, 382] width 94 height 20
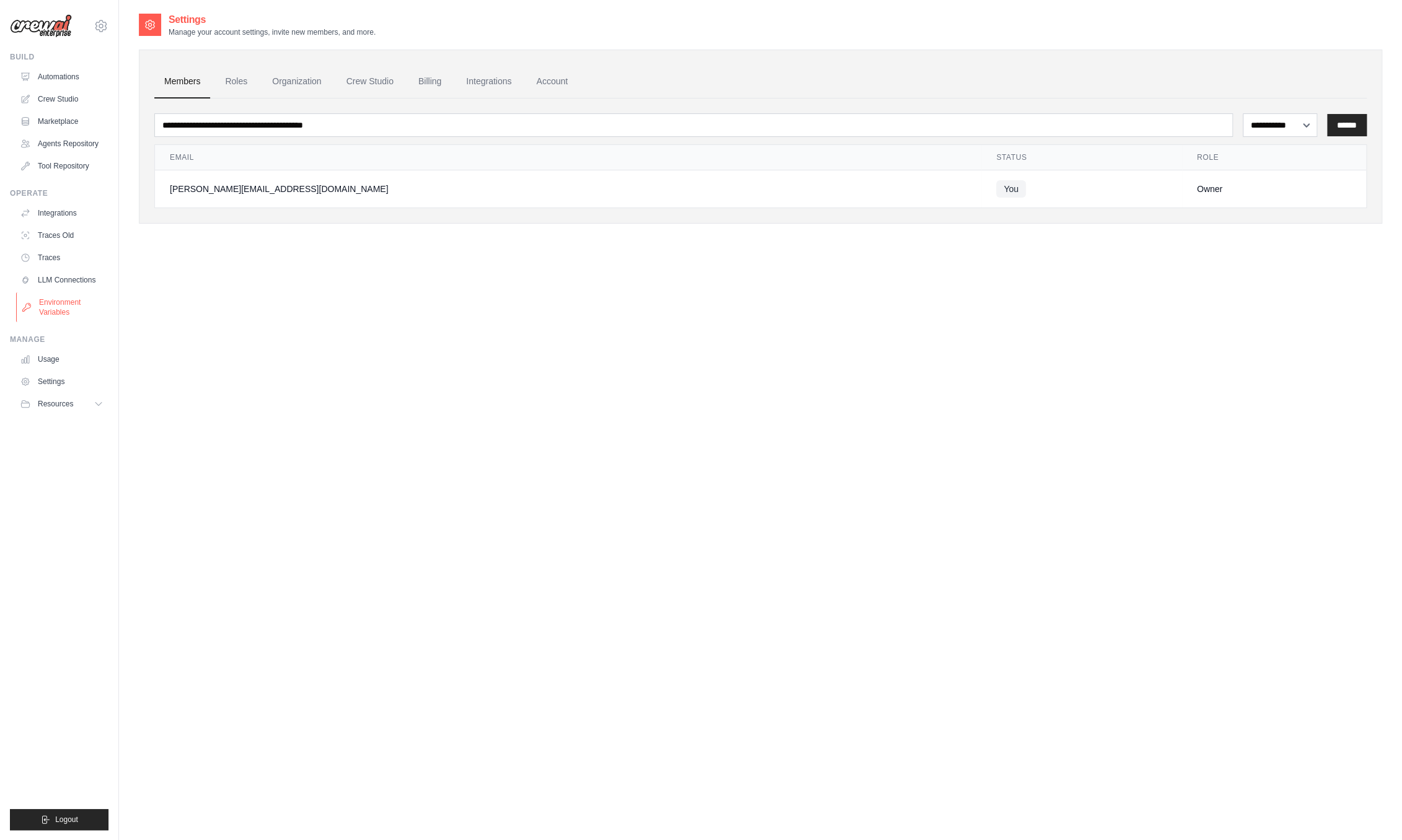
click at [43, 306] on link "Environment Variables" at bounding box center [62, 307] width 94 height 30
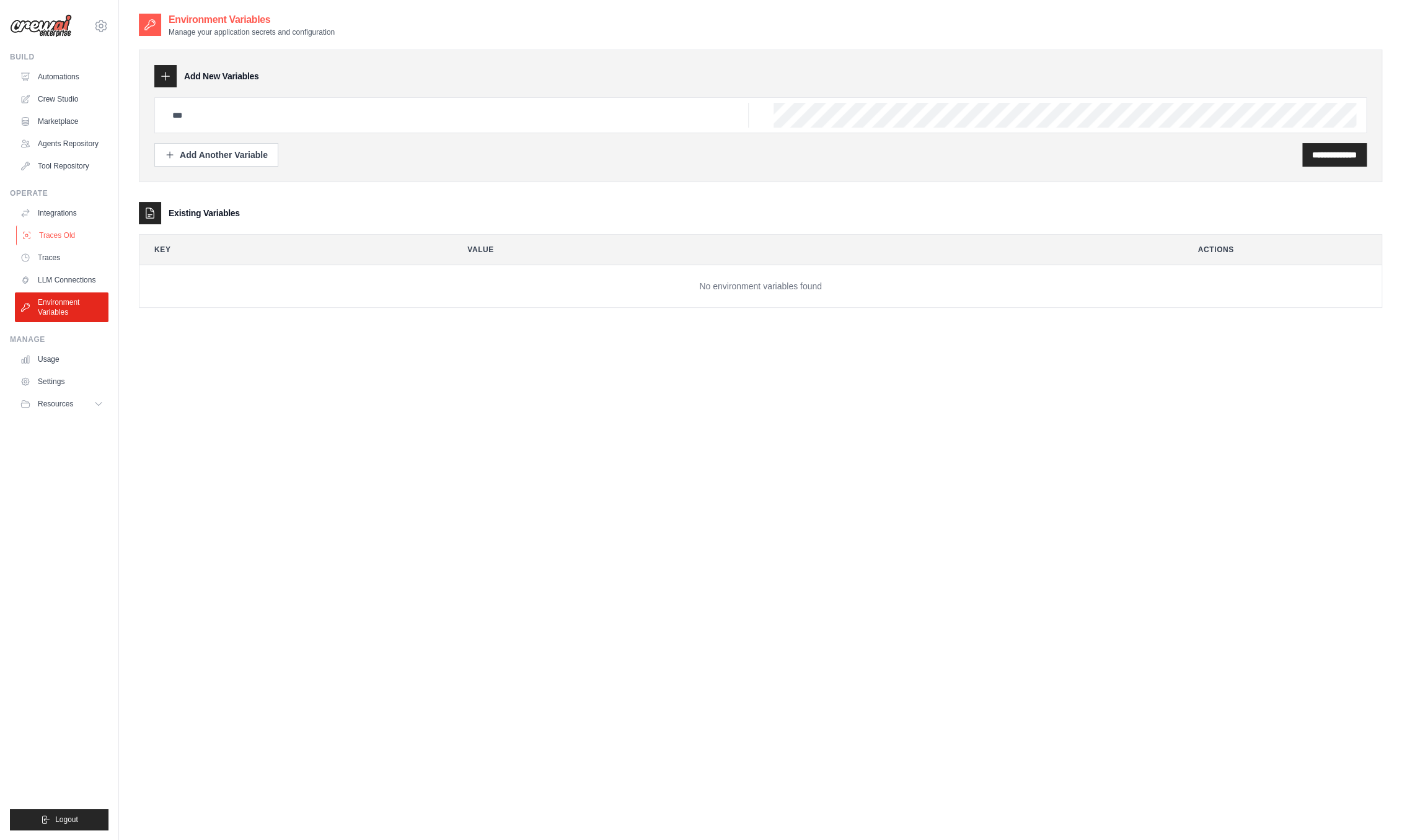
click at [47, 229] on link "Traces Old" at bounding box center [62, 235] width 94 height 20
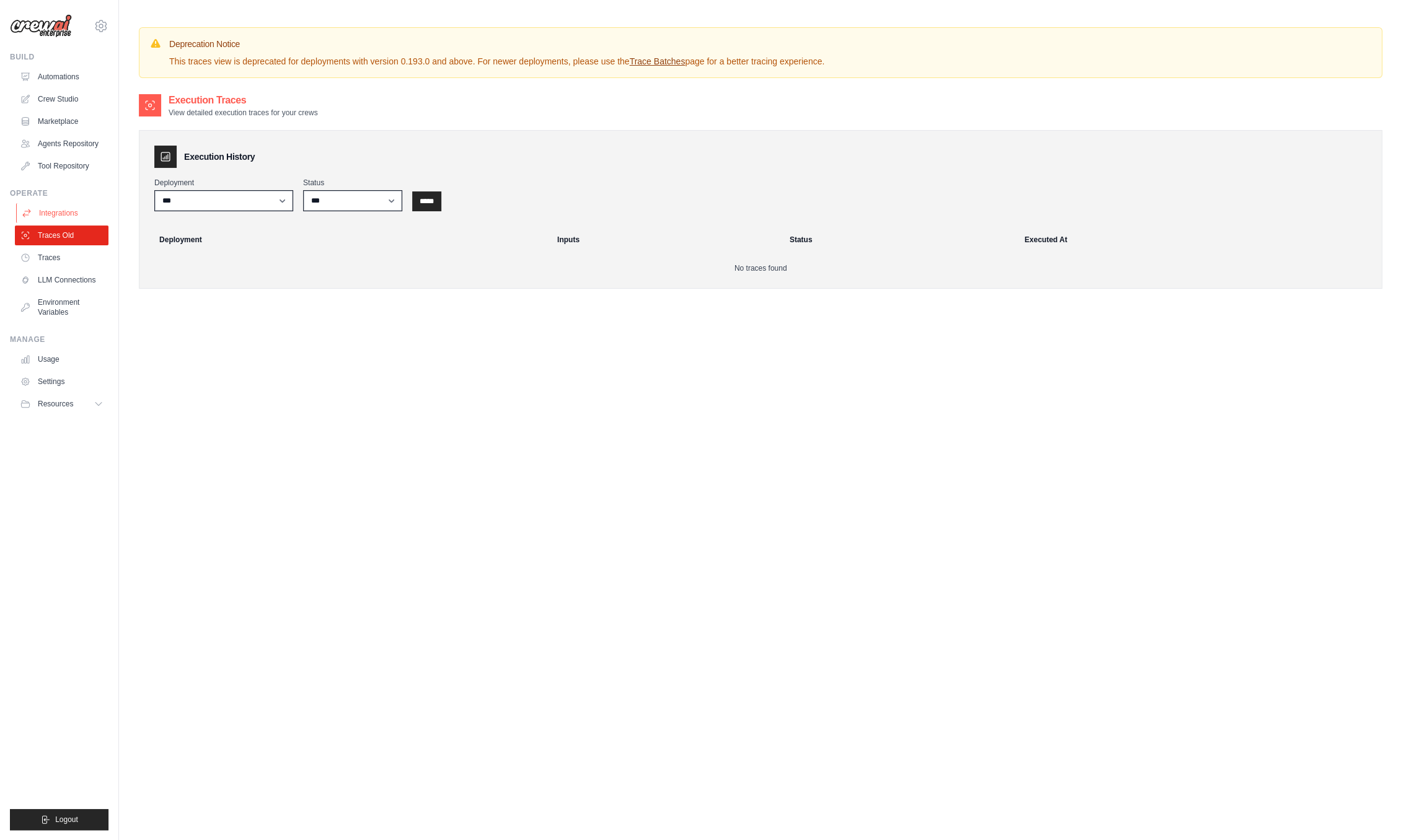
click at [46, 217] on link "Integrations" at bounding box center [62, 213] width 94 height 20
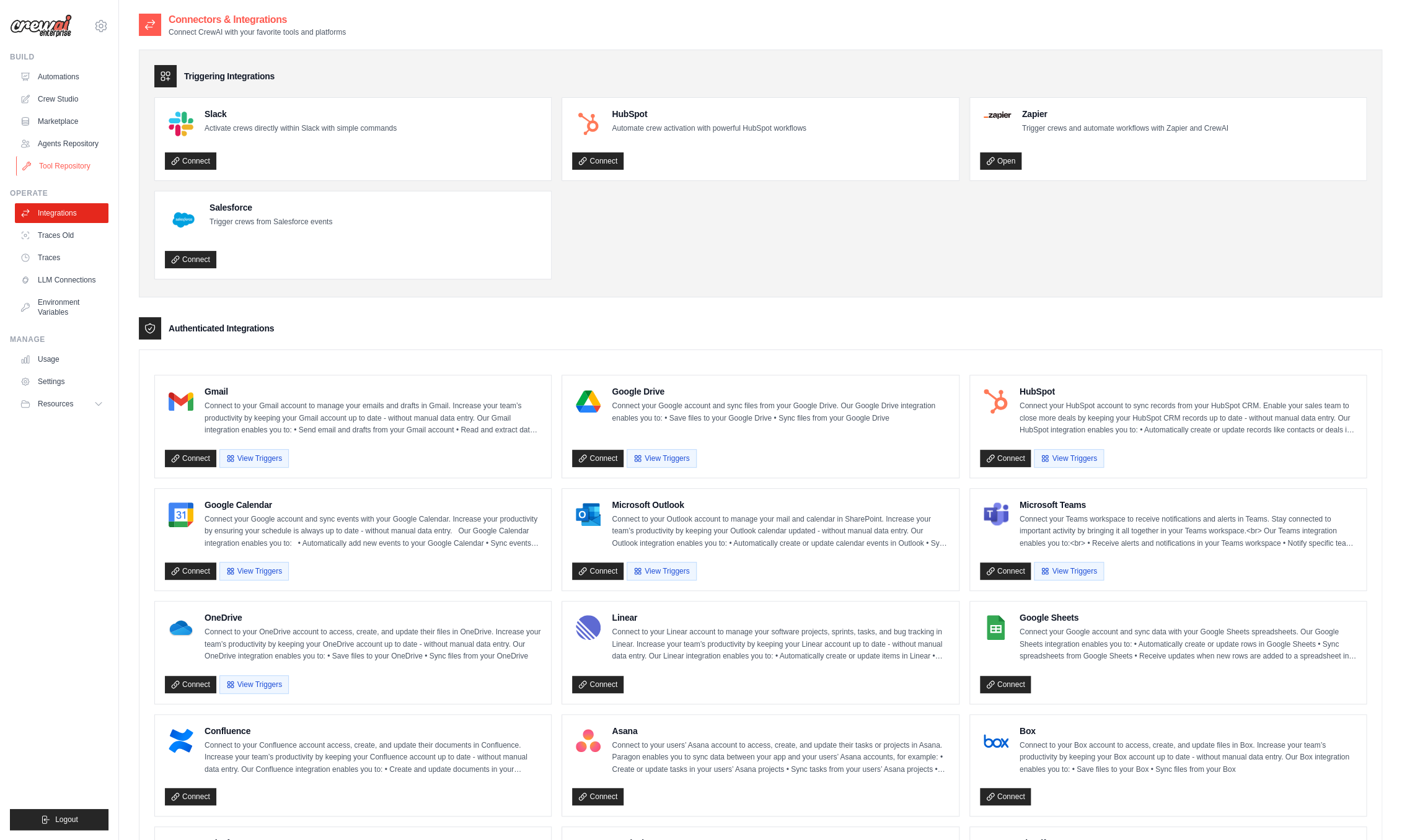
click at [48, 166] on link "Tool Repository" at bounding box center [62, 166] width 94 height 20
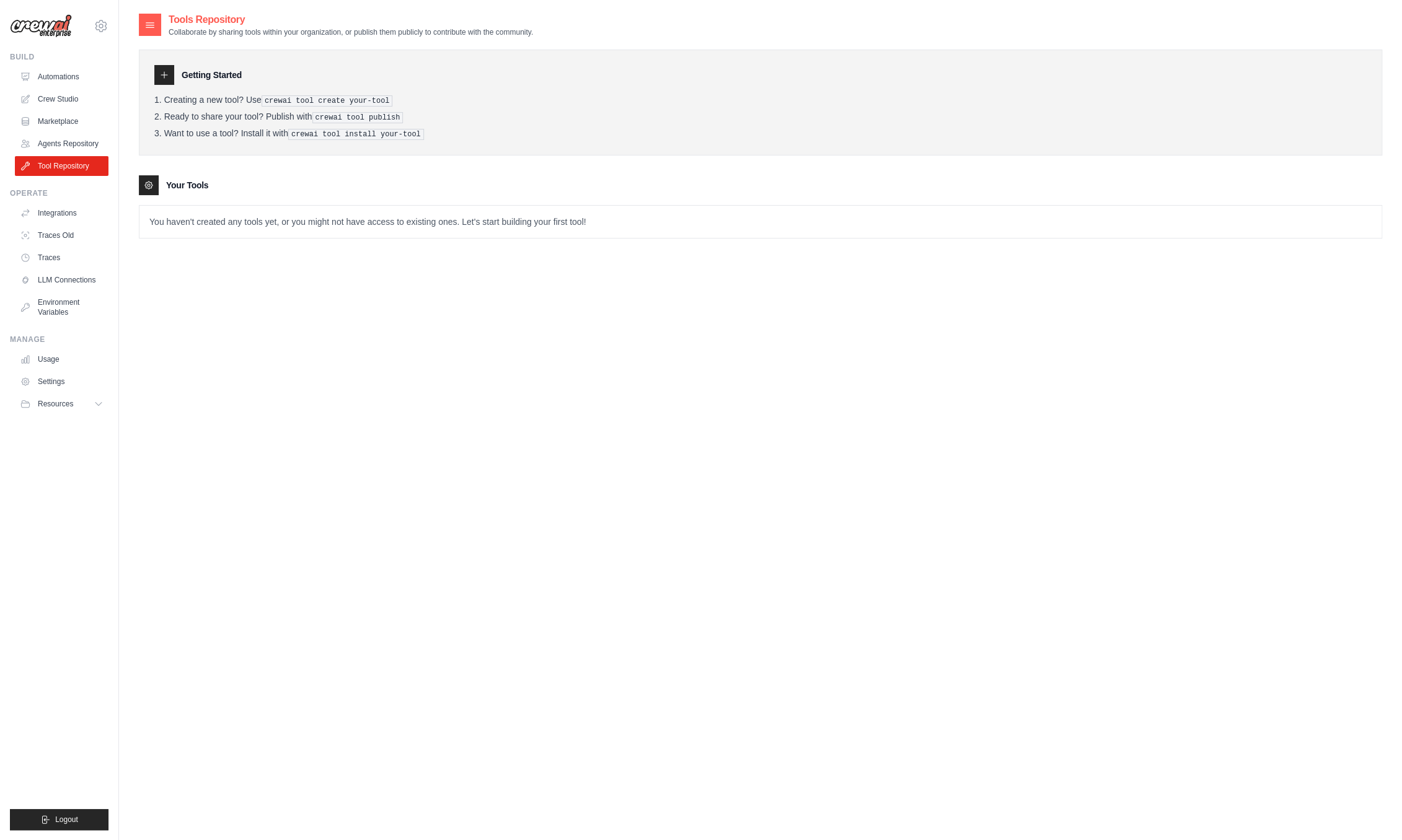
click at [52, 155] on ul "Automations Crew Studio Marketplace Agents Repository Tool Repository" at bounding box center [61, 121] width 94 height 109
click at [52, 147] on link "Agents Repository" at bounding box center [62, 144] width 94 height 20
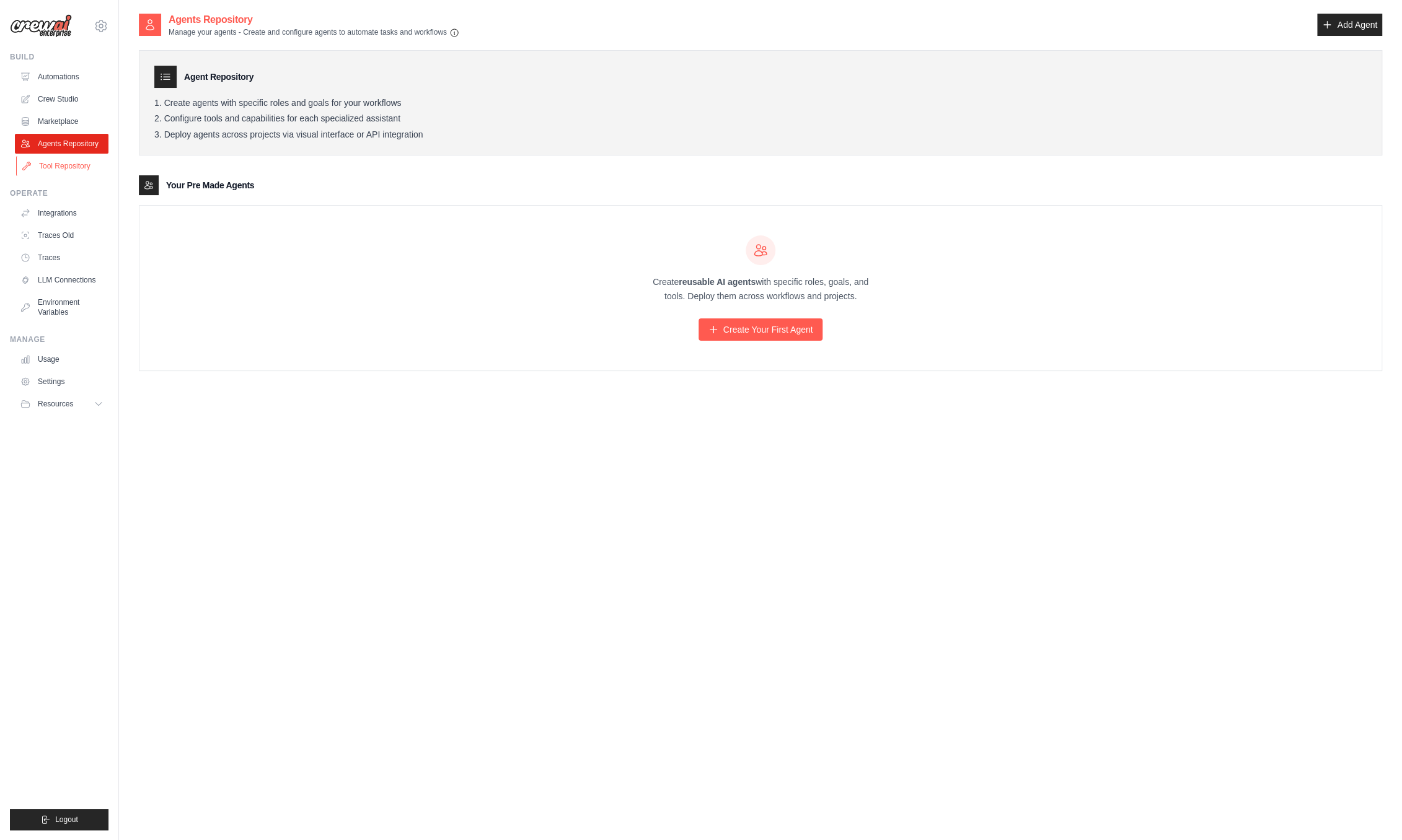
click at [55, 161] on link "Tool Repository" at bounding box center [62, 166] width 94 height 20
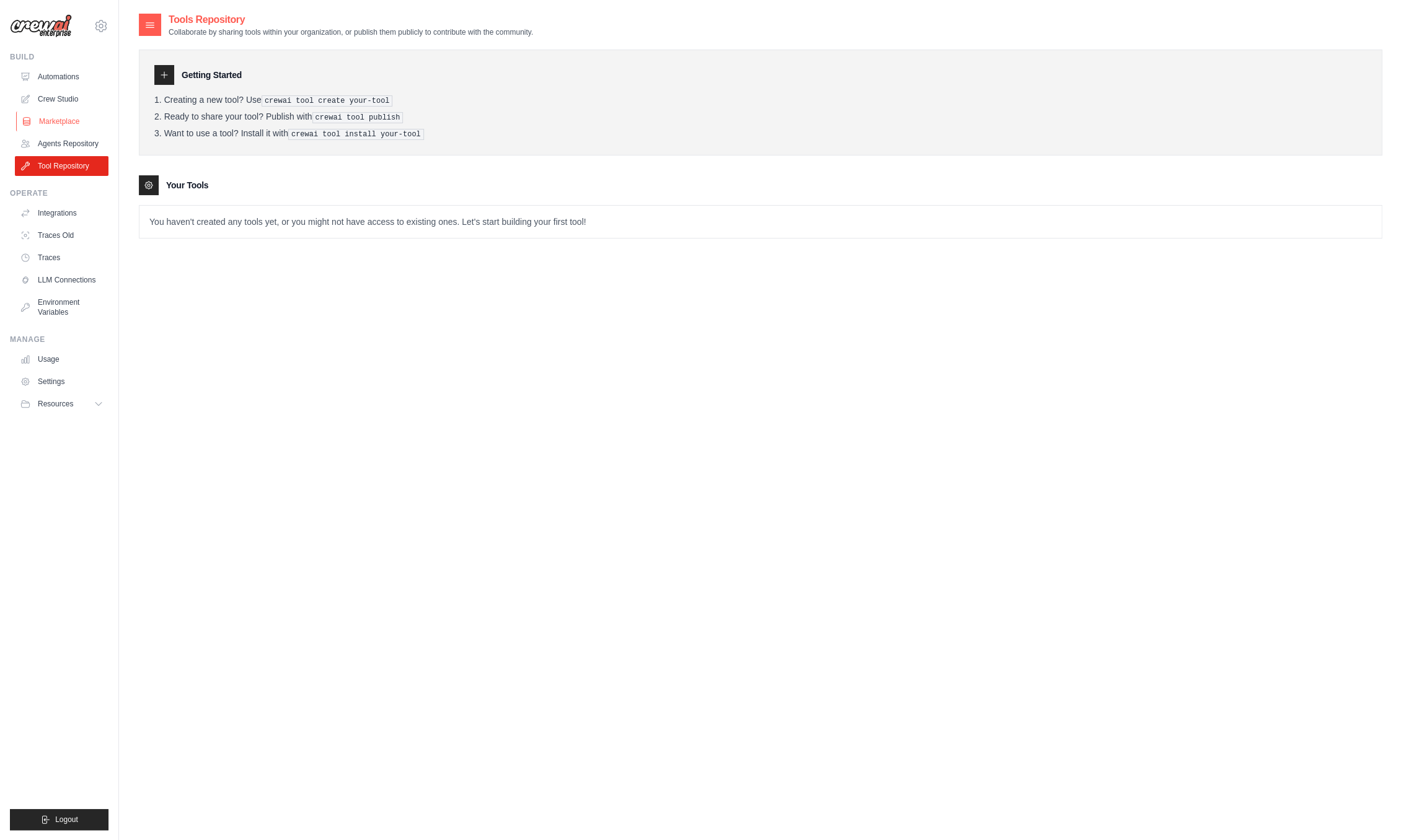
click at [51, 121] on link "Marketplace" at bounding box center [62, 121] width 94 height 20
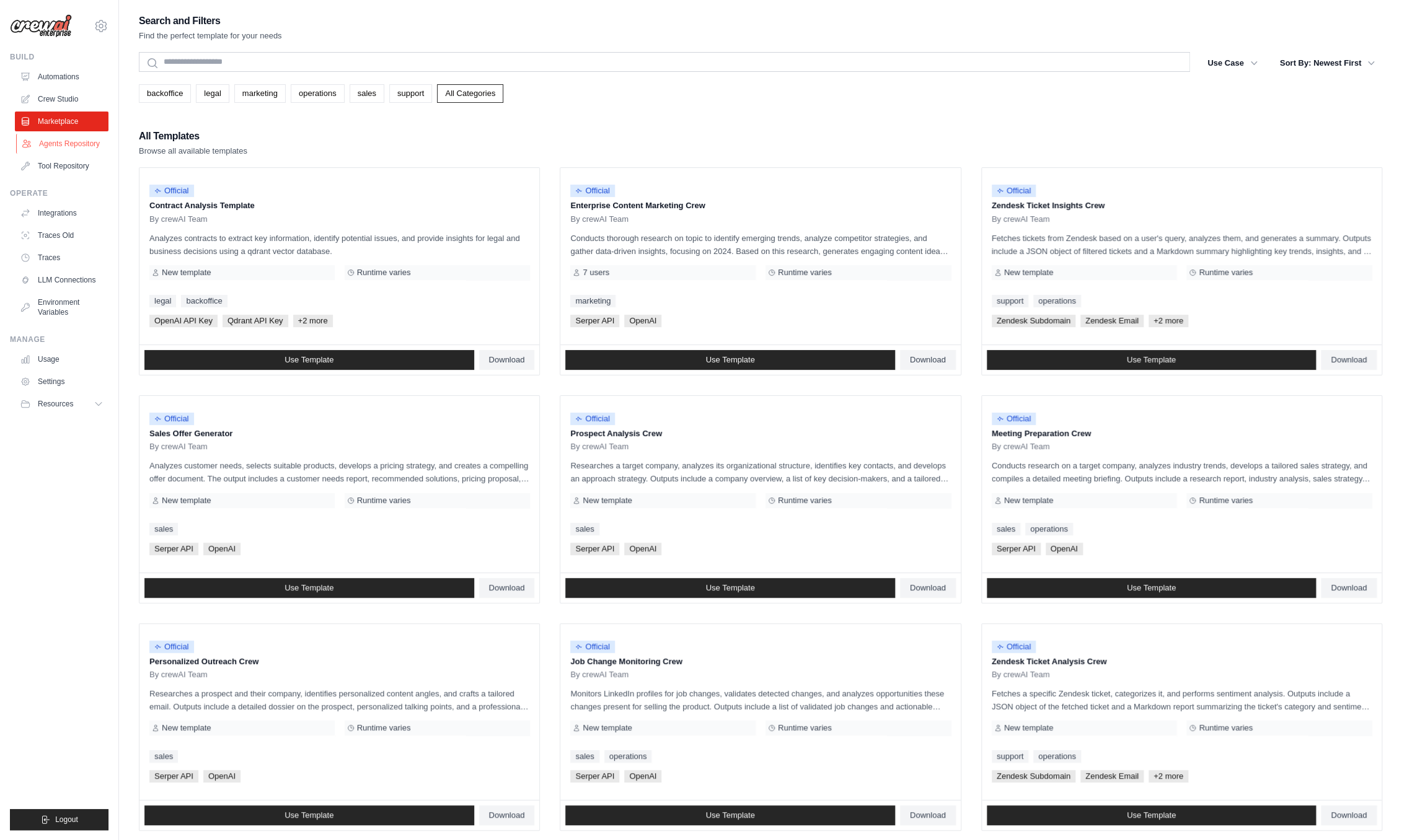
click at [61, 148] on link "Agents Repository" at bounding box center [62, 144] width 94 height 20
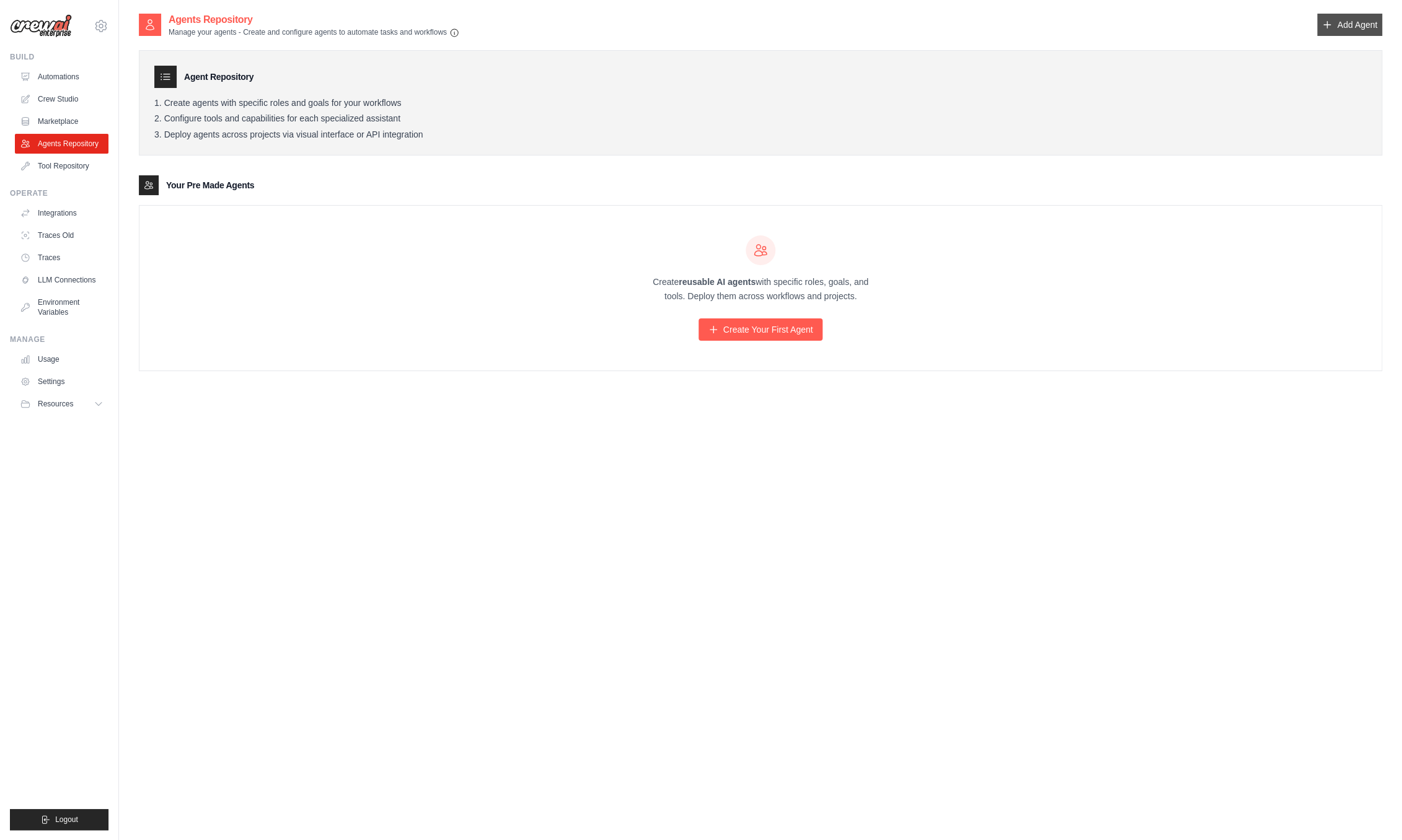
click at [1334, 31] on link "Add Agent" at bounding box center [1349, 25] width 65 height 22
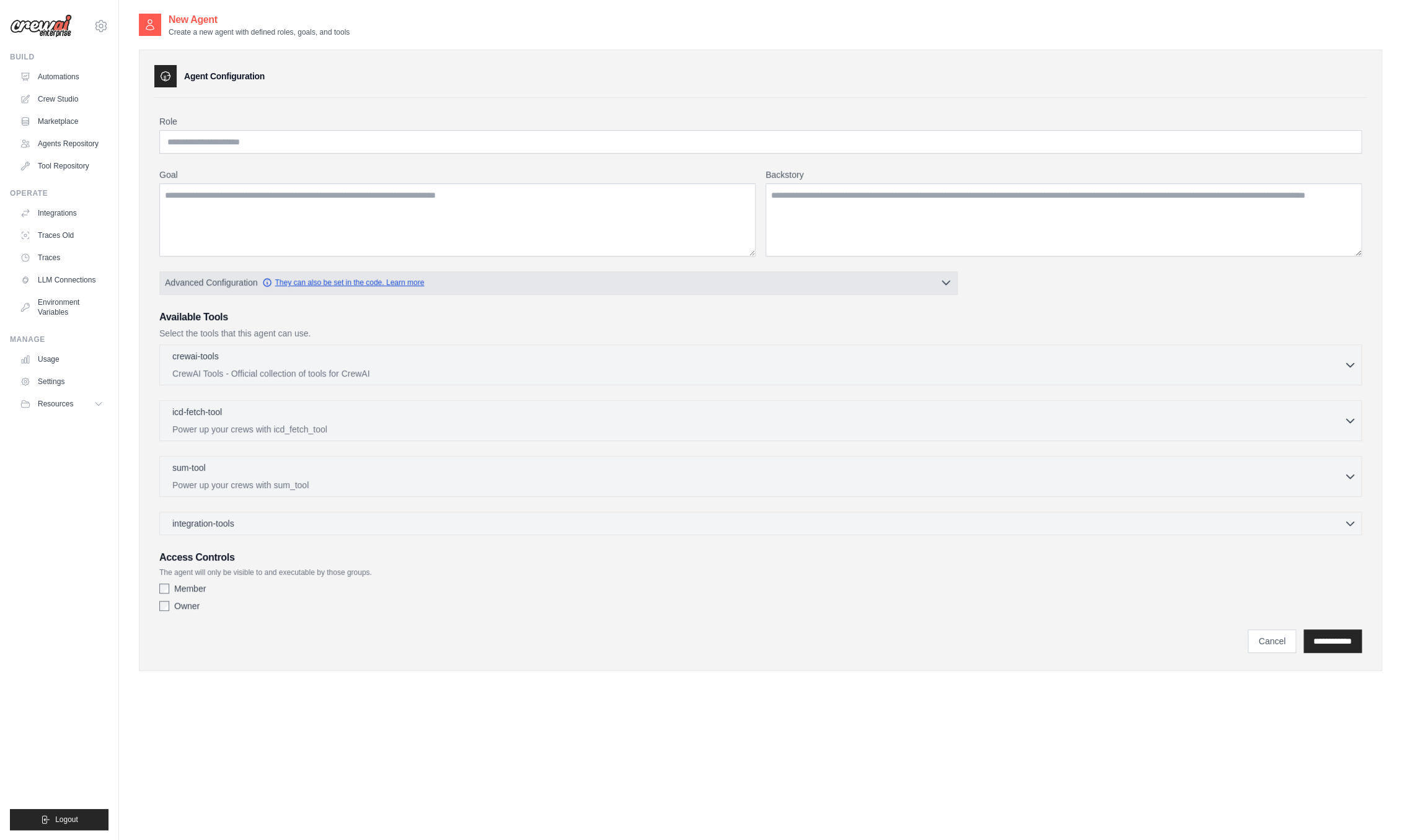
click at [330, 286] on link "They can also be set in the code. Learn more" at bounding box center [343, 282] width 162 height 10
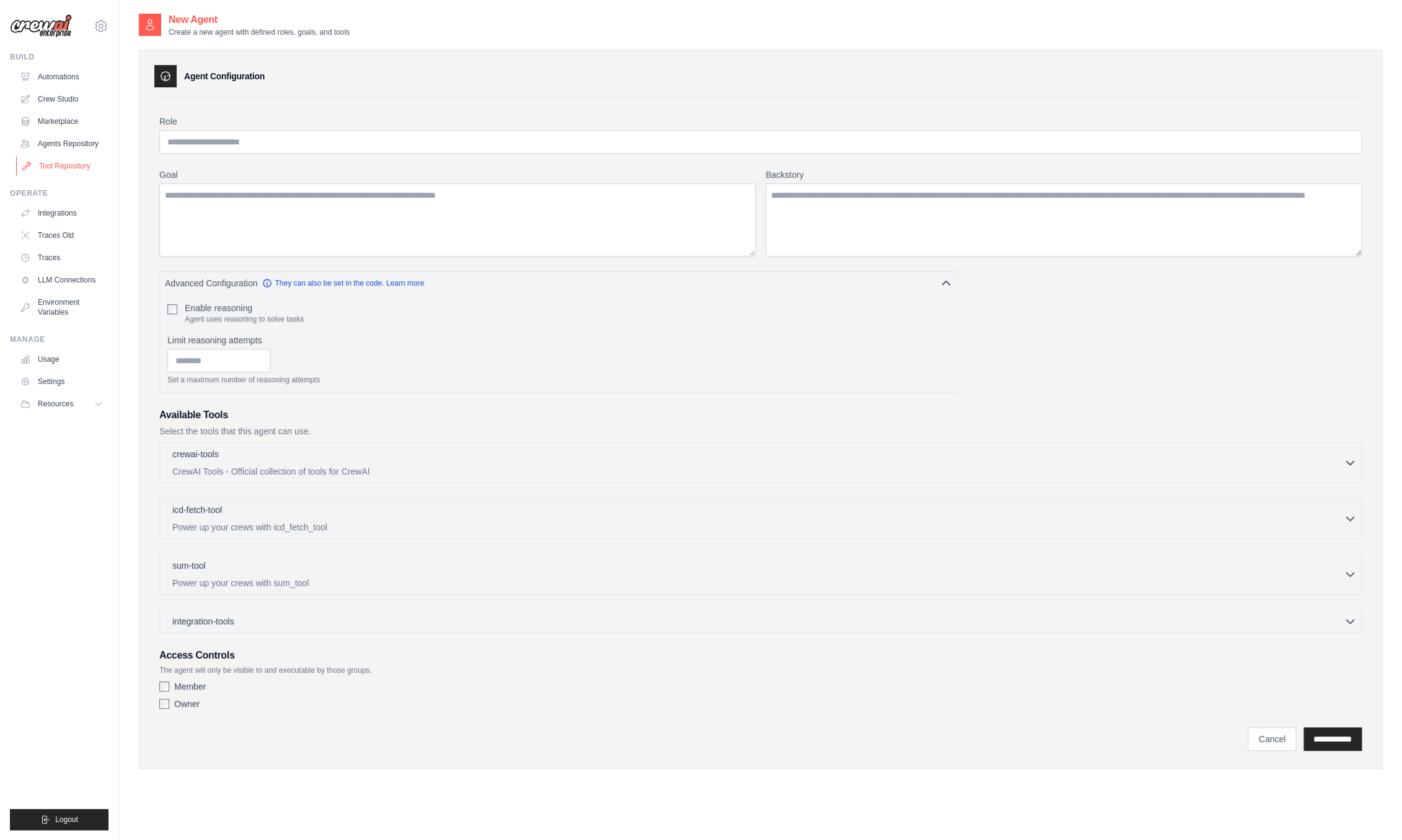
click at [66, 161] on link "Tool Repository" at bounding box center [62, 166] width 94 height 20
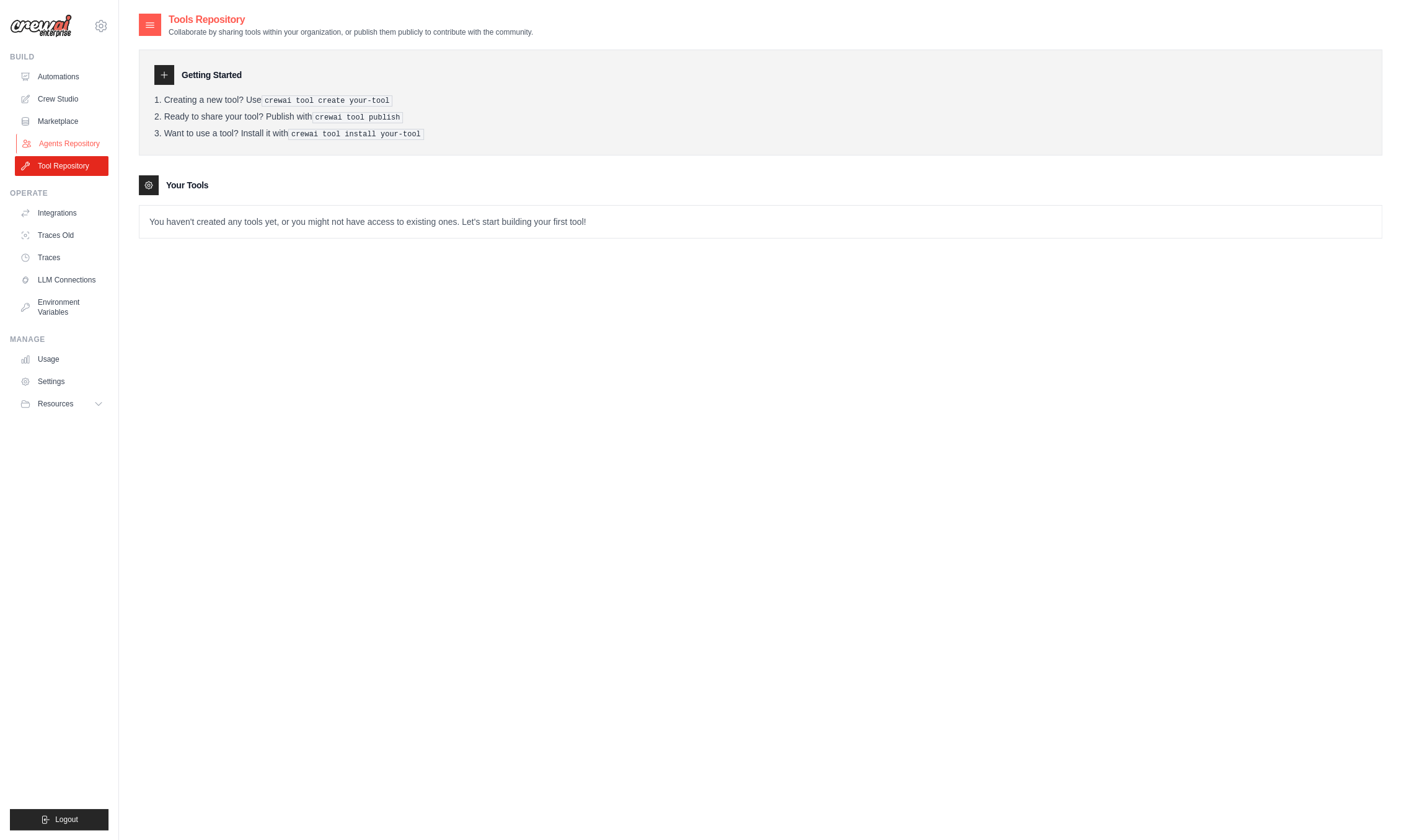
click at [67, 144] on link "Agents Repository" at bounding box center [62, 144] width 94 height 20
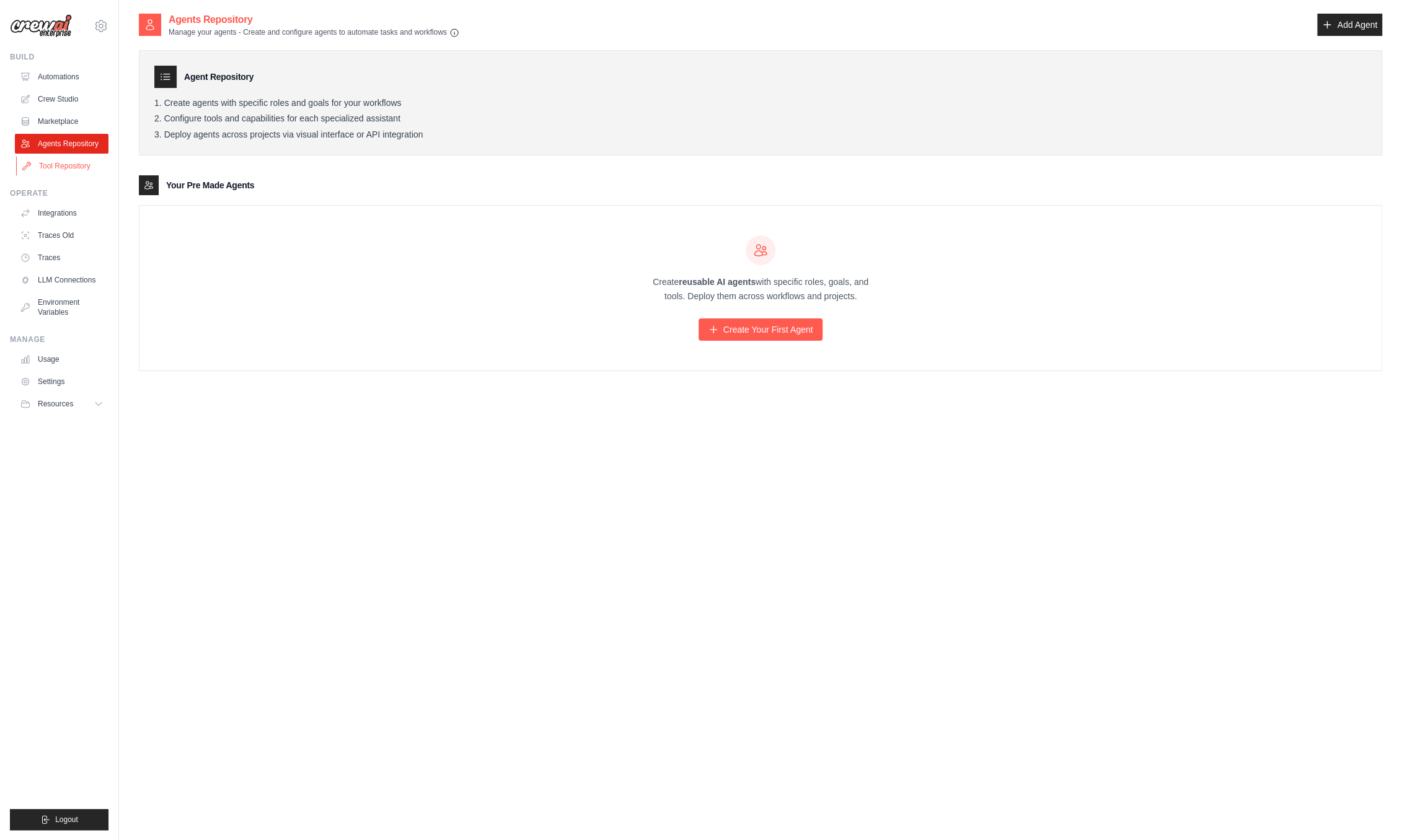
click at [66, 162] on link "Tool Repository" at bounding box center [62, 166] width 94 height 20
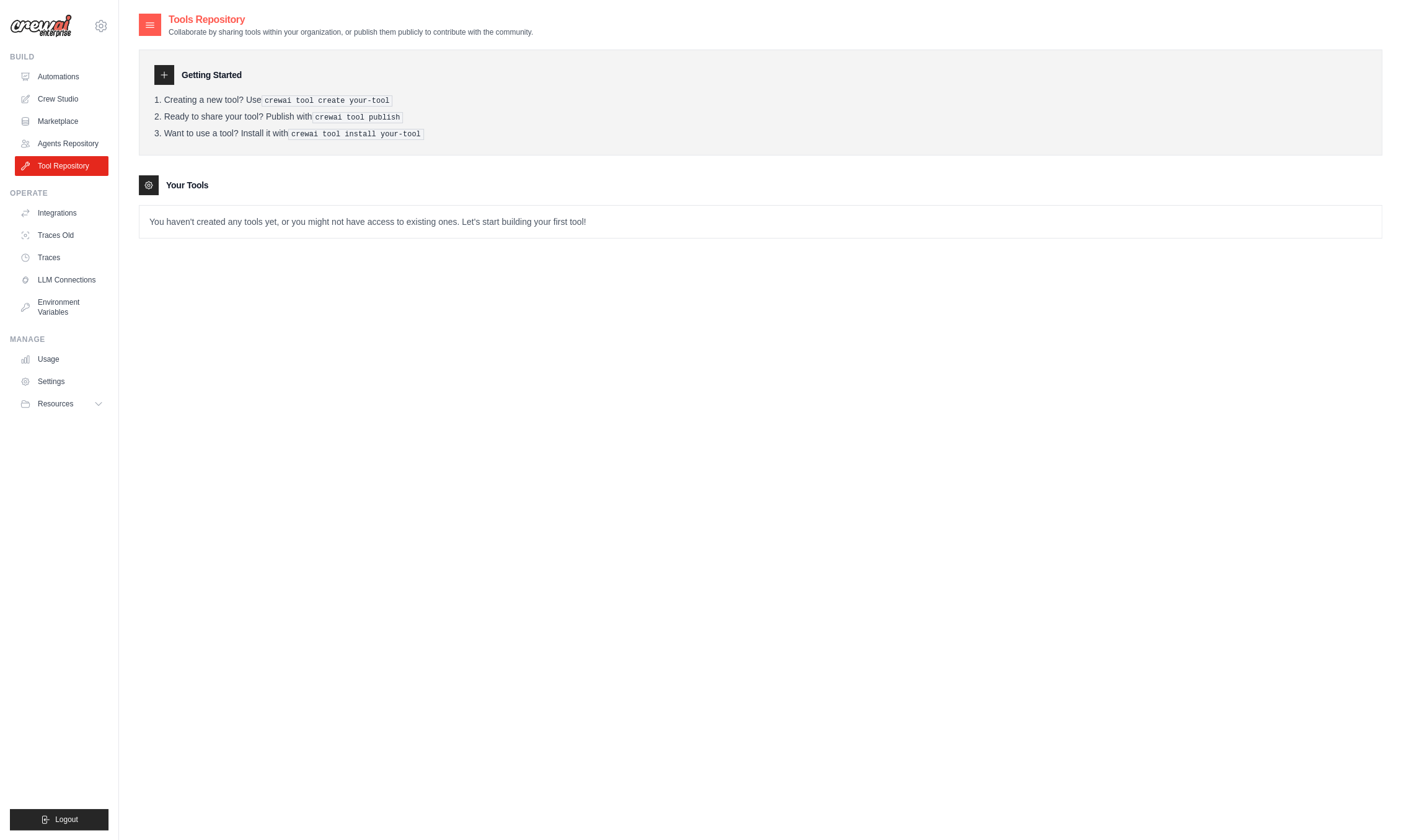
click at [188, 80] on h3 "Getting Started" at bounding box center [212, 75] width 60 height 12
click at [168, 76] on icon at bounding box center [163, 75] width 10 height 10
click at [199, 77] on h3 "Getting Started" at bounding box center [212, 75] width 60 height 12
drag, startPoint x: 357, startPoint y: 134, endPoint x: 404, endPoint y: 136, distance: 47.0
click at [404, 136] on pre "crewai tool install your-tool" at bounding box center [356, 134] width 136 height 11
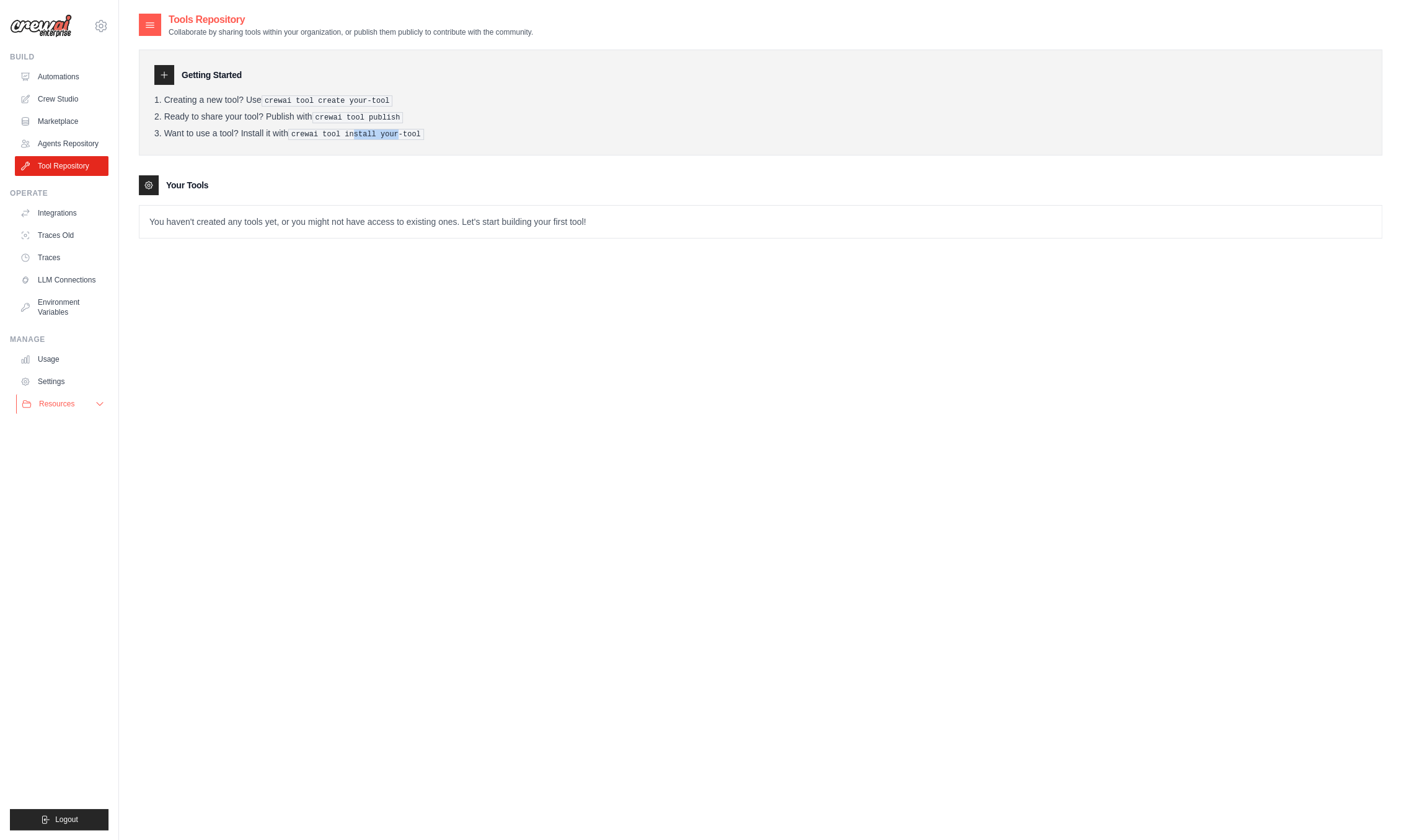
click at [96, 400] on icon at bounding box center [99, 404] width 10 height 10
click at [102, 28] on icon at bounding box center [101, 26] width 4 height 4
click at [130, 75] on span "Settings" at bounding box center [154, 76] width 98 height 12
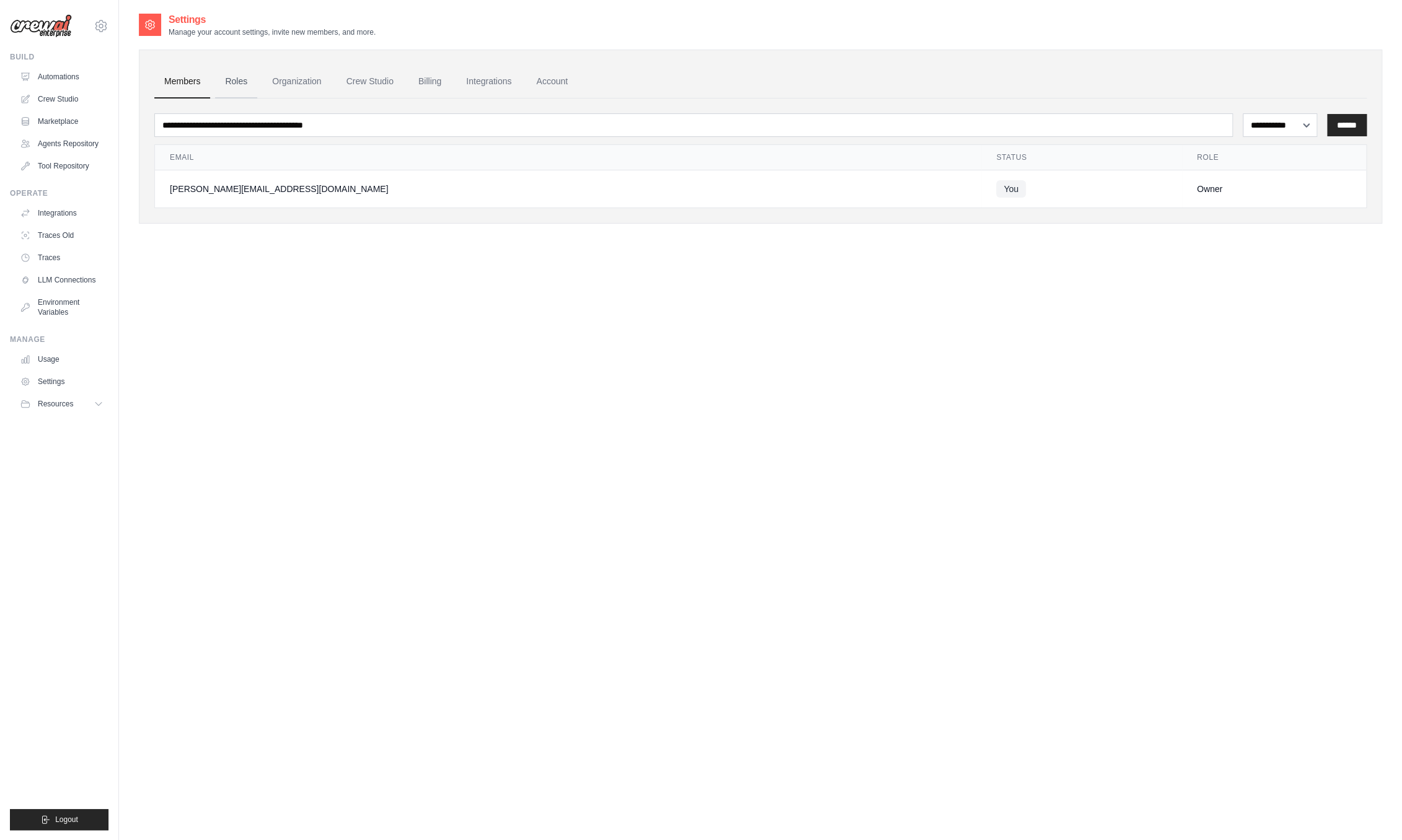
click at [249, 79] on link "Roles" at bounding box center [236, 82] width 42 height 33
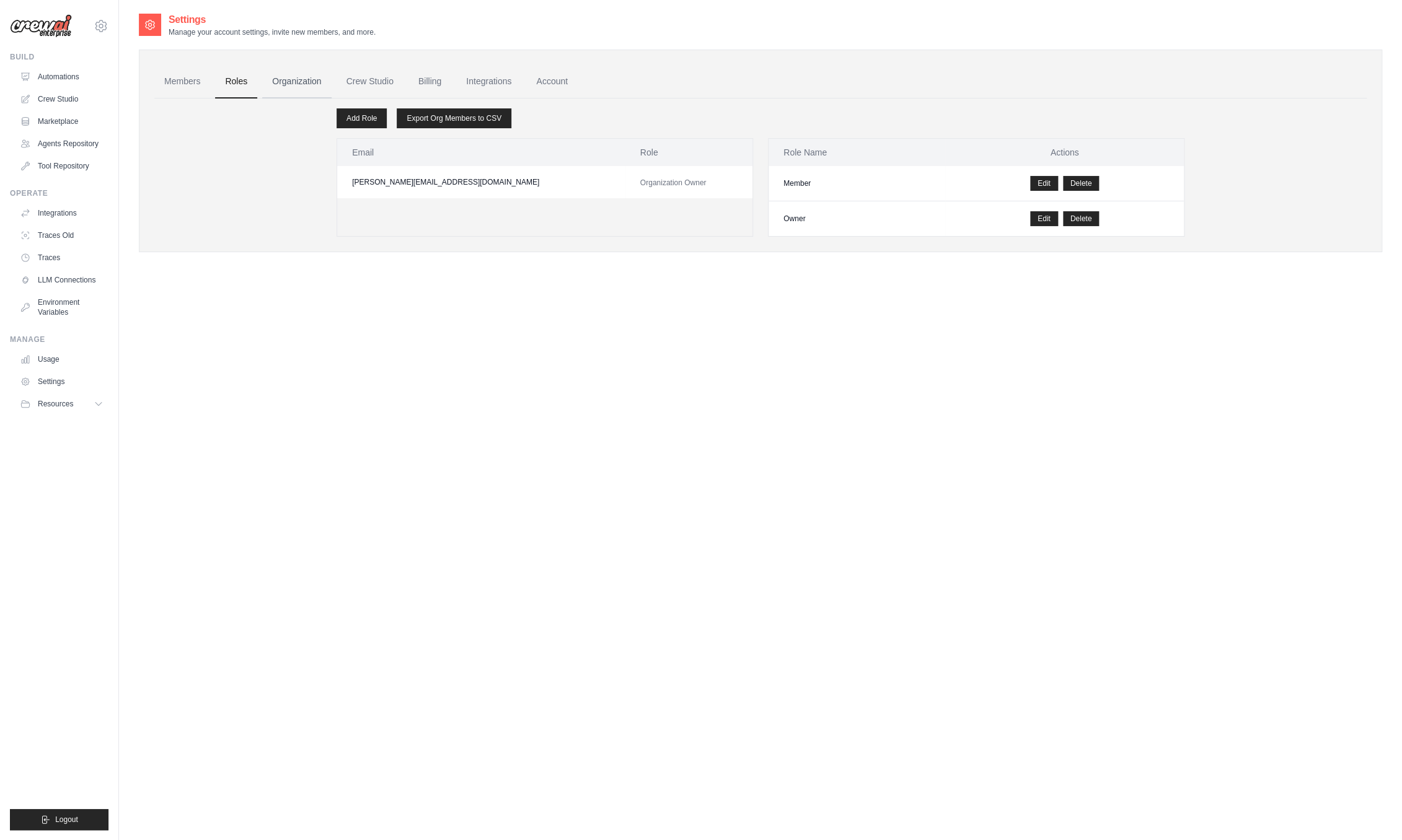
click at [275, 78] on link "Organization" at bounding box center [297, 82] width 68 height 33
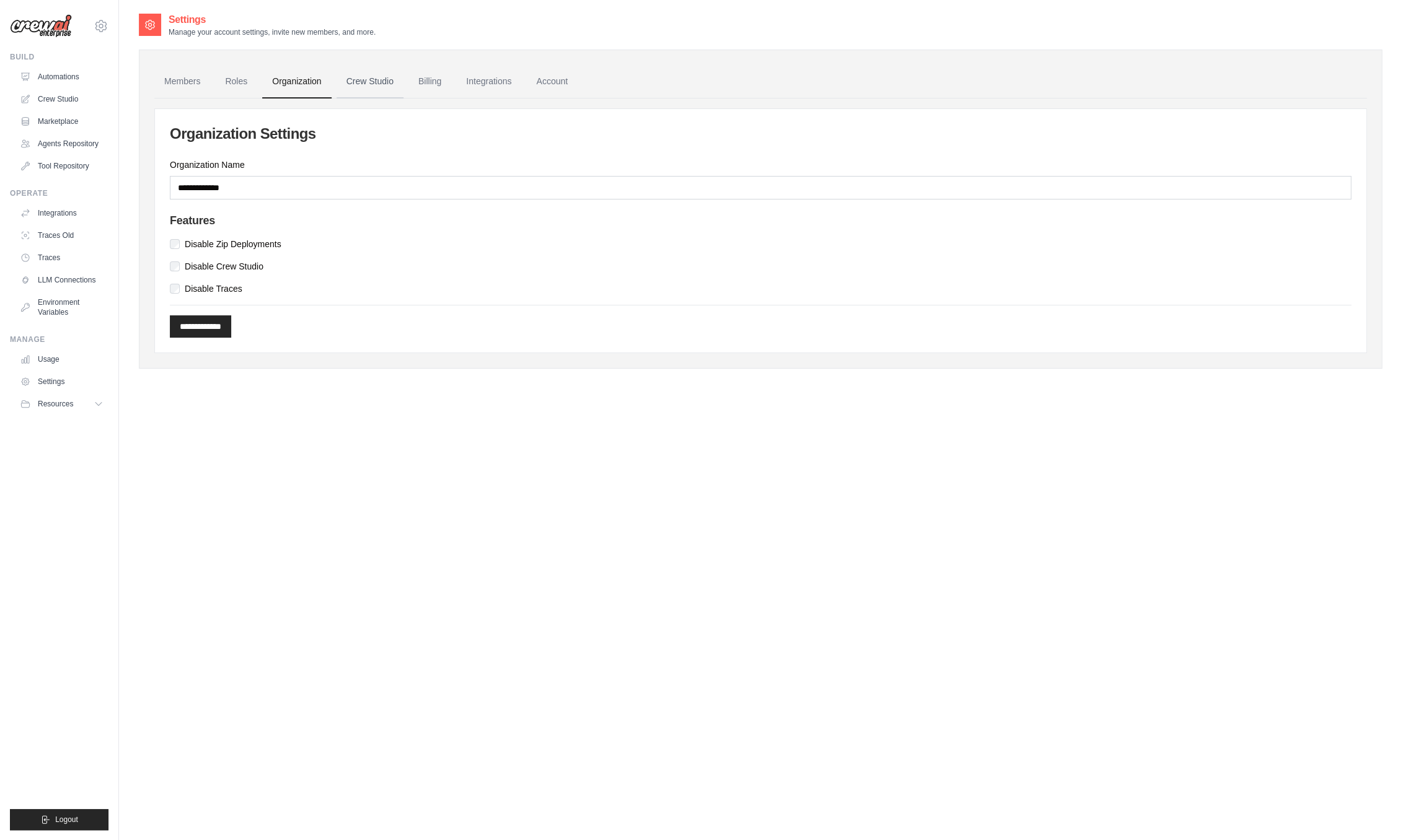
click at [388, 79] on link "Crew Studio" at bounding box center [370, 82] width 67 height 33
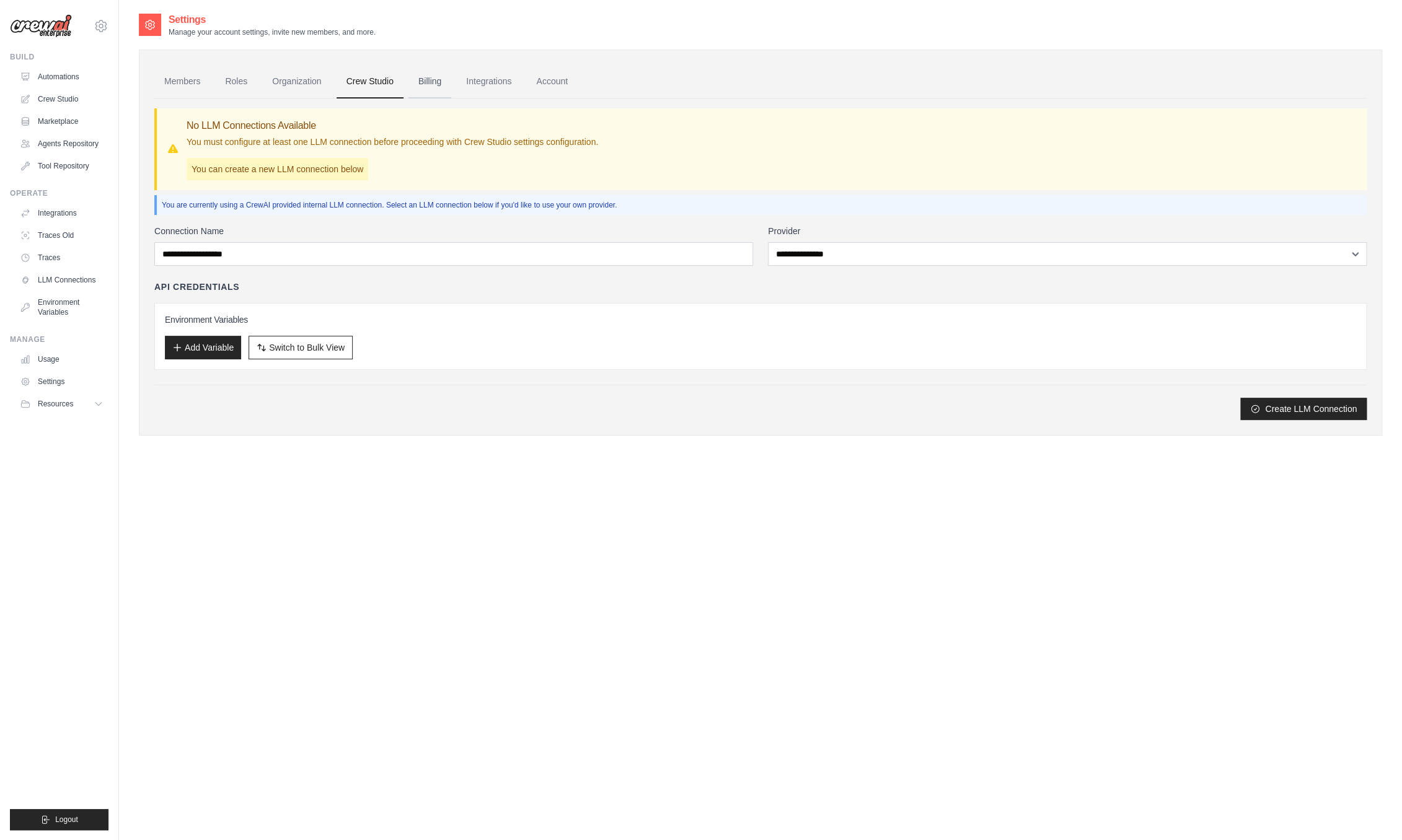
click at [421, 82] on link "Billing" at bounding box center [429, 82] width 43 height 33
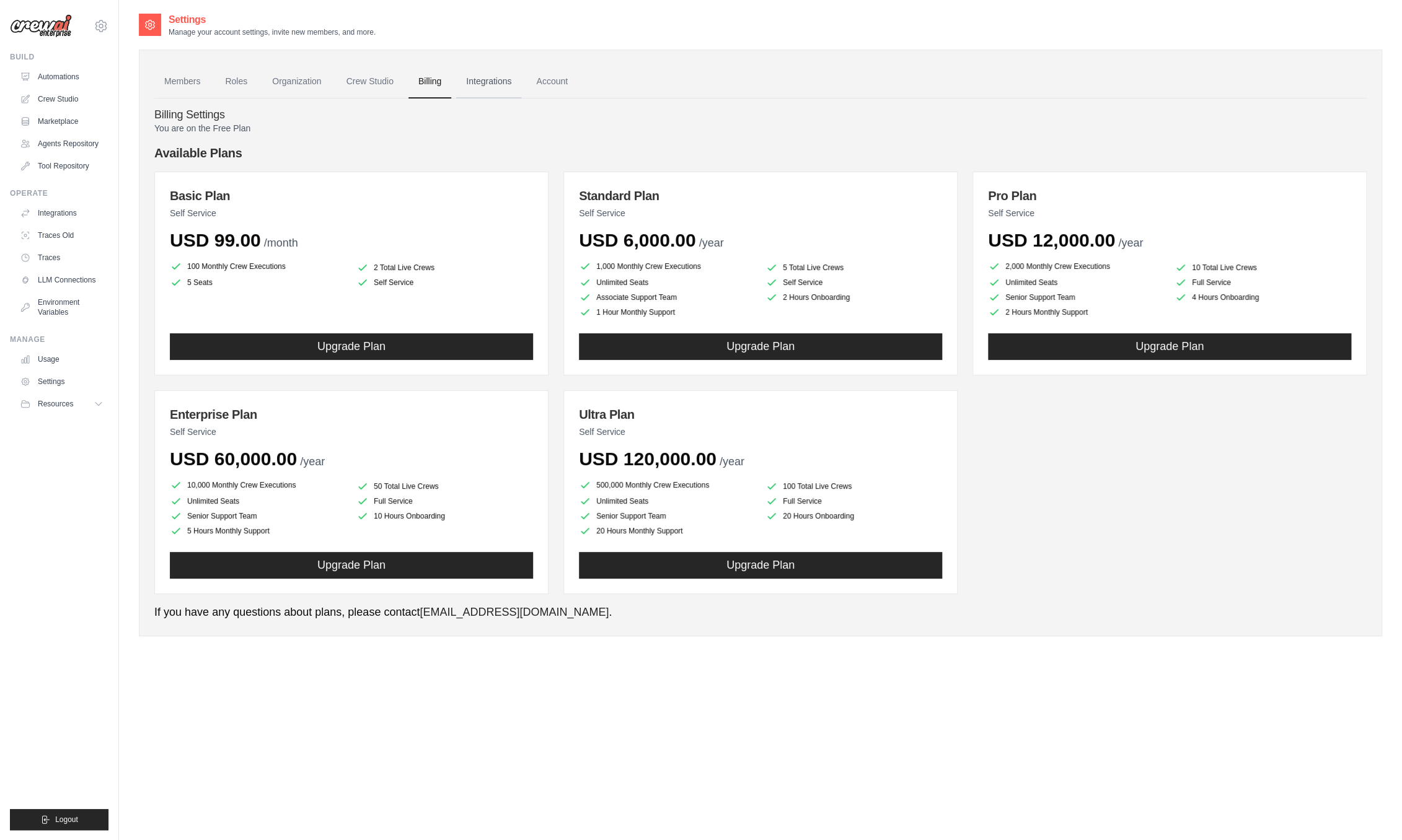
click at [490, 77] on link "Integrations" at bounding box center [489, 82] width 65 height 33
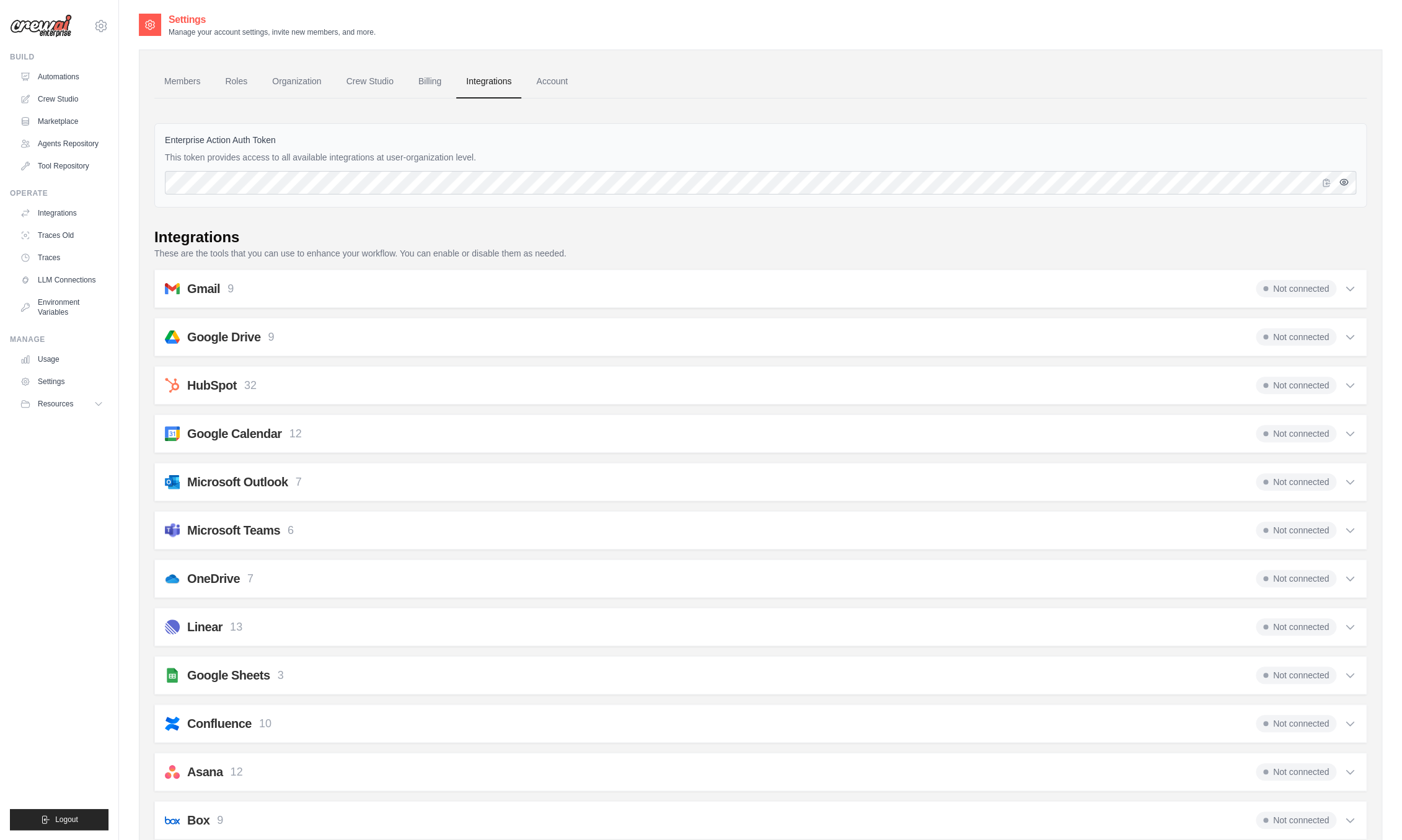
click at [1342, 183] on icon "button" at bounding box center [1343, 182] width 3 height 3
click at [551, 90] on link "Account" at bounding box center [551, 82] width 52 height 33
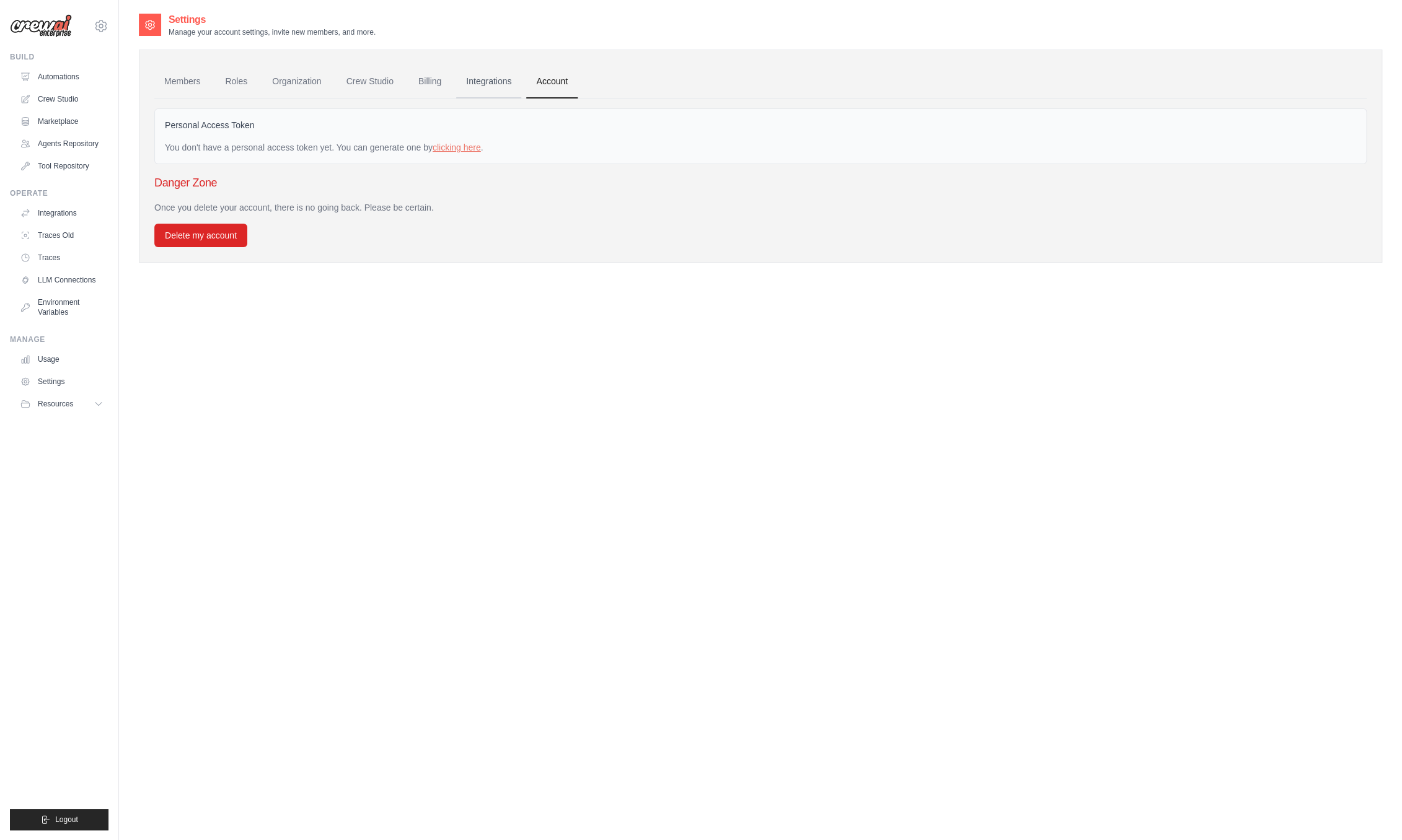
click at [487, 86] on link "Integrations" at bounding box center [489, 82] width 65 height 33
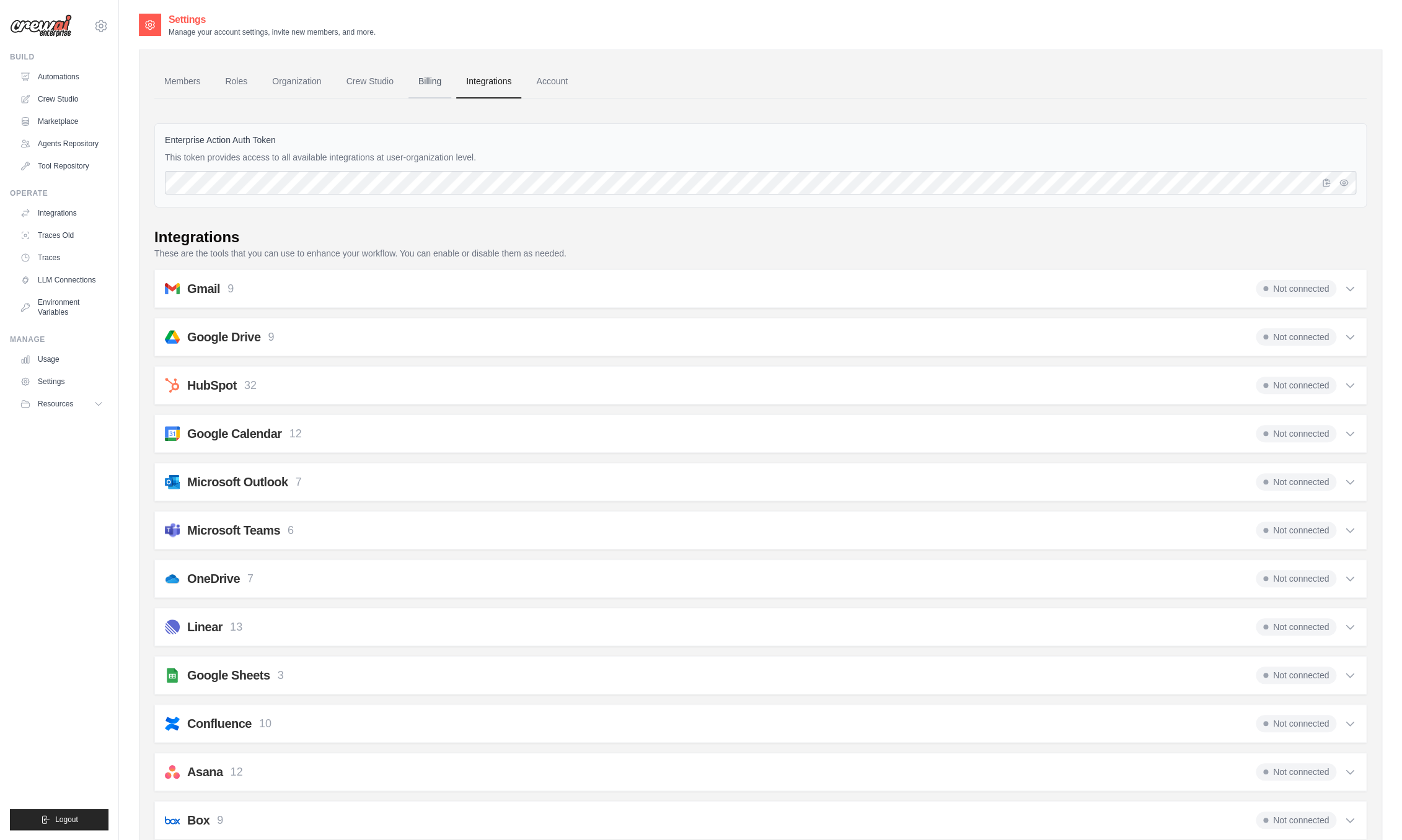
click at [419, 90] on link "Billing" at bounding box center [429, 82] width 43 height 33
